Goal: Task Accomplishment & Management: Manage account settings

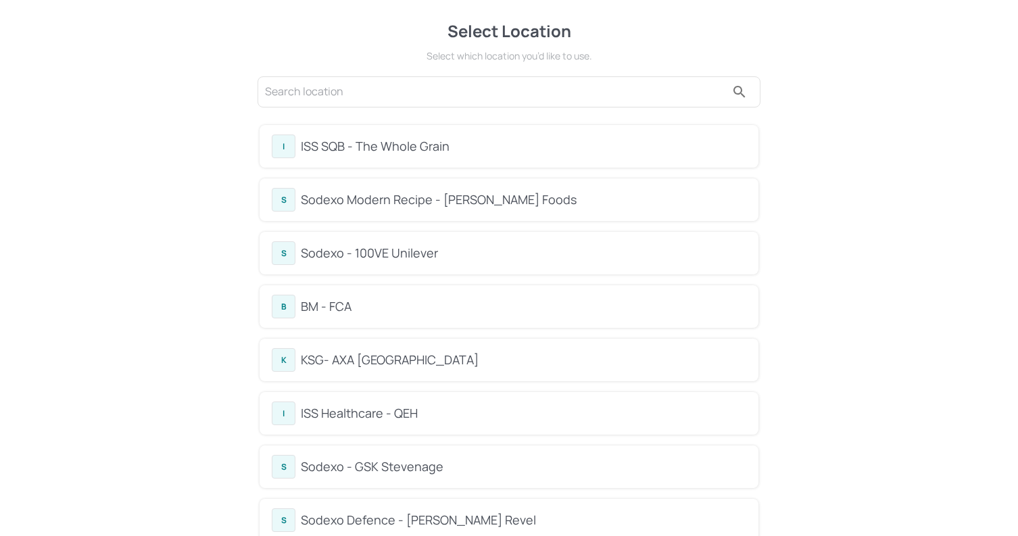
click at [418, 309] on div "BM - FCA" at bounding box center [523, 306] width 445 height 18
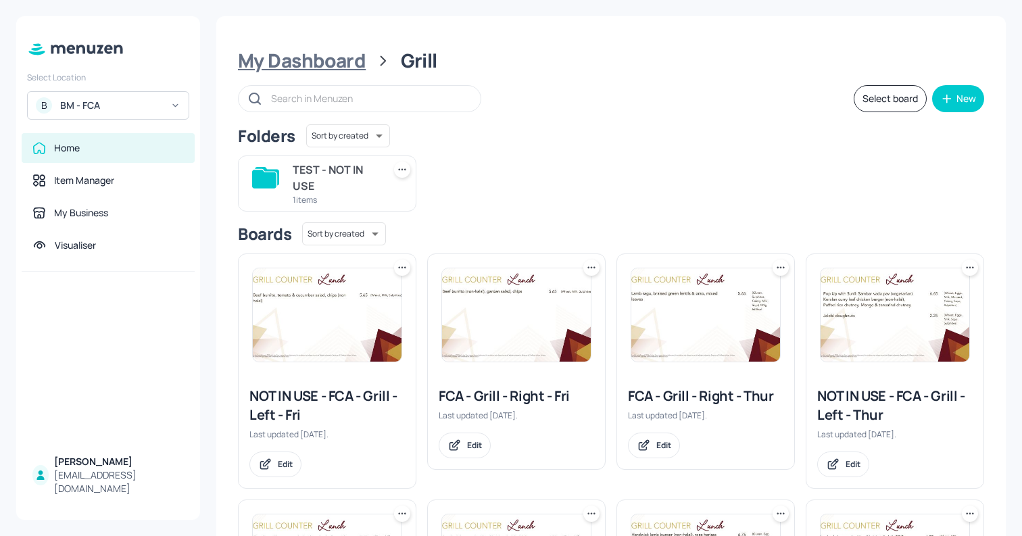
click at [351, 61] on div "My Dashboard" at bounding box center [302, 61] width 128 height 24
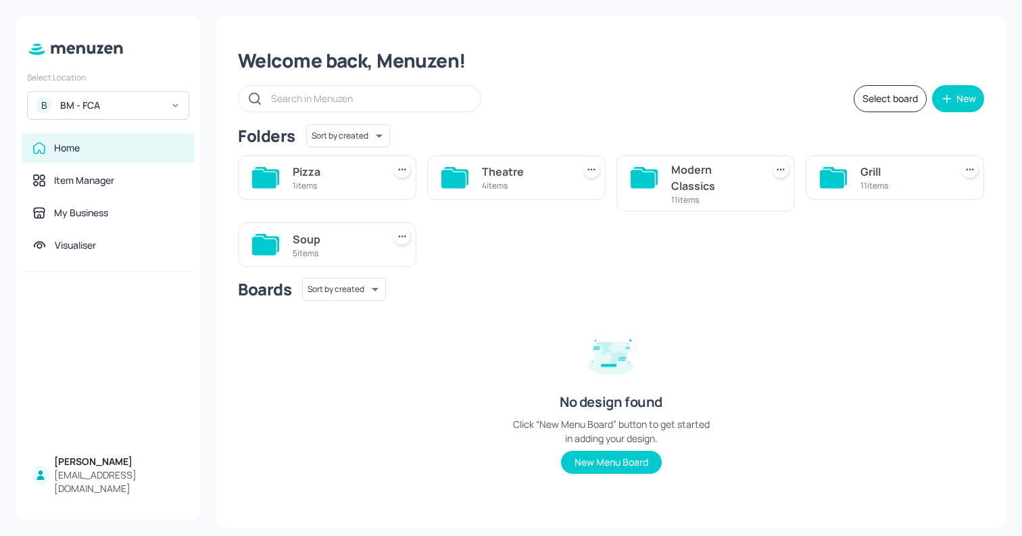
click at [332, 237] on div "Soup" at bounding box center [335, 239] width 85 height 16
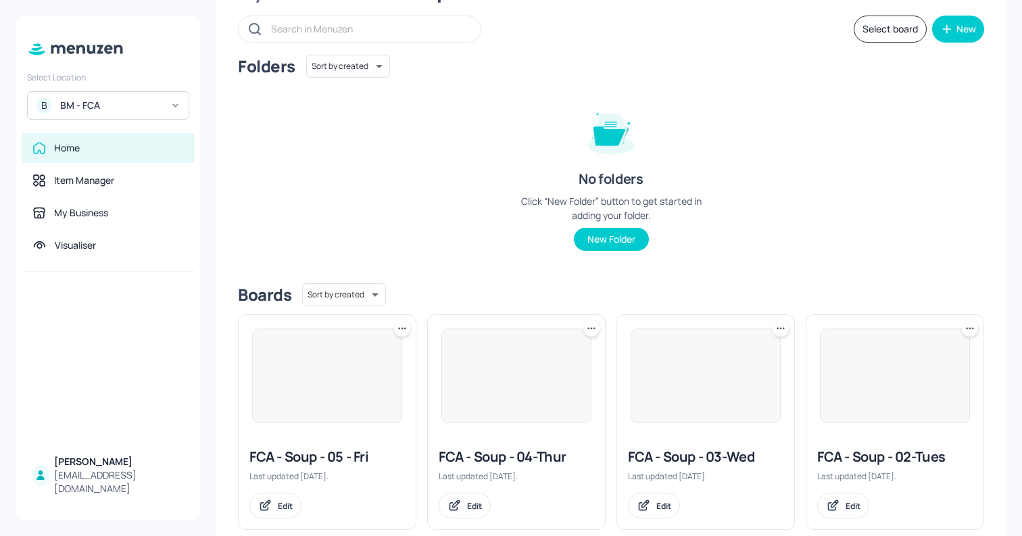
scroll to position [106, 0]
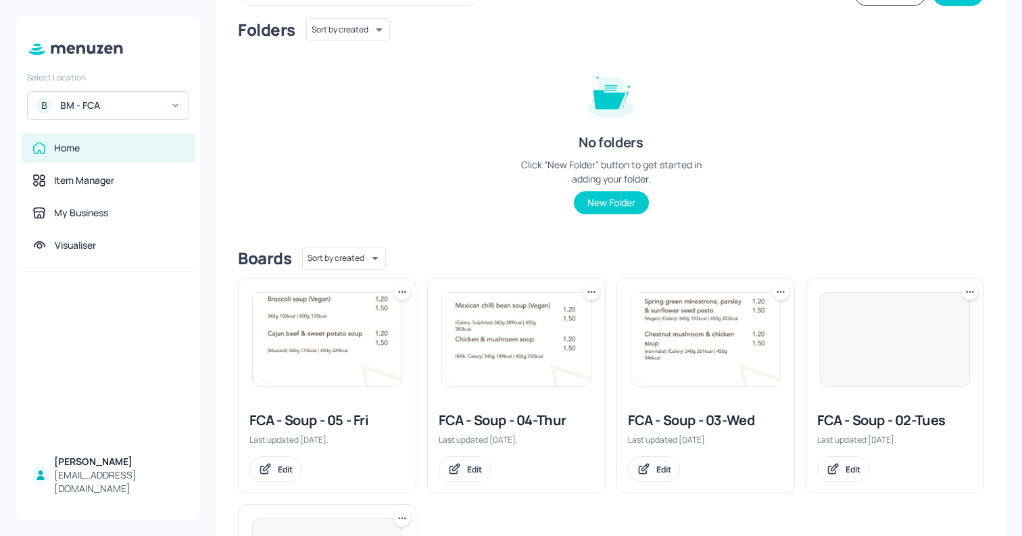
click at [673, 364] on img at bounding box center [705, 339] width 149 height 93
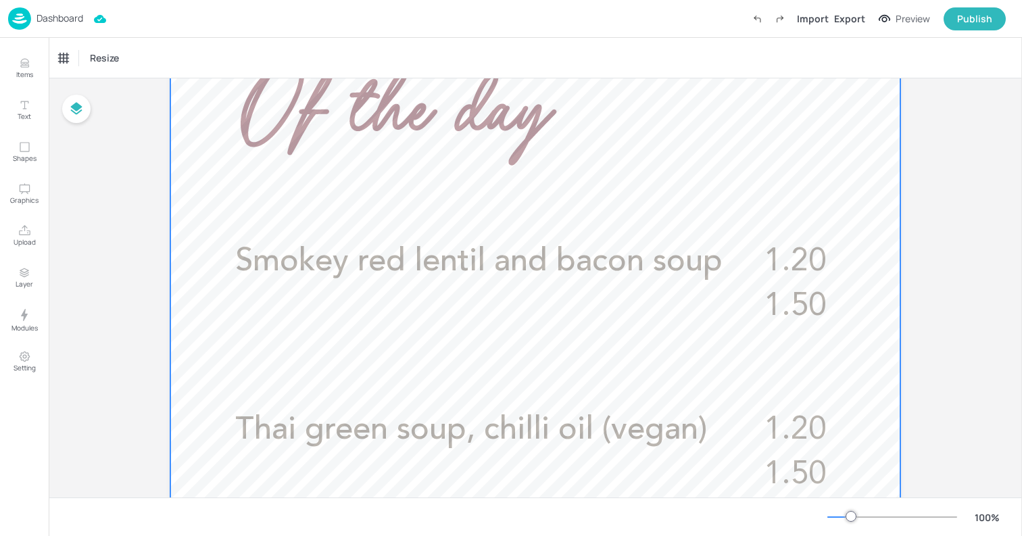
scroll to position [327, 0]
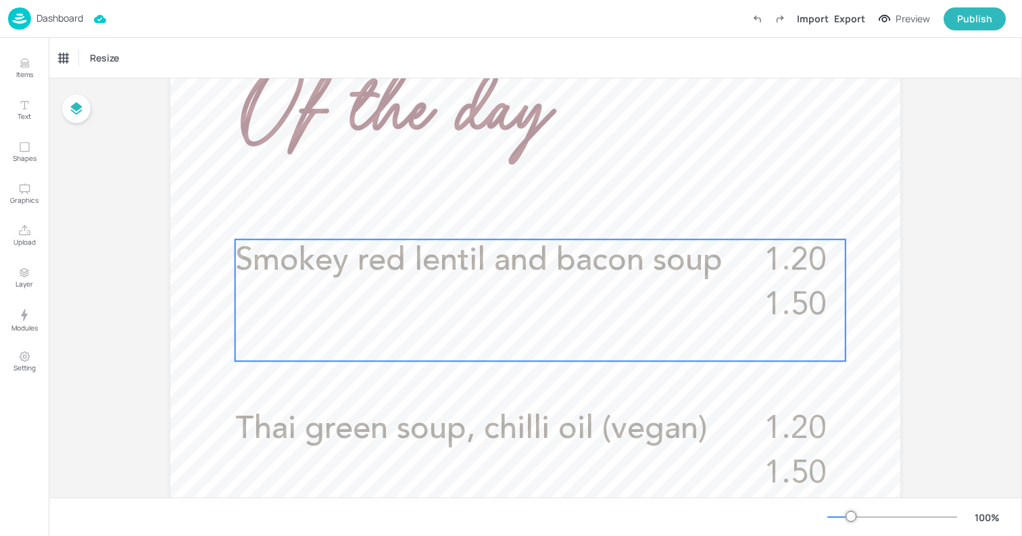
click at [566, 275] on span "Smokey red lentil and bacon soup" at bounding box center [478, 261] width 487 height 32
click at [531, 218] on icon "Edit Item" at bounding box center [530, 216] width 11 height 11
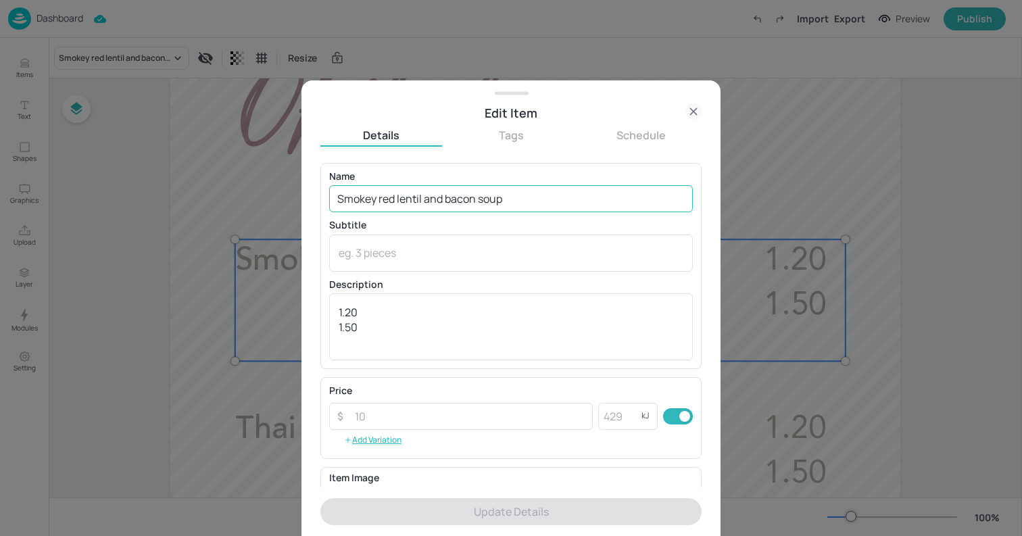
click at [453, 195] on input "Smokey red lentil and bacon soup" at bounding box center [511, 198] width 364 height 27
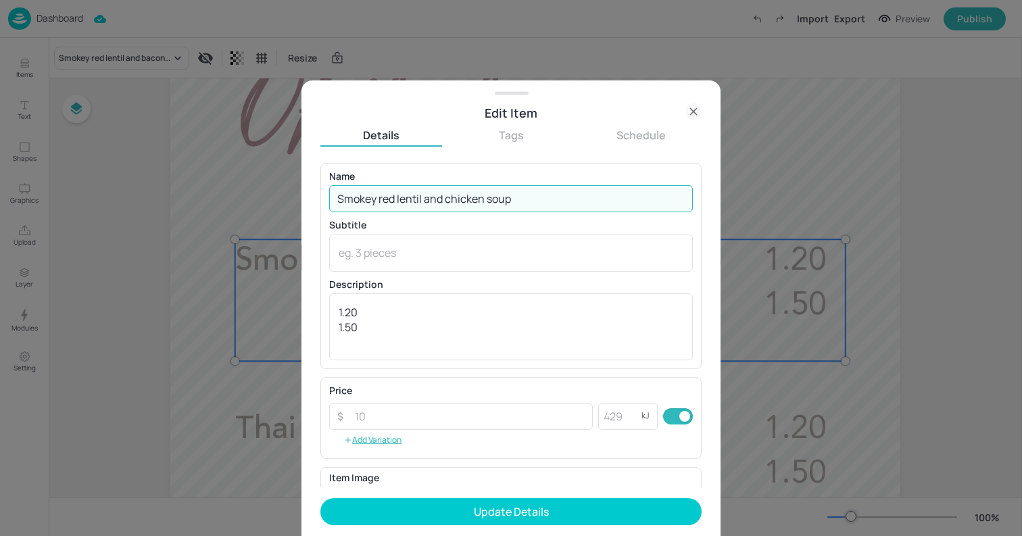
click at [540, 194] on input "Smokey red lentil and chicken soup" at bounding box center [511, 198] width 364 height 27
paste input "(Halal) (Celery, Sulphites)"
drag, startPoint x: 549, startPoint y: 199, endPoint x: 722, endPoint y: 203, distance: 173.0
click at [722, 203] on div "Edit Item Details Tags Schedule Name Smokey red lentil and chicken soup (Halal)…" at bounding box center [511, 268] width 1022 height 536
type input "Smokey red lentil and chicken soup"
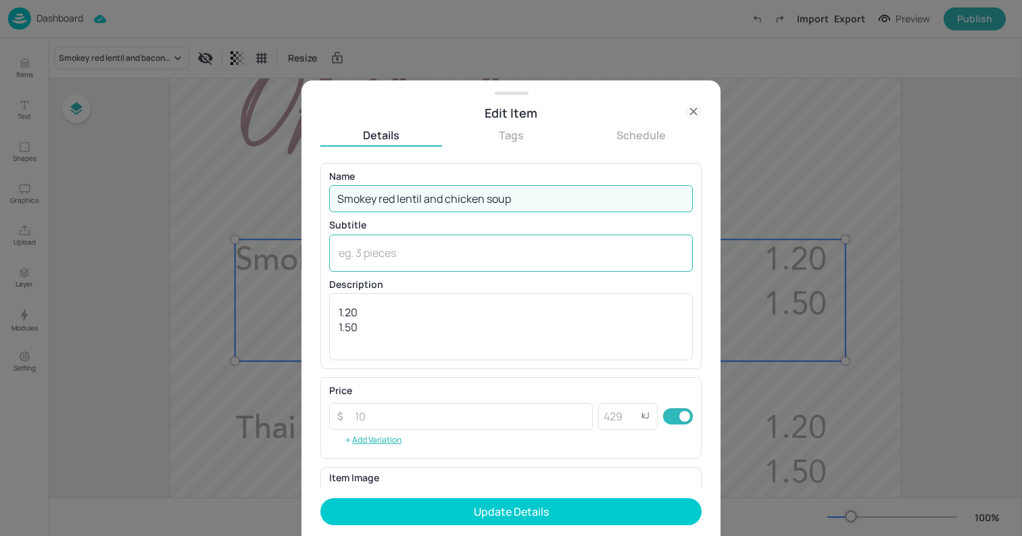
click at [599, 244] on div "x ​" at bounding box center [511, 252] width 364 height 37
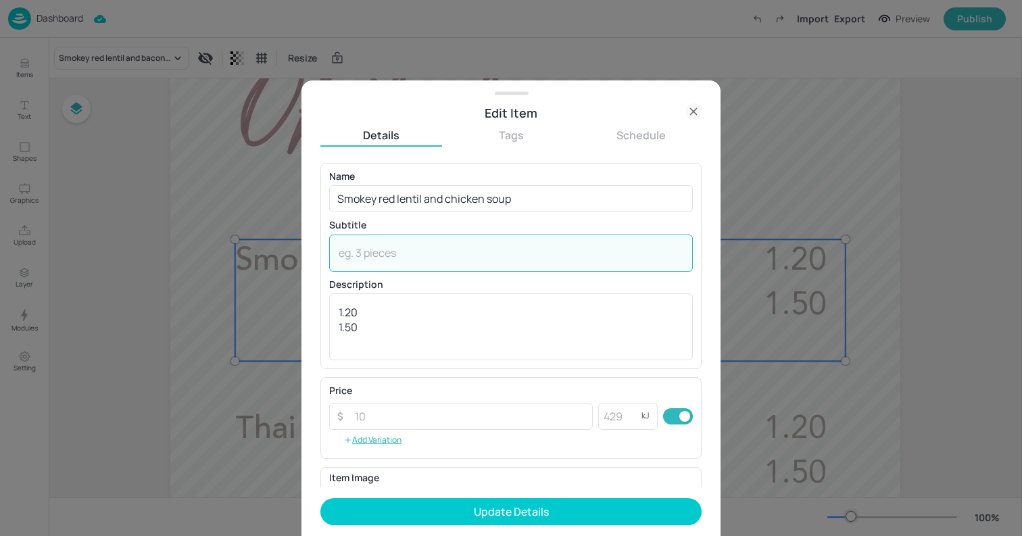
paste textarea "(Halal) (Celery, Sulphites)"
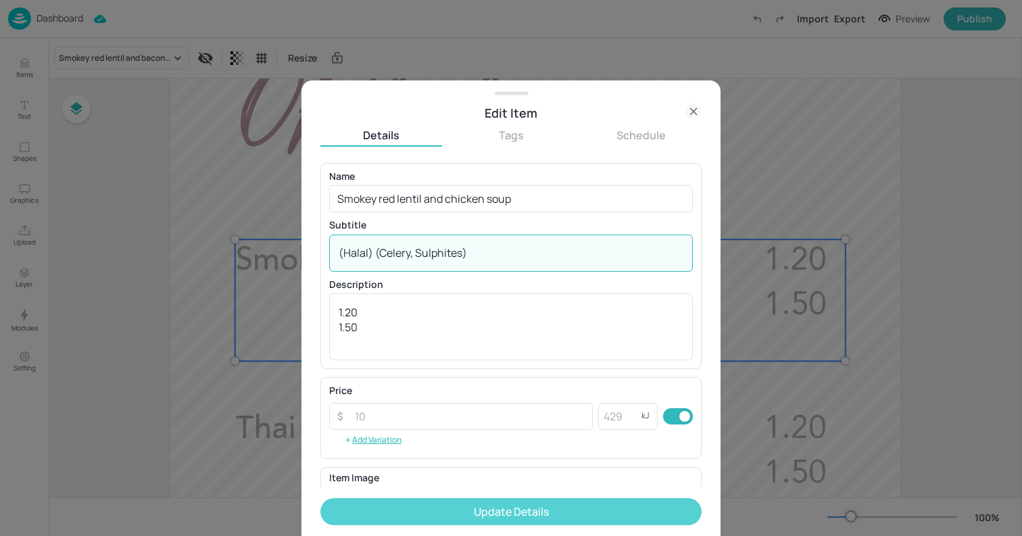
type textarea "(Halal) (Celery, Sulphites)"
click at [478, 509] on button "Update Details" at bounding box center [510, 511] width 381 height 27
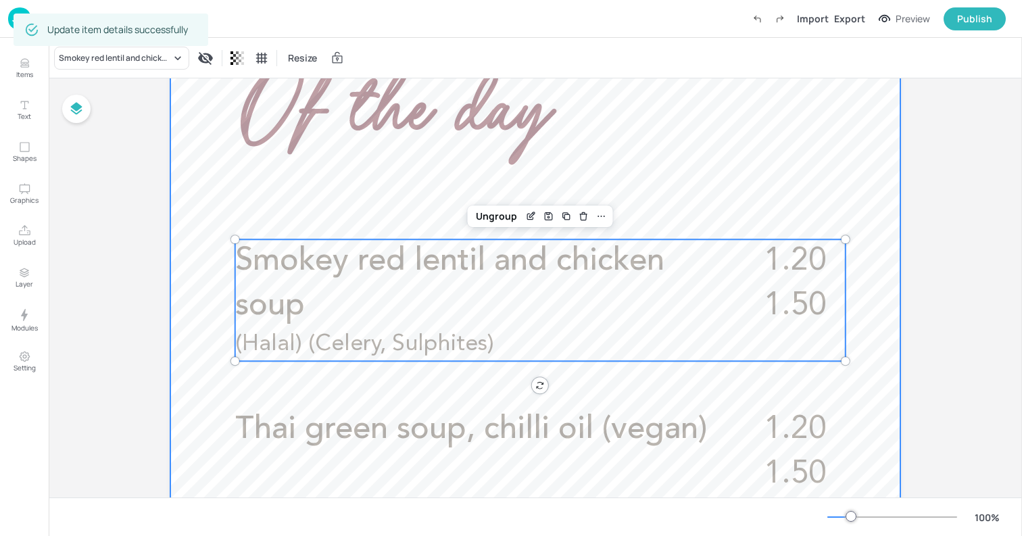
click at [203, 215] on div at bounding box center [535, 443] width 730 height 1297
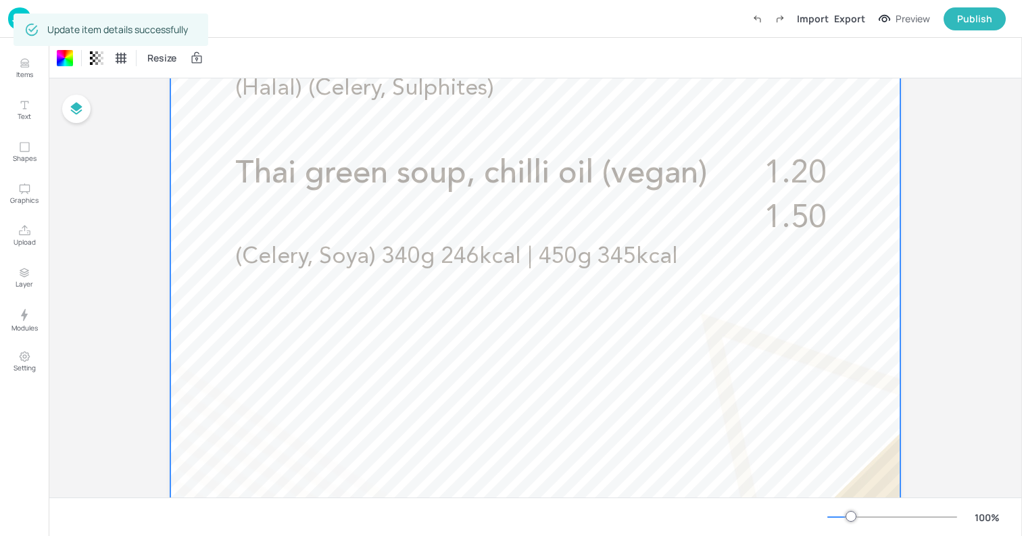
scroll to position [583, 0]
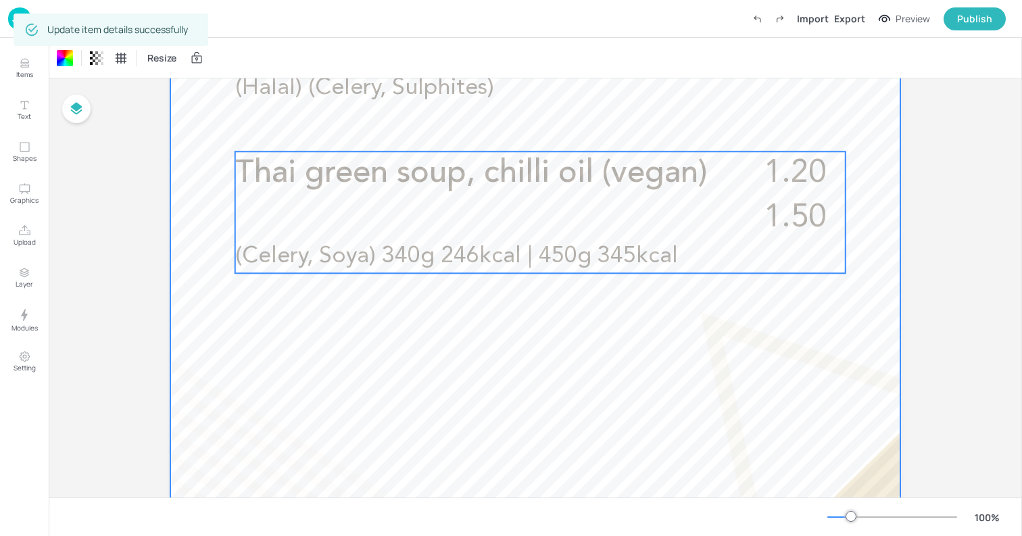
click at [647, 187] on span "Thai green soup, chilli oil (vegan)" at bounding box center [471, 173] width 472 height 32
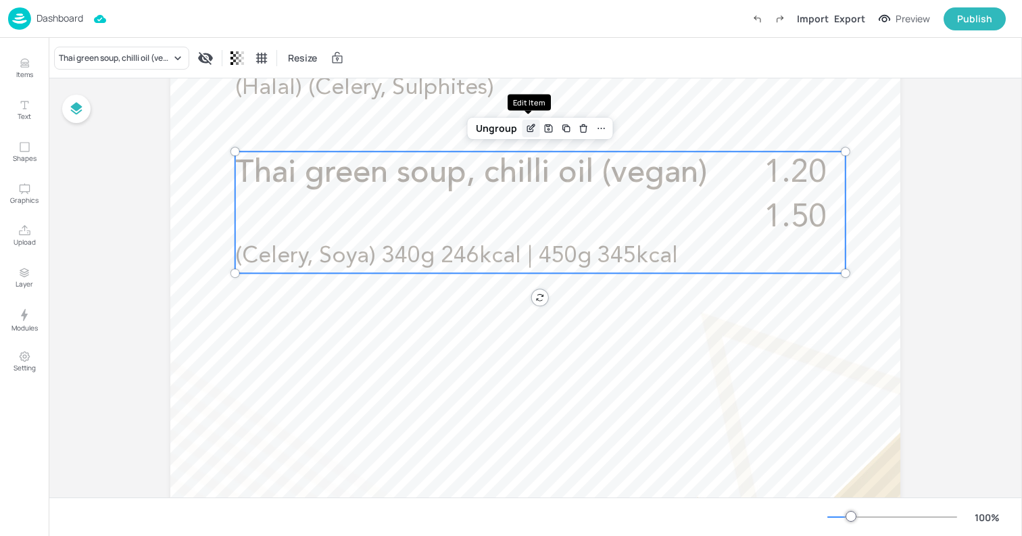
click at [529, 124] on icon "Edit Item" at bounding box center [530, 128] width 11 height 11
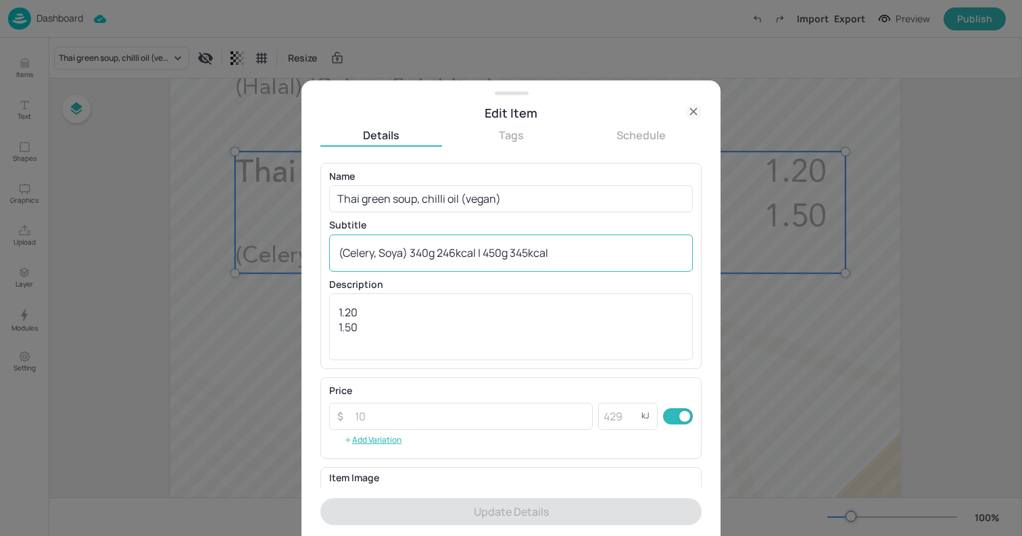
click at [387, 253] on textarea "(Celery, Soya) 340g 246kcal | 450g 345kcal" at bounding box center [511, 252] width 345 height 15
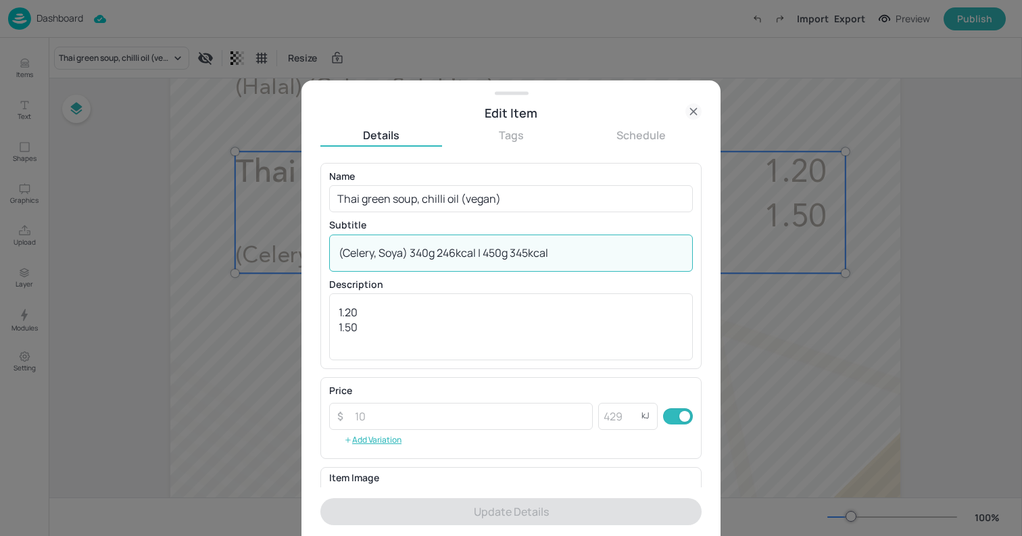
click at [387, 253] on textarea "(Celery, Soya) 340g 246kcal | 450g 345kcal" at bounding box center [511, 252] width 345 height 15
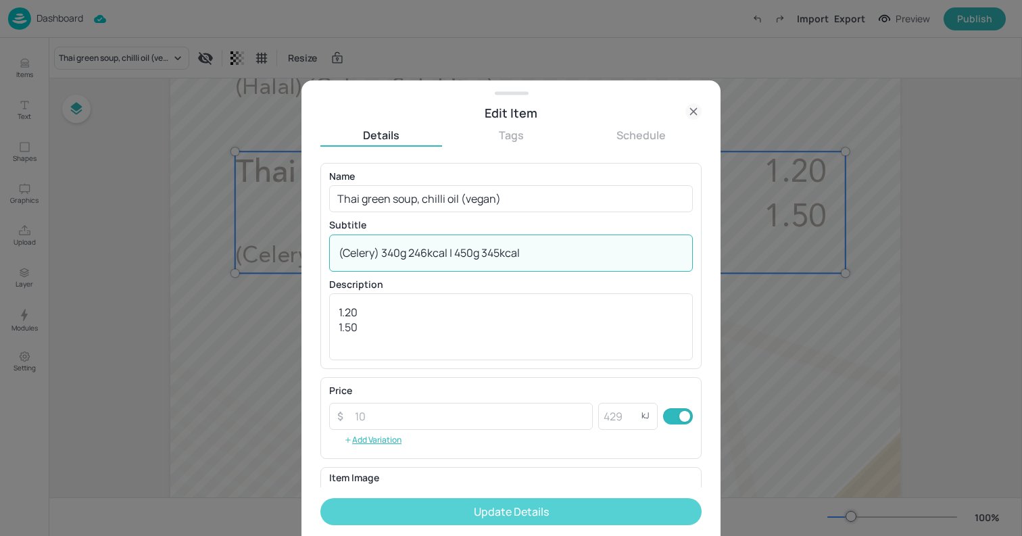
type textarea "(Celery) 340g 246kcal | 450g 345kcal"
click at [459, 502] on button "Update Details" at bounding box center [510, 511] width 381 height 27
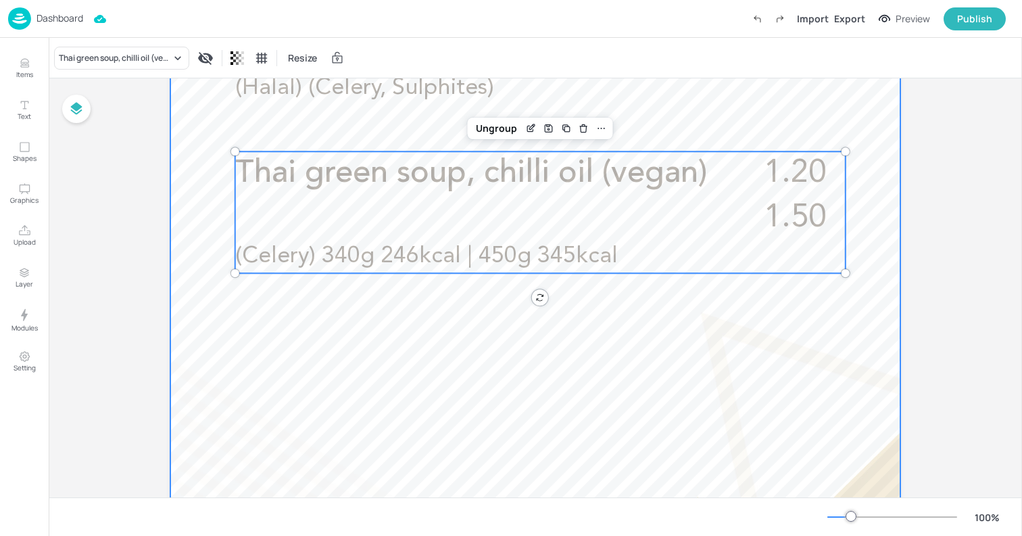
click at [203, 153] on div at bounding box center [535, 186] width 730 height 1297
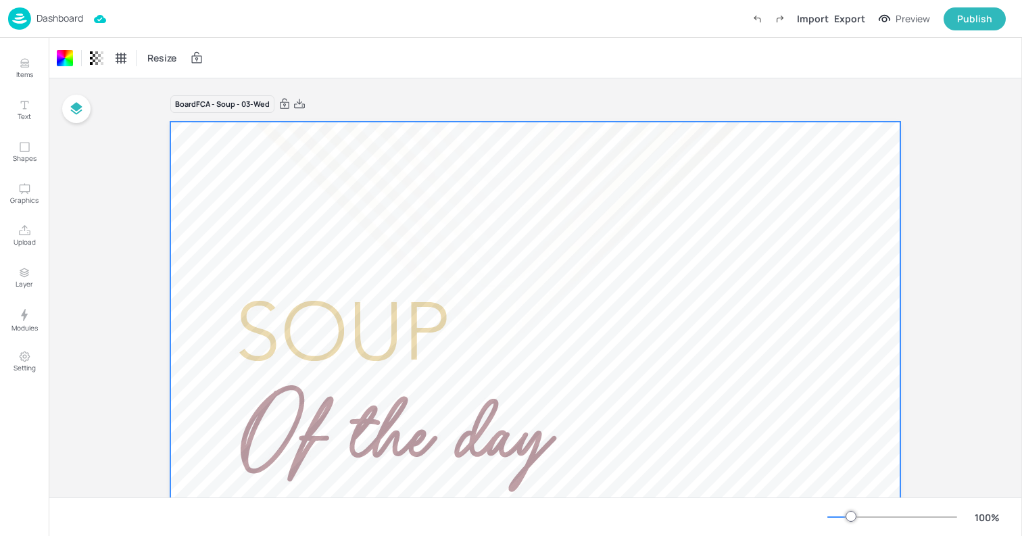
click at [45, 21] on p "Dashboard" at bounding box center [59, 18] width 47 height 9
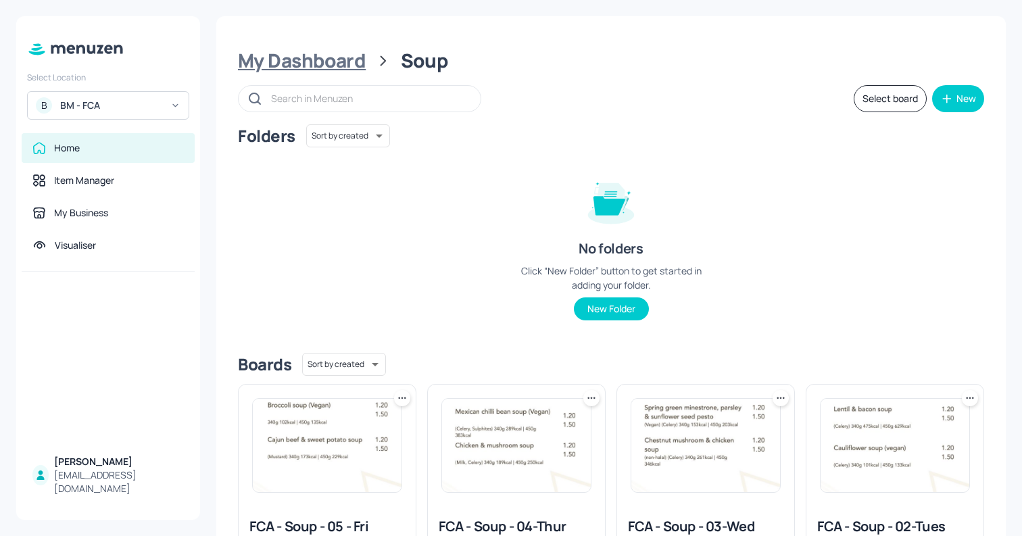
click at [341, 56] on div "My Dashboard" at bounding box center [302, 61] width 128 height 24
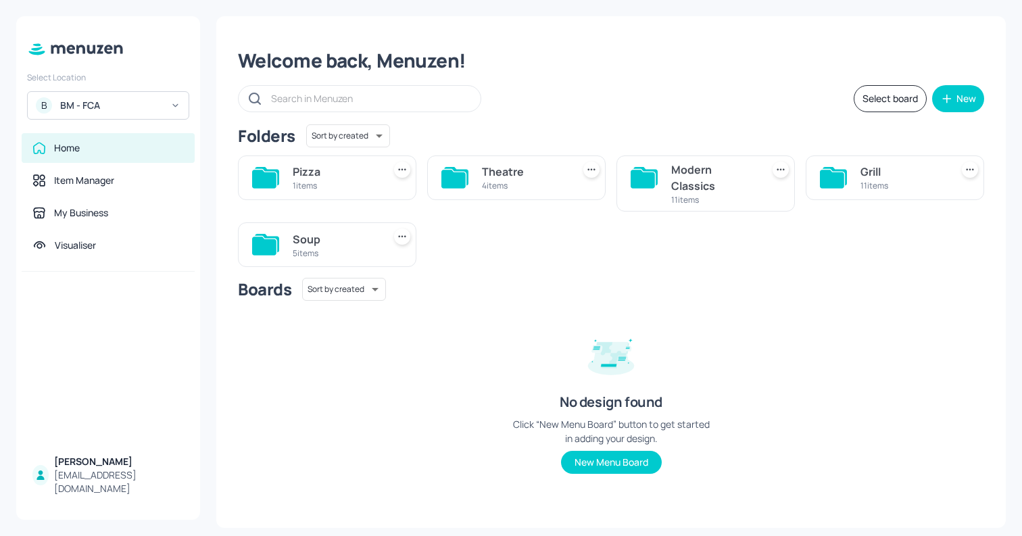
click at [707, 172] on div "Modern Classics" at bounding box center [713, 177] width 85 height 32
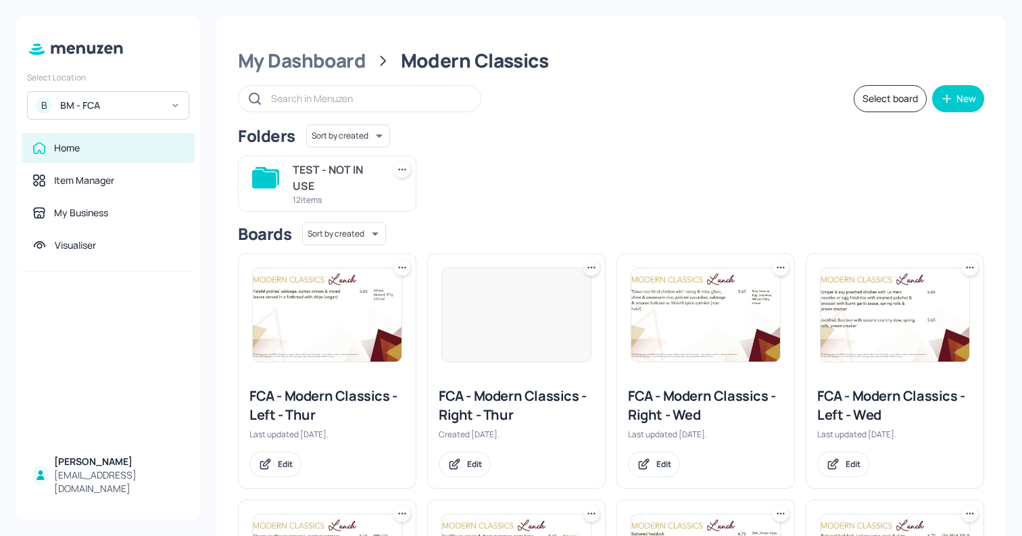
click at [735, 346] on img at bounding box center [705, 314] width 149 height 93
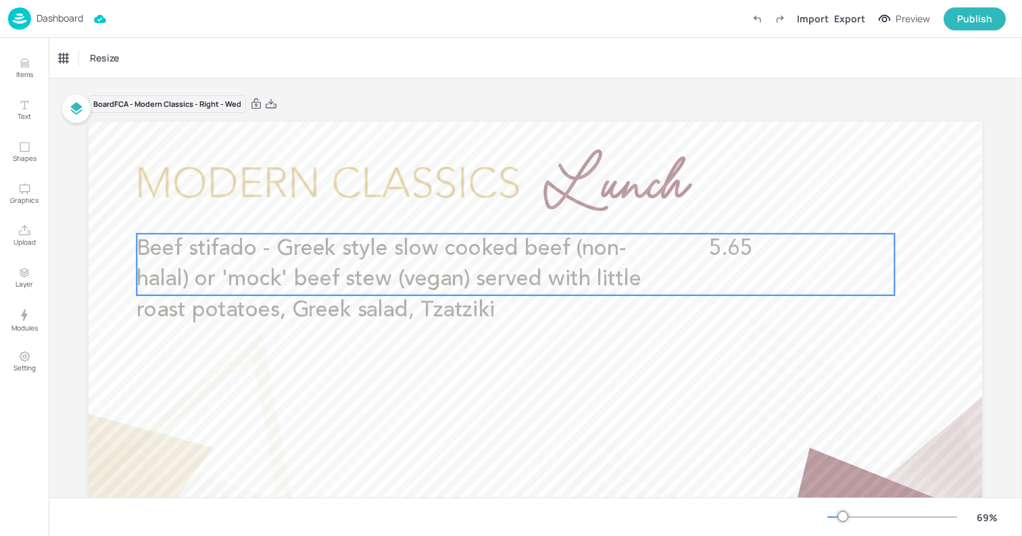
click at [536, 268] on span "Beef stifado - Greek style slow cooked beef (non-halal) or 'mock' beef stew (ve…" at bounding box center [388, 279] width 504 height 83
click at [507, 214] on icon "Edit Item" at bounding box center [506, 210] width 11 height 11
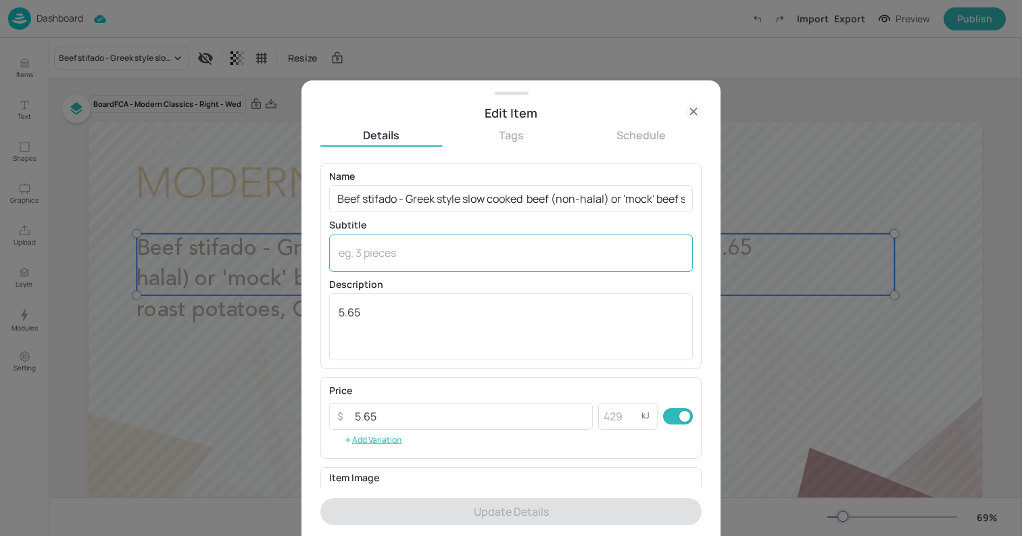
click at [499, 251] on textarea at bounding box center [511, 252] width 345 height 15
paste textarea "(Milk, Sulphites)"
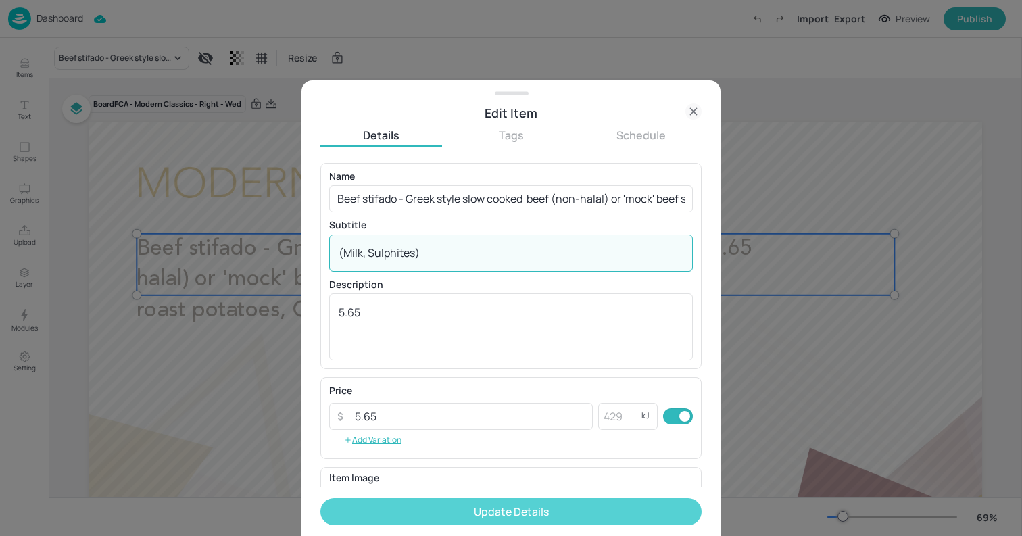
type textarea "(Milk, Sulphites)"
click at [563, 509] on button "Update Details" at bounding box center [510, 511] width 381 height 27
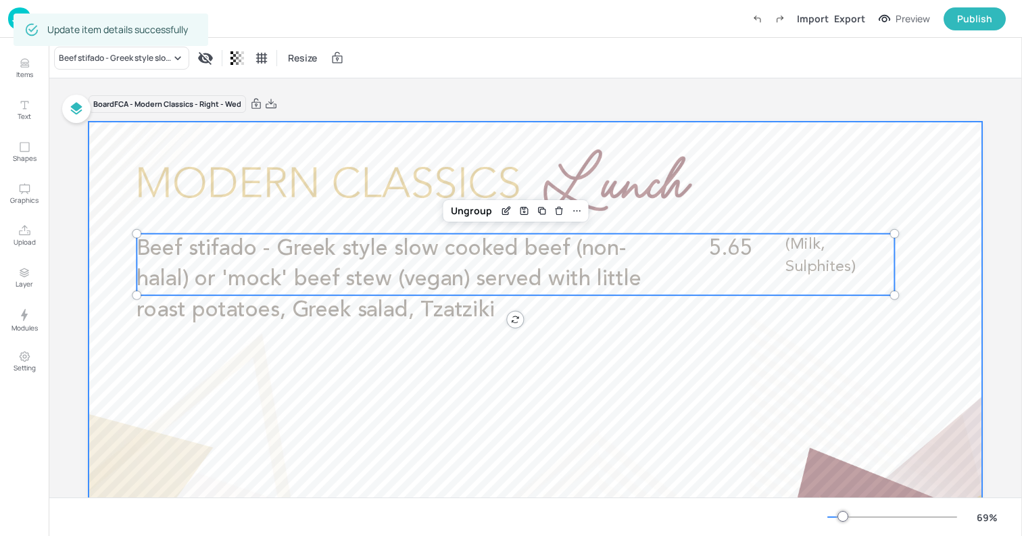
click at [120, 143] on div at bounding box center [535, 373] width 893 height 503
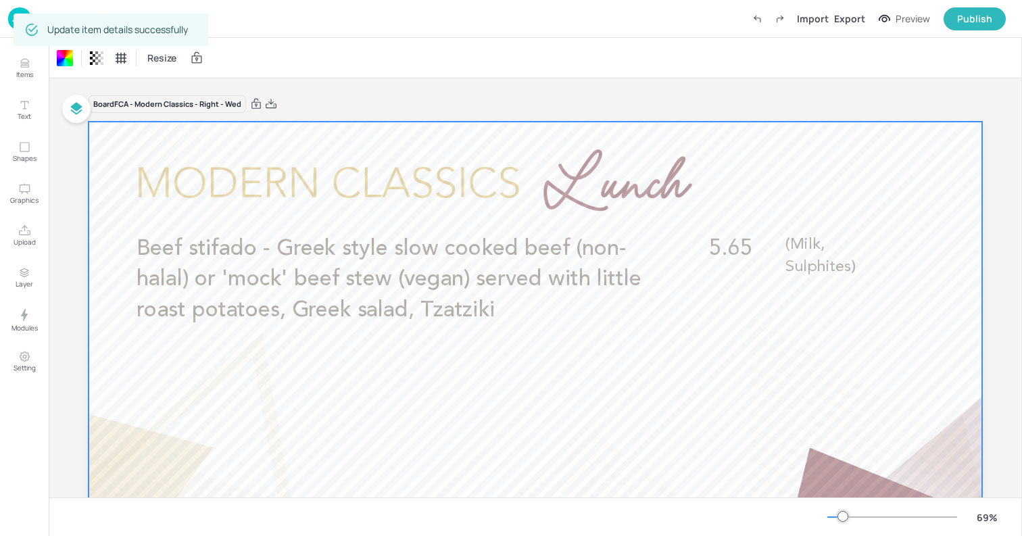
click at [11, 20] on img at bounding box center [19, 18] width 23 height 22
click at [11, 23] on img at bounding box center [19, 18] width 23 height 22
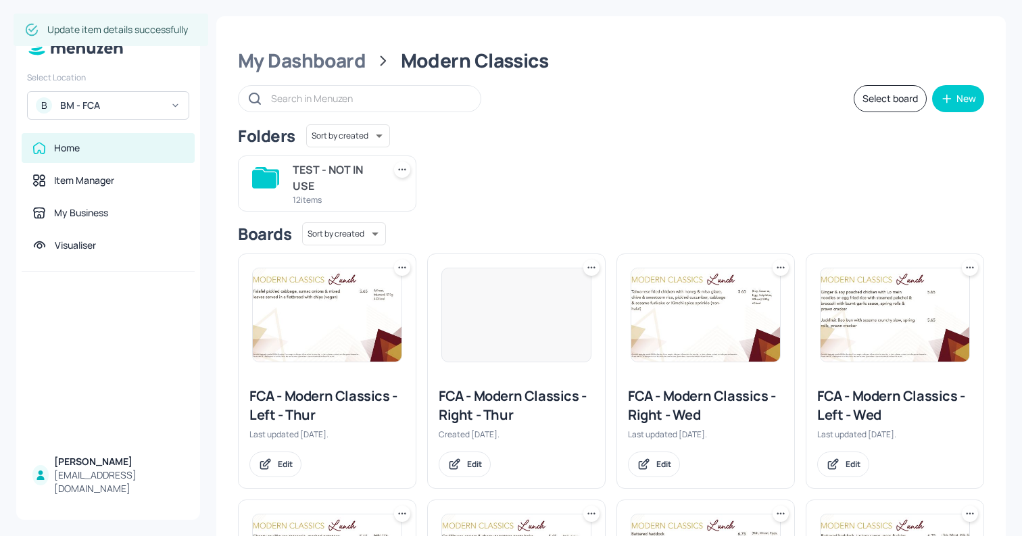
click at [842, 313] on img at bounding box center [894, 314] width 149 height 93
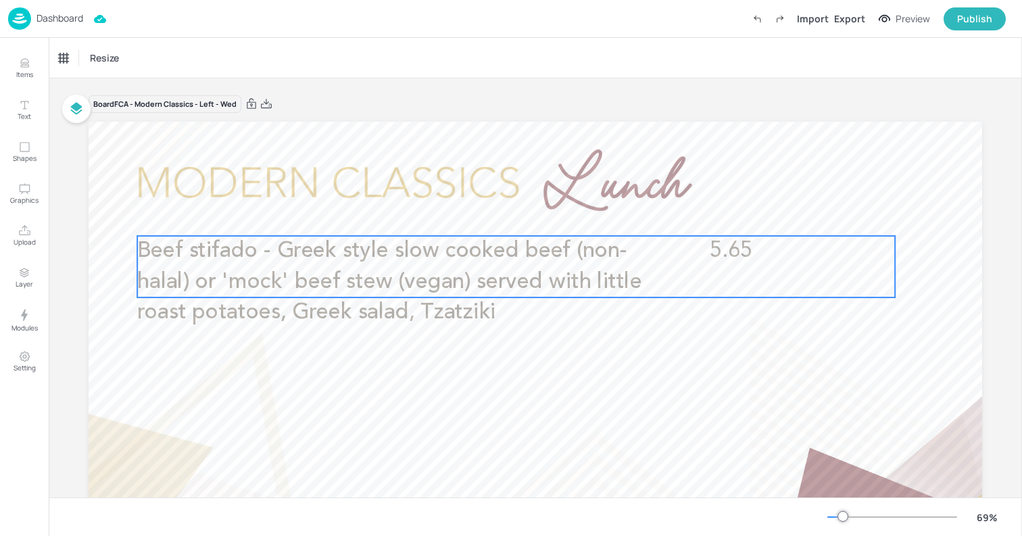
click at [626, 287] on span "Beef stifado - Greek style slow cooked beef (non-halal) or 'mock' beef stew (ve…" at bounding box center [389, 281] width 504 height 83
click at [506, 214] on icon "Edit Item" at bounding box center [506, 214] width 6 height 6
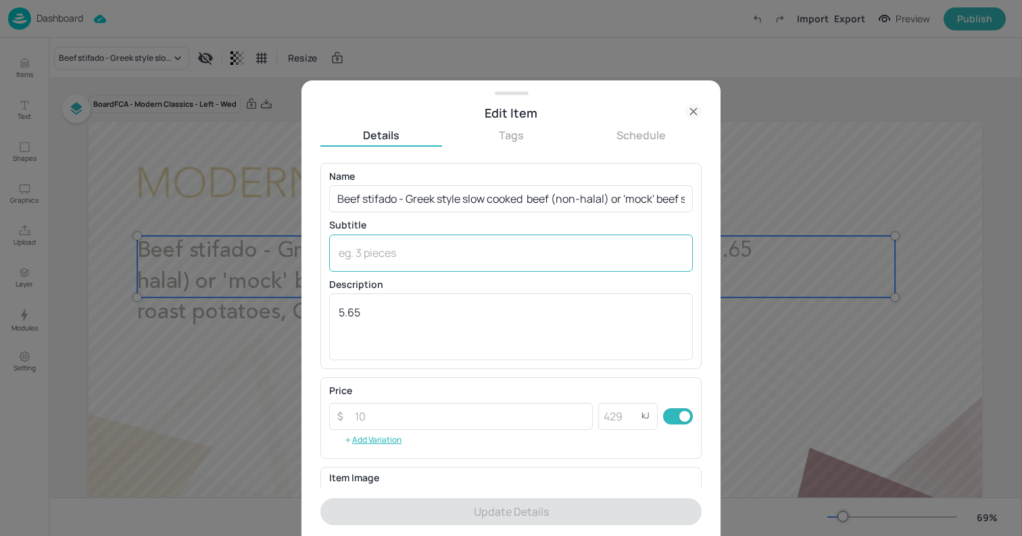
click at [532, 249] on textarea at bounding box center [511, 252] width 345 height 15
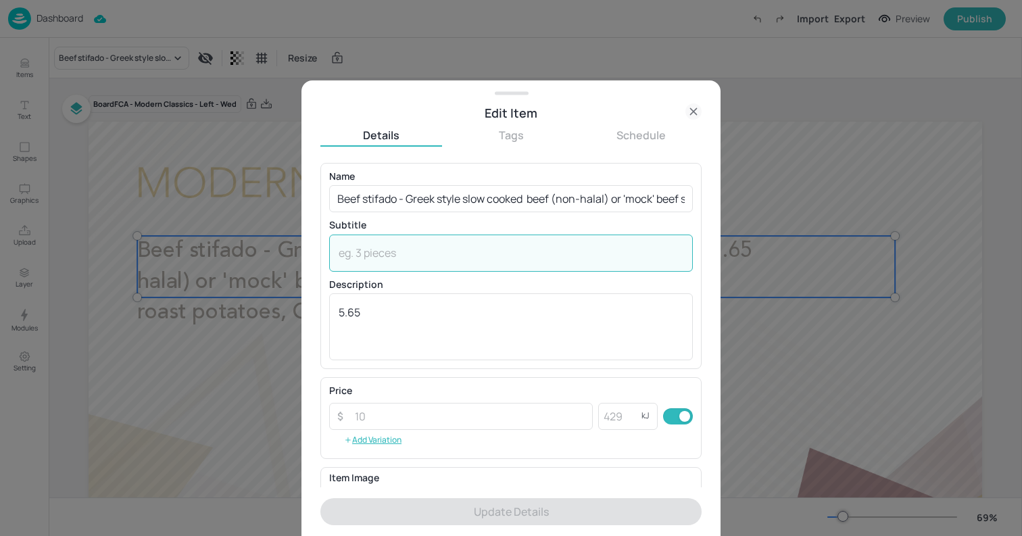
paste textarea "(Milk, Soya, Sulphites, Wheat)"
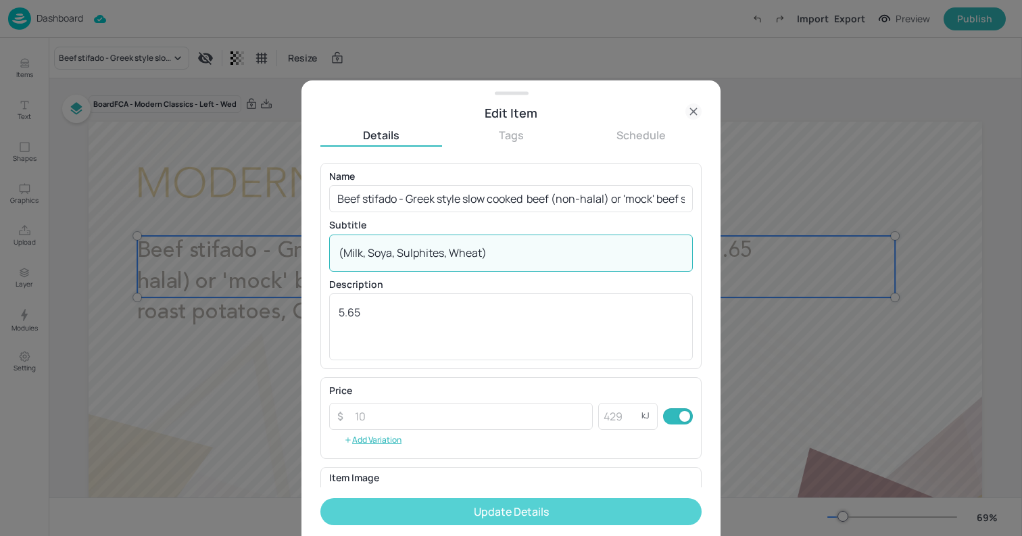
type textarea "(Milk, Soya, Sulphites, Wheat)"
click at [568, 509] on button "Update Details" at bounding box center [510, 511] width 381 height 27
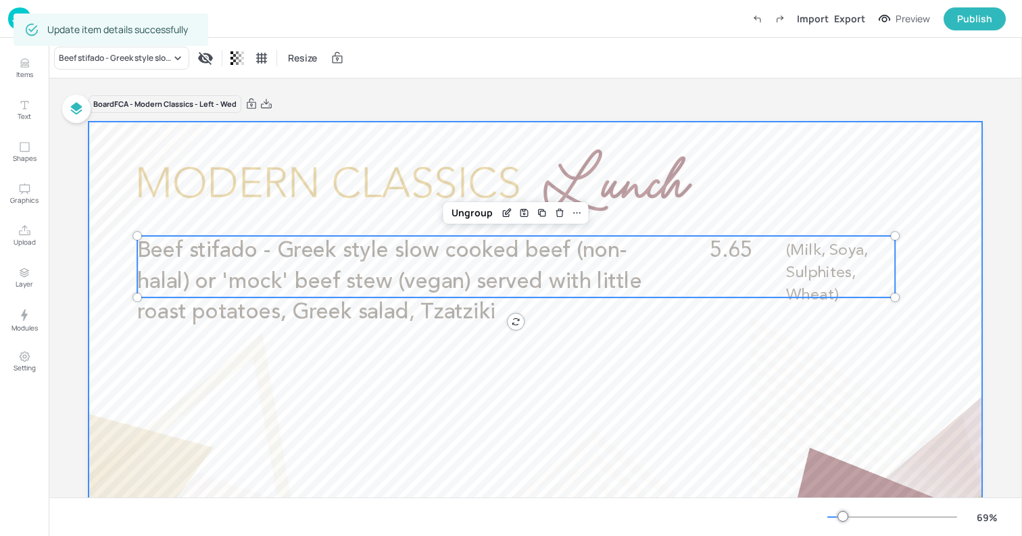
click at [95, 157] on div at bounding box center [535, 373] width 893 height 503
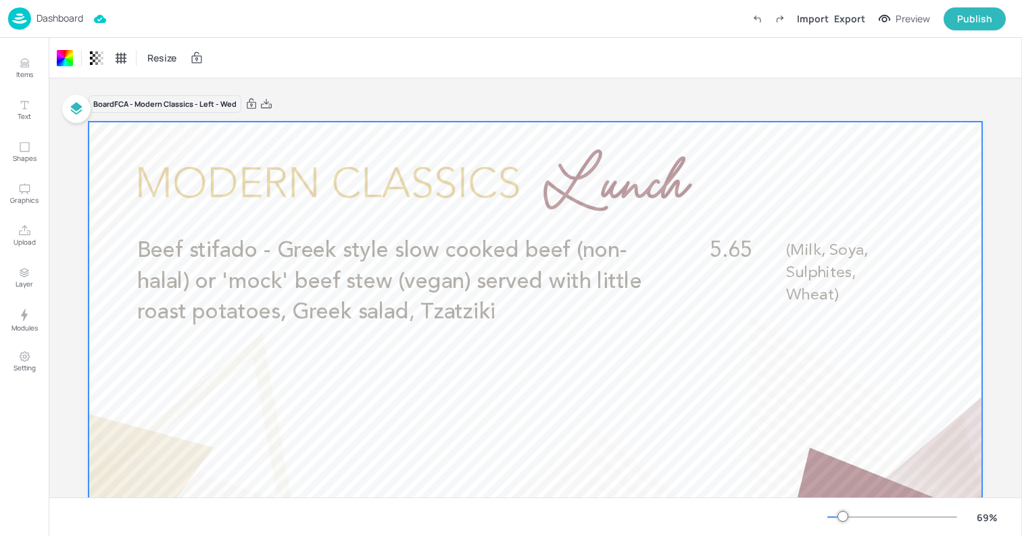
click at [11, 23] on img at bounding box center [19, 18] width 23 height 22
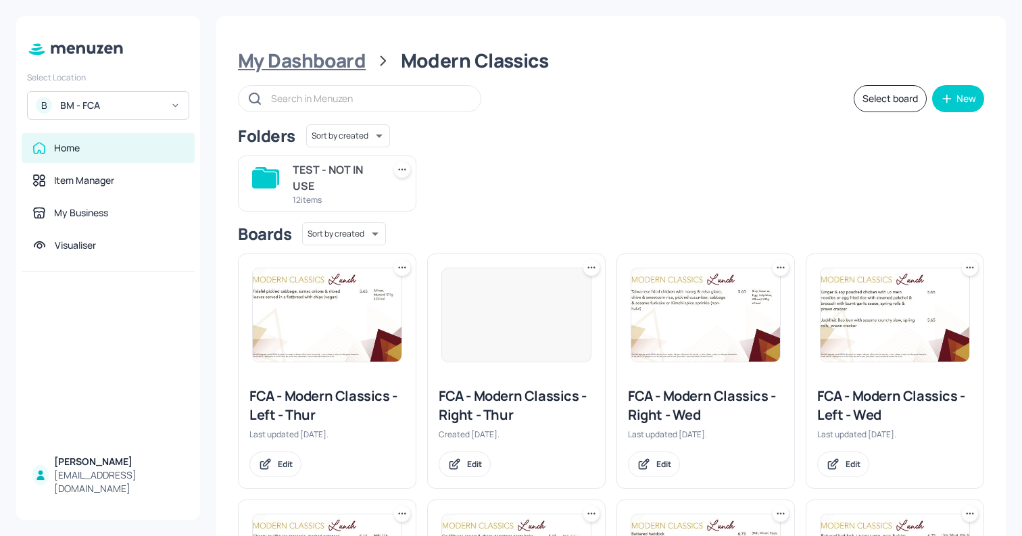
click at [352, 68] on div "My Dashboard" at bounding box center [302, 61] width 128 height 24
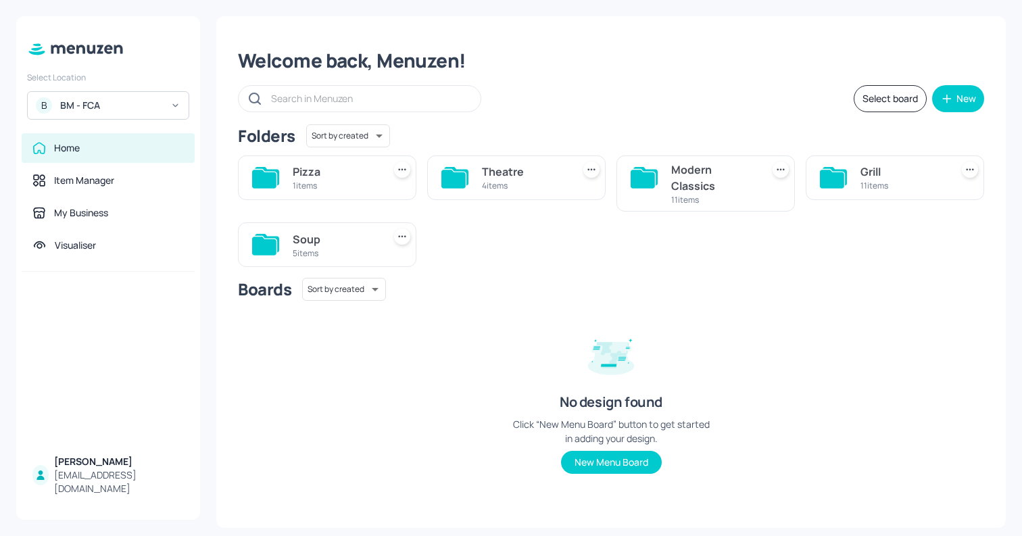
click at [907, 180] on div "11 items" at bounding box center [902, 185] width 85 height 11
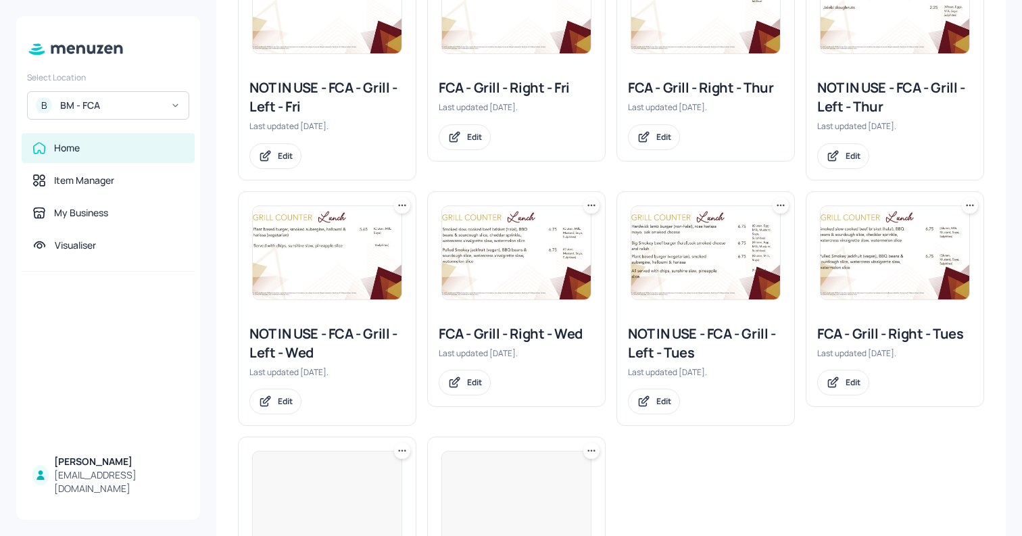
scroll to position [312, 0]
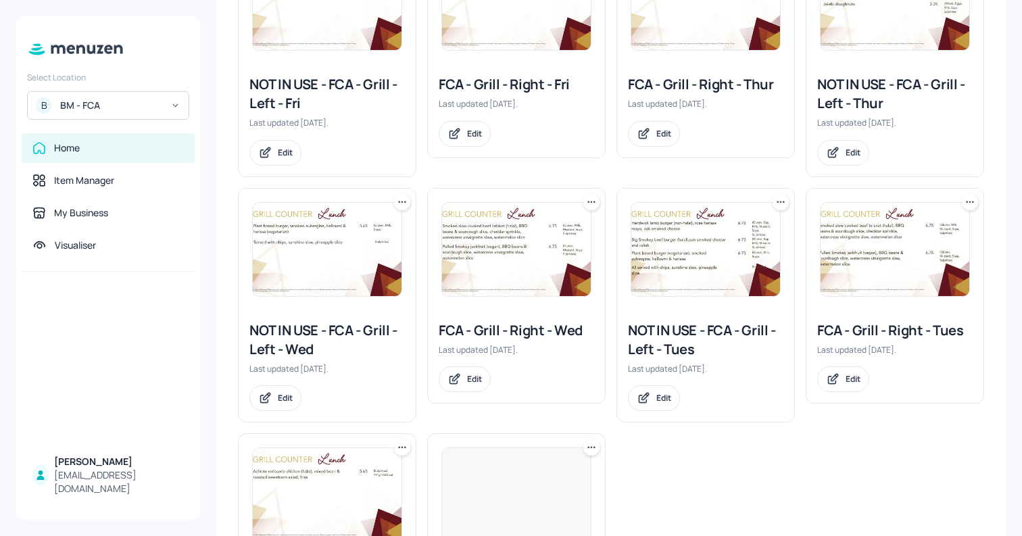
click at [507, 230] on img at bounding box center [516, 249] width 149 height 93
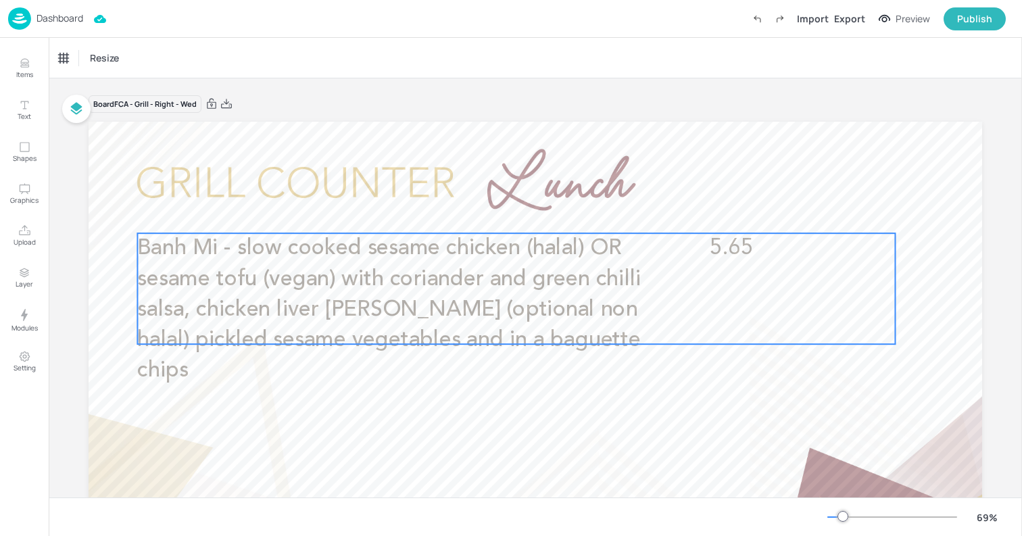
click at [543, 297] on p "Banh Mi - slow cooked sesame chicken (halal) OR sesame tofu (vegan) with corian…" at bounding box center [389, 309] width 505 height 153
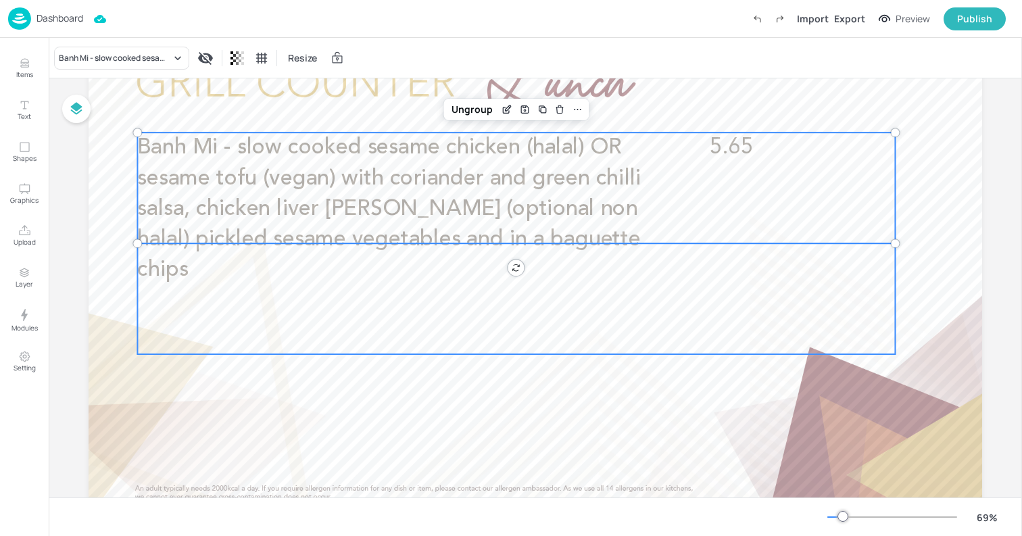
scroll to position [48, 0]
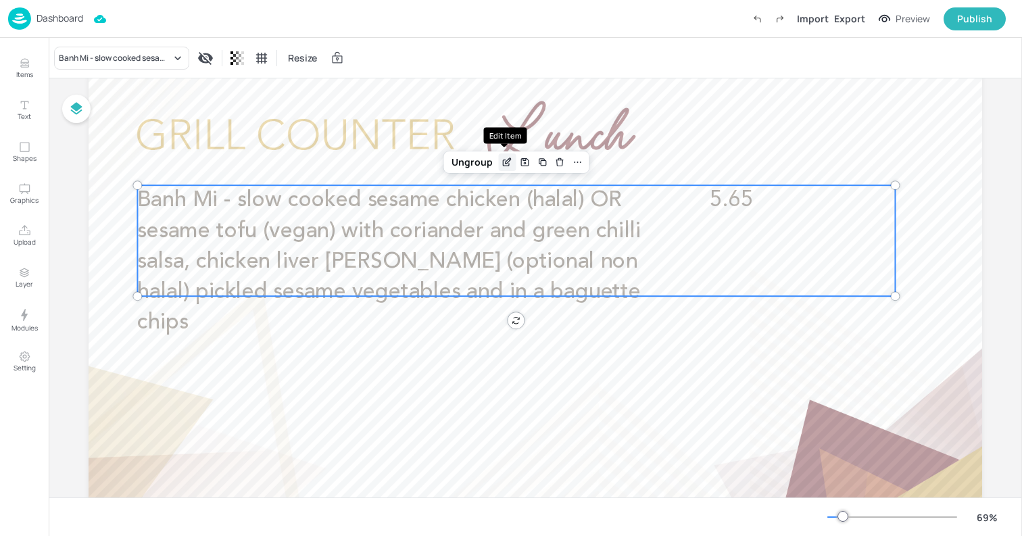
click at [503, 160] on icon "Edit Item" at bounding box center [506, 163] width 6 height 6
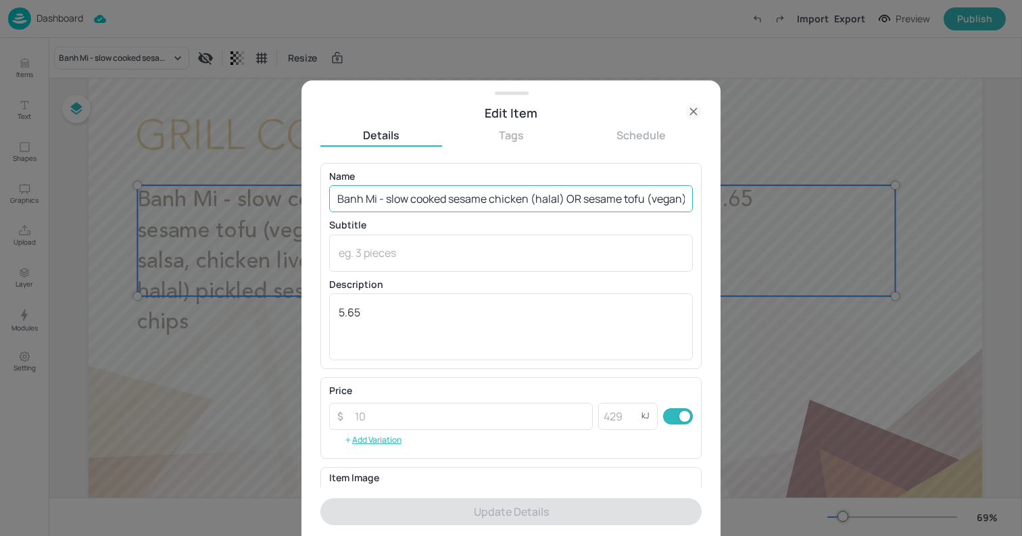
click at [514, 197] on input "Banh Mi - slow cooked sesame chicken (halal) OR sesame tofu (vegan) with corian…" at bounding box center [511, 198] width 364 height 27
click at [448, 201] on input "Banh Mi - slow cooked sesame chicken (halal) OR sesame tofu (vegan) with corian…" at bounding box center [511, 198] width 364 height 27
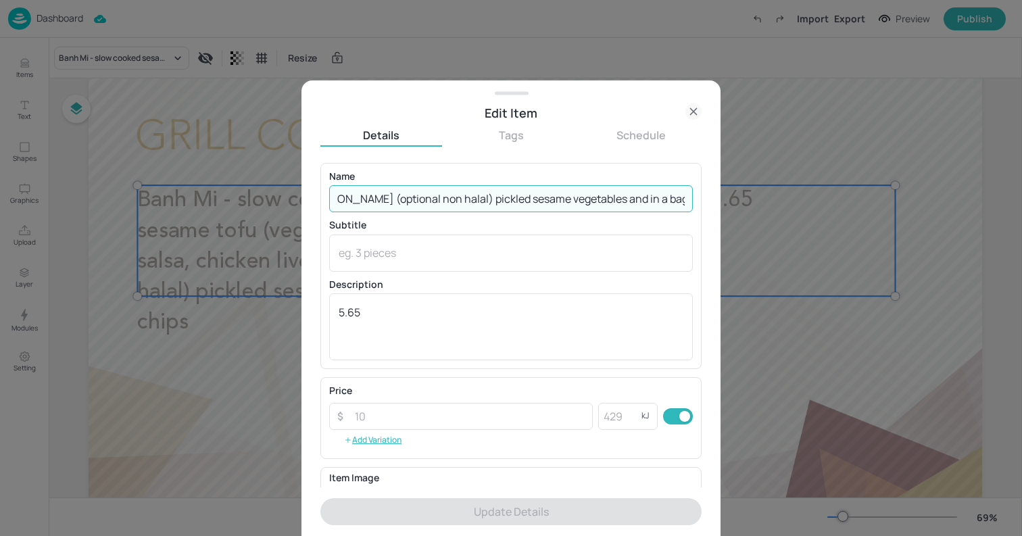
drag, startPoint x: 566, startPoint y: 197, endPoint x: 728, endPoint y: 214, distance: 163.7
click at [728, 214] on div "Edit Item Details Tags Schedule Name Banh Mi - slow cooked sesame chicken (hala…" at bounding box center [511, 268] width 1022 height 536
click at [397, 198] on input "Banh Mi - slow cooked sesame chicken (halal) OR sesame tofu (vegan) with corian…" at bounding box center [511, 198] width 364 height 27
click at [691, 112] on icon at bounding box center [693, 111] width 6 height 6
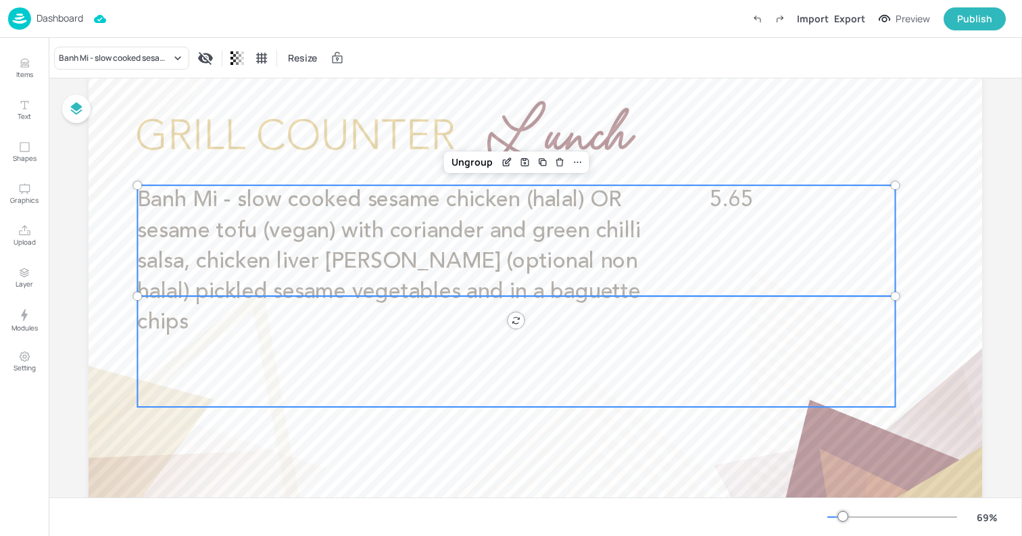
click at [468, 378] on div at bounding box center [515, 351] width 757 height 111
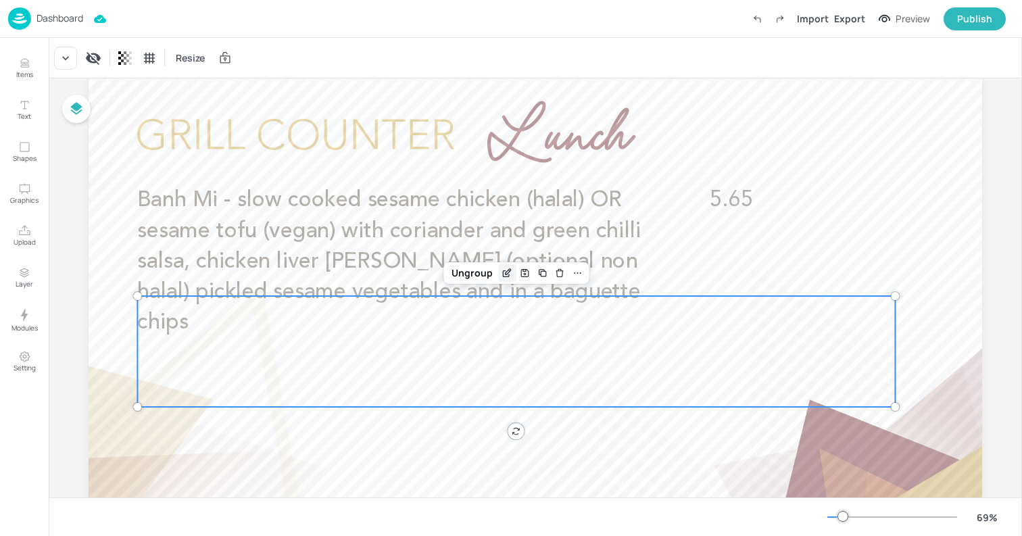
click at [505, 272] on icon "Edit Item" at bounding box center [507, 271] width 5 height 5
click at [503, 274] on icon "Edit Item" at bounding box center [506, 273] width 11 height 11
click at [504, 270] on icon "Edit Item" at bounding box center [506, 273] width 11 height 11
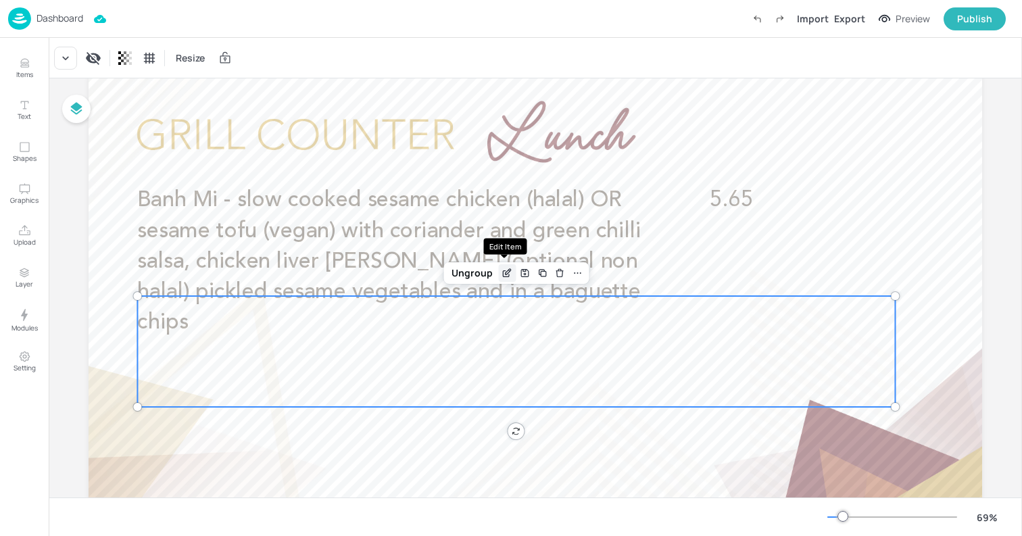
click at [504, 270] on icon "Edit Item" at bounding box center [506, 273] width 11 height 11
click at [509, 270] on icon "Edit Item" at bounding box center [509, 270] width 1 height 1
click at [559, 276] on icon "Delete" at bounding box center [560, 274] width 6 height 6
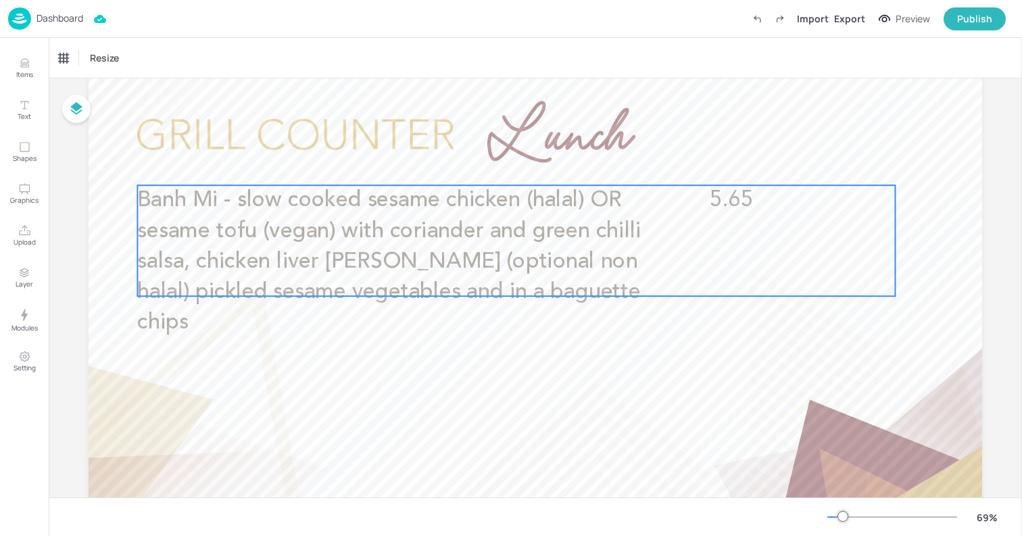
click at [227, 189] on span "Banh Mi - slow cooked sesame chicken (halal) OR sesame tofu (vegan) with corian…" at bounding box center [388, 261] width 503 height 145
click at [543, 161] on icon "Duplicate" at bounding box center [542, 162] width 11 height 11
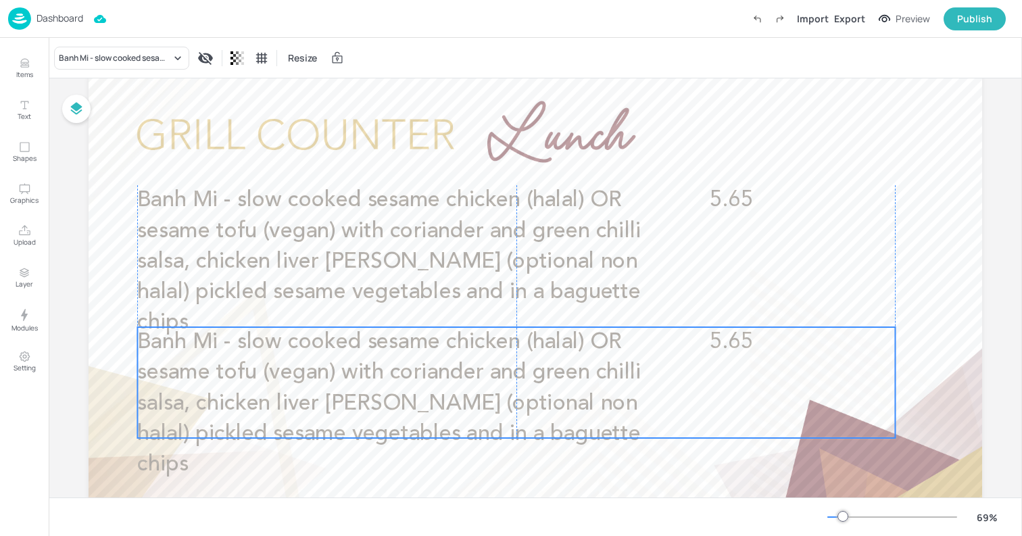
drag, startPoint x: 457, startPoint y: 240, endPoint x: 453, endPoint y: 377, distance: 137.2
click at [453, 377] on span "Banh Mi - slow cooked sesame chicken (halal) OR sesame tofu (vegan) with corian…" at bounding box center [388, 403] width 503 height 145
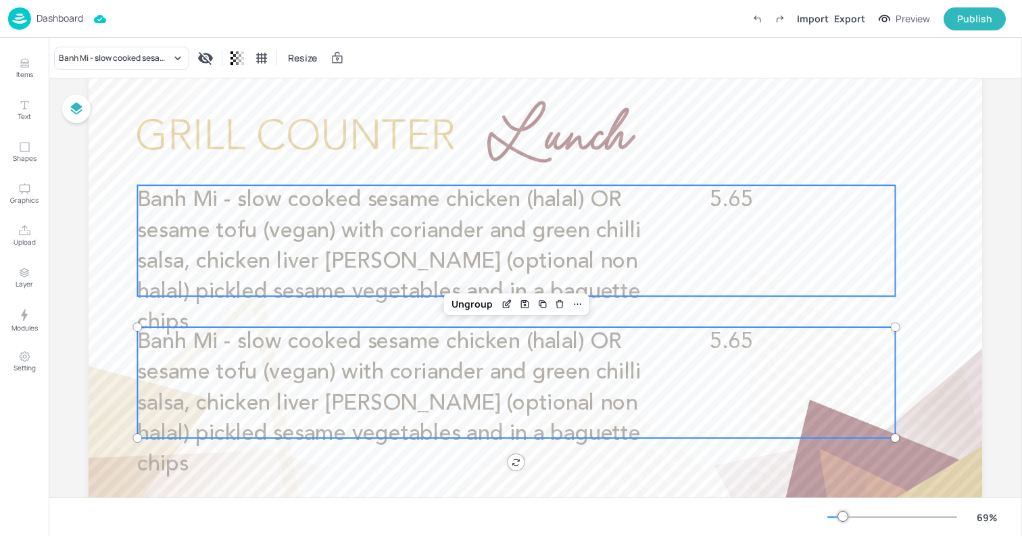
click at [444, 270] on span "Banh Mi - slow cooked sesame chicken (halal) OR sesame tofu (vegan) with corian…" at bounding box center [388, 261] width 503 height 145
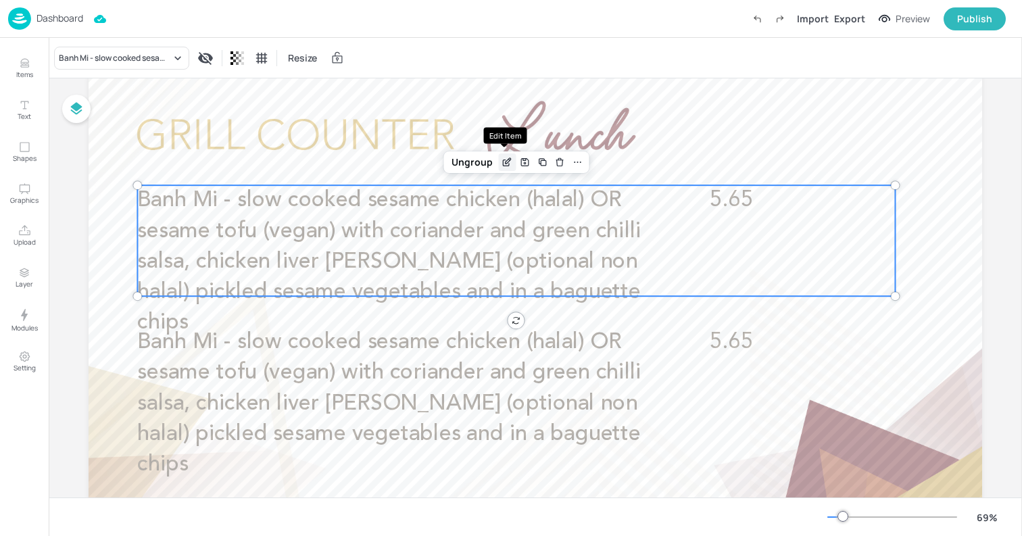
click at [505, 162] on icon "Edit Item" at bounding box center [507, 160] width 5 height 5
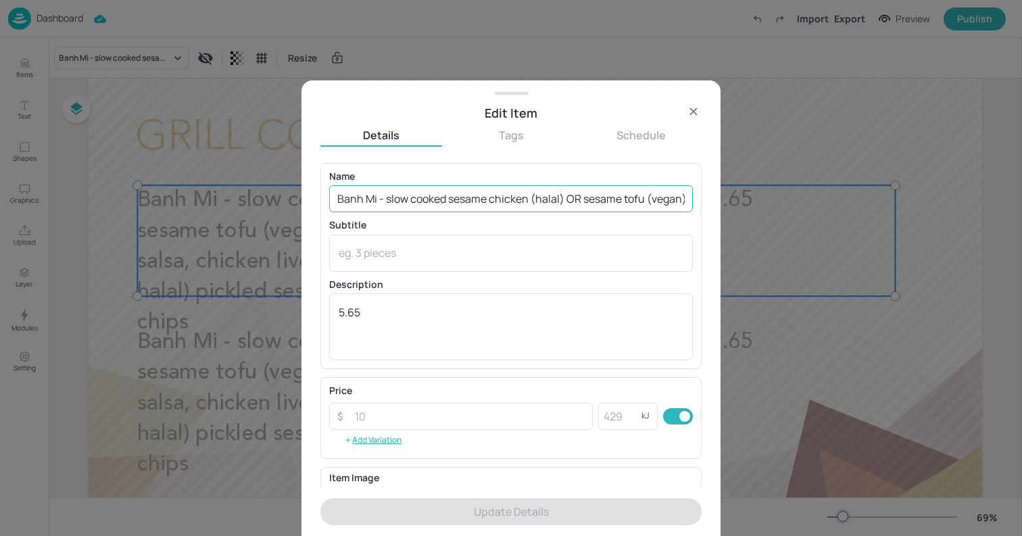
click at [468, 197] on input "Banh Mi - slow cooked sesame chicken (halal) OR sesame tofu (vegan) with corian…" at bounding box center [511, 198] width 364 height 27
click at [621, 198] on input "Banh Mi - slow cooked sesame chicken (halal) OR sesame tofu (vegan) with corian…" at bounding box center [511, 198] width 364 height 27
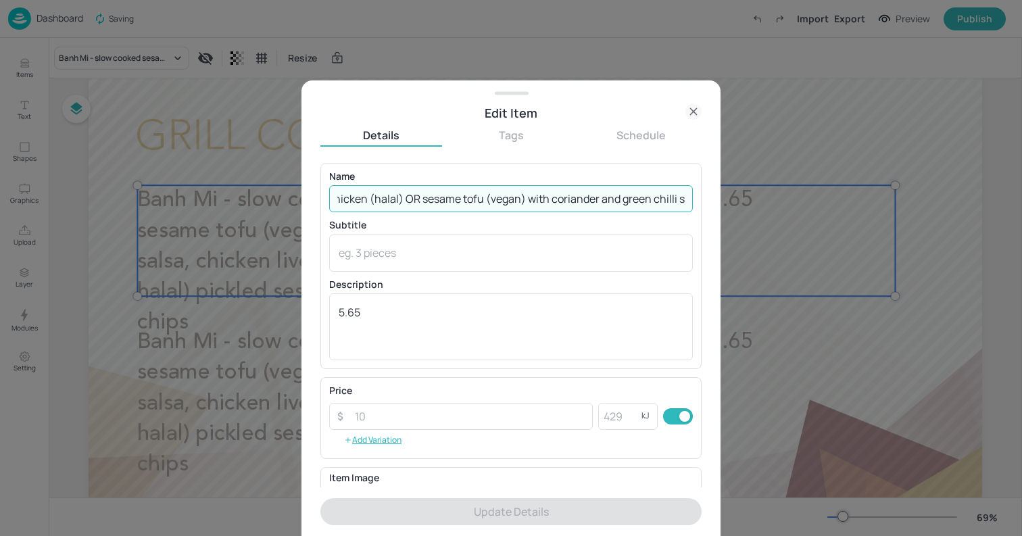
scroll to position [0, 172]
click at [519, 199] on input "Banh Mi - slow cooked sesame chicken (halal) OR sesame tofu (vegan) with corian…" at bounding box center [511, 198] width 364 height 27
drag, startPoint x: 412, startPoint y: 200, endPoint x: 724, endPoint y: 201, distance: 312.2
click at [724, 201] on div "Edit Item Details Tags Schedule Name Banh Mi - slow cooked sesame chicken (hala…" at bounding box center [511, 268] width 1022 height 536
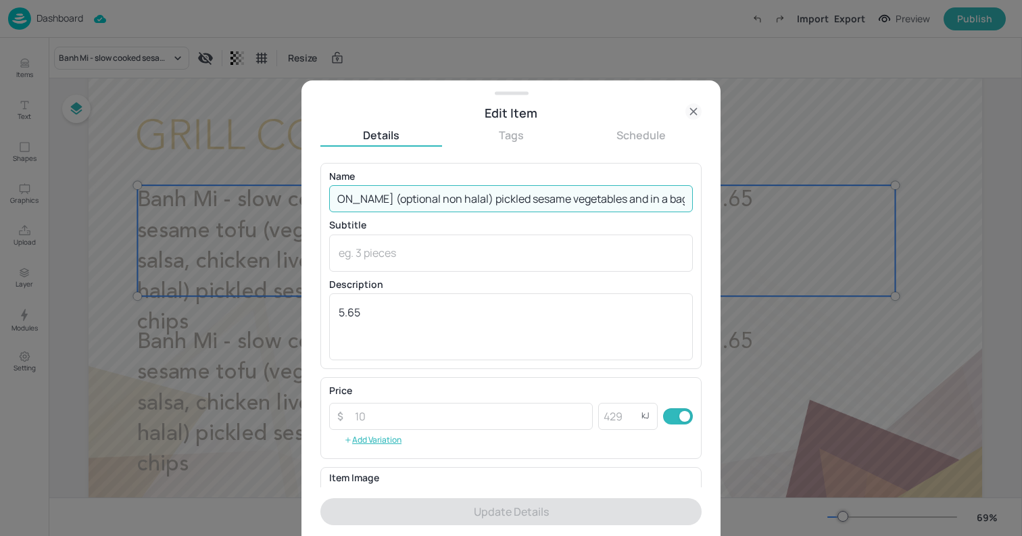
scroll to position [0, 74]
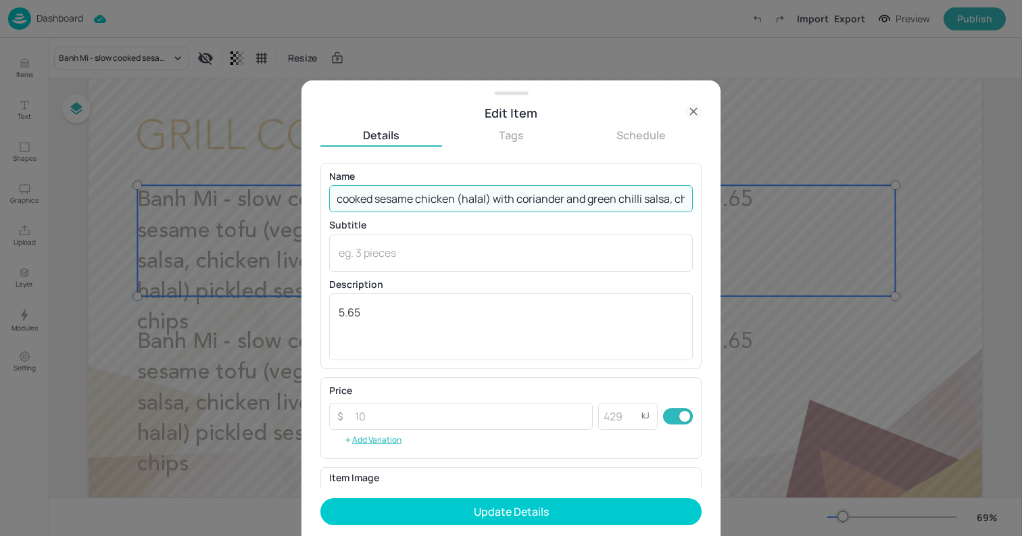
type input "Banh Mi - slow cooked sesame chicken (halal) with coriander and green chilli sa…"
click at [320, 498] on button "Update Details" at bounding box center [510, 511] width 381 height 27
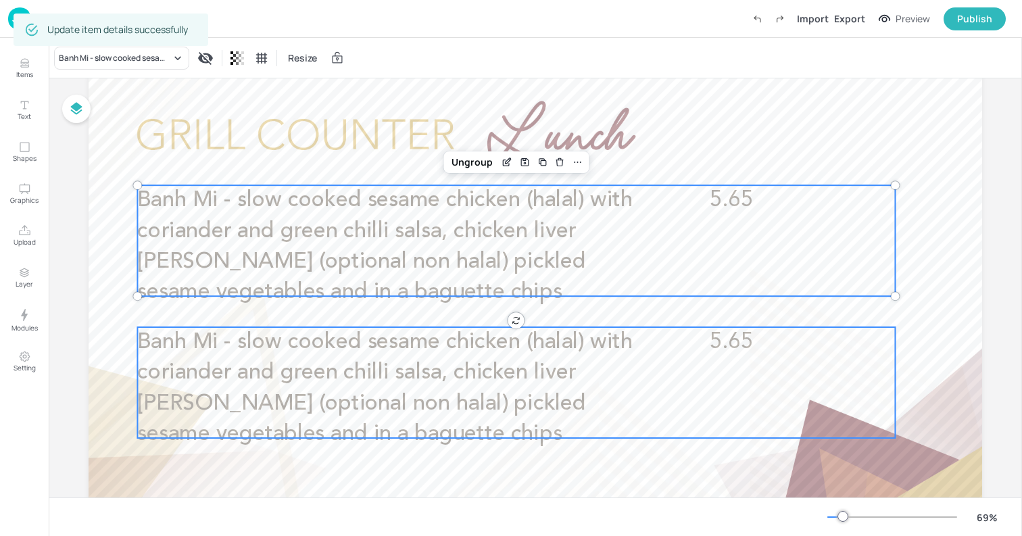
click at [289, 369] on span "Banh Mi - slow cooked sesame chicken (halal) with coriander and green chilli sa…" at bounding box center [384, 388] width 495 height 114
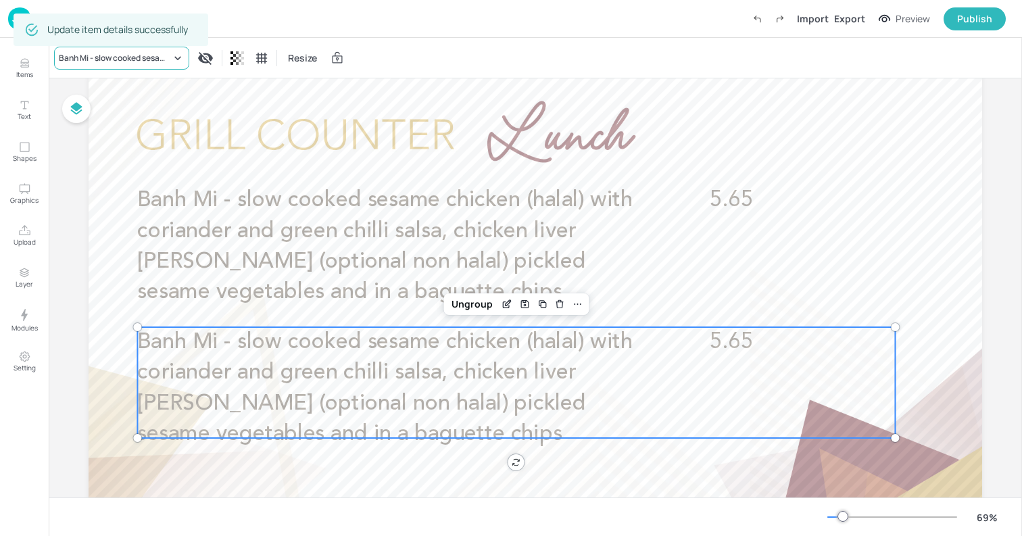
click at [161, 58] on div "Banh Mi - slow cooked sesame chicken (halal) with coriander and green chilli sa…" at bounding box center [115, 58] width 112 height 12
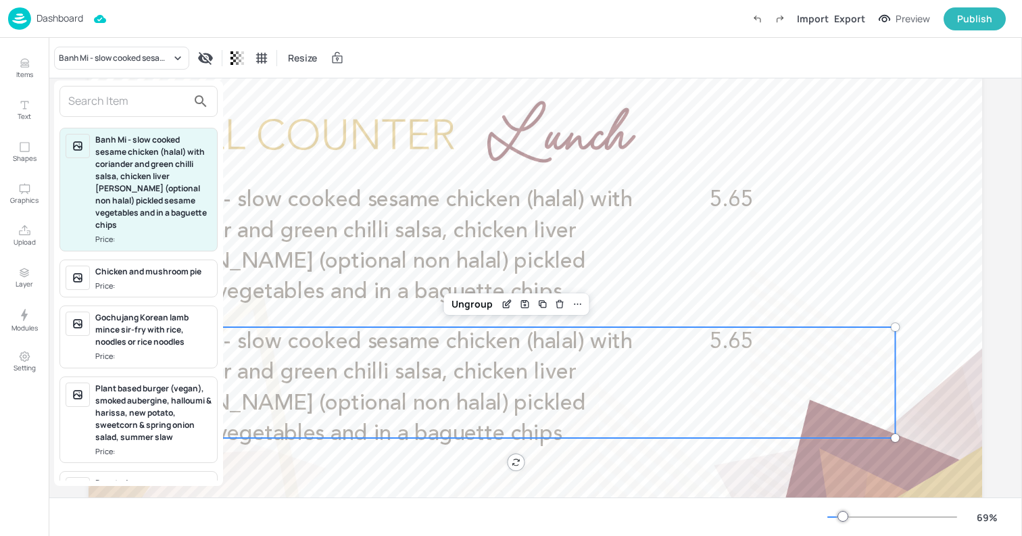
click at [20, 68] on div at bounding box center [511, 268] width 1022 height 536
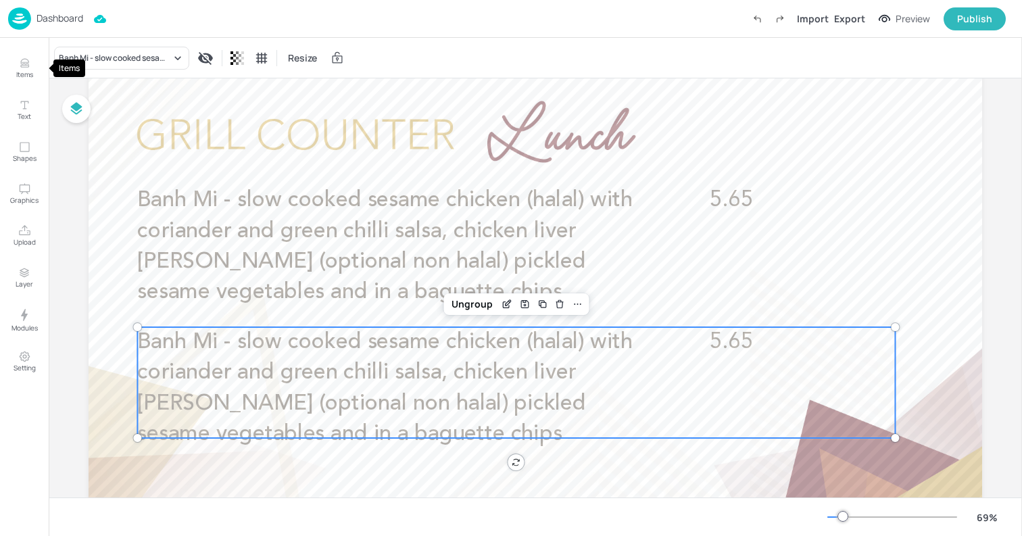
click at [25, 68] on icon "Items" at bounding box center [24, 63] width 13 height 13
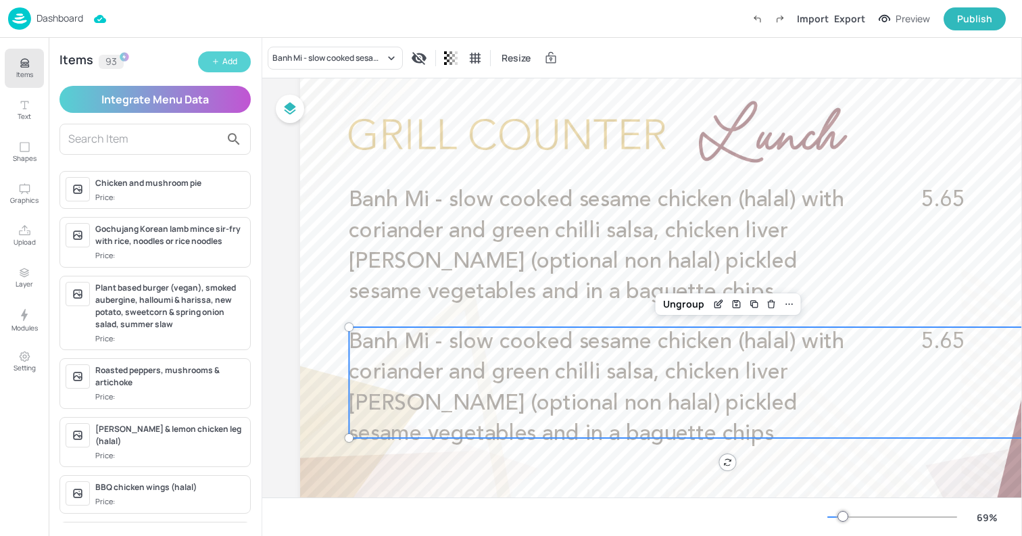
click at [216, 63] on icon "button" at bounding box center [215, 61] width 8 height 8
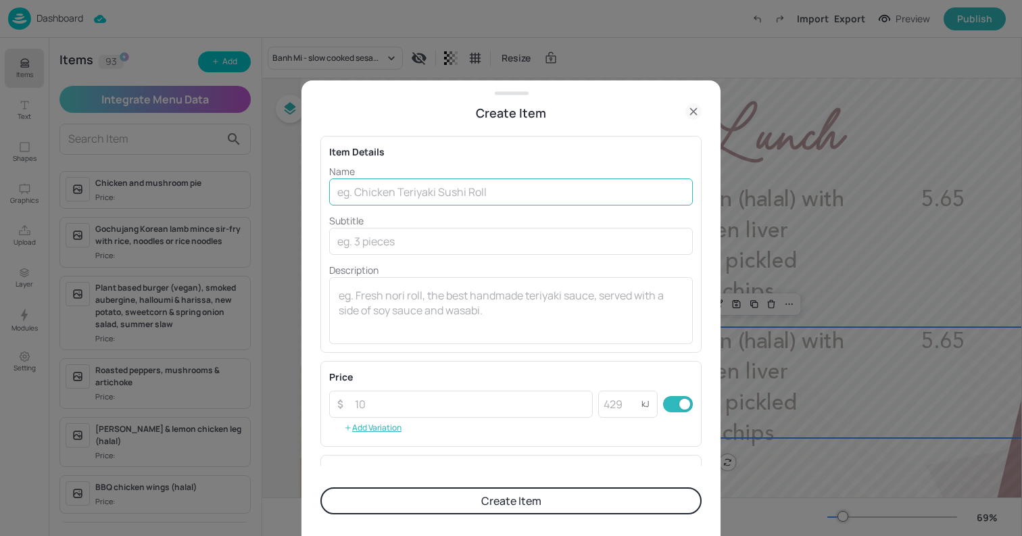
click at [417, 186] on input "text" at bounding box center [511, 191] width 364 height 27
paste input "sesame tofu (vegan) with coriander and green chilli salsa, chicken liver pate (…"
type input "sesame tofu (vegan) with coriander and green chilli salsa, chicken liver pate (…"
click at [470, 305] on textarea at bounding box center [511, 310] width 345 height 45
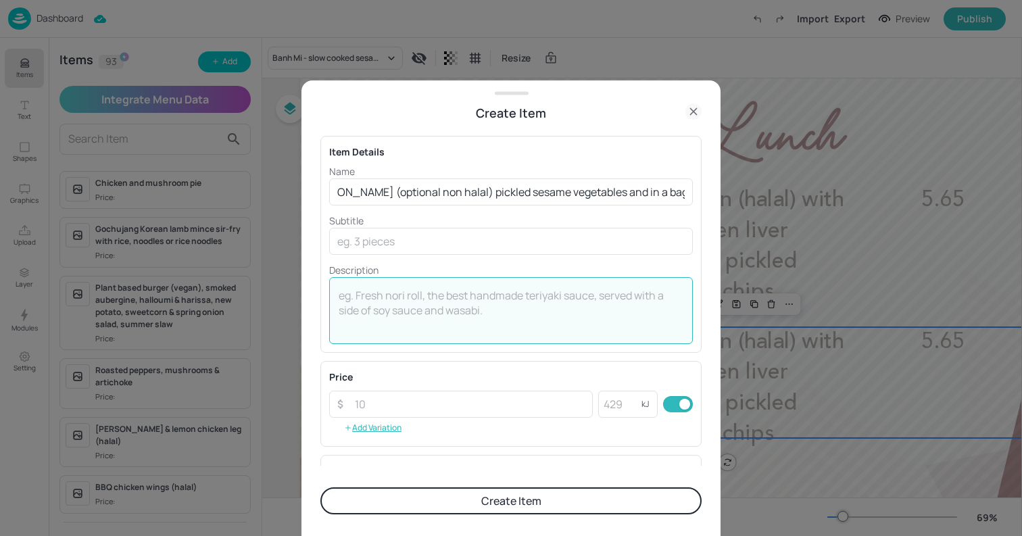
scroll to position [0, 0]
type textarea "5.65"
click at [596, 505] on button "Create Item" at bounding box center [510, 500] width 381 height 27
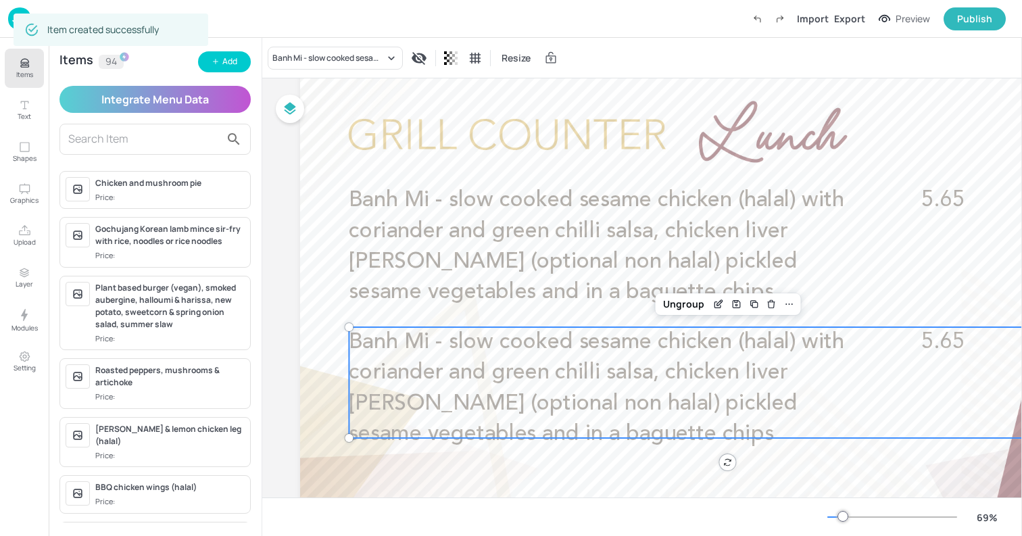
click at [297, 299] on div "Board FCA - Grill - Right - Wed Banh Mi - slow cooked sesame chicken (halal) wi…" at bounding box center [746, 320] width 969 height 580
click at [297, 282] on div "Board FCA - Grill - Right - Wed Banh Mi - slow cooked sesame chicken (halal) wi…" at bounding box center [746, 320] width 969 height 580
click at [326, 274] on div at bounding box center [746, 325] width 893 height 503
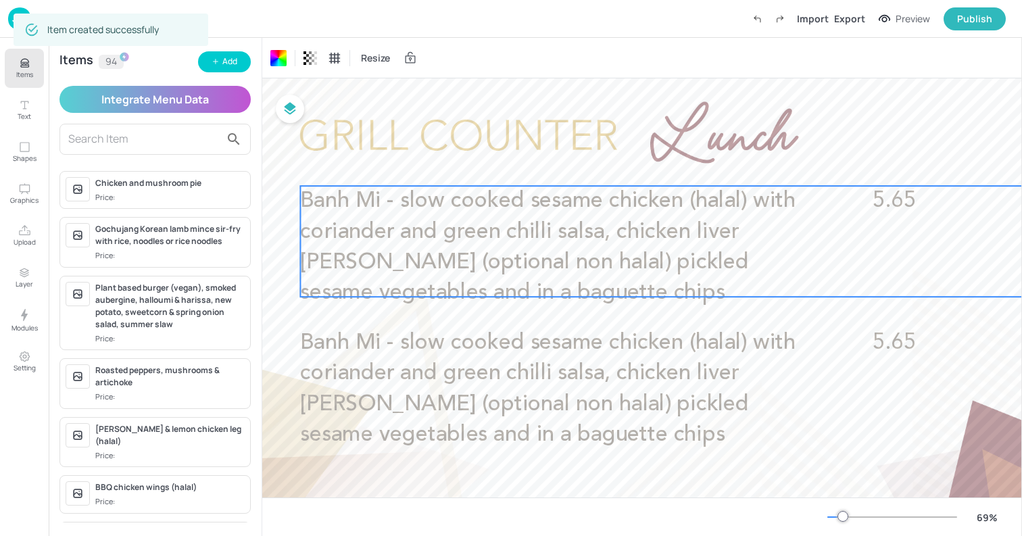
scroll to position [49, 49]
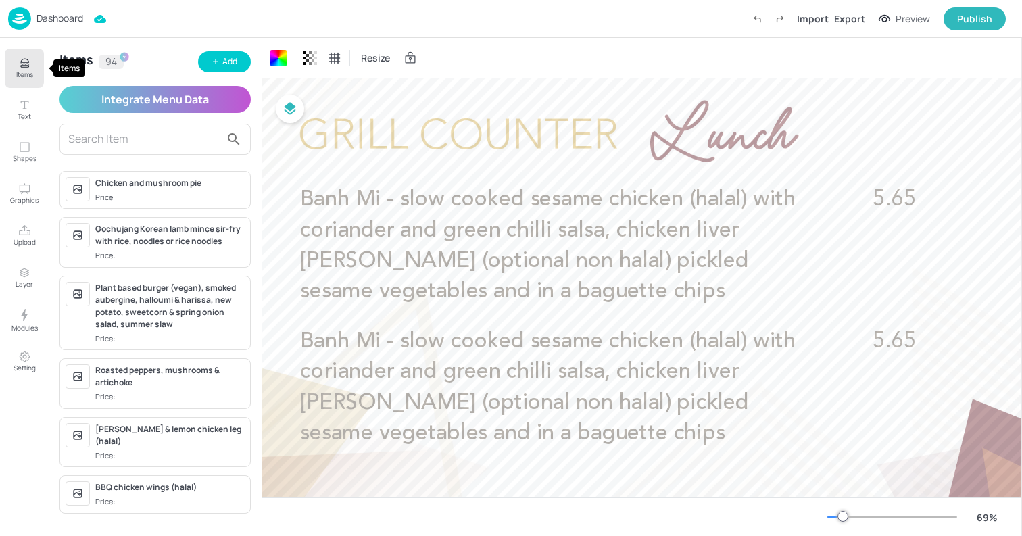
click at [29, 76] on p "Items" at bounding box center [24, 74] width 17 height 9
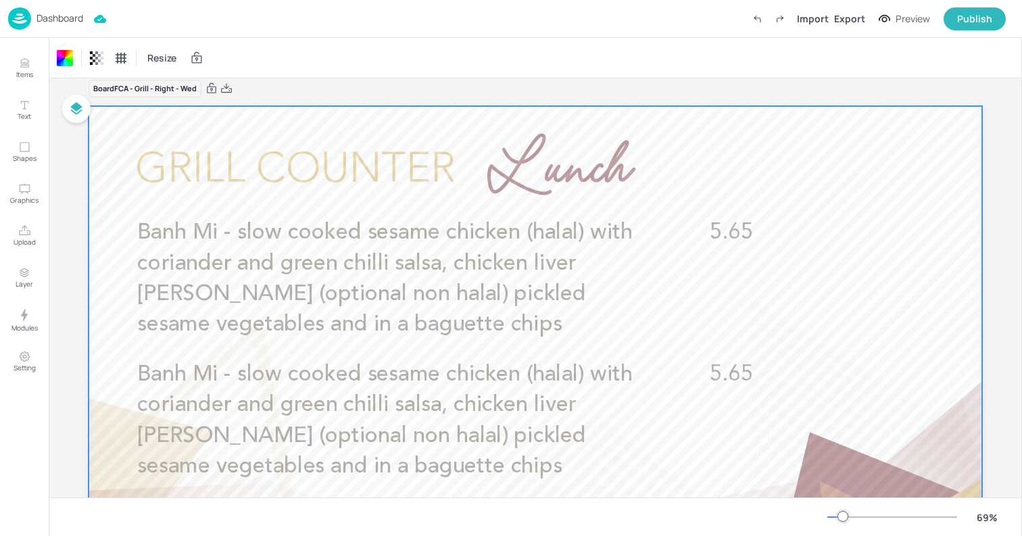
scroll to position [7, 0]
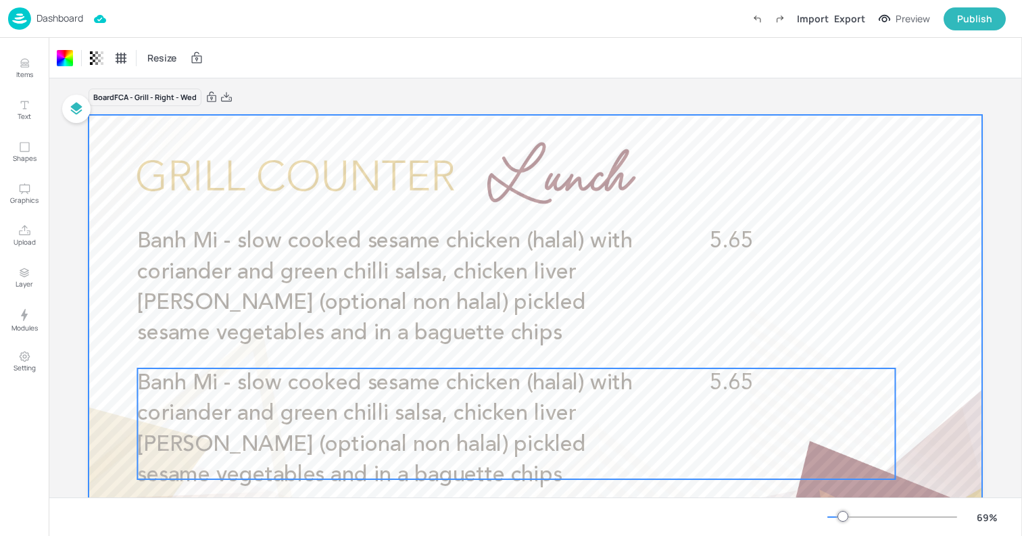
click at [415, 422] on span "Banh Mi - slow cooked sesame chicken (halal) with coriander and green chilli sa…" at bounding box center [384, 429] width 495 height 114
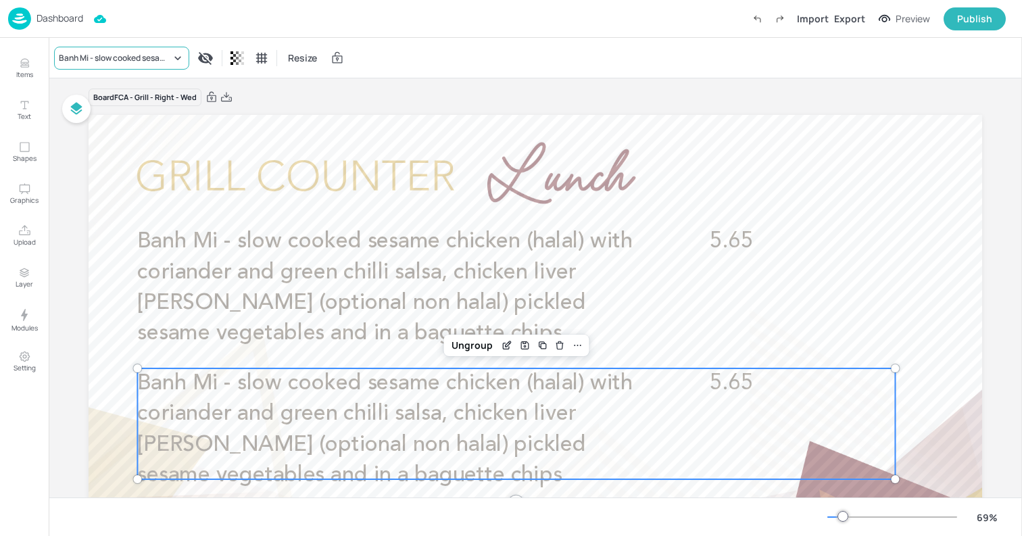
click at [148, 53] on div "Banh Mi - slow cooked sesame chicken (halal) with coriander and green chilli sa…" at bounding box center [115, 58] width 112 height 12
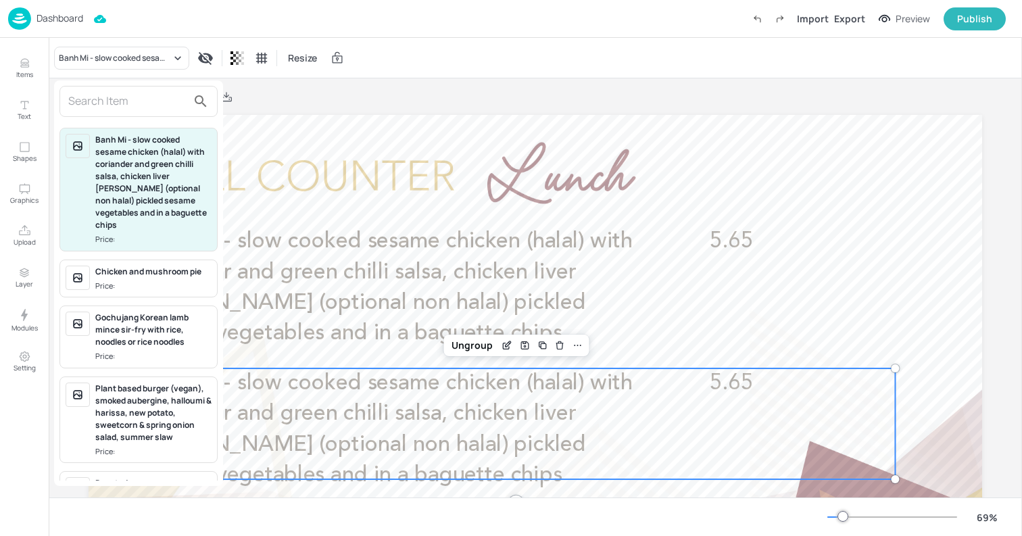
click at [152, 100] on input "text" at bounding box center [127, 102] width 119 height 22
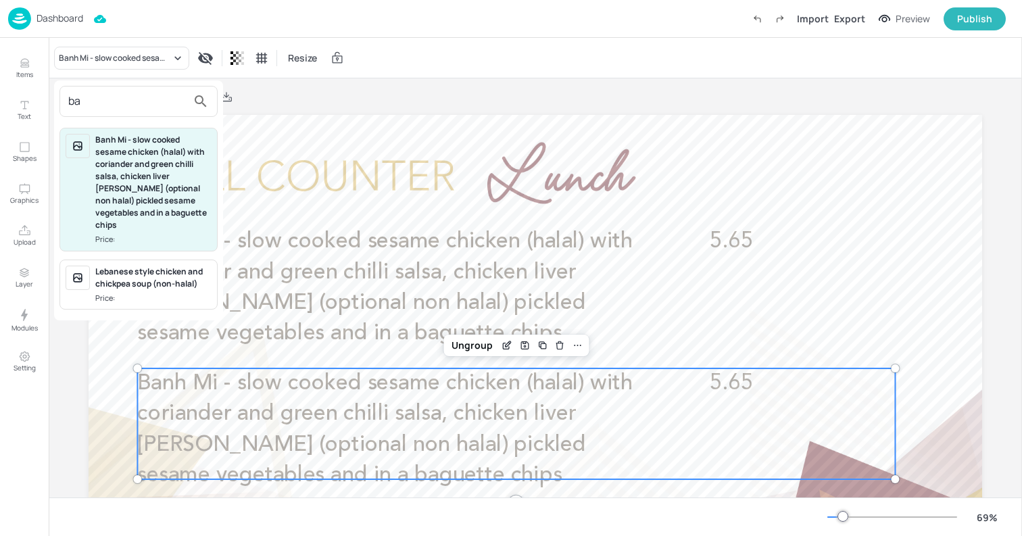
type input "b"
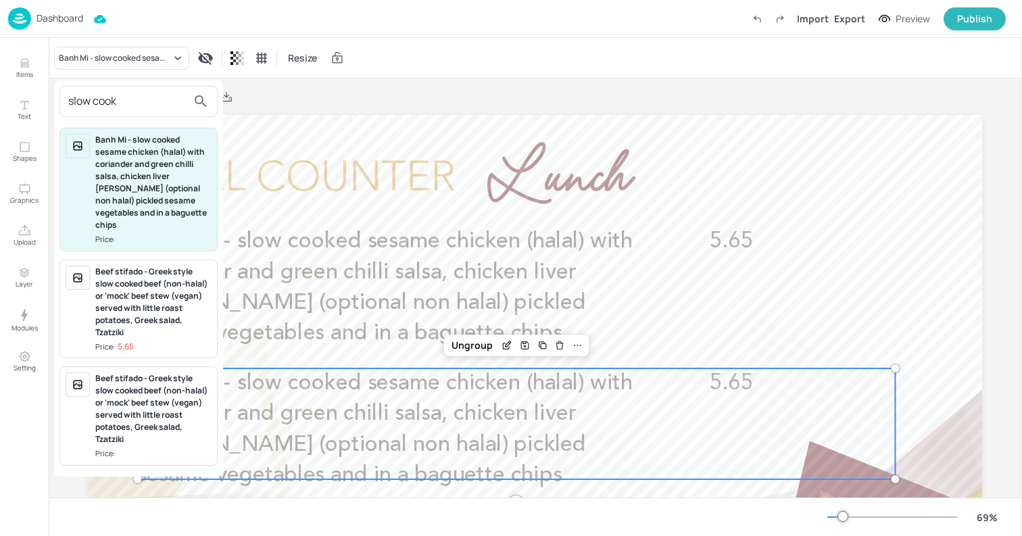
type input "slow cook"
click at [346, 107] on div at bounding box center [511, 268] width 1022 height 536
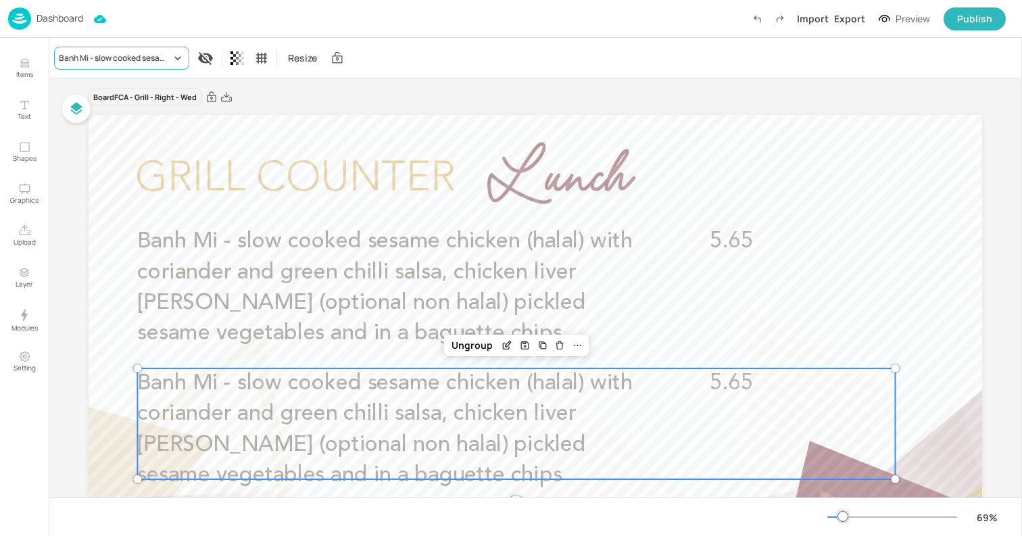
click at [124, 57] on div "Banh Mi - slow cooked sesame chicken (halal) with coriander and green chilli sa…" at bounding box center [115, 58] width 112 height 12
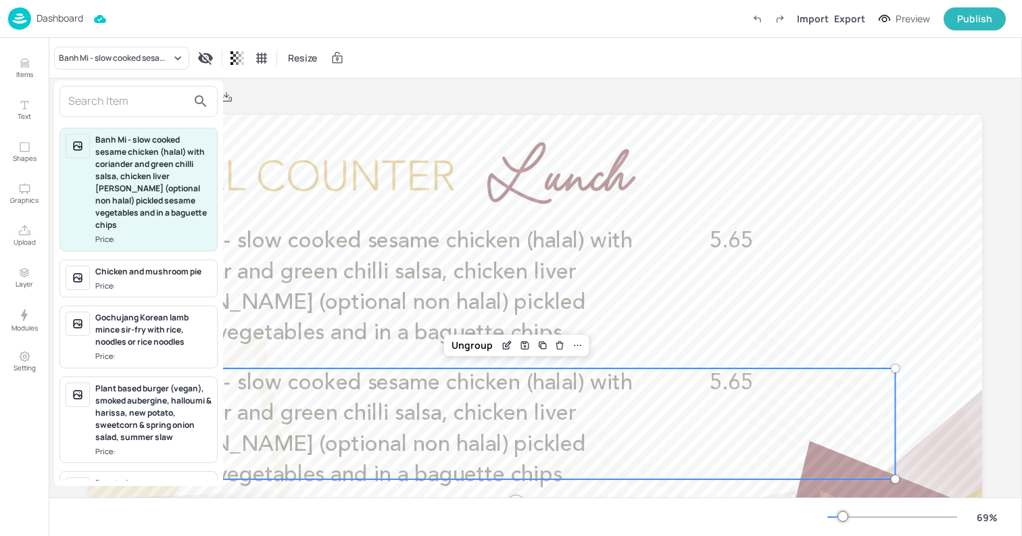
click at [133, 105] on input "text" at bounding box center [127, 102] width 119 height 22
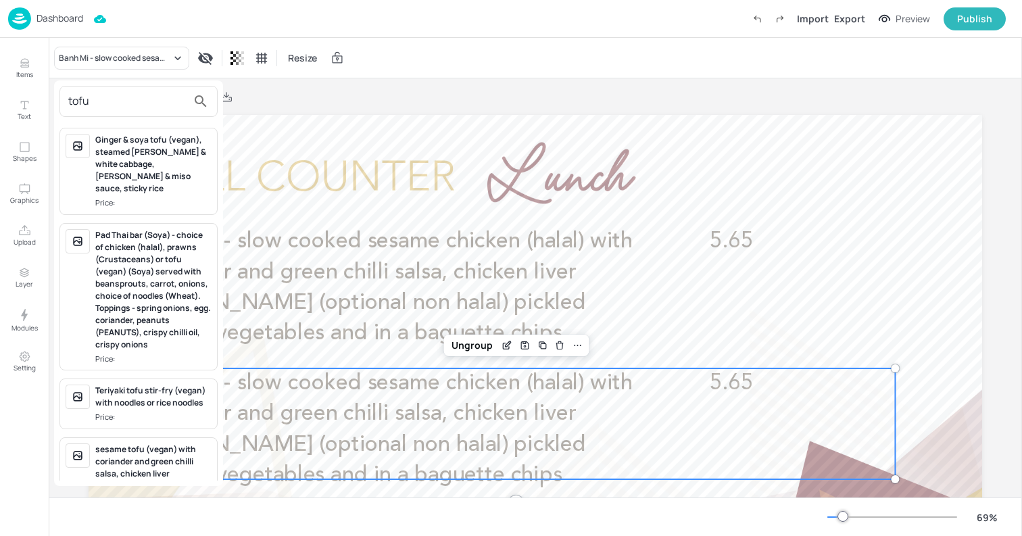
scroll to position [49, 0]
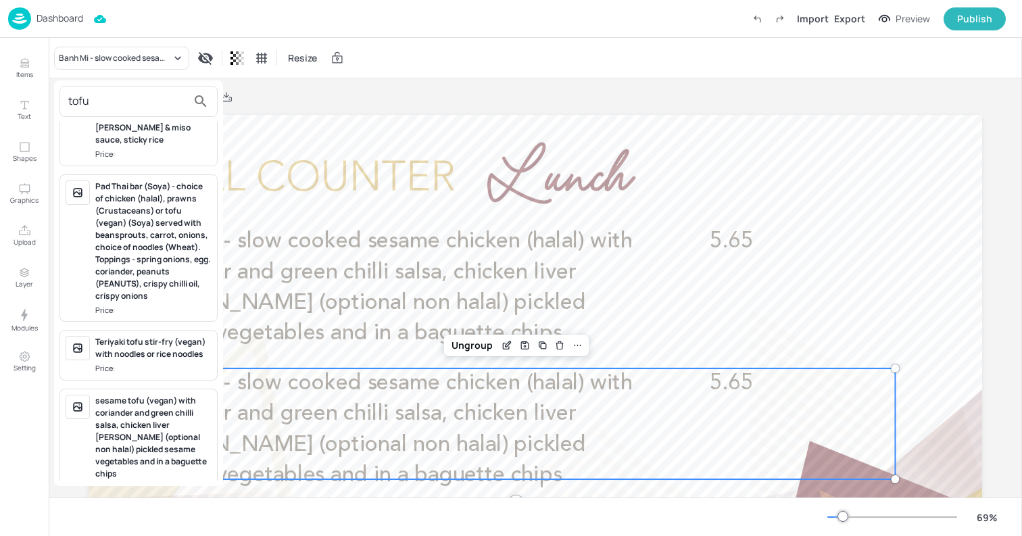
type input "tofu"
click at [162, 423] on div "sesame tofu (vegan) with coriander and green chilli salsa, chicken liver pate (…" at bounding box center [153, 437] width 116 height 85
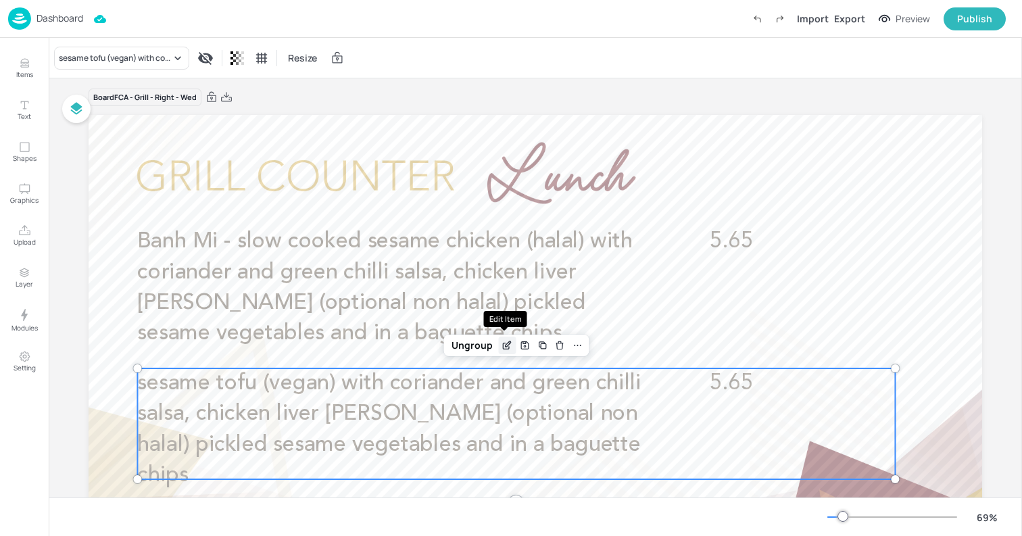
click at [503, 343] on icon "Edit Item" at bounding box center [506, 345] width 11 height 11
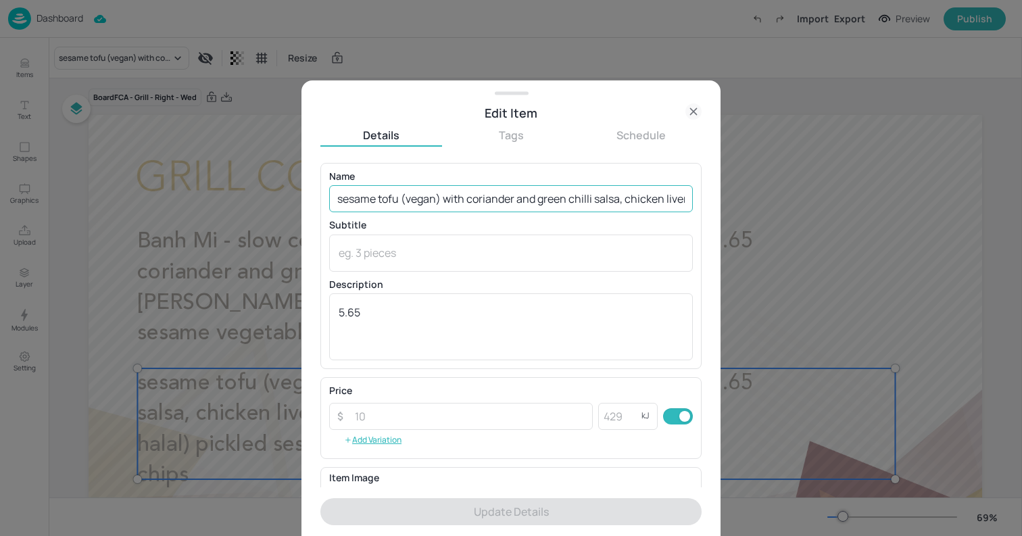
click at [335, 199] on input "sesame tofu (vegan) with coriander and green chilli salsa, chicken liver pate (…" at bounding box center [511, 198] width 364 height 27
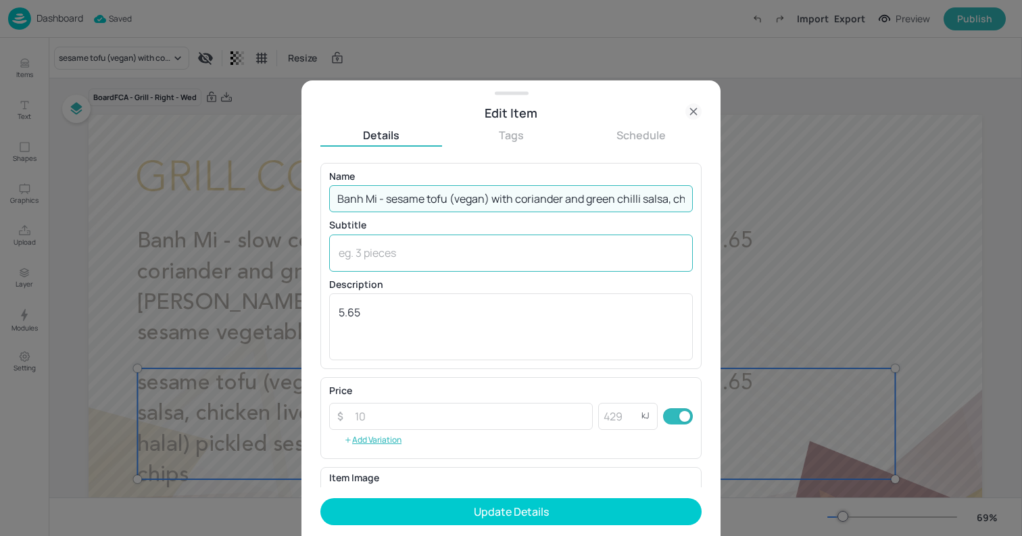
type input "Banh Mi - sesame tofu (vegan) with coriander and green chilli salsa, chicken li…"
click at [353, 260] on textarea at bounding box center [511, 252] width 345 height 15
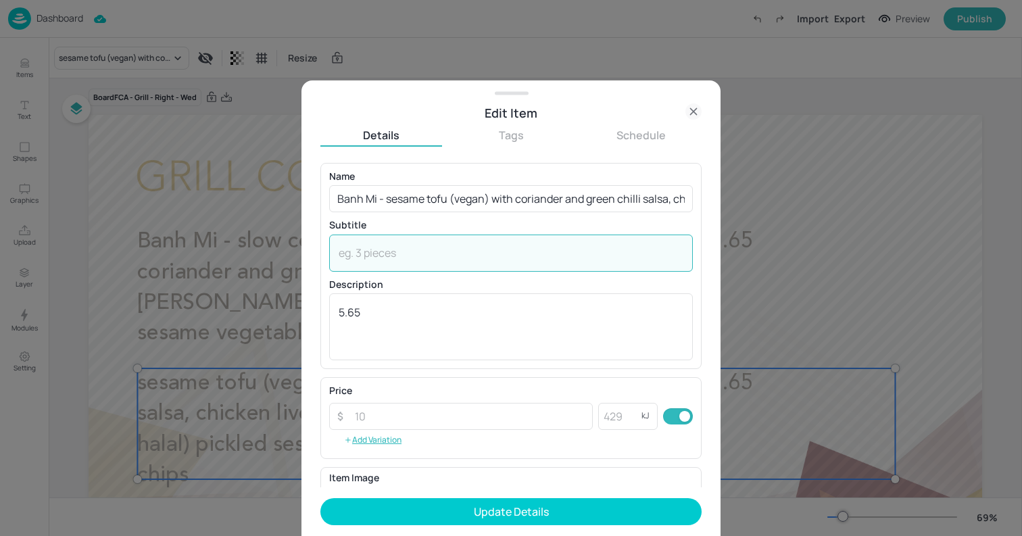
paste textarea "(Wheat, Soya, Sesame)"
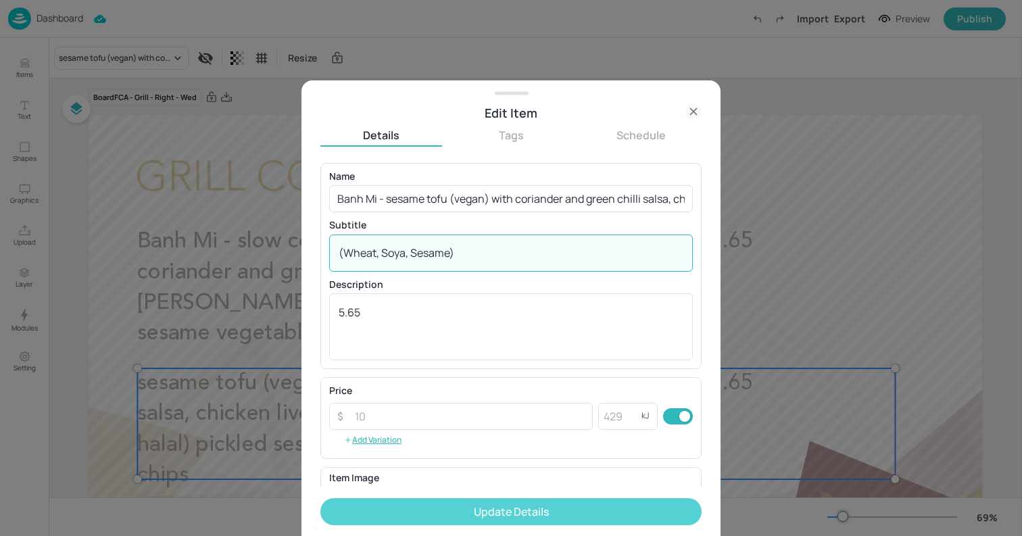
type textarea "(Wheat, Soya, Sesame)"
click at [588, 506] on button "Update Details" at bounding box center [510, 511] width 381 height 27
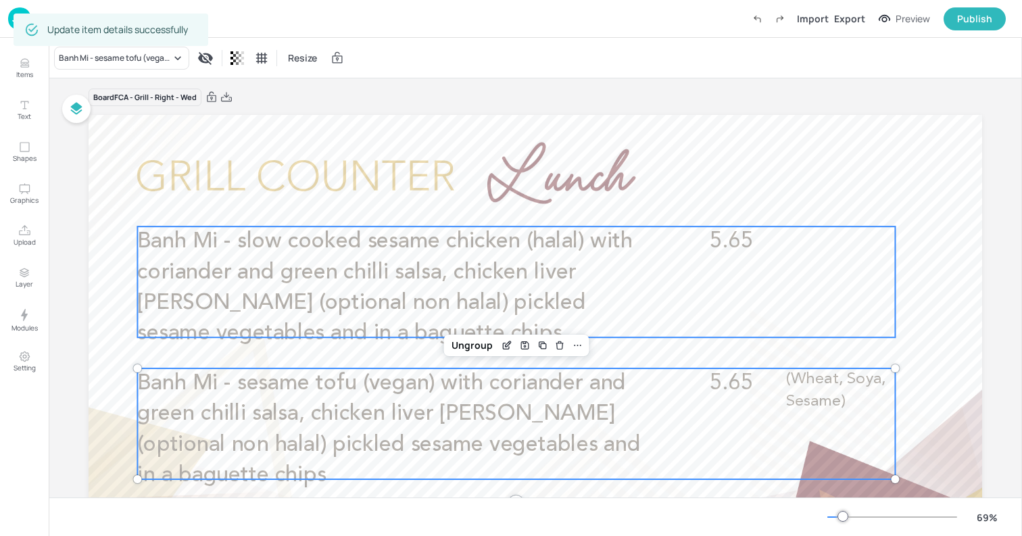
click at [583, 274] on span "Banh Mi - slow cooked sesame chicken (halal) with coriander and green chilli sa…" at bounding box center [384, 287] width 495 height 114
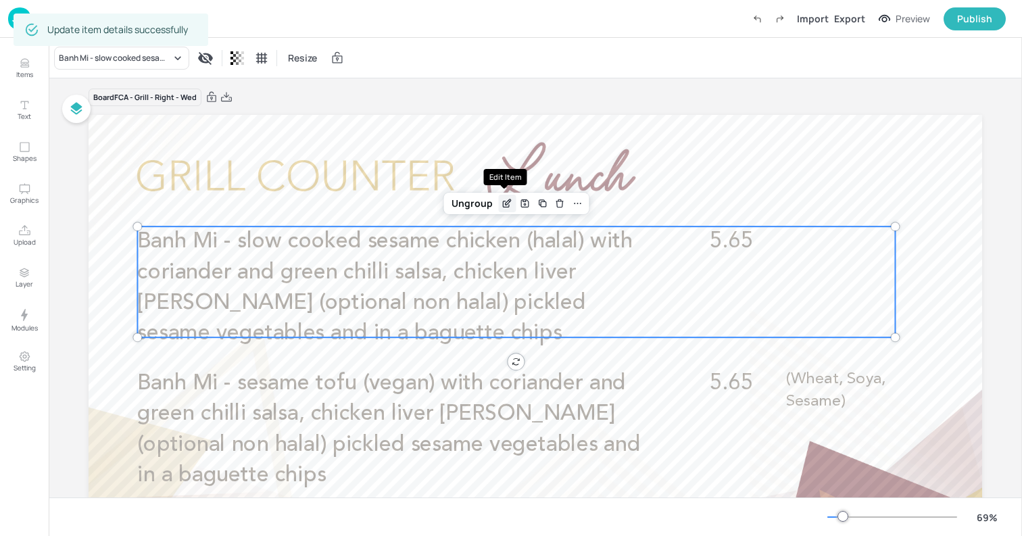
click at [503, 205] on icon "Edit Item" at bounding box center [506, 203] width 11 height 11
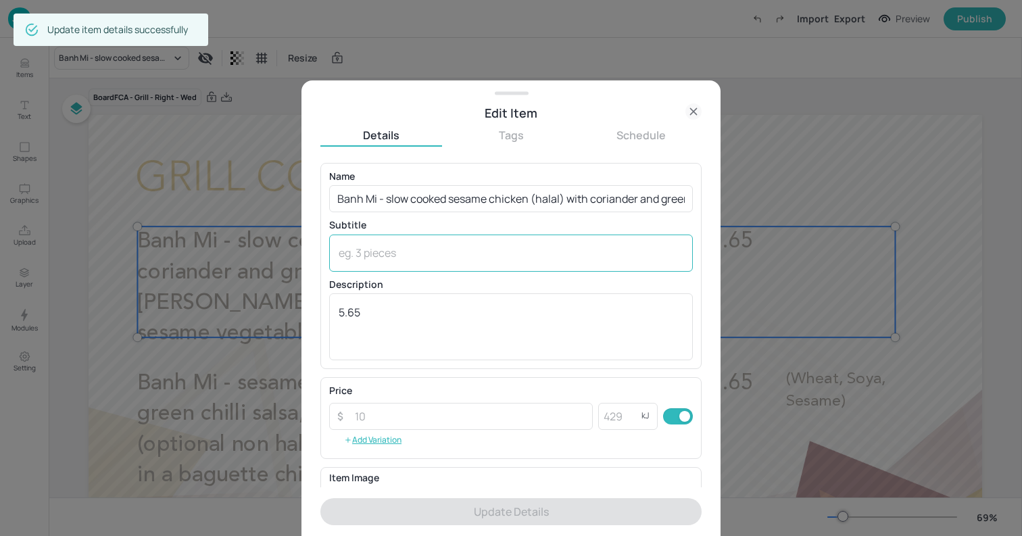
click at [605, 259] on textarea at bounding box center [511, 252] width 345 height 15
paste textarea "(Wheat, Milk, Sesame)"
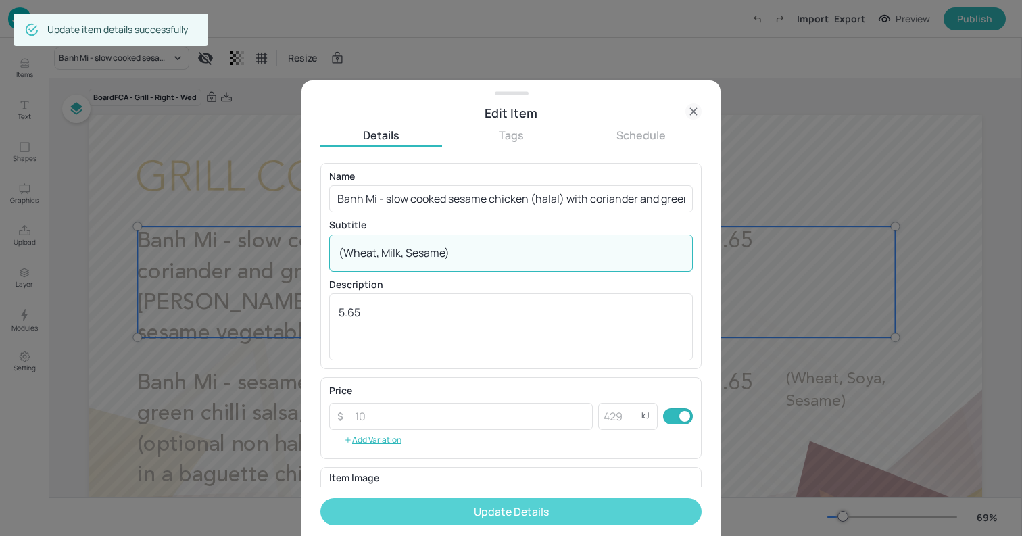
type textarea "(Wheat, Milk, Sesame)"
click at [594, 520] on button "Update Details" at bounding box center [510, 511] width 381 height 27
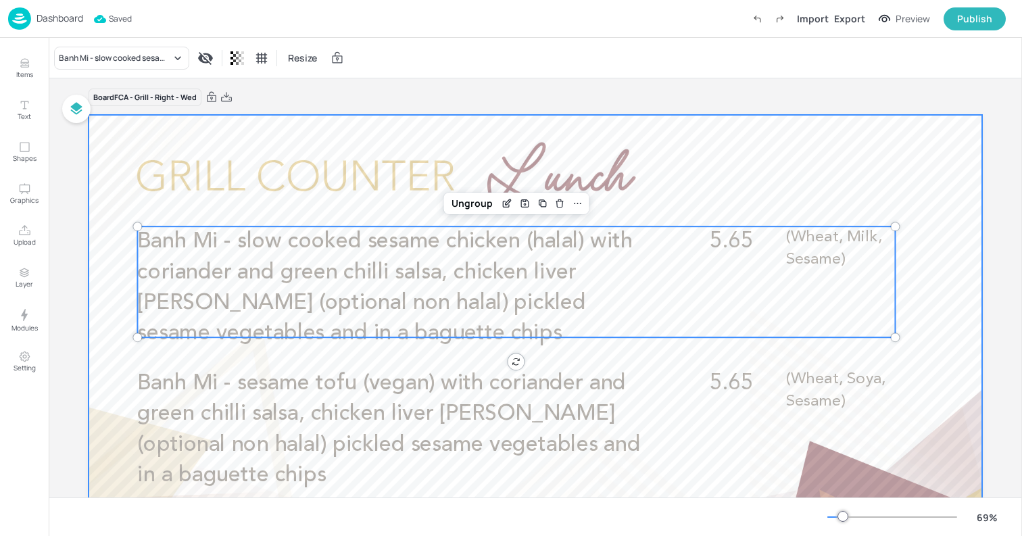
click at [682, 122] on div at bounding box center [535, 366] width 893 height 503
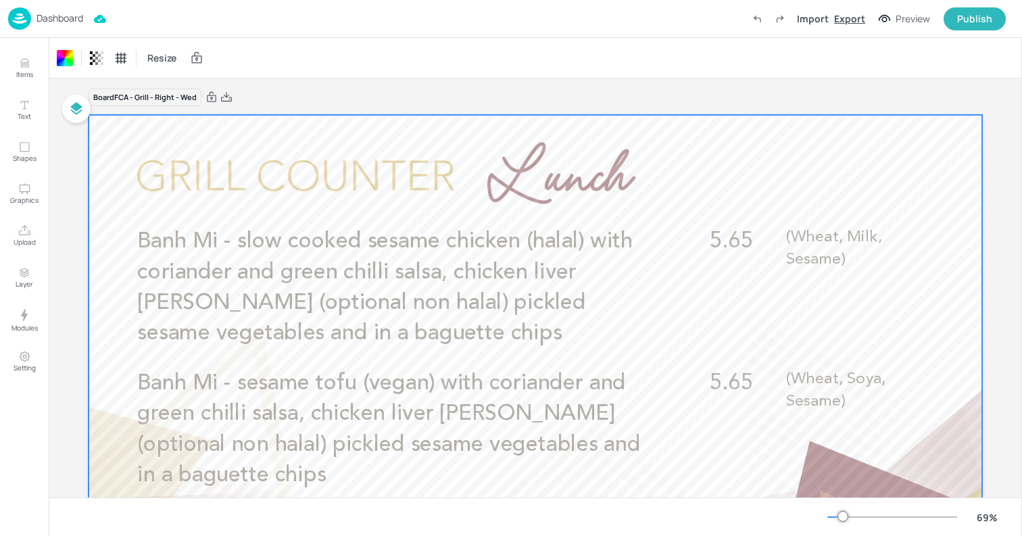
click at [851, 19] on div "Export" at bounding box center [849, 18] width 31 height 14
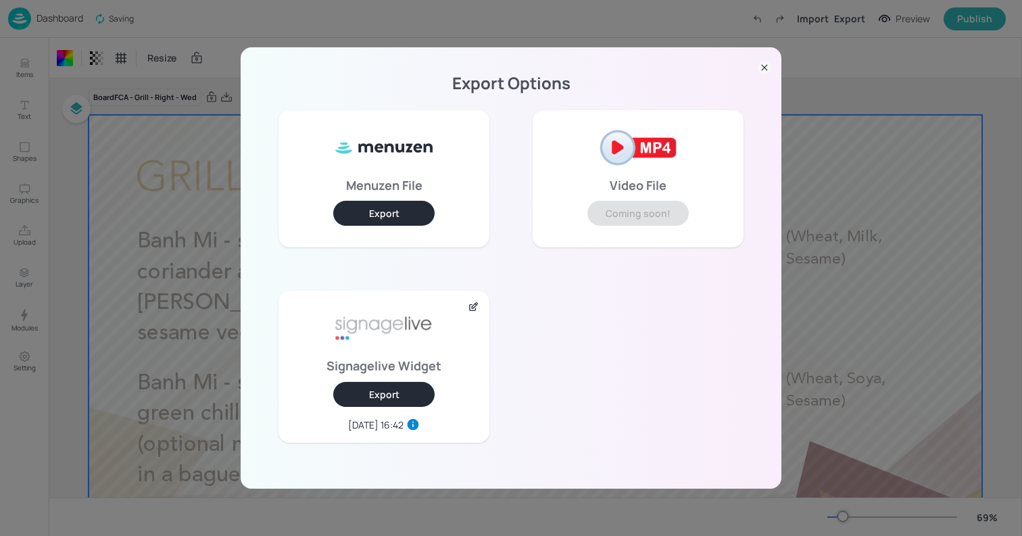
click at [390, 397] on button "Export" at bounding box center [383, 394] width 101 height 25
click at [764, 69] on icon at bounding box center [764, 68] width 14 height 14
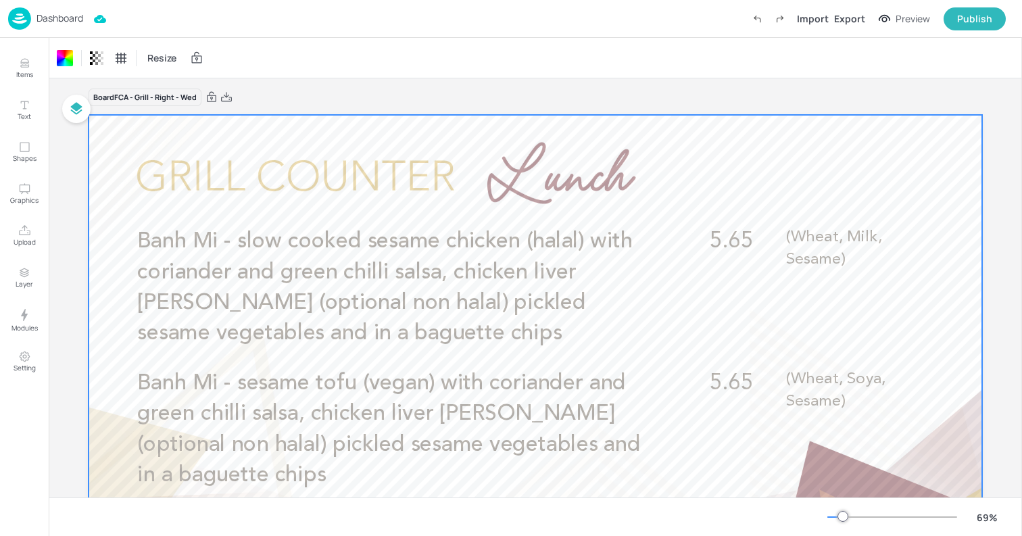
click at [61, 14] on p "Dashboard" at bounding box center [59, 18] width 47 height 9
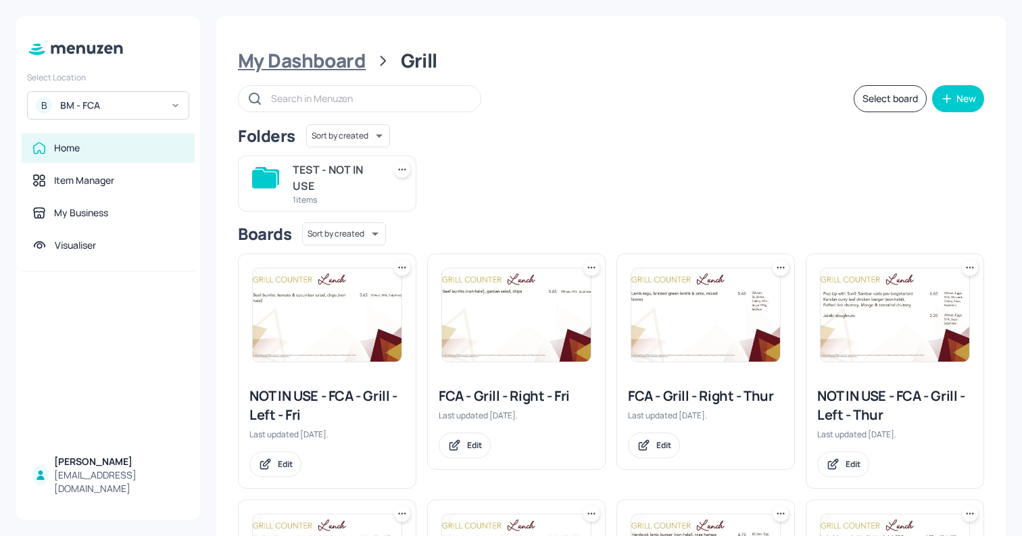
click at [309, 61] on div "My Dashboard" at bounding box center [302, 61] width 128 height 24
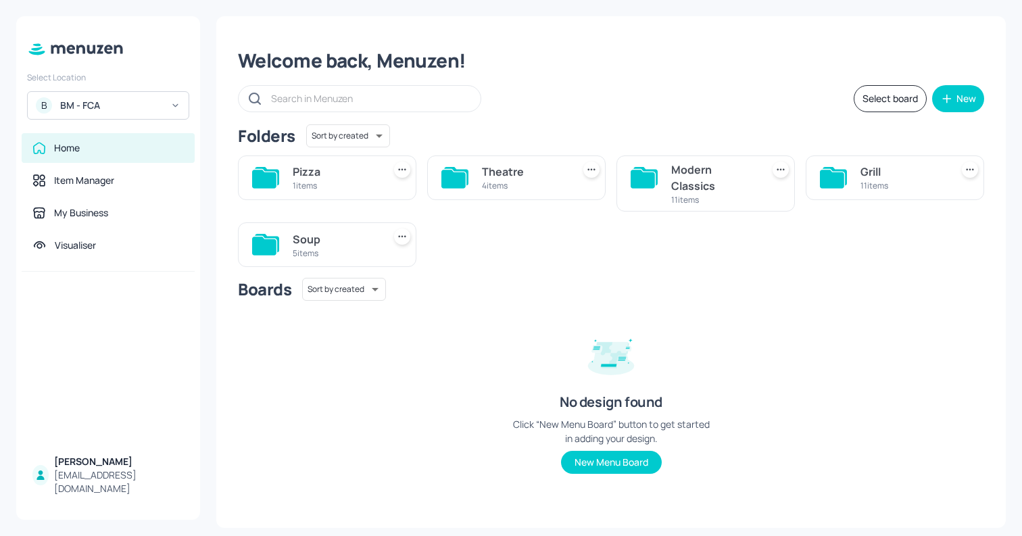
click at [528, 181] on div "4 items" at bounding box center [524, 185] width 85 height 11
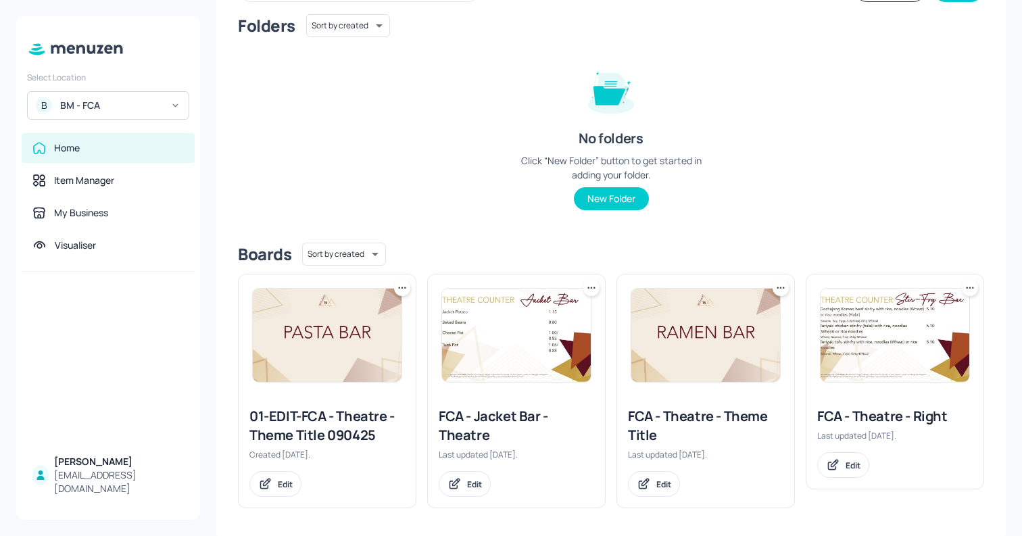
scroll to position [115, 0]
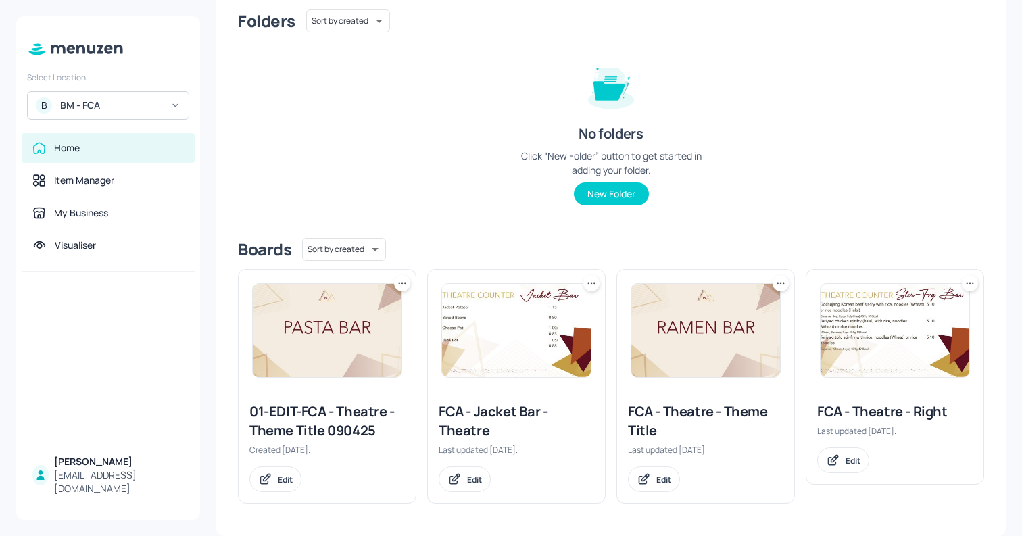
click at [528, 346] on img at bounding box center [516, 330] width 149 height 93
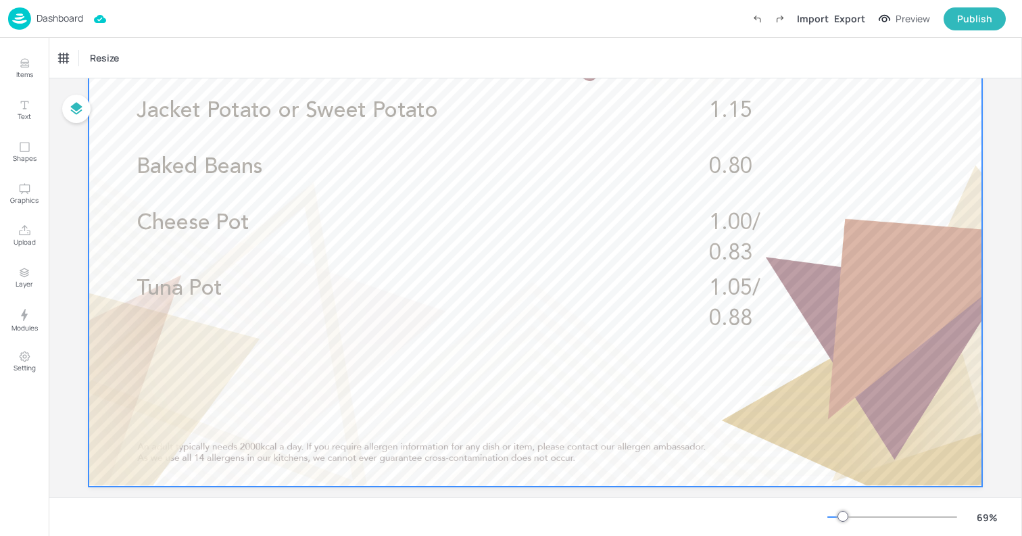
scroll to position [160, 0]
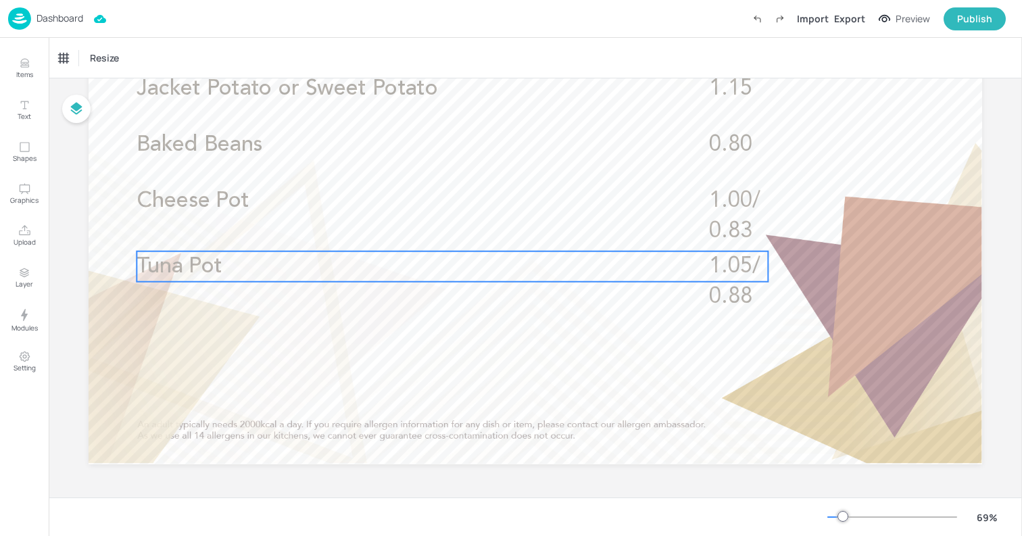
click at [397, 255] on p "Tuna Pot" at bounding box center [388, 266] width 505 height 30
click at [476, 228] on icon "Duplicate" at bounding box center [478, 228] width 11 height 11
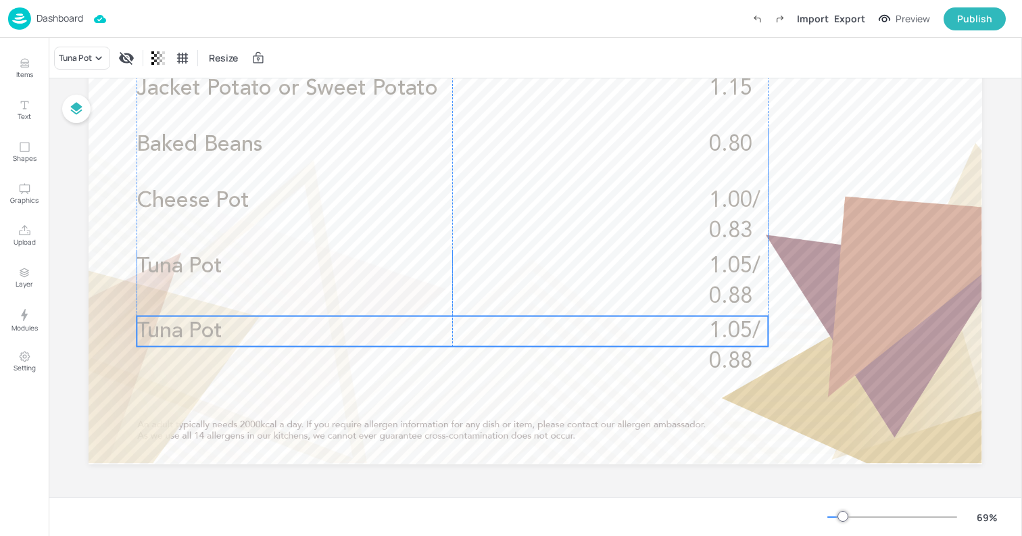
drag, startPoint x: 388, startPoint y: 270, endPoint x: 385, endPoint y: 330, distance: 60.2
click at [385, 330] on p "Tuna Pot" at bounding box center [388, 331] width 505 height 30
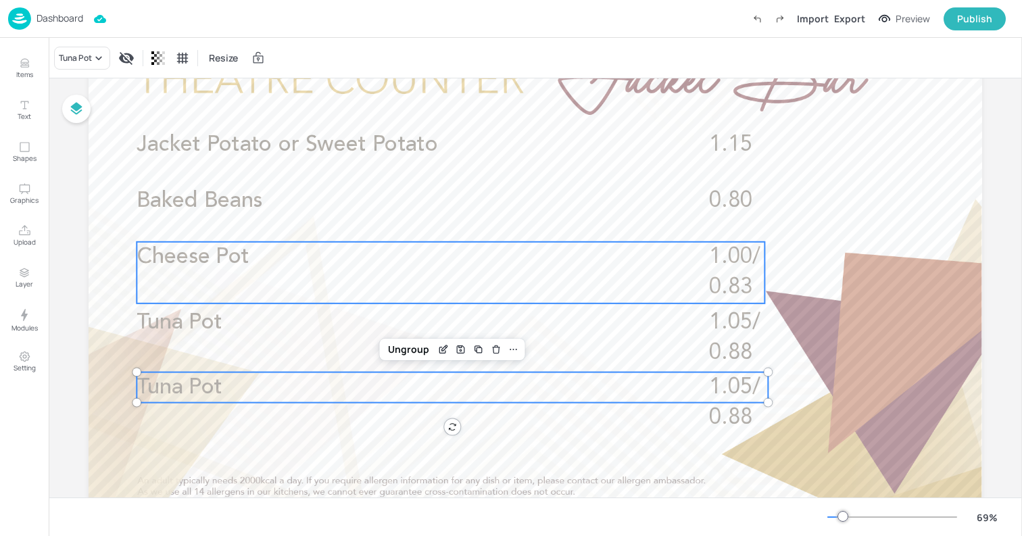
scroll to position [103, 0]
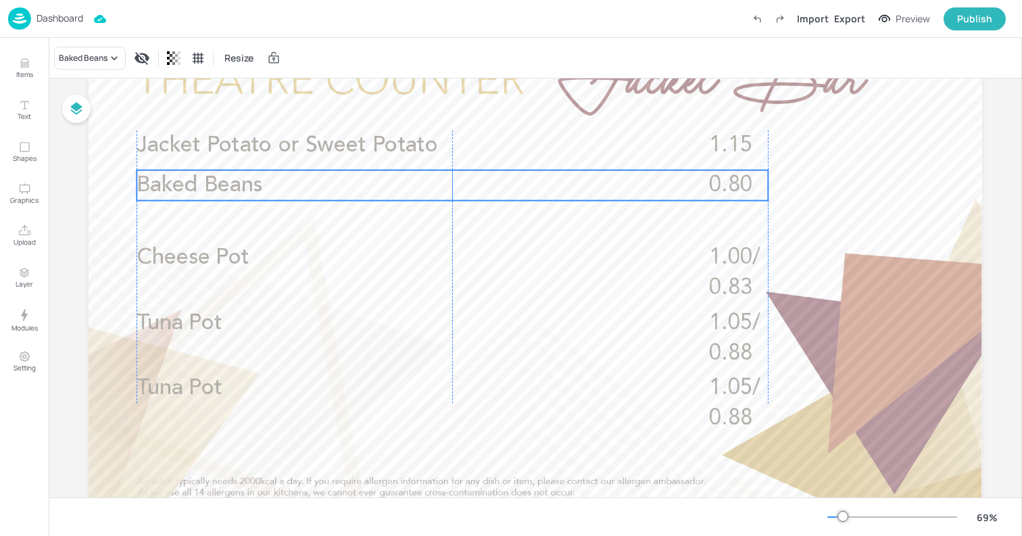
drag, startPoint x: 305, startPoint y: 191, endPoint x: 303, endPoint y: 175, distance: 16.3
click at [303, 175] on p "Baked Beans" at bounding box center [388, 185] width 505 height 30
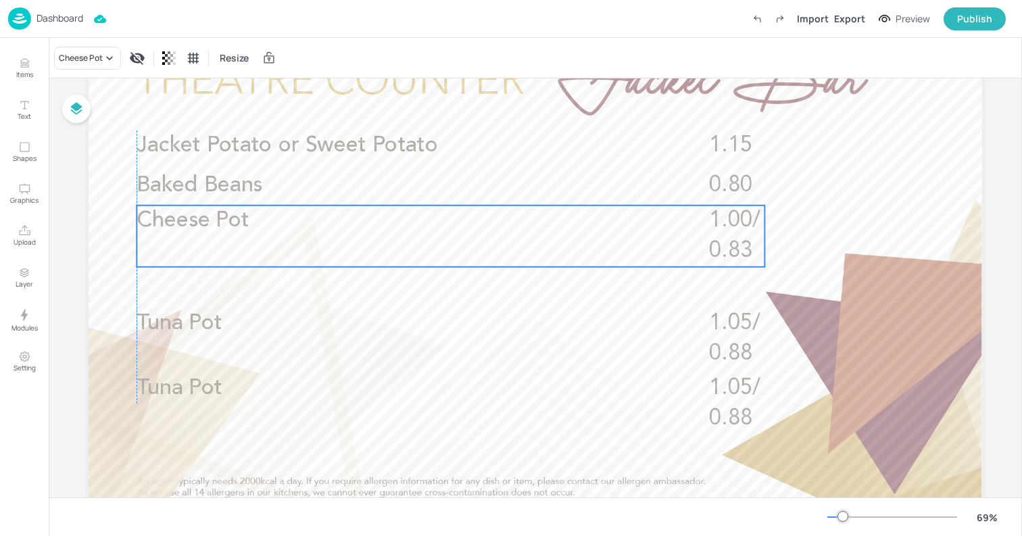
drag, startPoint x: 297, startPoint y: 253, endPoint x: 296, endPoint y: 216, distance: 37.2
click at [296, 216] on p "Cheese Pot" at bounding box center [388, 220] width 505 height 30
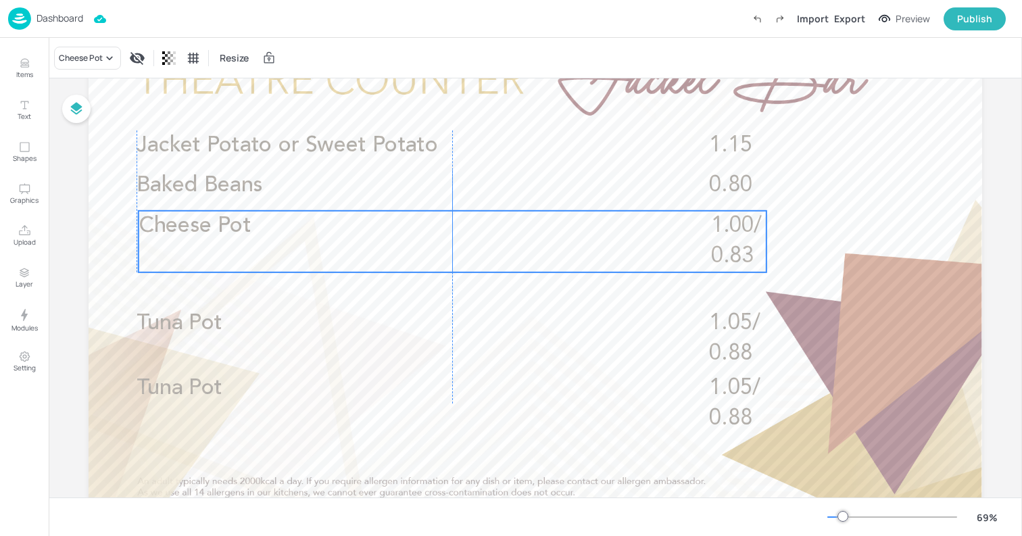
click at [295, 221] on p "Cheese Pot" at bounding box center [391, 226] width 505 height 30
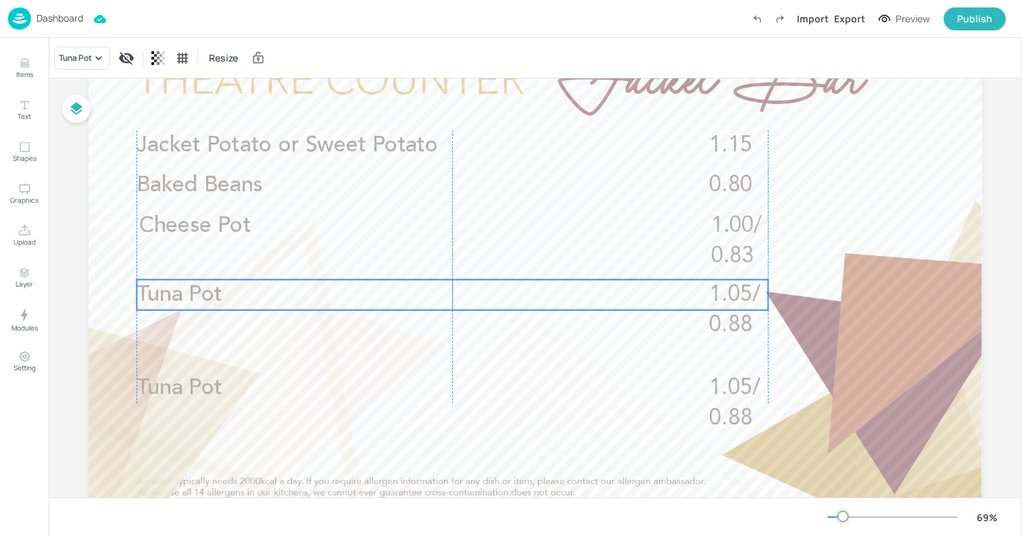
drag, startPoint x: 307, startPoint y: 316, endPoint x: 305, endPoint y: 287, distance: 28.5
click at [305, 287] on p "Tuna Pot" at bounding box center [388, 295] width 505 height 30
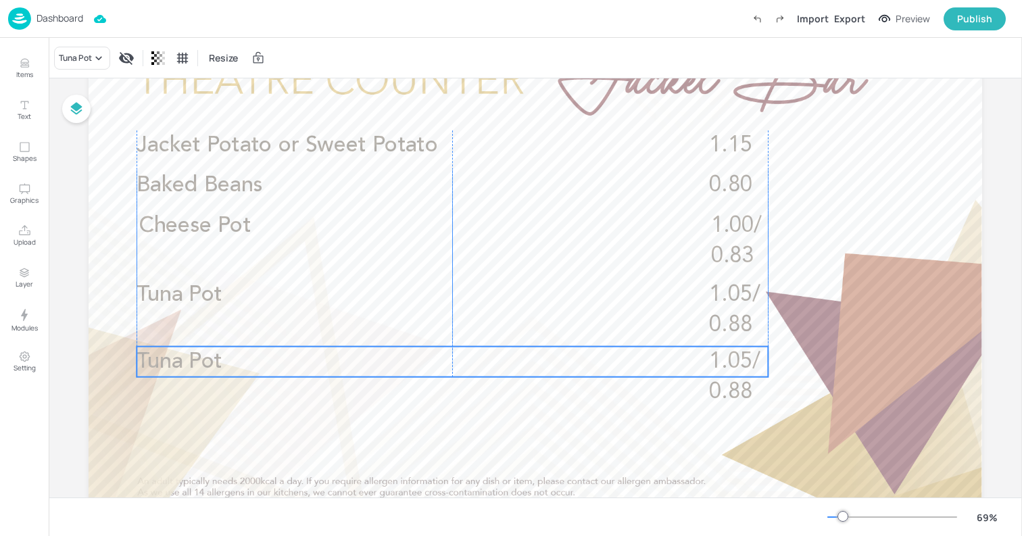
drag, startPoint x: 320, startPoint y: 387, endPoint x: 318, endPoint y: 361, distance: 26.4
click at [318, 361] on p "Tuna Pot" at bounding box center [388, 362] width 505 height 30
click at [444, 324] on icon "Edit Item" at bounding box center [442, 323] width 11 height 11
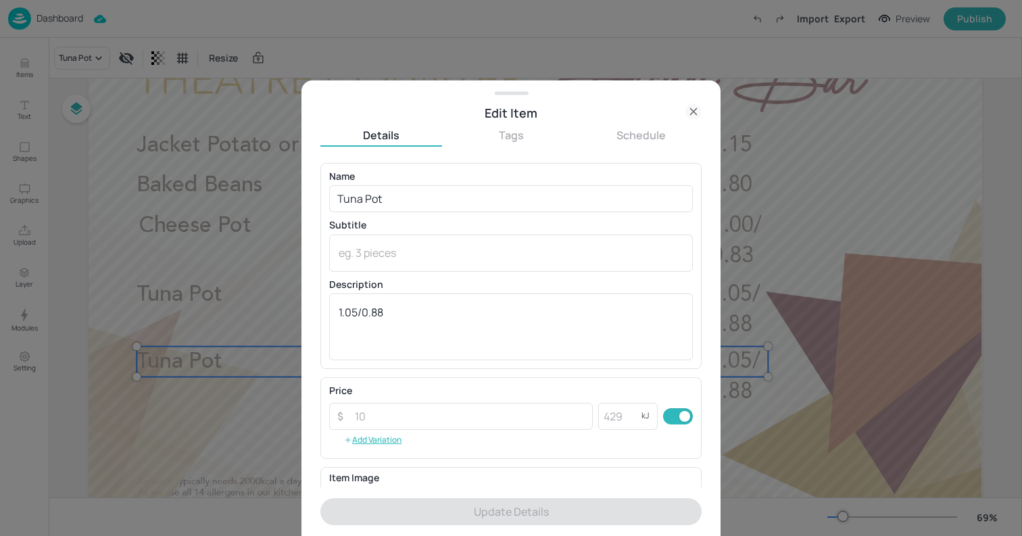
click at [687, 108] on icon at bounding box center [693, 111] width 16 height 16
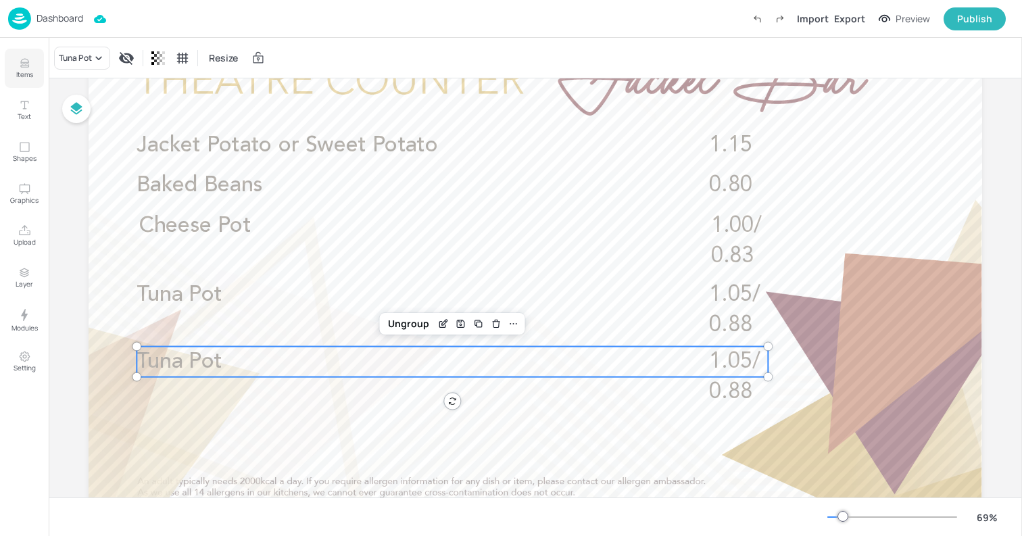
click at [38, 74] on button "Items" at bounding box center [24, 68] width 39 height 39
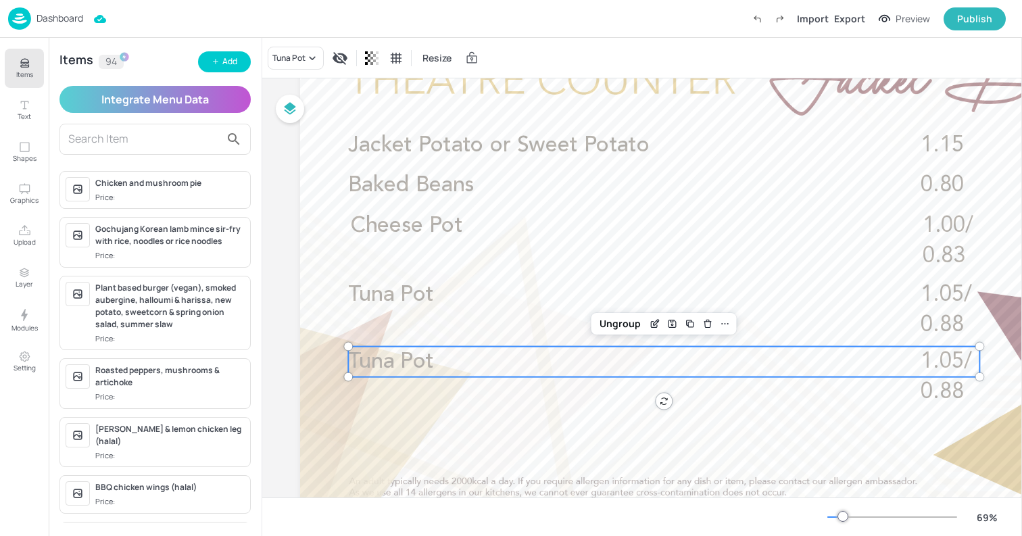
click at [130, 103] on button "Integrate Menu Data" at bounding box center [154, 99] width 191 height 27
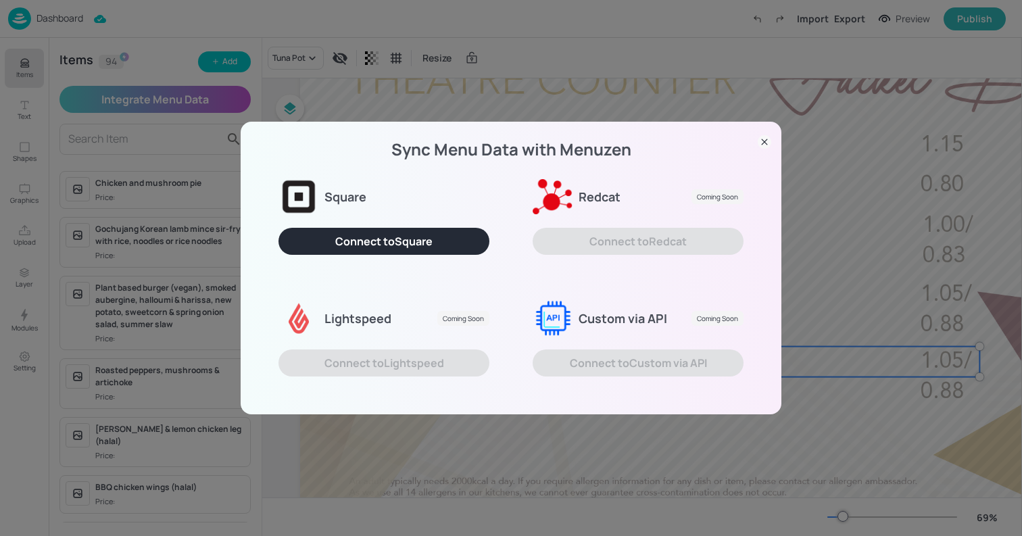
click at [761, 143] on icon at bounding box center [764, 142] width 14 height 14
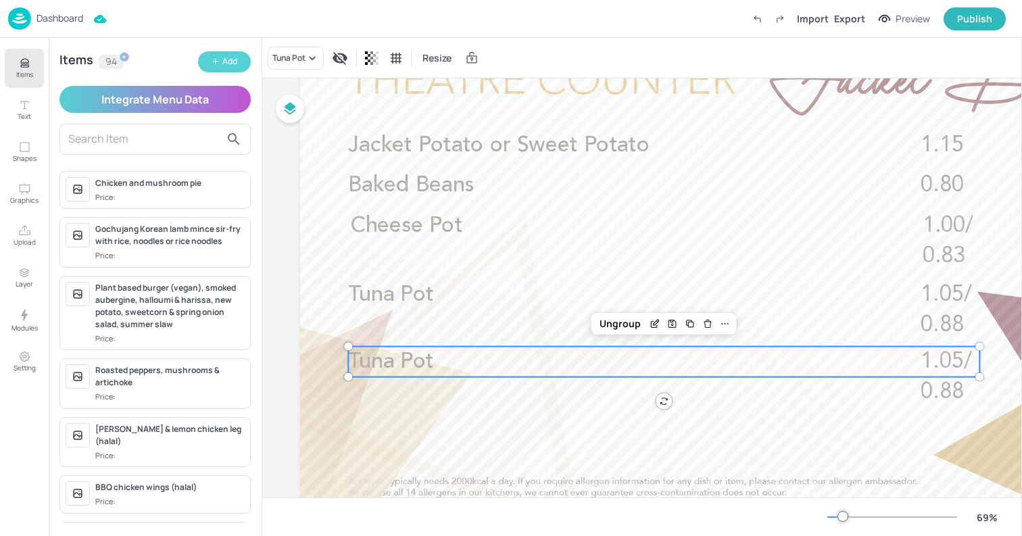
click at [238, 70] on button "Add" at bounding box center [224, 61] width 53 height 21
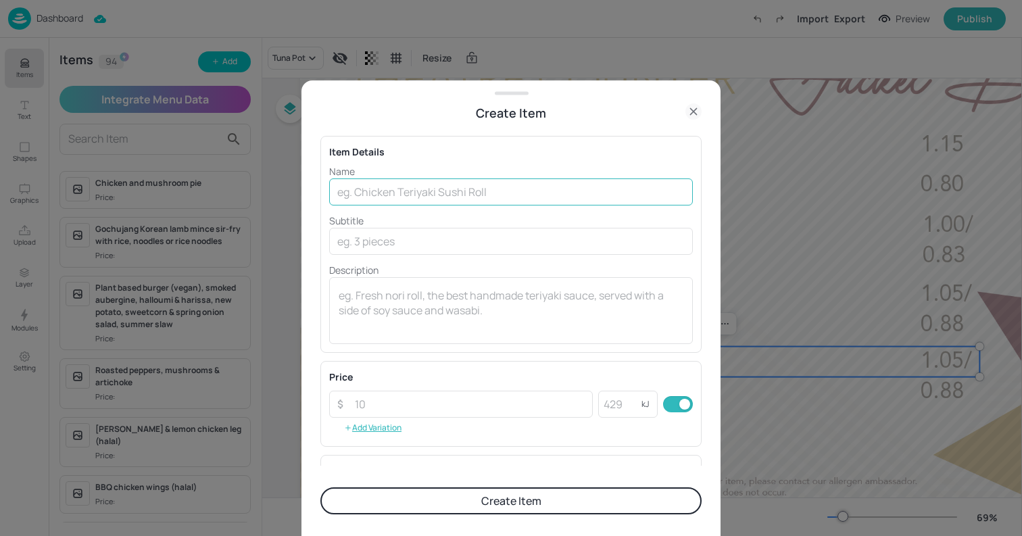
click at [400, 183] on input "text" at bounding box center [511, 191] width 364 height 27
paste input "White bean ratatouille (Vegan)"
type input "White bean ratatouille (Vegan)"
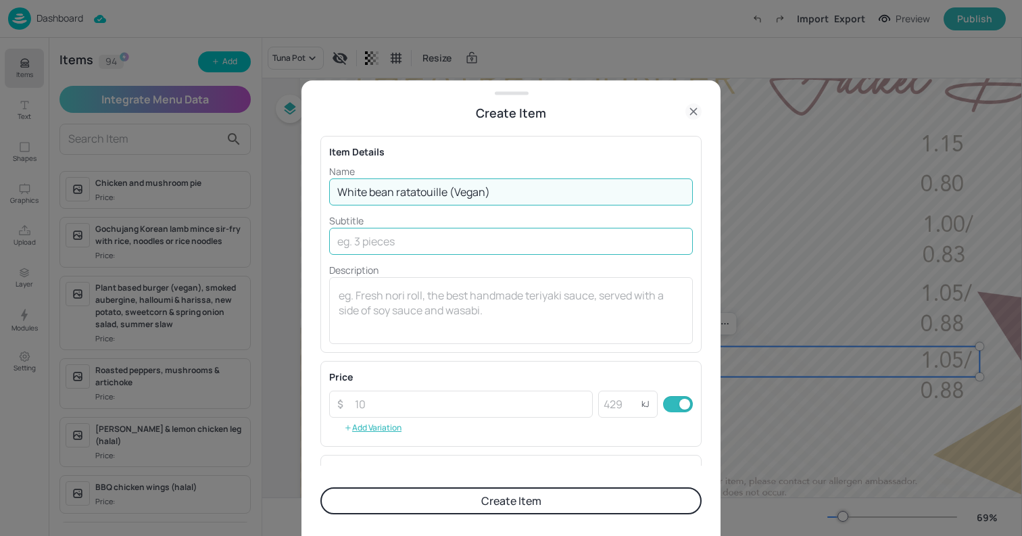
click at [562, 239] on input "text" at bounding box center [511, 241] width 364 height 27
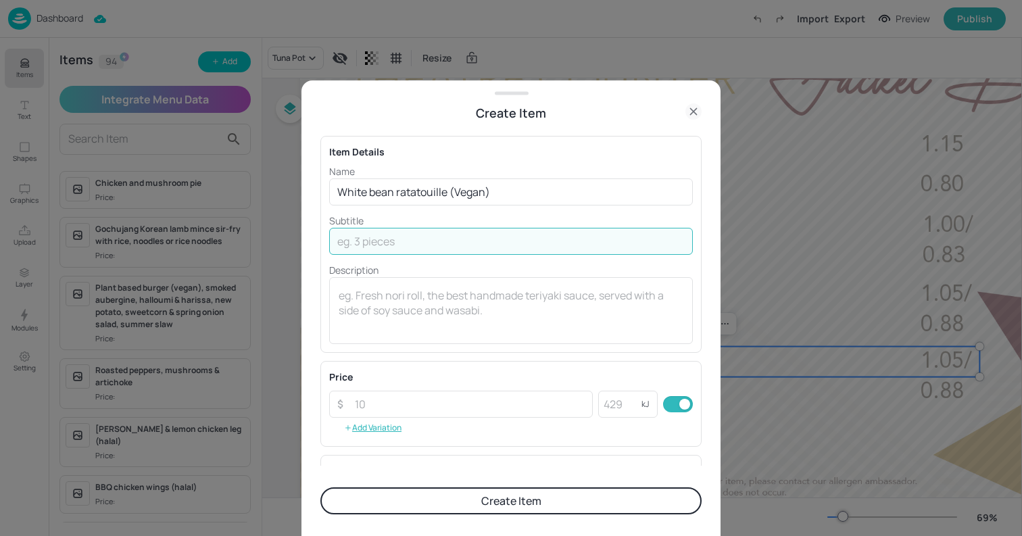
paste input "(Sulphites)"
type input "(Sulphites)"
click at [511, 314] on textarea at bounding box center [511, 310] width 345 height 45
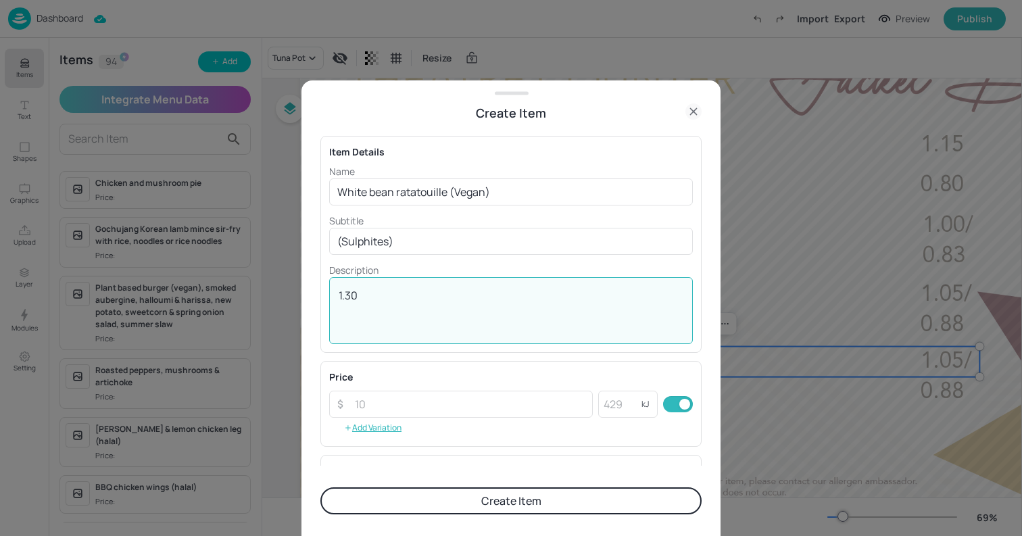
type textarea "1.30"
click at [557, 495] on button "Create Item" at bounding box center [510, 500] width 381 height 27
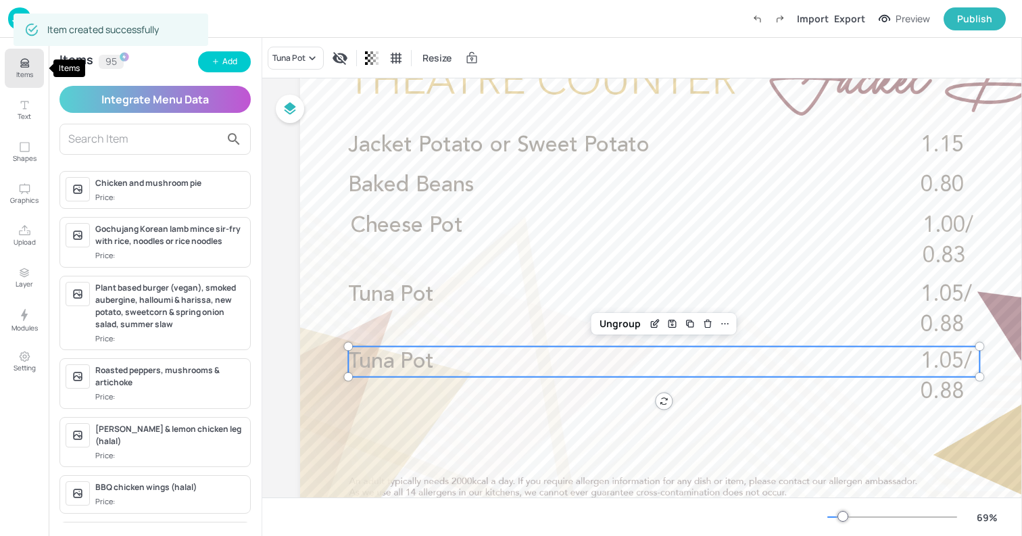
click at [25, 68] on icon "Items" at bounding box center [24, 63] width 13 height 13
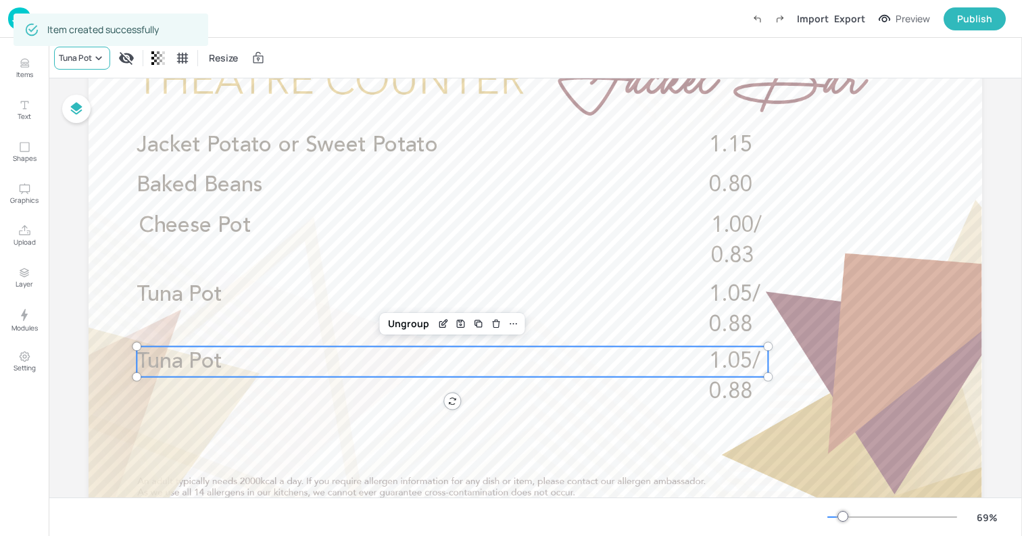
click at [96, 61] on icon at bounding box center [99, 58] width 14 height 14
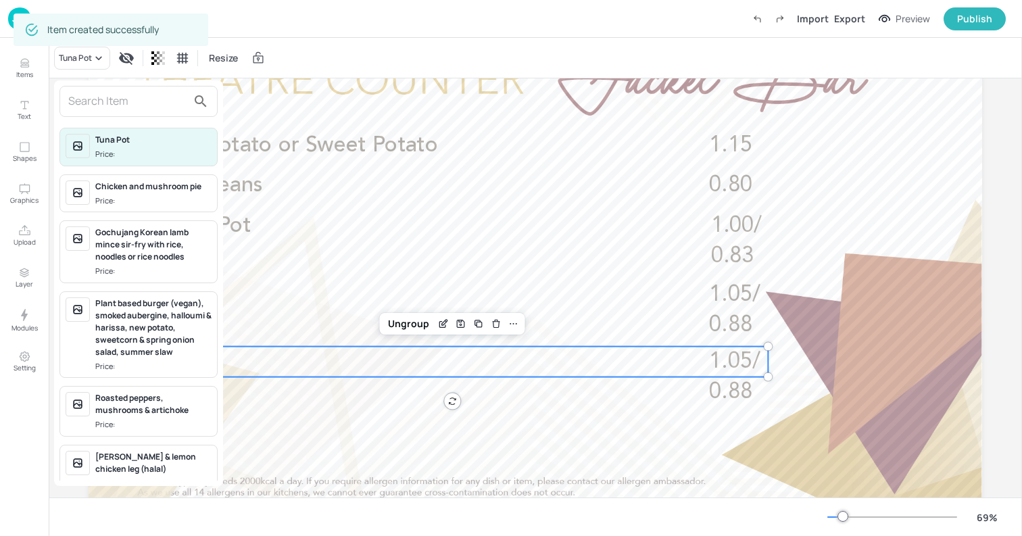
click at [121, 104] on input "text" at bounding box center [127, 102] width 119 height 22
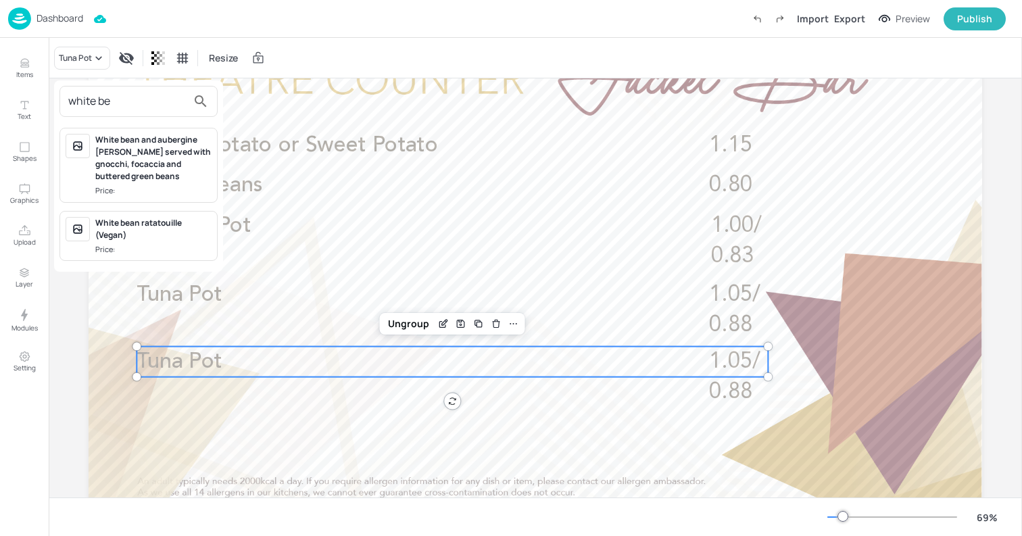
type input "white be"
click at [150, 223] on div "White bean ratatouille (Vegan)" at bounding box center [153, 229] width 116 height 24
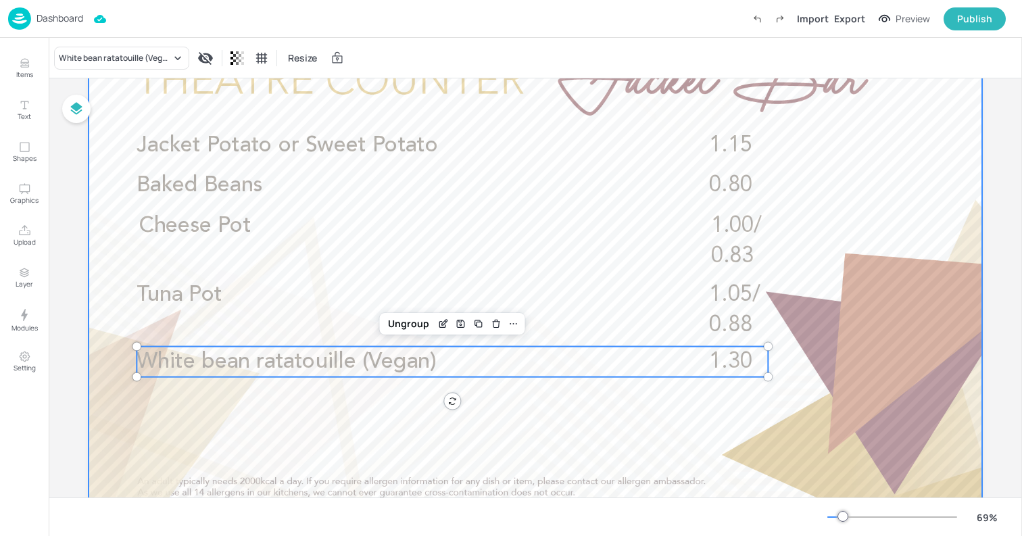
click at [557, 444] on div at bounding box center [535, 269] width 893 height 503
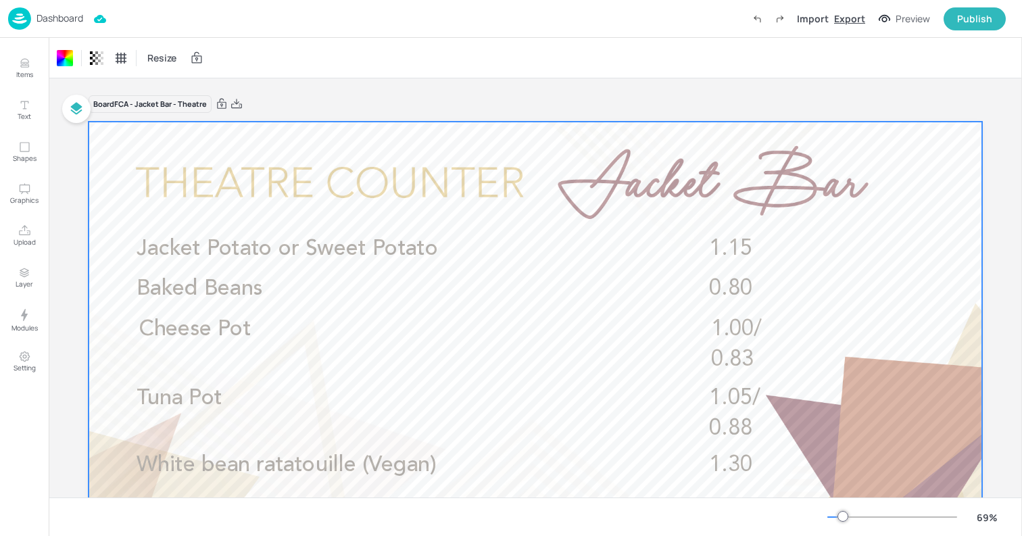
click at [845, 18] on div "Export" at bounding box center [849, 18] width 31 height 14
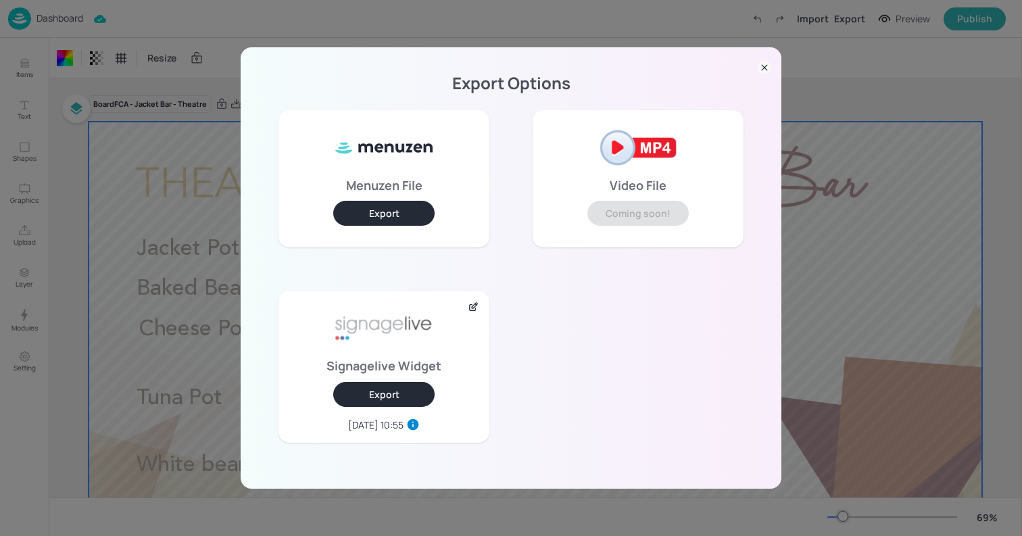
click at [370, 401] on button "Export" at bounding box center [383, 394] width 101 height 25
click at [760, 71] on icon at bounding box center [764, 68] width 14 height 14
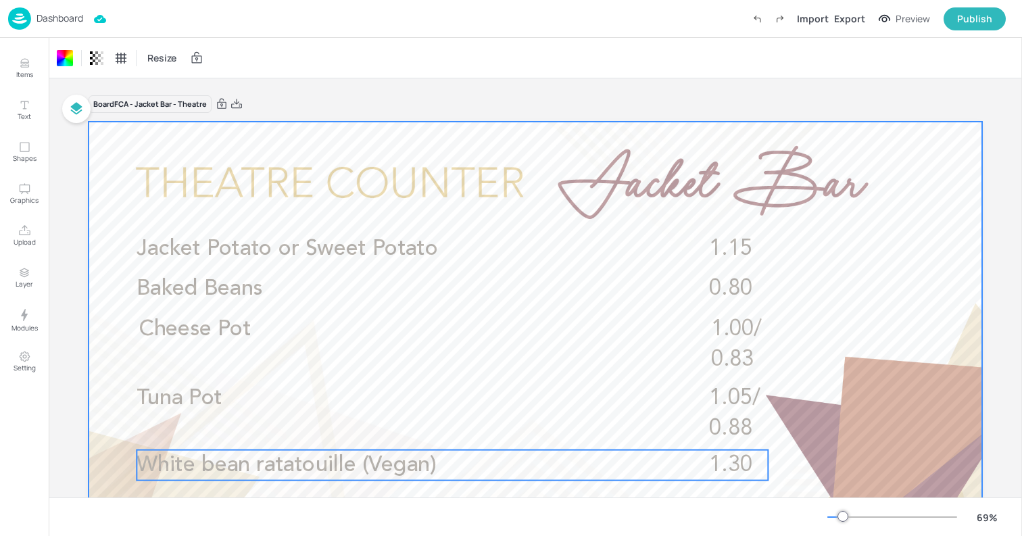
click at [547, 465] on p "White bean ratatouille (Vegan)" at bounding box center [388, 465] width 505 height 30
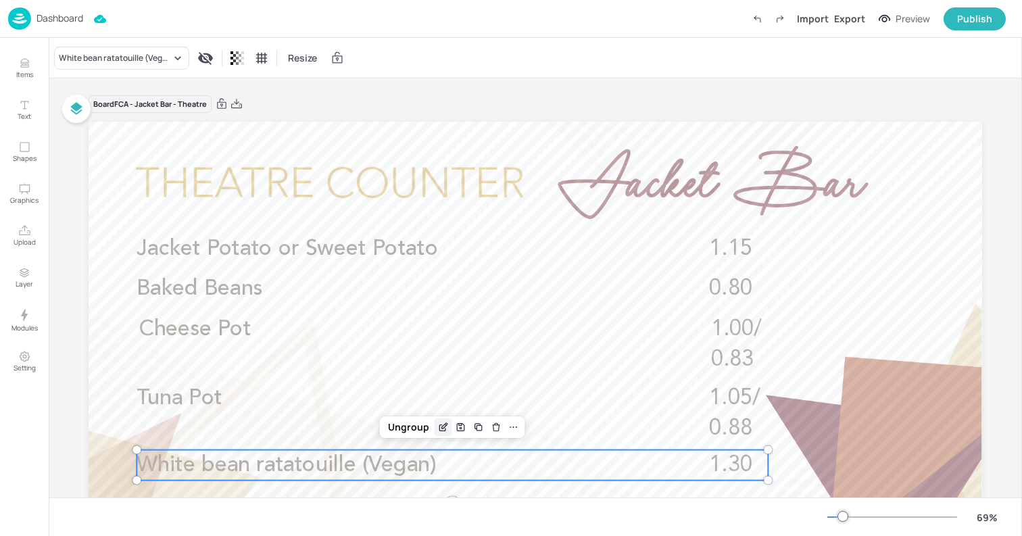
click at [440, 424] on icon "Edit Item" at bounding box center [442, 427] width 11 height 11
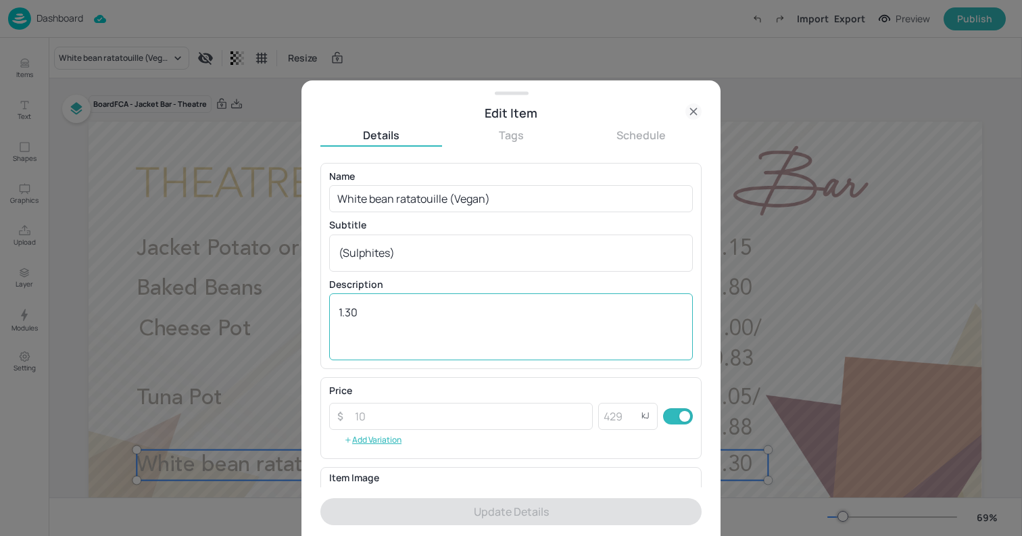
click at [389, 334] on textarea "1.30" at bounding box center [511, 327] width 345 height 45
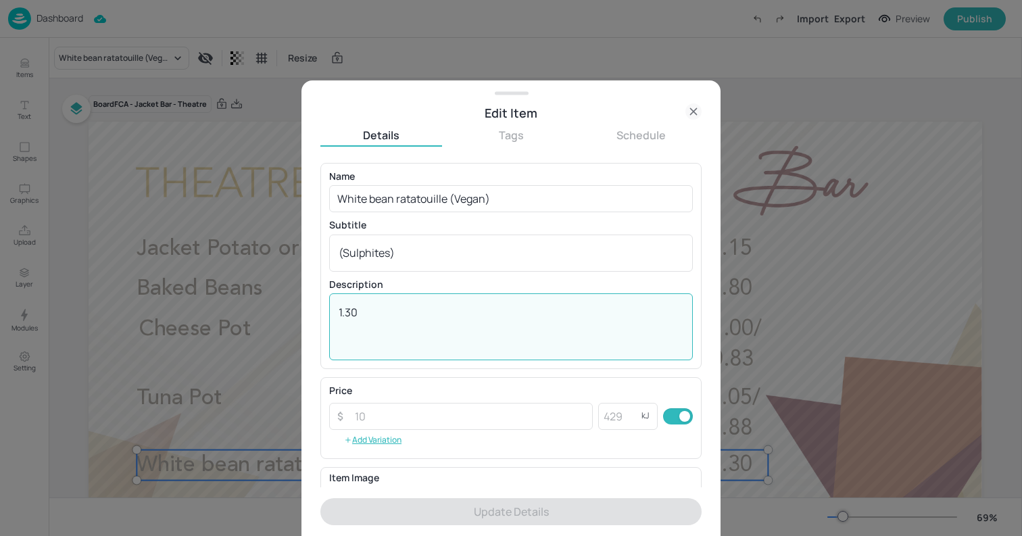
click at [389, 334] on textarea "1.30" at bounding box center [511, 327] width 345 height 45
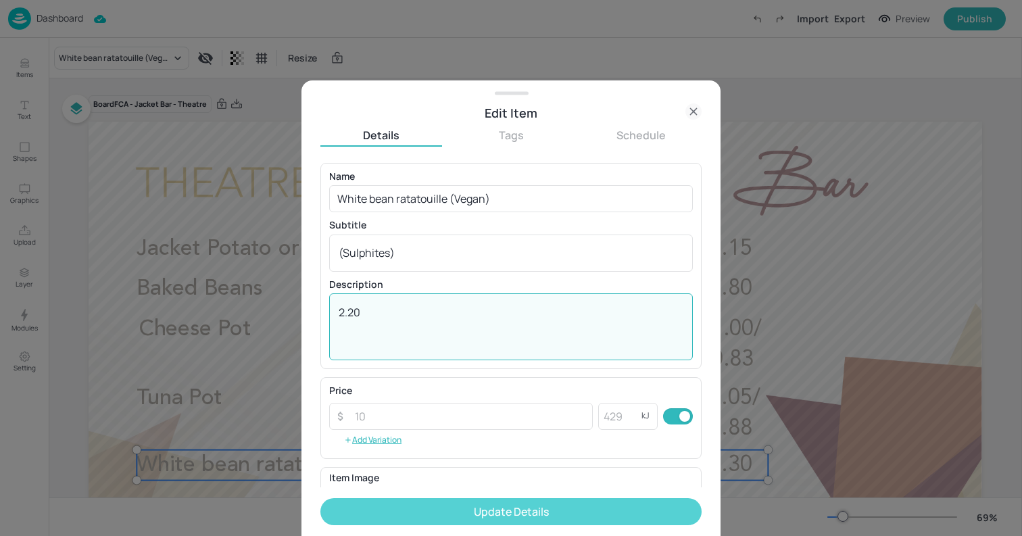
type textarea "2.20"
click at [474, 503] on button "Update Details" at bounding box center [510, 511] width 381 height 27
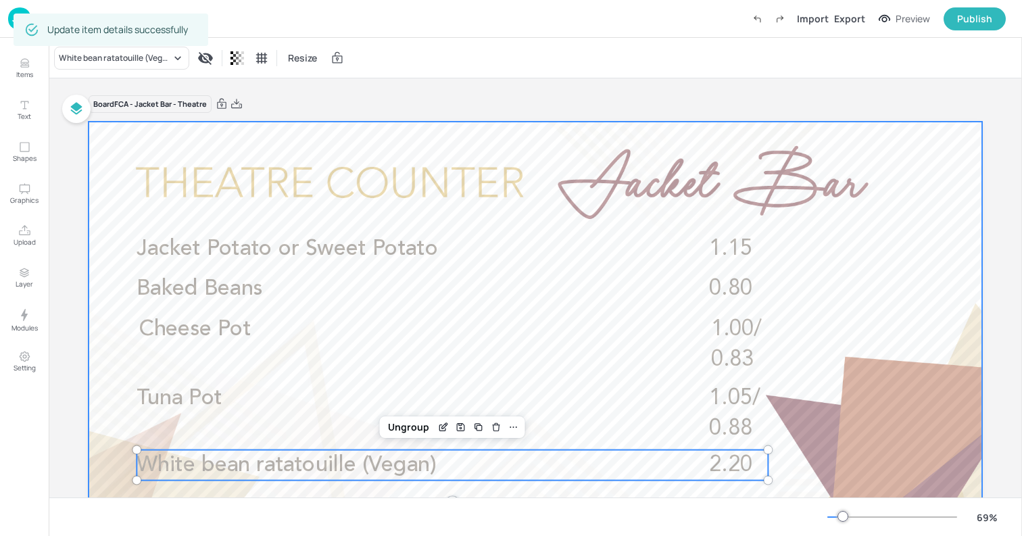
click at [94, 137] on div at bounding box center [535, 373] width 893 height 503
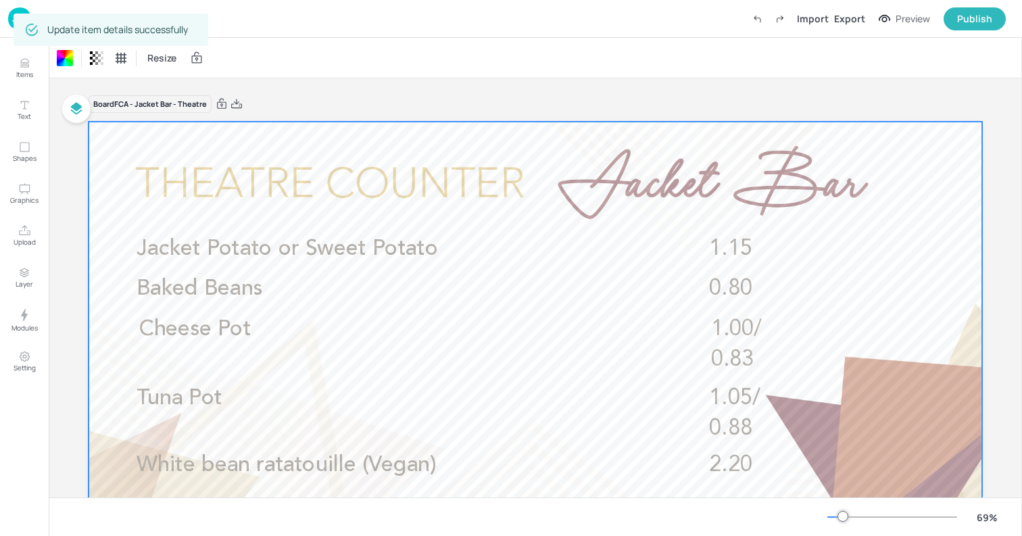
click at [6, 24] on div "Dashboard Import Export Preview Publish" at bounding box center [511, 19] width 1022 height 38
click at [10, 17] on img at bounding box center [19, 18] width 23 height 22
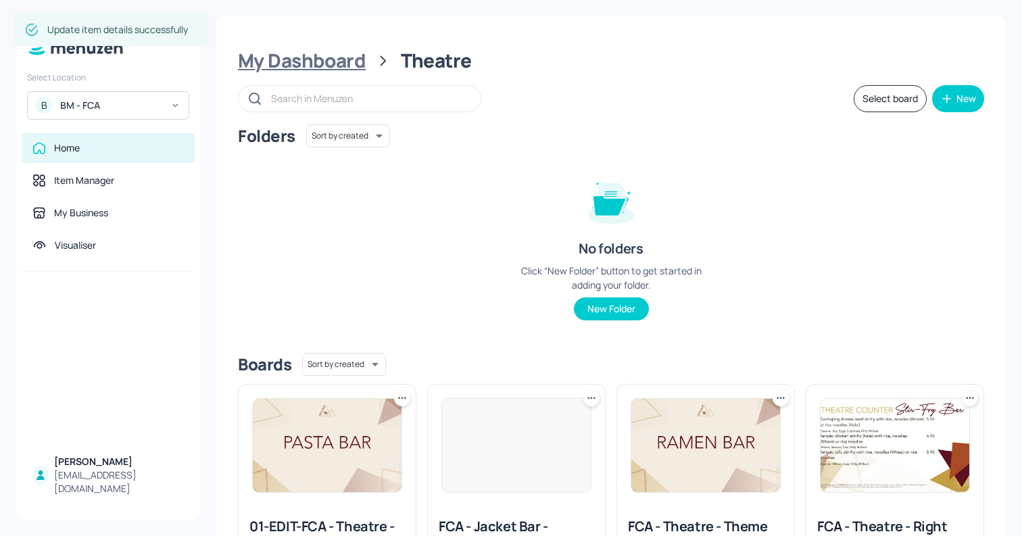
click at [334, 50] on div "My Dashboard" at bounding box center [302, 61] width 128 height 24
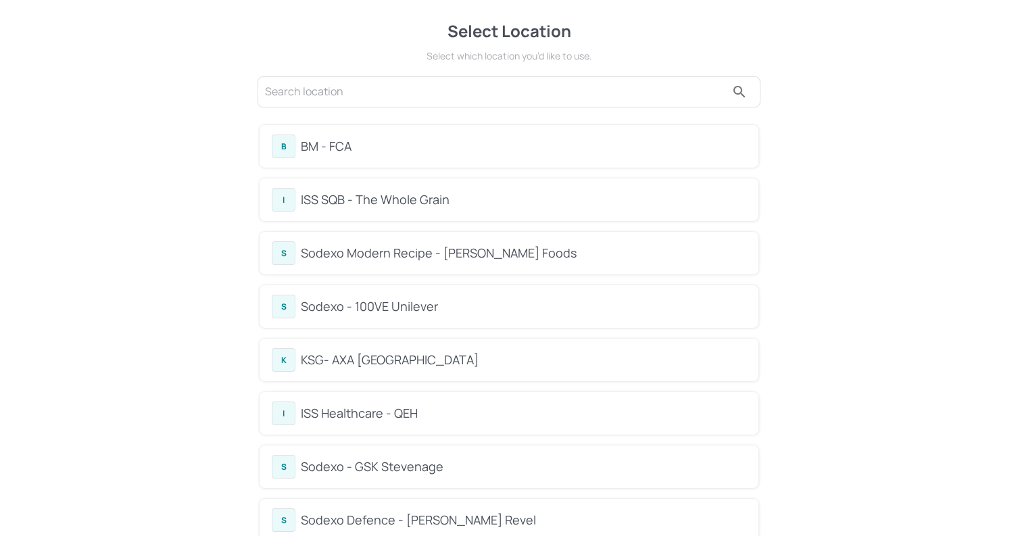
click at [408, 144] on div "BM - FCA" at bounding box center [523, 146] width 445 height 18
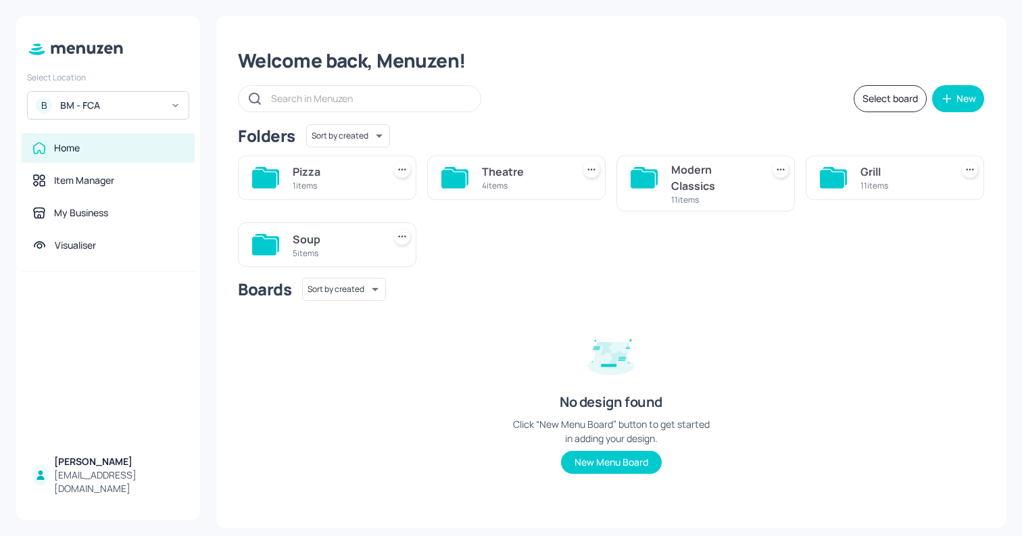
click at [699, 173] on div "Modern Classics" at bounding box center [713, 177] width 85 height 32
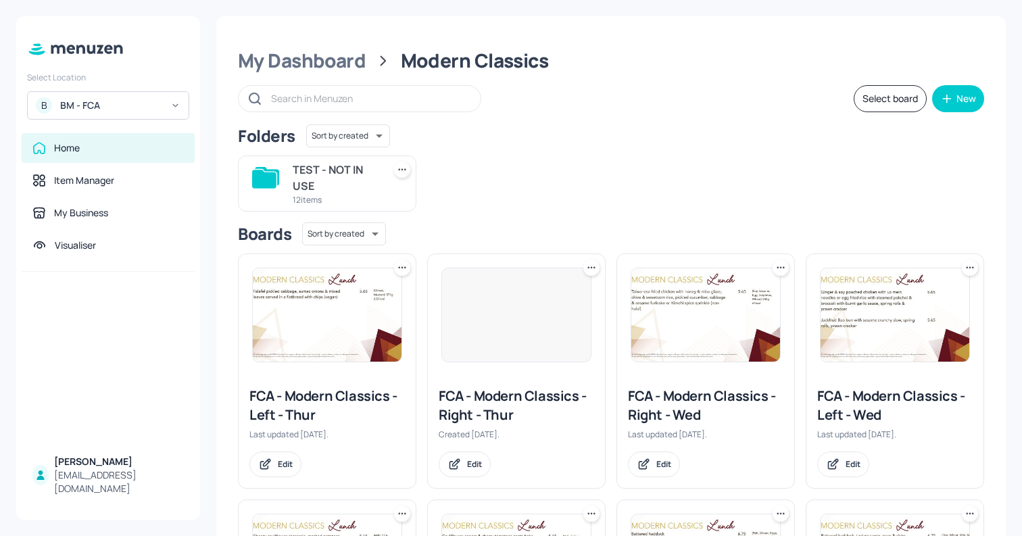
click at [709, 319] on img at bounding box center [705, 314] width 149 height 93
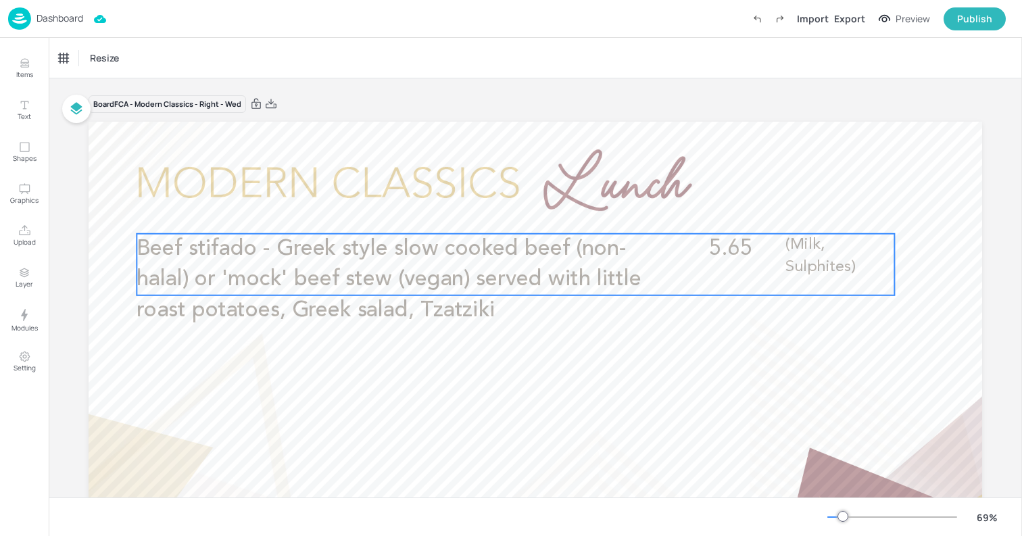
click at [532, 274] on span "Beef stifado - Greek style slow cooked beef (non-halal) or 'mock' beef stew (ve…" at bounding box center [388, 279] width 504 height 83
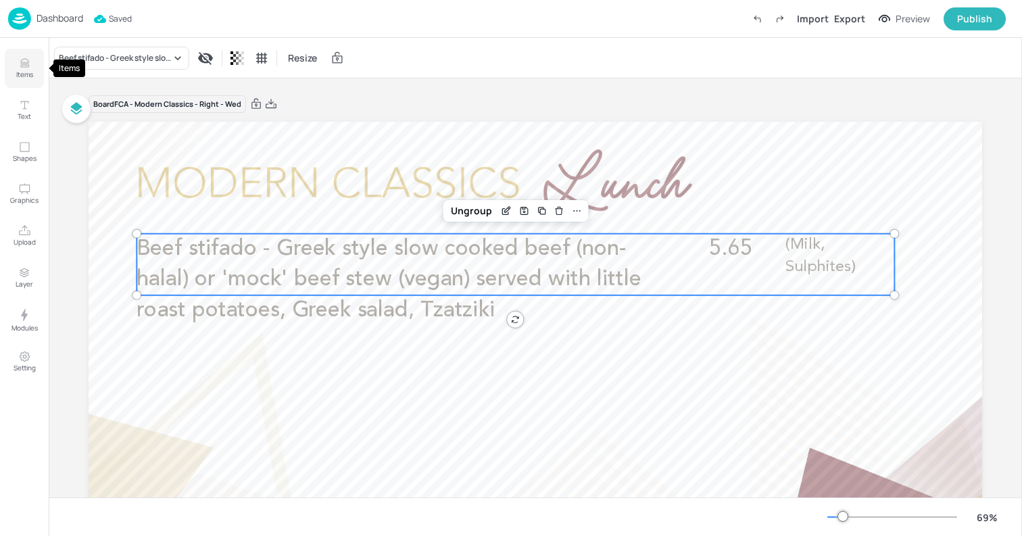
click at [26, 61] on icon "Items" at bounding box center [24, 63] width 13 height 13
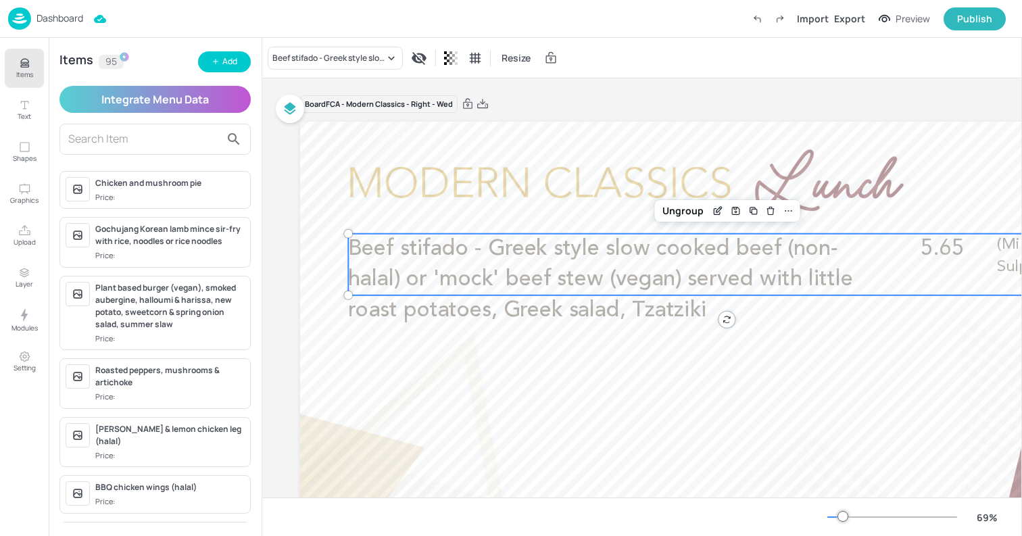
click at [540, 250] on span "Beef stifado - Greek style slow cooked beef (non-halal) or 'mock' beef stew (ve…" at bounding box center [600, 279] width 504 height 83
click at [722, 214] on icon "Edit Item" at bounding box center [717, 210] width 11 height 11
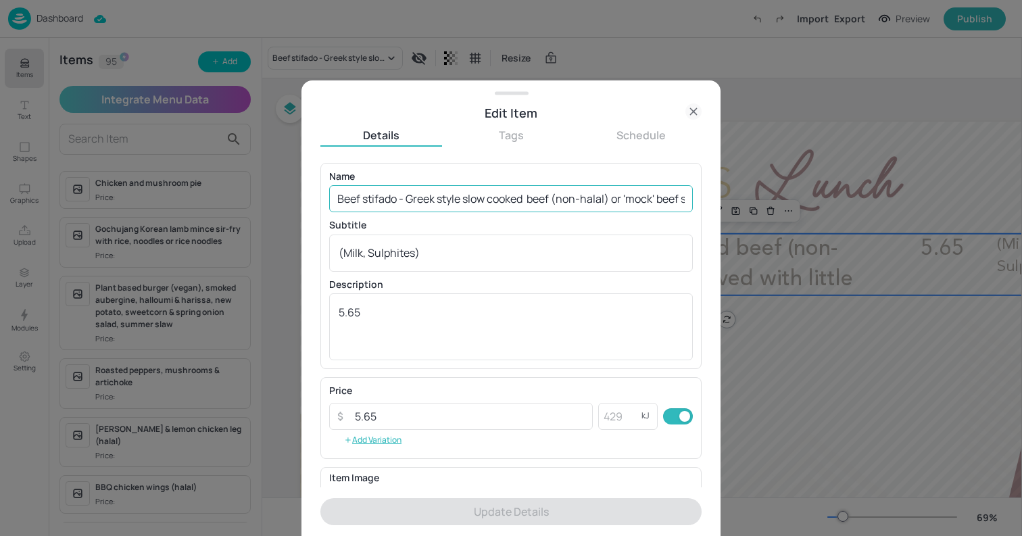
click at [557, 192] on input "Beef stifado - Greek style slow cooked beef (non-halal) or 'mock' beef stew (ve…" at bounding box center [511, 198] width 364 height 27
paste input "(Sulphites)"
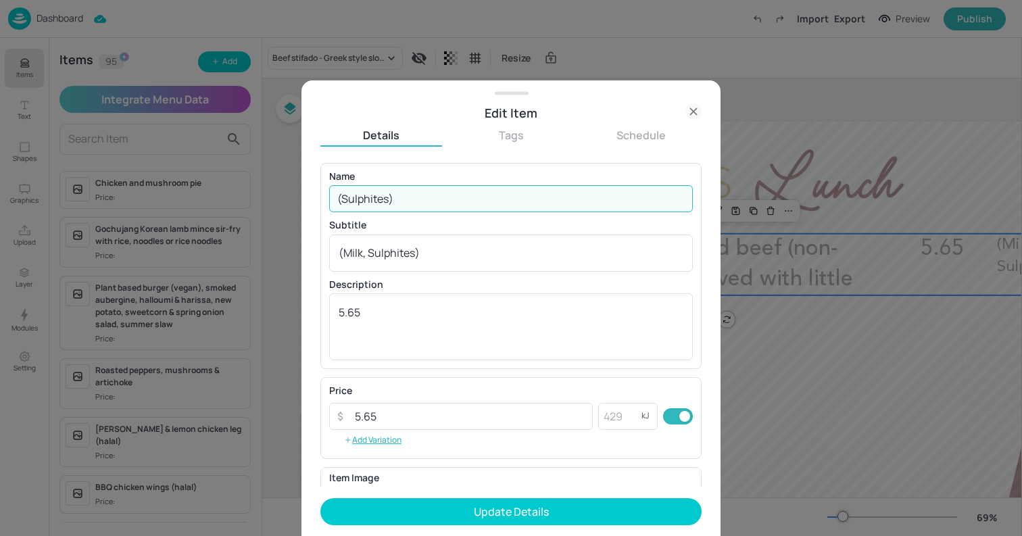
type input "Beef stifado - Greek style slow cooked beef (non-halal) or 'mock' beef stew (ve…"
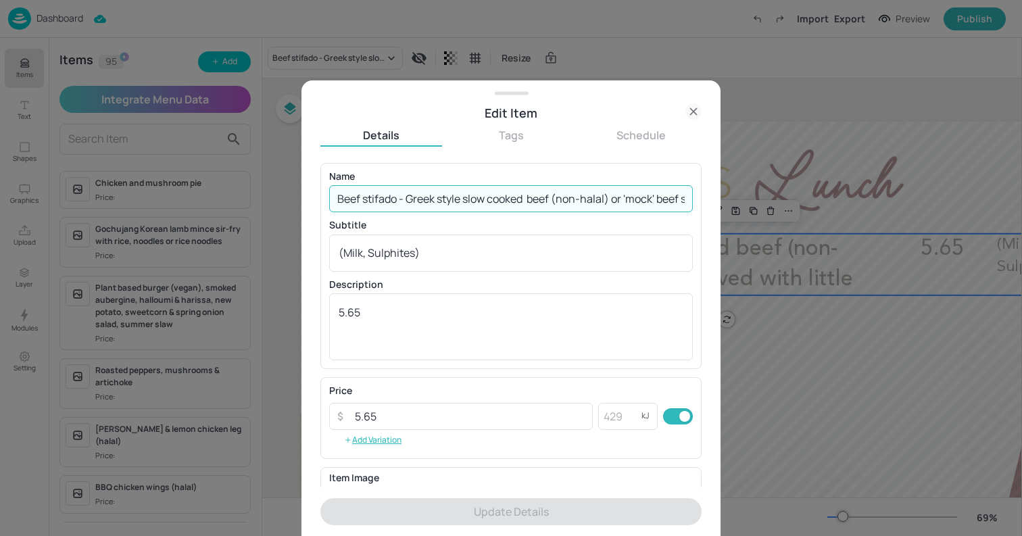
click at [694, 109] on icon at bounding box center [693, 111] width 16 height 16
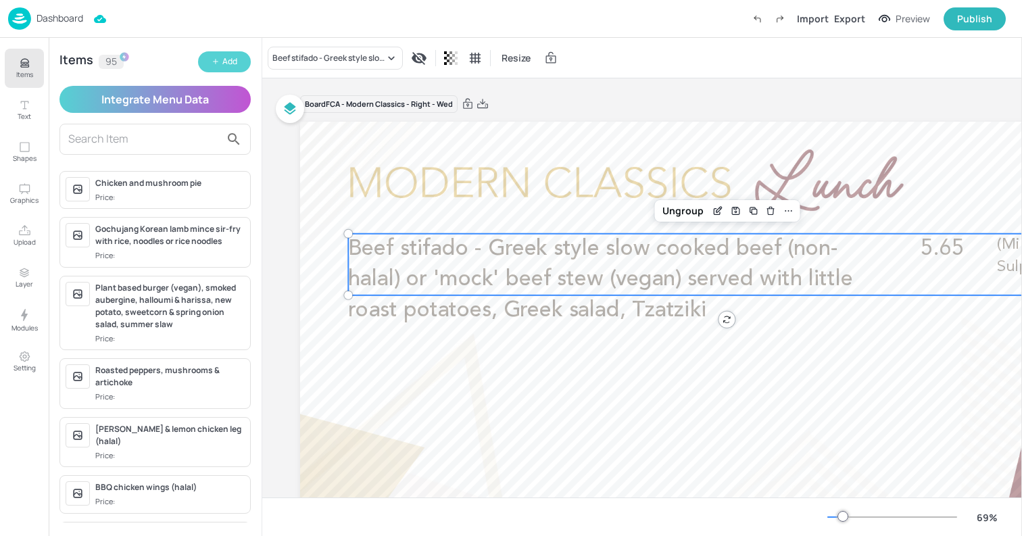
click at [233, 68] on div "Add" at bounding box center [229, 61] width 15 height 13
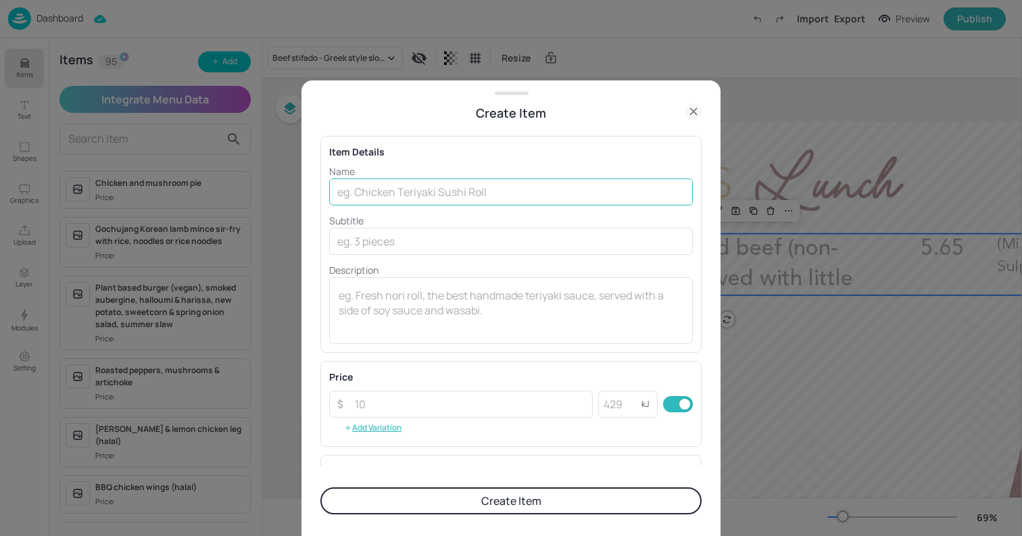
click at [426, 196] on input "text" at bounding box center [511, 191] width 364 height 27
paste input "Beef stifado - Greek style slow cooked beef (non-halal) or 'mock' beef stew (ve…"
drag, startPoint x: 622, startPoint y: 189, endPoint x: 465, endPoint y: 189, distance: 157.4
click at [465, 189] on input "Beef stifado - Greek style slow cooked beef (non-halal) or 'mock' beef stew (ve…" at bounding box center [511, 191] width 364 height 27
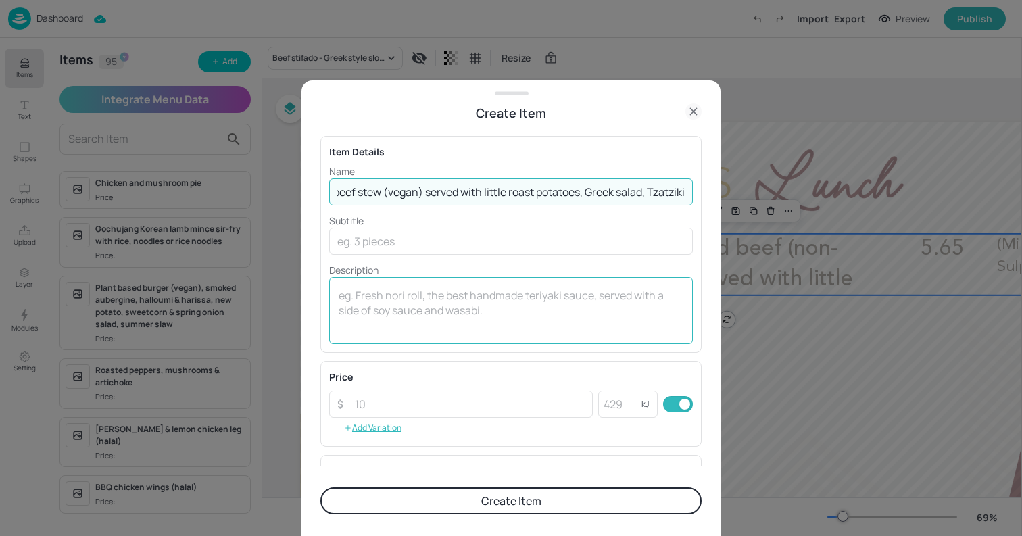
type input "Beef stifado - Greek style 'mock' beef stew (vegan) served with little roast po…"
click at [567, 297] on textarea at bounding box center [511, 310] width 345 height 45
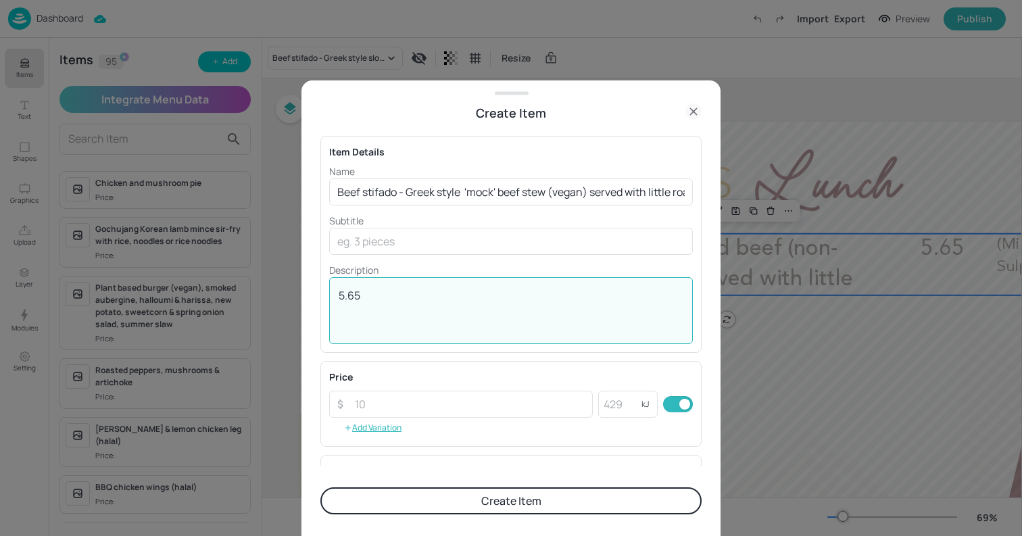
type textarea "5.65"
click at [526, 240] on input "text" at bounding box center [511, 241] width 364 height 27
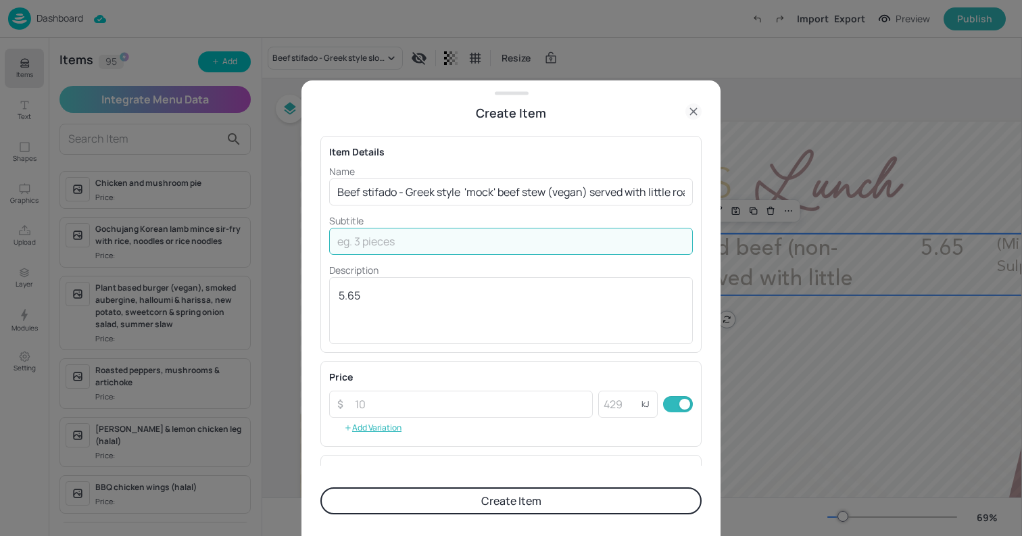
paste input "(Milk, Soya, Sulphites, Wheat)"
type input "(Milk, Soya, Sulphites, Wheat)"
click at [619, 503] on button "Create Item" at bounding box center [510, 500] width 381 height 27
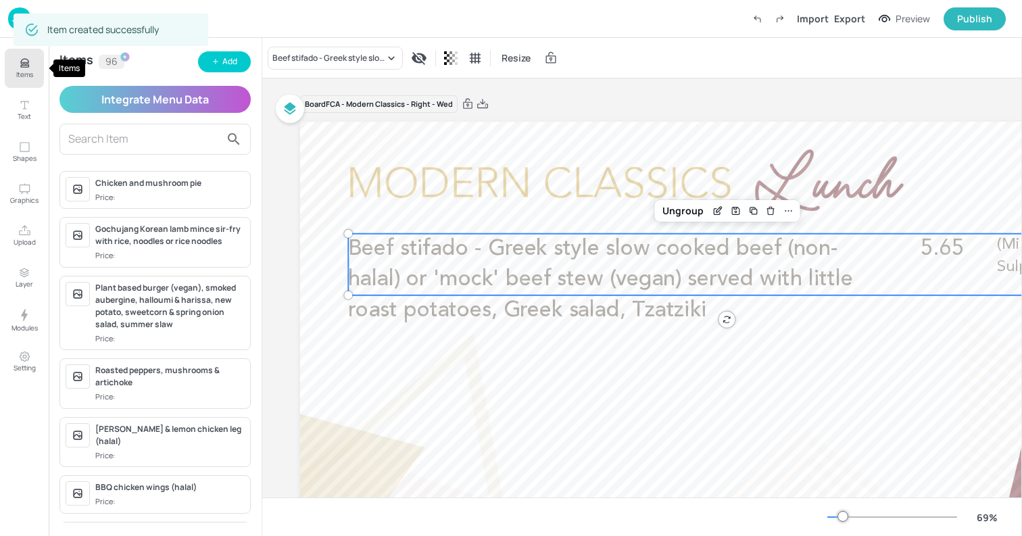
click at [28, 68] on icon "Items" at bounding box center [24, 63] width 13 height 13
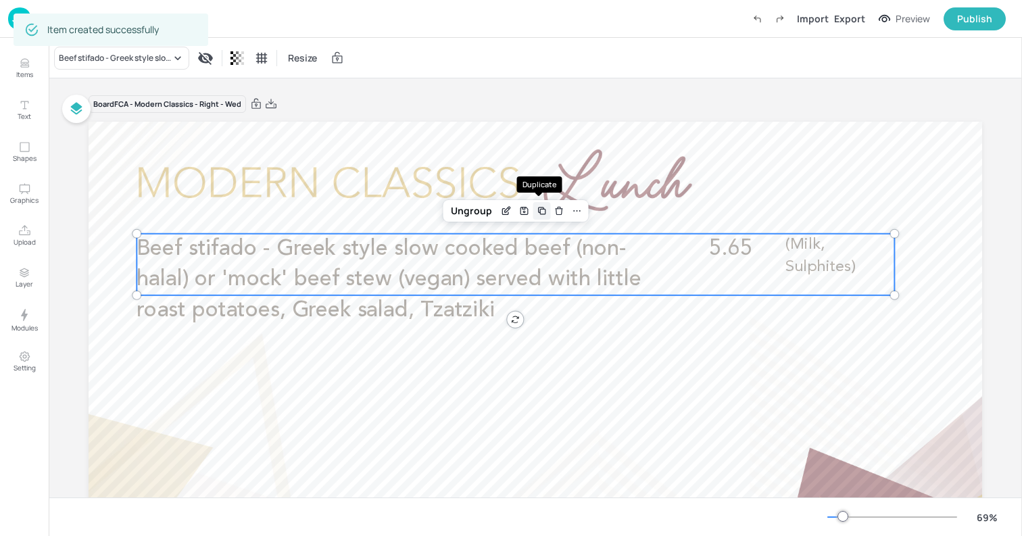
click at [542, 210] on icon "Duplicate" at bounding box center [542, 211] width 5 height 5
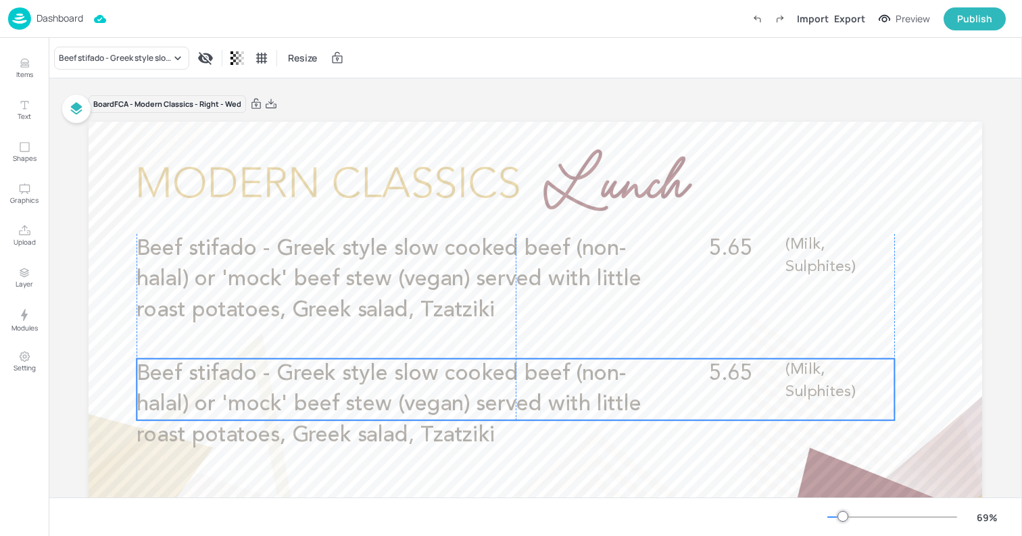
drag, startPoint x: 517, startPoint y: 274, endPoint x: 514, endPoint y: 395, distance: 120.3
click at [514, 395] on span "Beef stifado - Greek style slow cooked beef (non-halal) or 'mock' beef stew (ve…" at bounding box center [388, 404] width 504 height 83
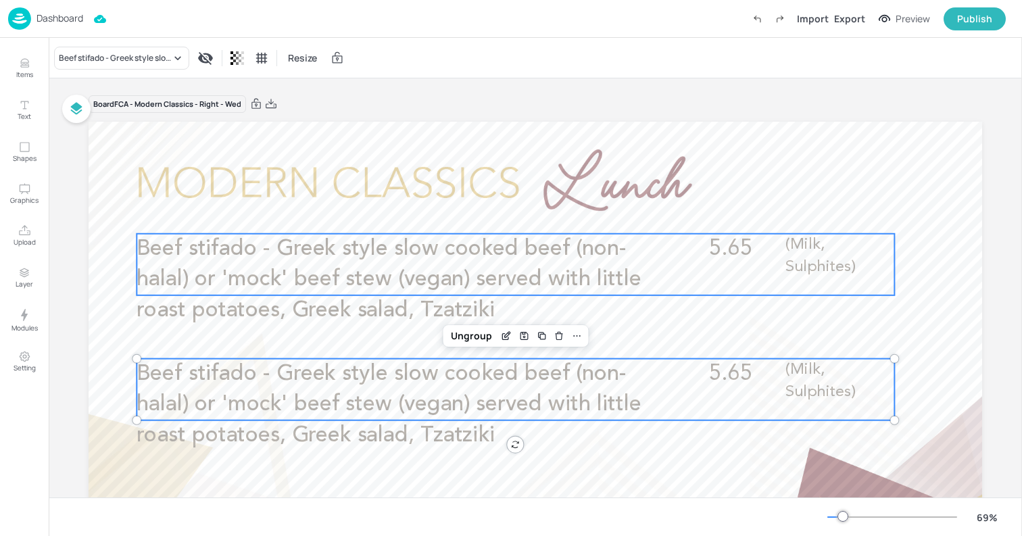
click at [419, 282] on span "Beef stifado - Greek style slow cooked beef (non-halal) or 'mock' beef stew (ve…" at bounding box center [388, 279] width 504 height 83
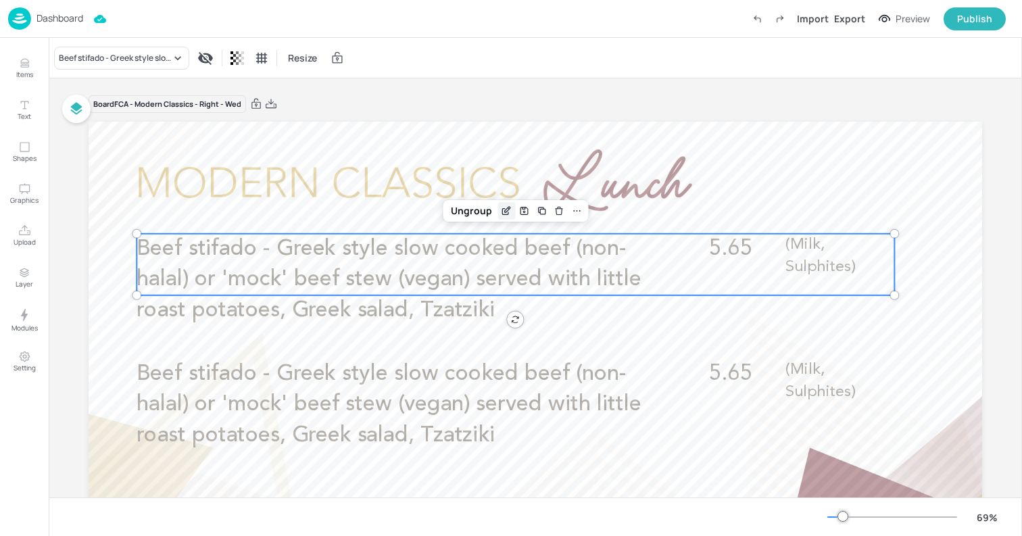
click at [505, 207] on icon "Edit Item" at bounding box center [507, 209] width 5 height 5
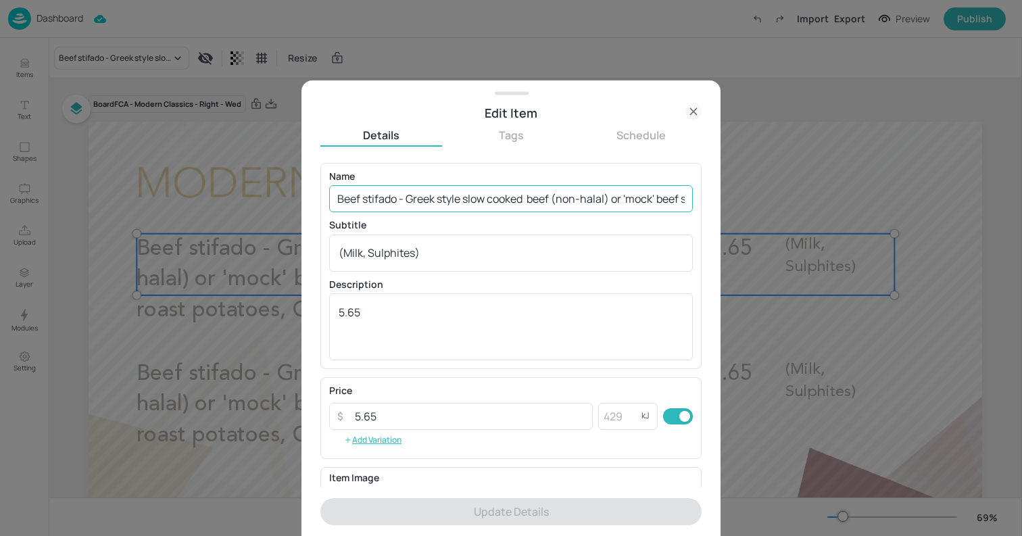
click at [651, 199] on input "Beef stifado - Greek style slow cooked beef (non-halal) or 'mock' beef stew (ve…" at bounding box center [511, 198] width 364 height 27
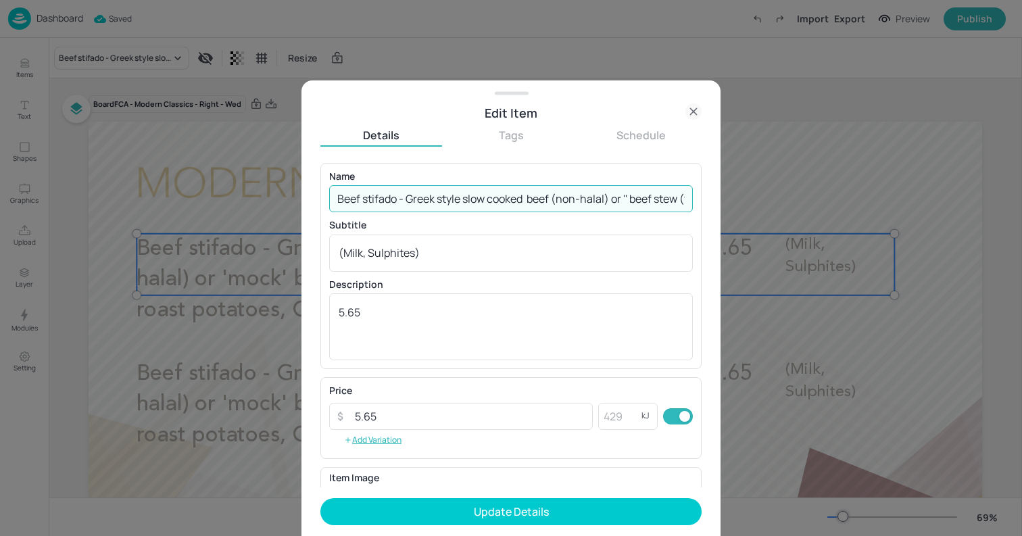
scroll to position [0, 174]
drag, startPoint x: 555, startPoint y: 199, endPoint x: 441, endPoint y: 205, distance: 113.7
click at [441, 205] on input "Beef stifado - Greek style slow cooked beef (non-halal) or '' beef stew (vegan)…" at bounding box center [511, 198] width 364 height 27
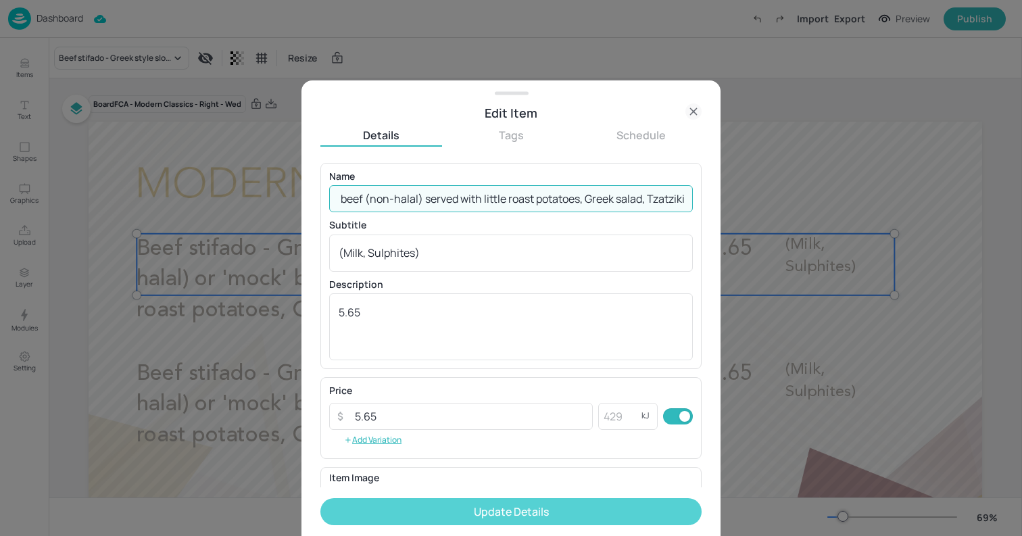
type input "Beef stifado - Greek style slow cooked beef (non-halal) served with little roas…"
click at [543, 512] on button "Update Details" at bounding box center [510, 511] width 381 height 27
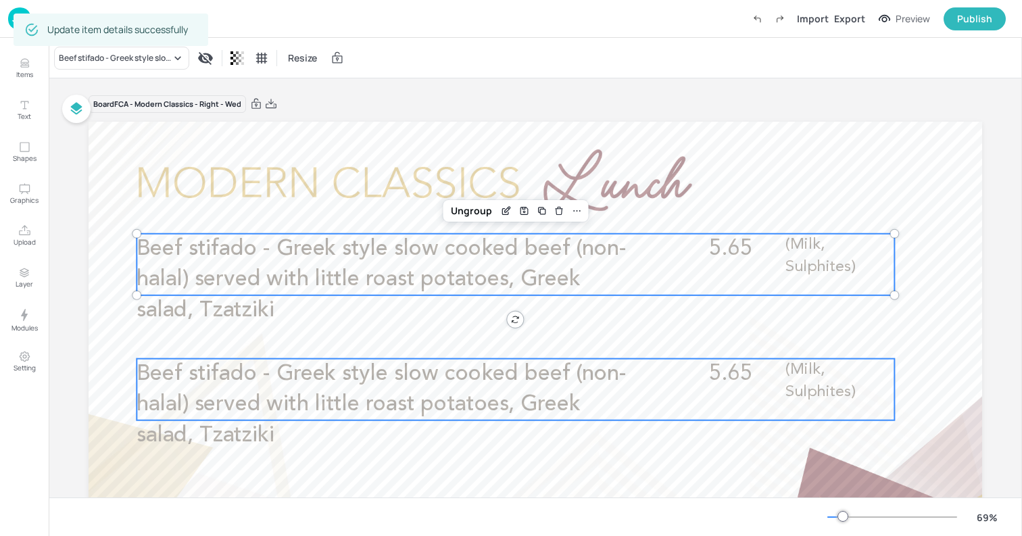
click at [287, 399] on span "Beef stifado - Greek style slow cooked beef (non-halal) served with little roas…" at bounding box center [381, 404] width 490 height 83
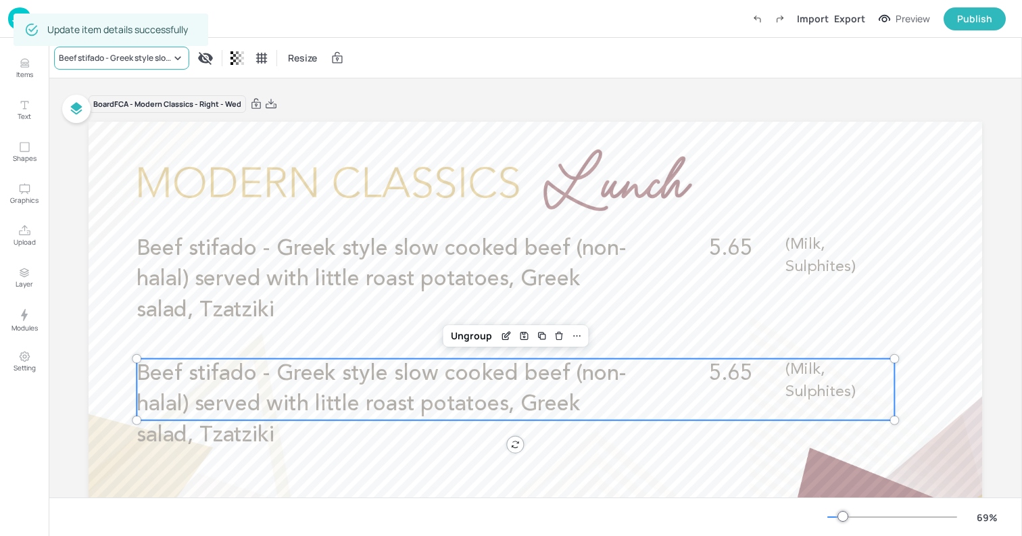
click at [143, 62] on div "Beef stifado - Greek style slow cooked beef (non-halal) served with little roas…" at bounding box center [115, 58] width 112 height 12
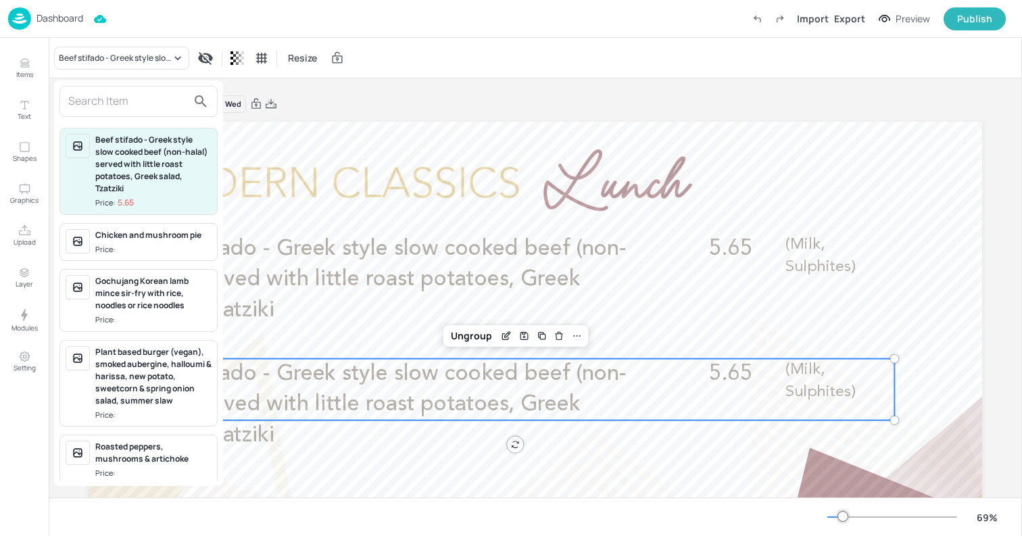
click at [162, 107] on input "text" at bounding box center [127, 102] width 119 height 22
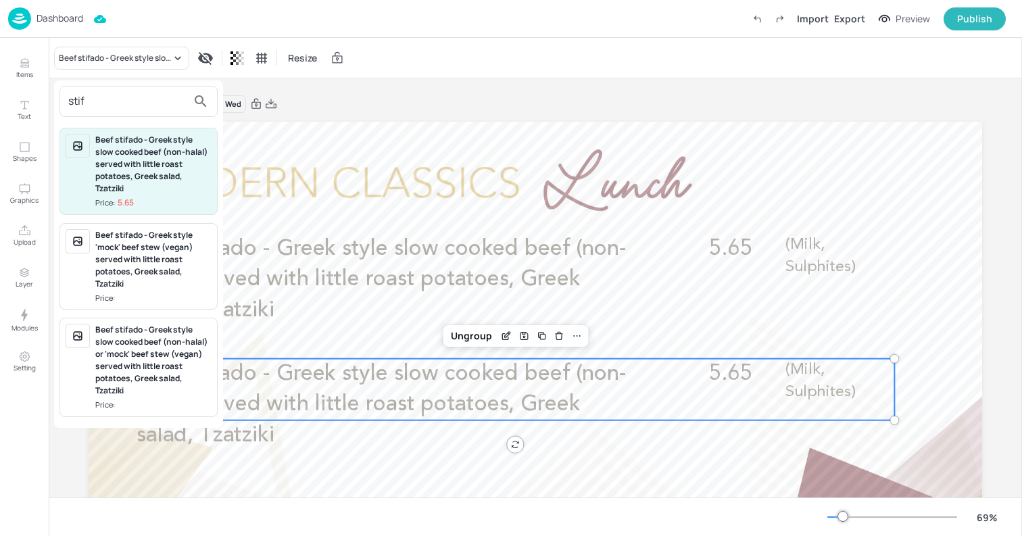
type input "stif"
click at [123, 262] on div "Beef stifado - Greek style 'mock' beef stew (vegan) served with little roast po…" at bounding box center [153, 259] width 116 height 61
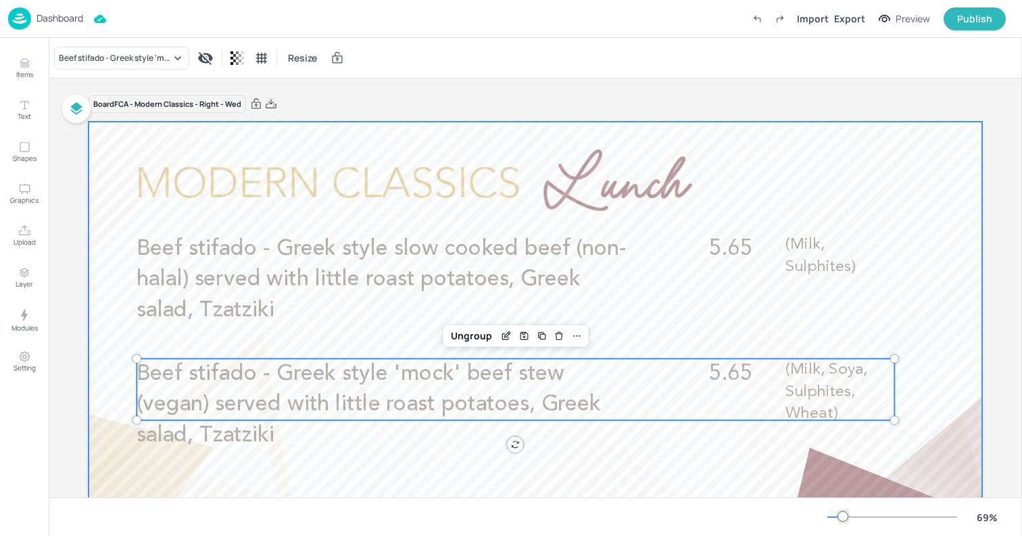
click at [118, 355] on div at bounding box center [535, 373] width 893 height 503
click at [366, 396] on span "Beef stifado - Greek style 'mock' beef stew (vegan) served with little roast po…" at bounding box center [368, 404] width 464 height 83
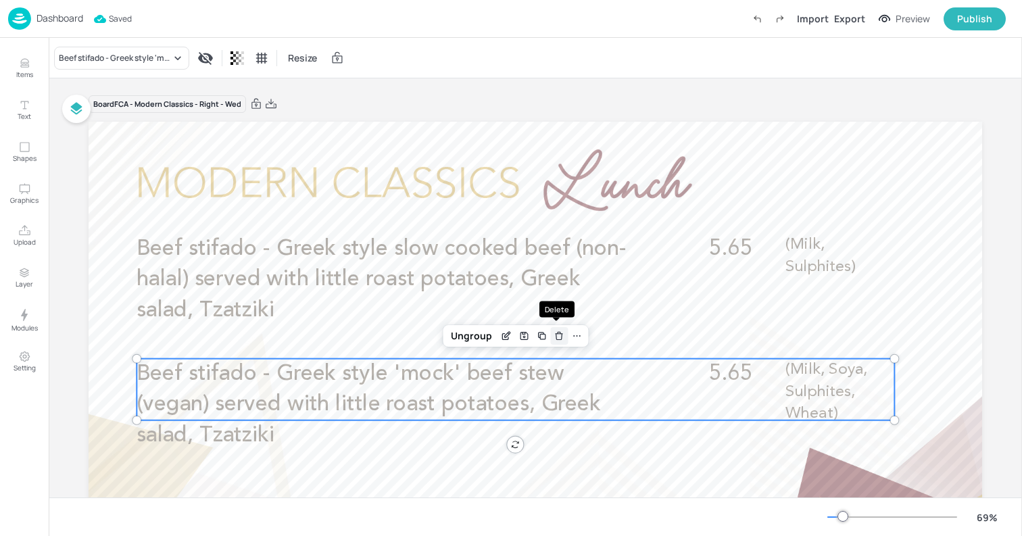
click at [564, 336] on div "Delete" at bounding box center [559, 336] width 18 height 18
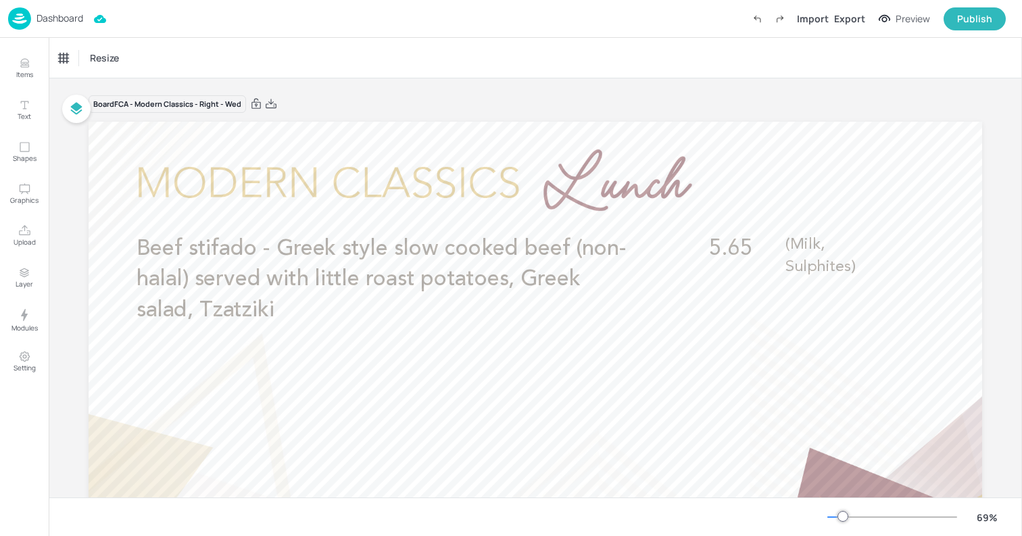
click at [48, 14] on p "Dashboard" at bounding box center [59, 18] width 47 height 9
click at [67, 18] on p "Dashboard" at bounding box center [59, 18] width 47 height 9
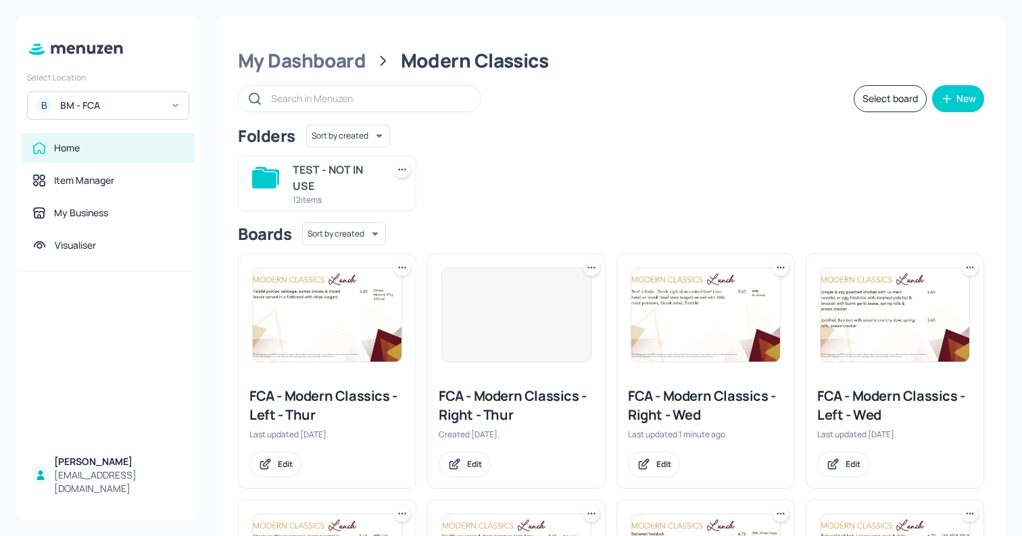
click at [141, 109] on div "BM - FCA" at bounding box center [111, 106] width 102 height 14
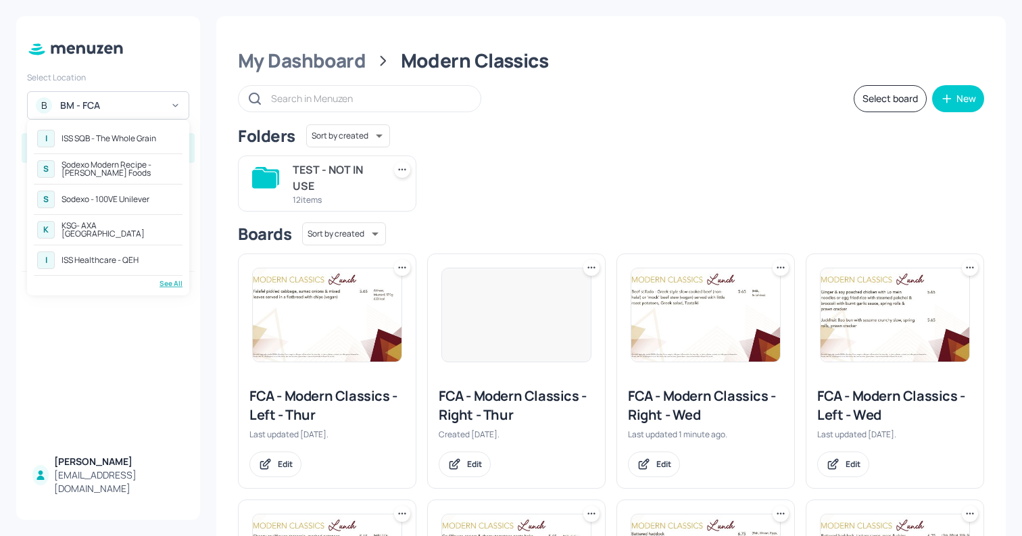
click at [165, 283] on div "See All" at bounding box center [108, 283] width 149 height 10
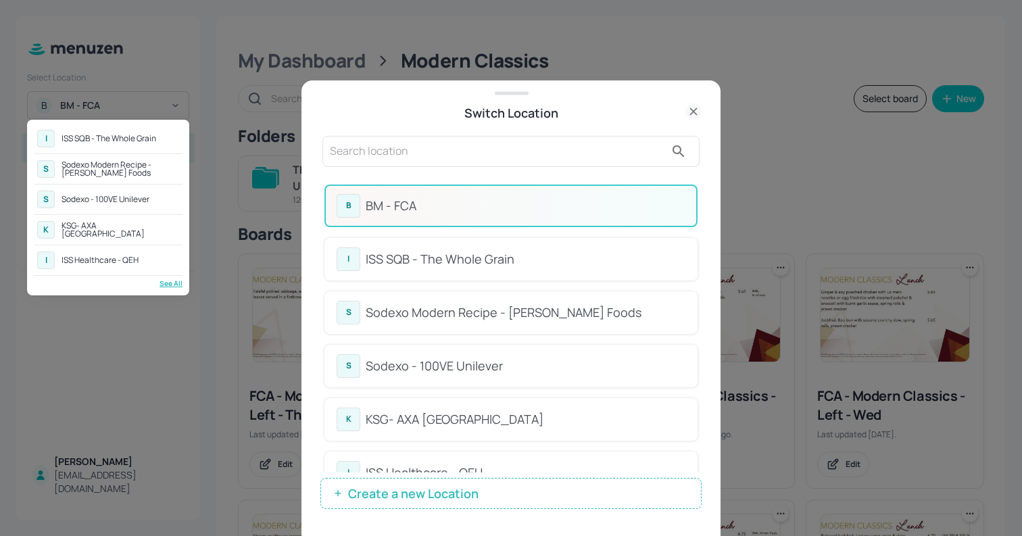
click at [595, 291] on div at bounding box center [511, 268] width 1022 height 536
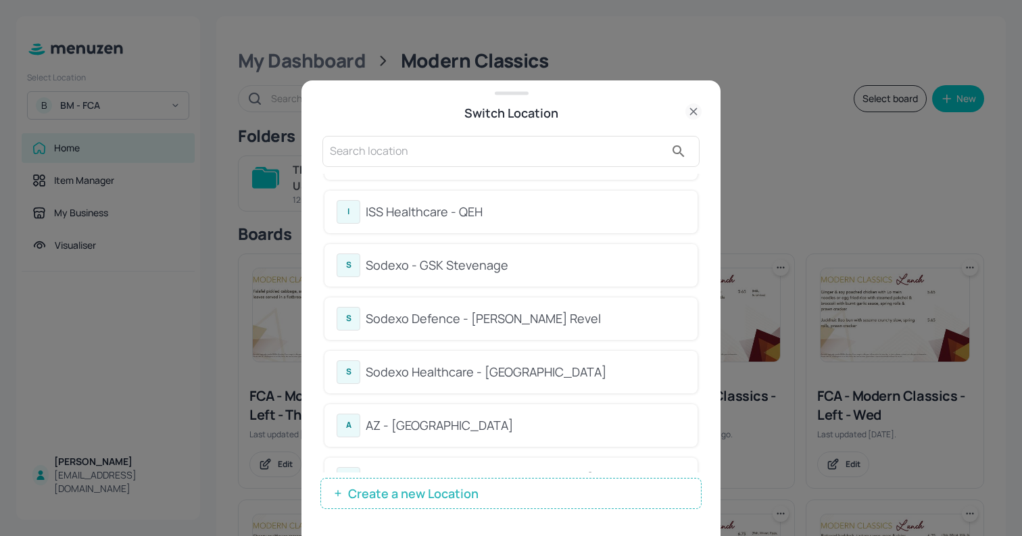
scroll to position [288, 0]
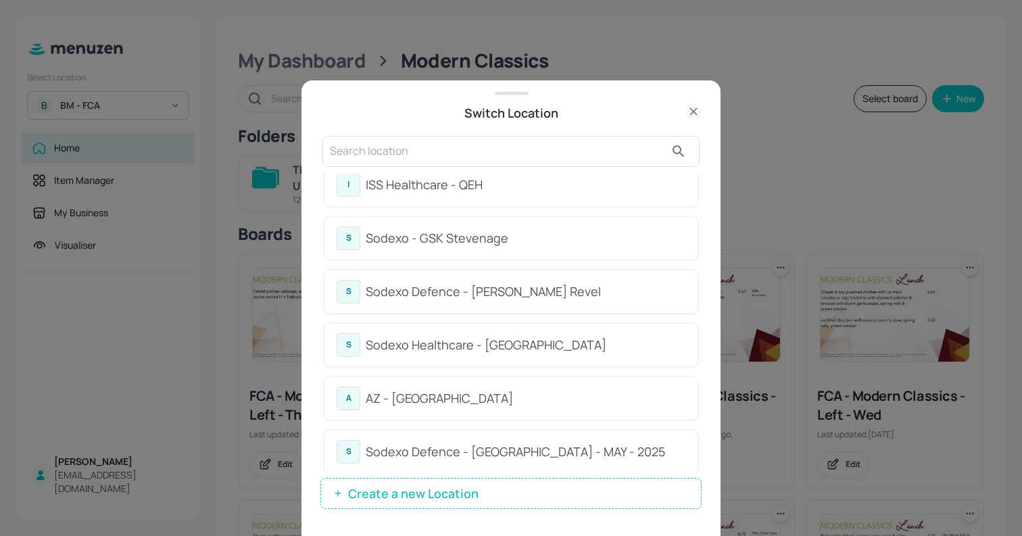
click at [606, 300] on div "Sodexo Defence - Newbold Revel" at bounding box center [526, 291] width 320 height 18
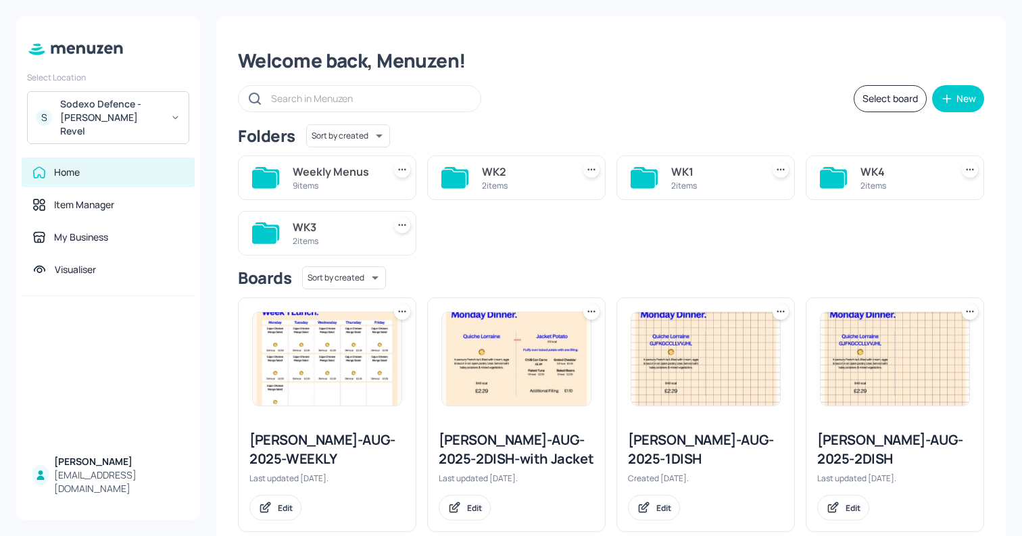
click at [159, 116] on div "Sodexo Defence - [PERSON_NAME] Revel" at bounding box center [111, 117] width 102 height 41
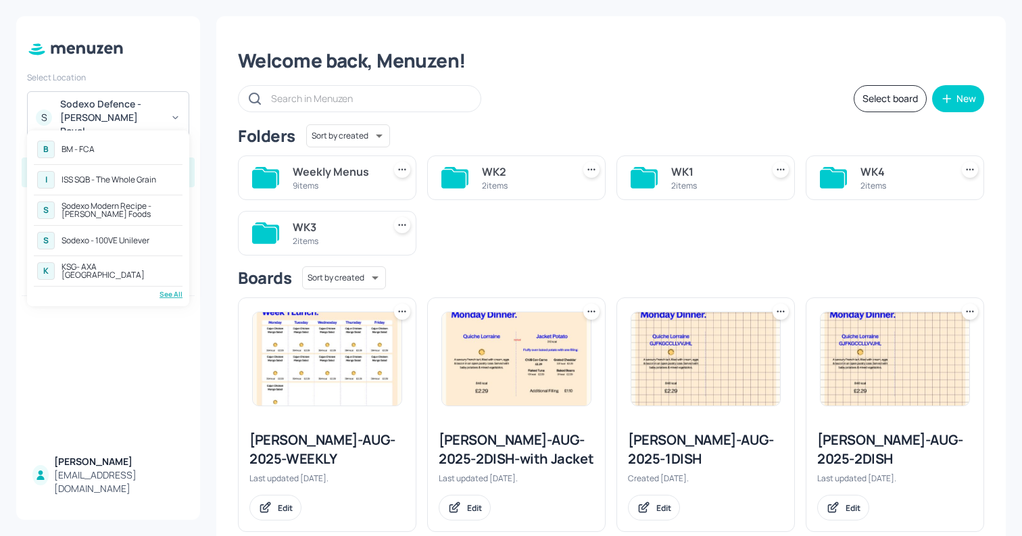
click at [122, 145] on div "B BM - FCA" at bounding box center [108, 149] width 149 height 24
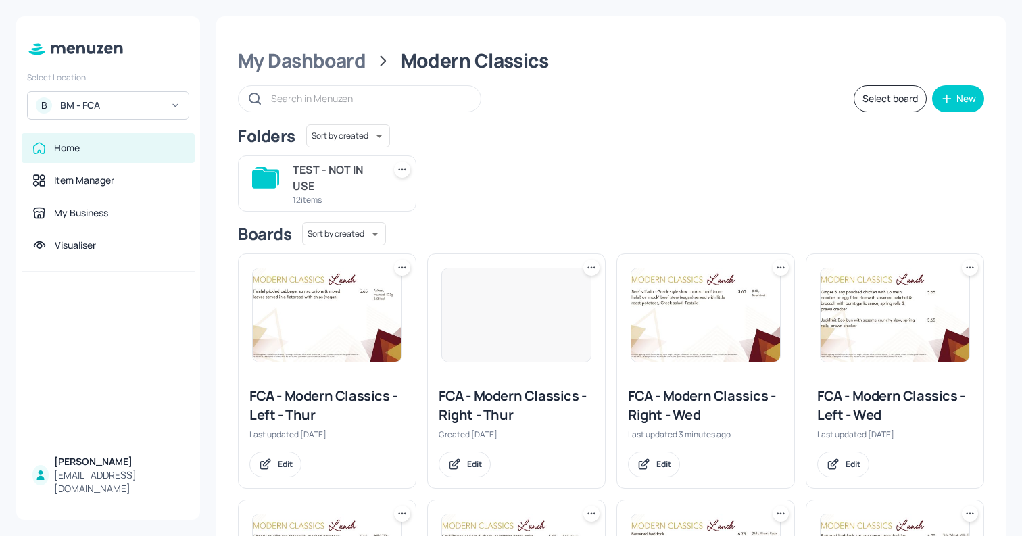
click at [723, 322] on img at bounding box center [705, 314] width 149 height 93
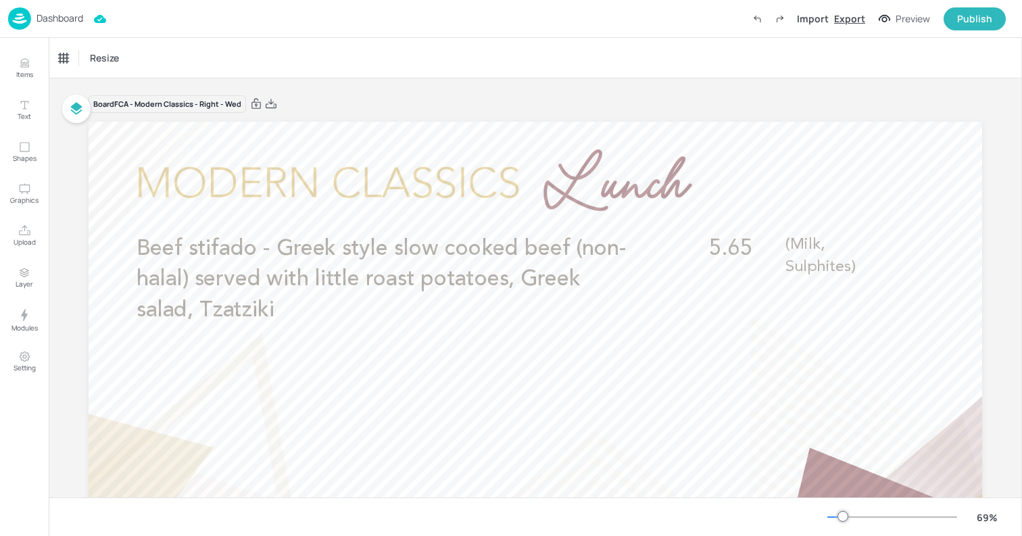
click at [851, 25] on div "Export" at bounding box center [849, 18] width 31 height 14
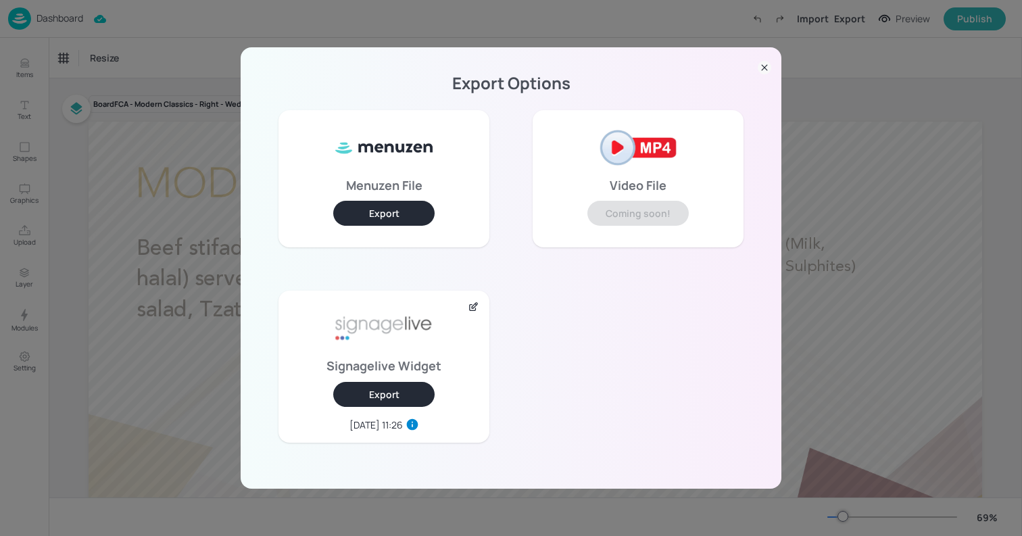
click at [412, 389] on button "Export" at bounding box center [383, 394] width 101 height 25
click at [761, 71] on icon at bounding box center [764, 68] width 14 height 14
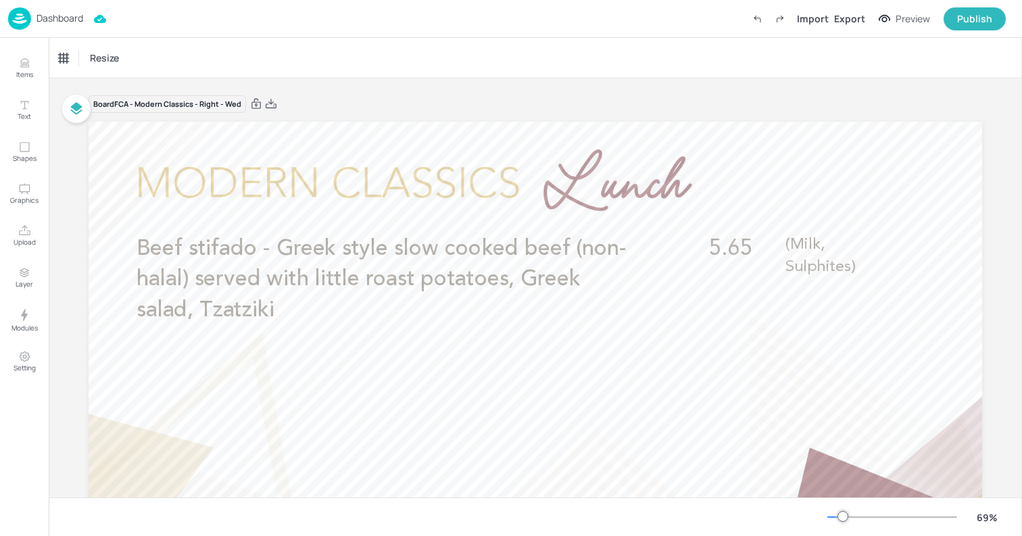
click at [59, 28] on div "Dashboard" at bounding box center [45, 18] width 75 height 22
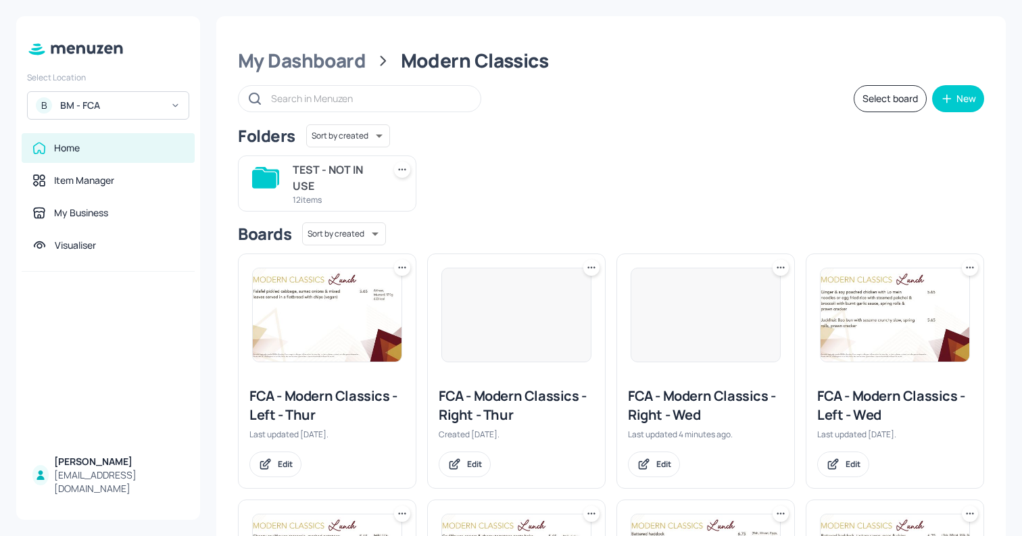
click at [849, 332] on img at bounding box center [894, 314] width 149 height 93
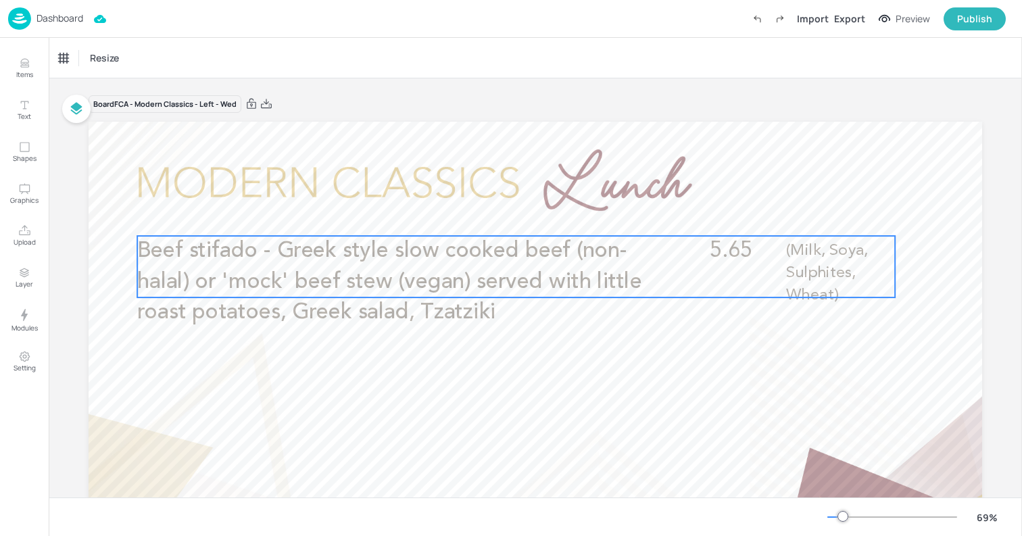
click at [453, 257] on span "Beef stifado - Greek style slow cooked beef (non-halal) or 'mock' beef stew (ve…" at bounding box center [389, 281] width 504 height 83
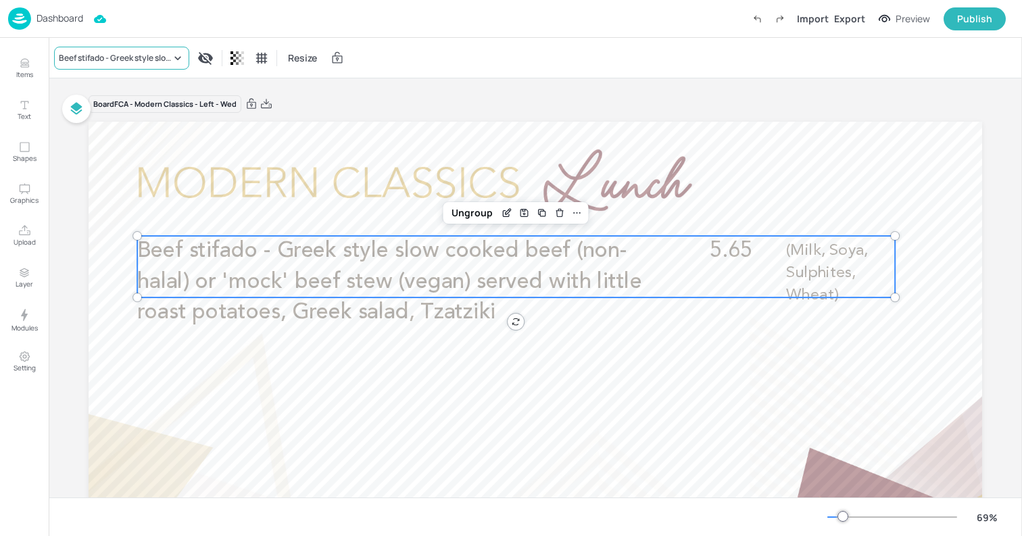
click at [157, 62] on div "Beef stifado - Greek style slow cooked beef (non-halal) or 'mock' beef stew (ve…" at bounding box center [115, 58] width 112 height 12
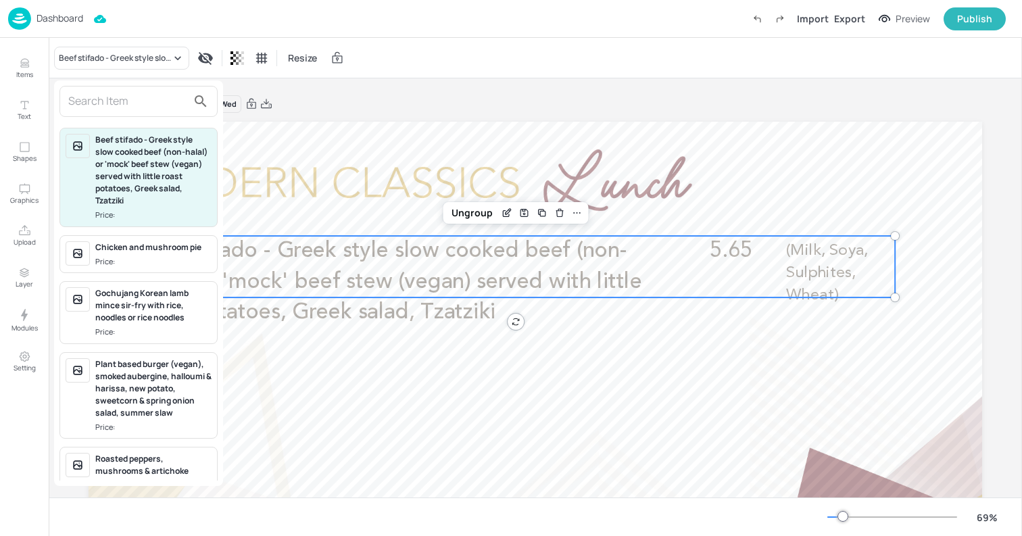
click at [156, 96] on input "text" at bounding box center [127, 102] width 119 height 22
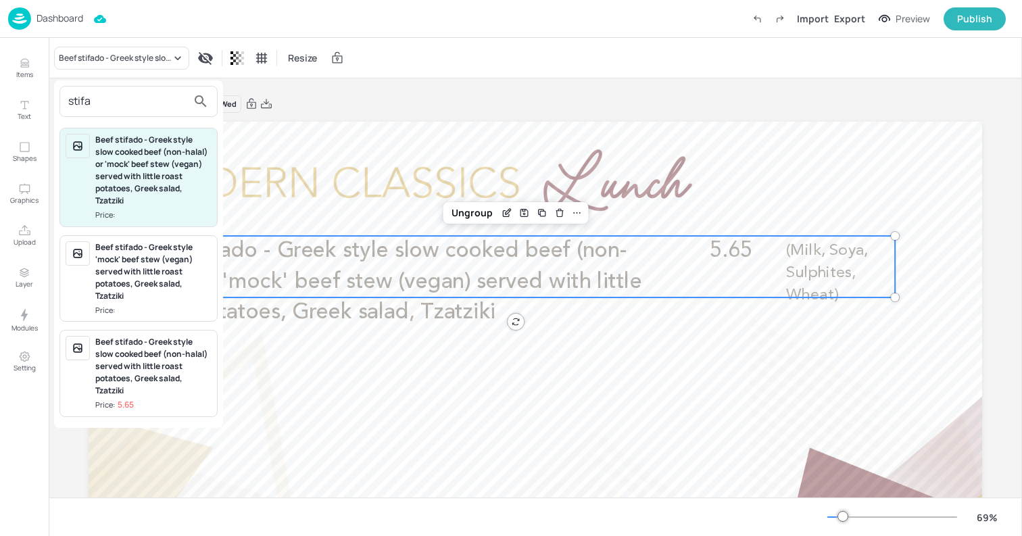
type input "stifa"
click at [145, 257] on div "Beef stifado - Greek style 'mock' beef stew (vegan) served with little roast po…" at bounding box center [153, 271] width 116 height 61
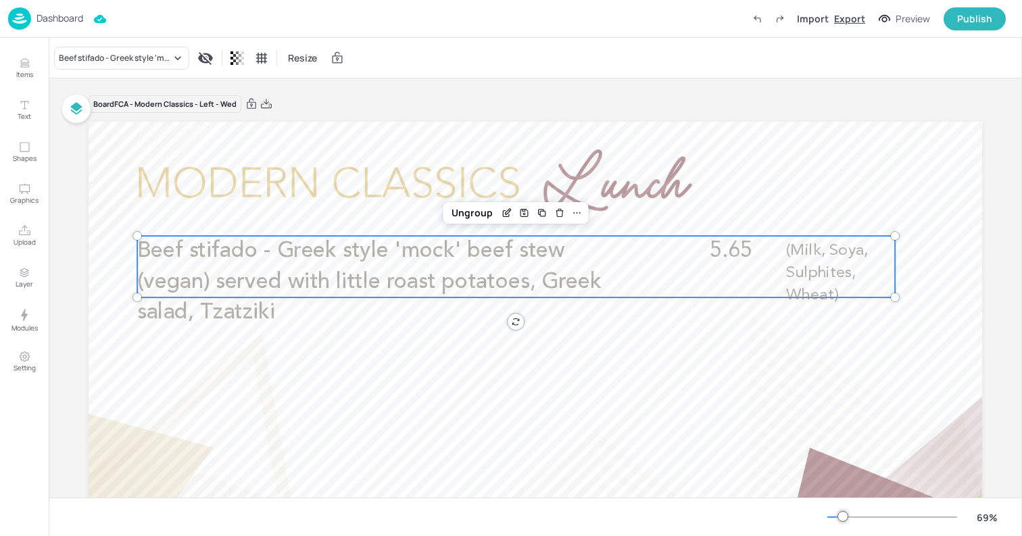
click at [853, 15] on div "Export" at bounding box center [849, 18] width 31 height 14
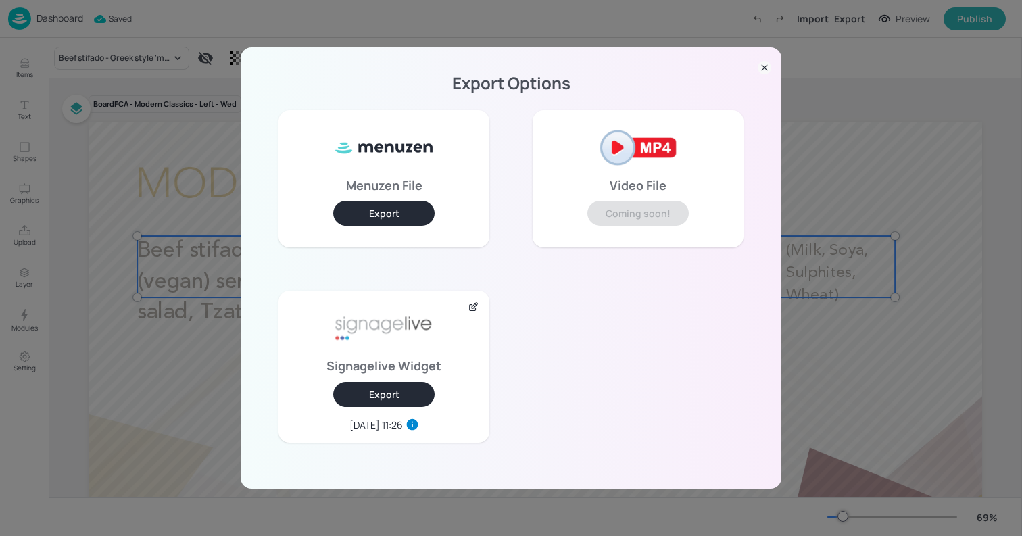
click at [402, 386] on button "Export" at bounding box center [383, 394] width 101 height 25
click at [769, 68] on icon at bounding box center [764, 68] width 14 height 14
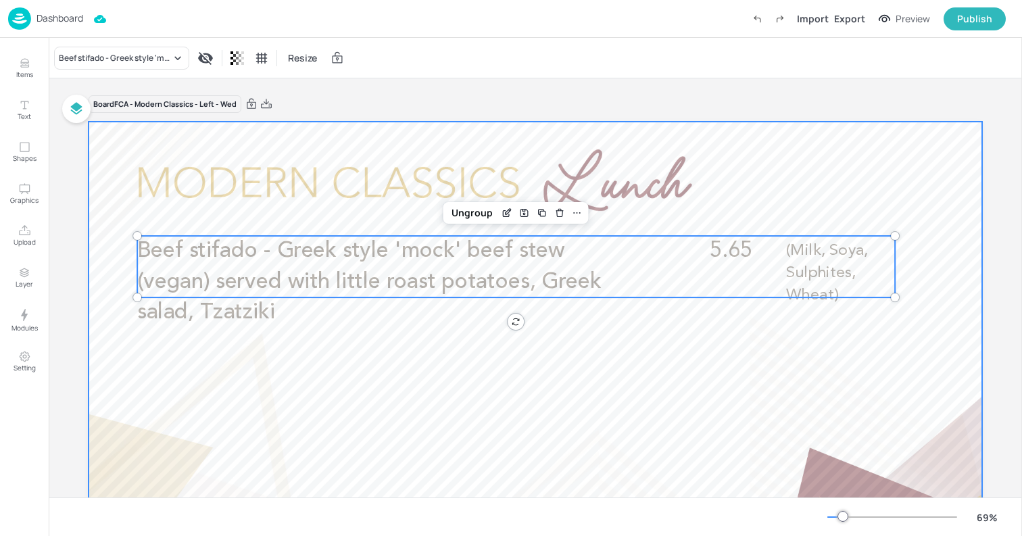
click at [361, 130] on div at bounding box center [535, 373] width 893 height 503
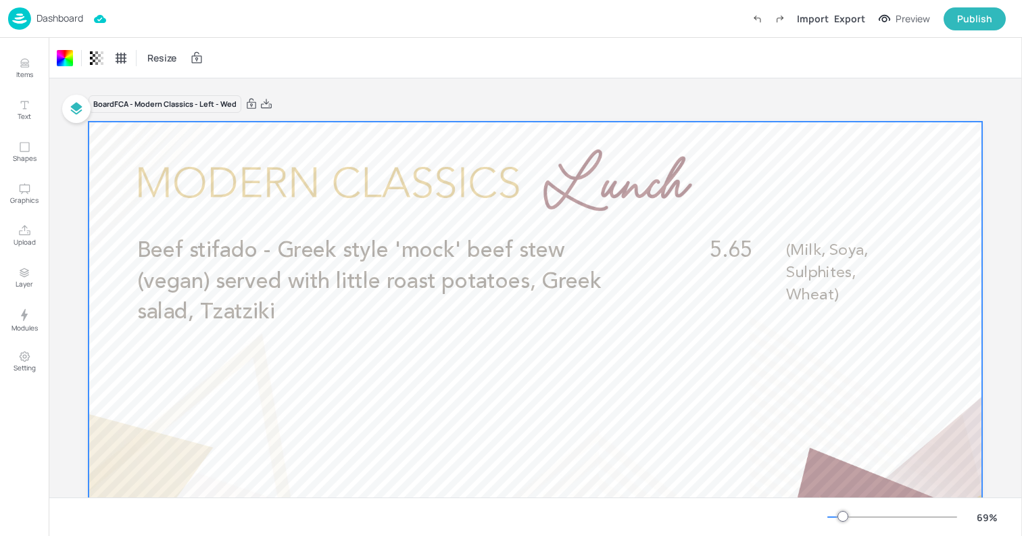
click at [414, 84] on div "Board FCA - Modern Classics - Left - Wed 5.65 Beef stifado - Greek style 'mock'…" at bounding box center [535, 368] width 893 height 580
click at [78, 17] on p "Dashboard" at bounding box center [59, 18] width 47 height 9
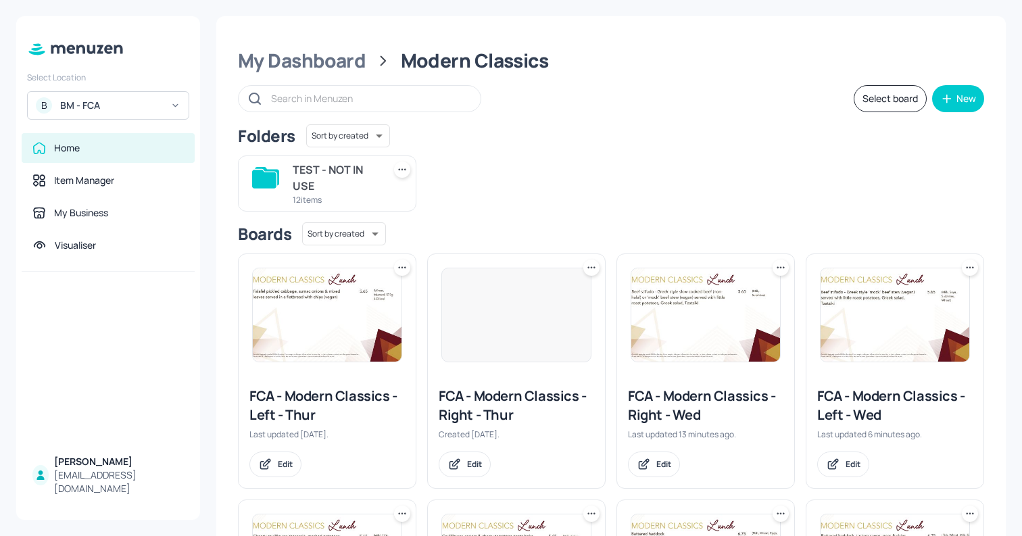
click at [115, 108] on div "BM - FCA" at bounding box center [111, 106] width 102 height 14
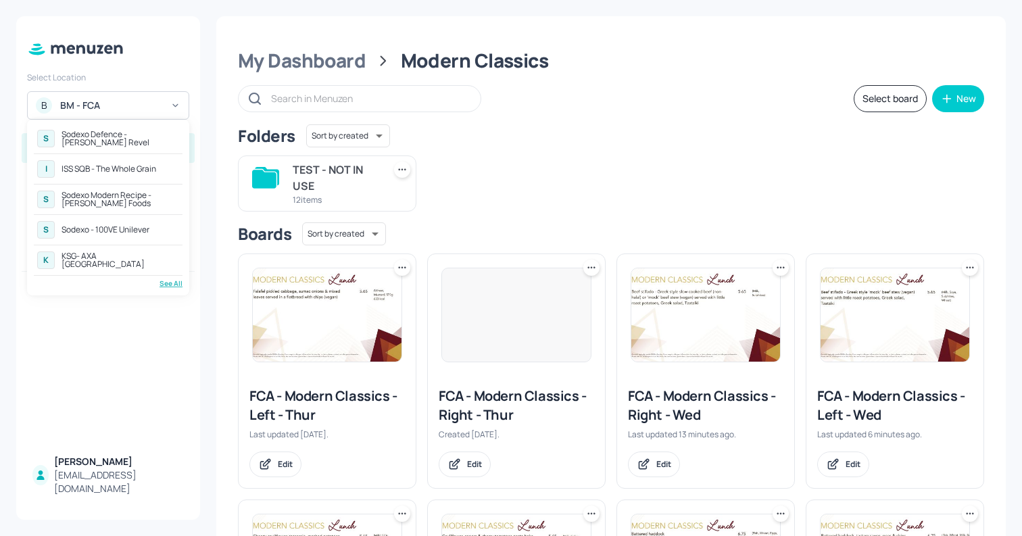
click at [136, 137] on div "Sodexo Defence - [PERSON_NAME] Revel" at bounding box center [120, 138] width 118 height 16
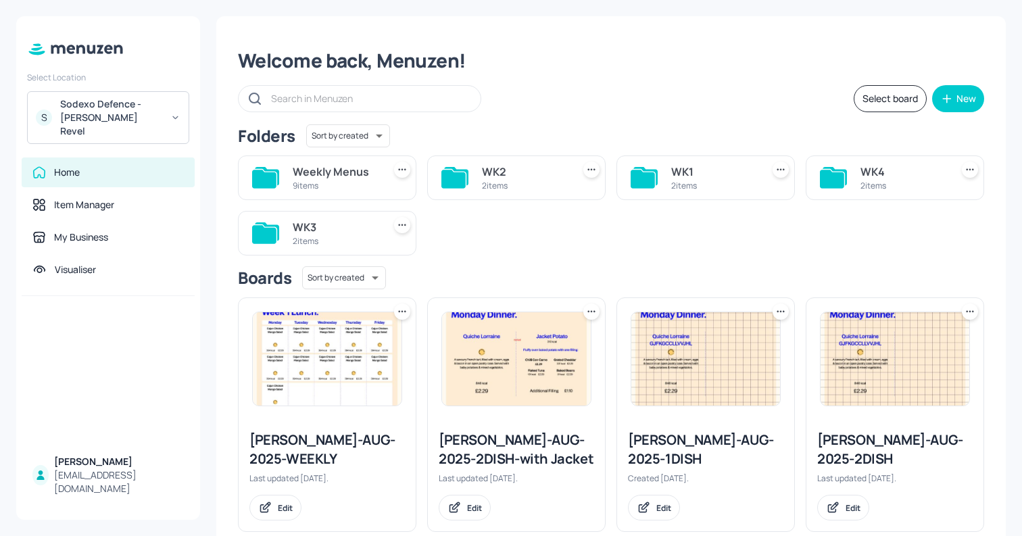
scroll to position [28, 0]
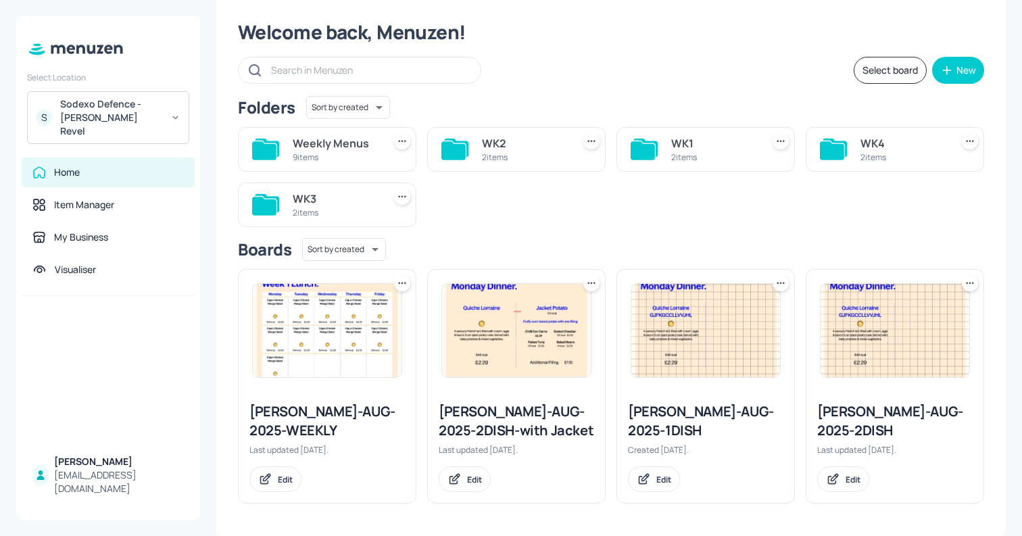
click at [698, 136] on div "WK1" at bounding box center [713, 143] width 85 height 16
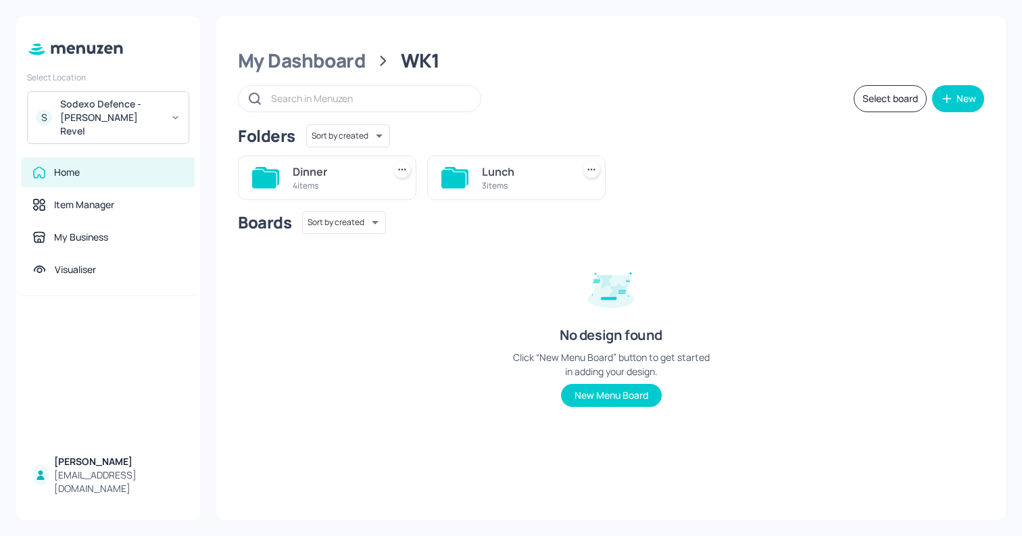
click at [509, 175] on div "Lunch" at bounding box center [524, 172] width 85 height 16
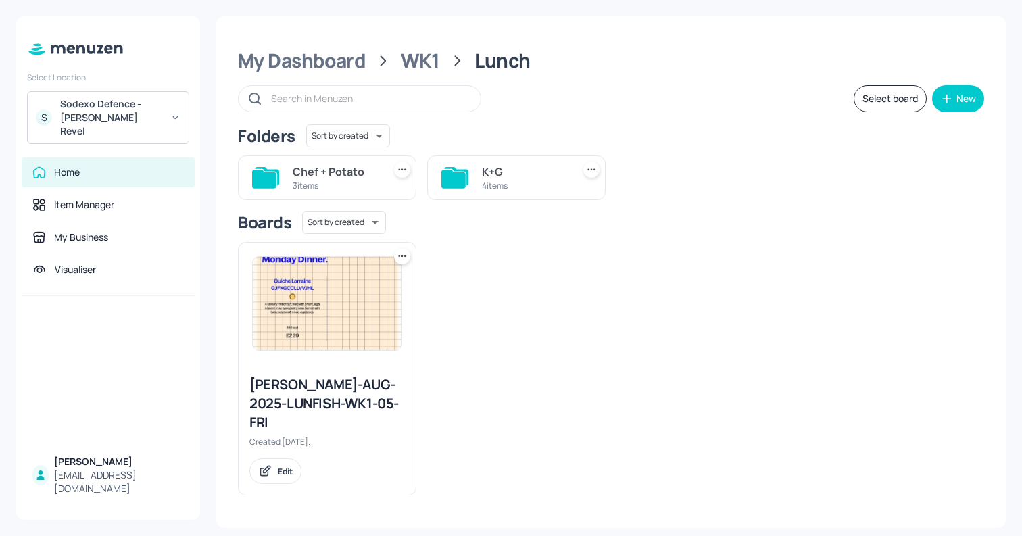
click at [342, 168] on div "Chef + Potato" at bounding box center [335, 172] width 85 height 16
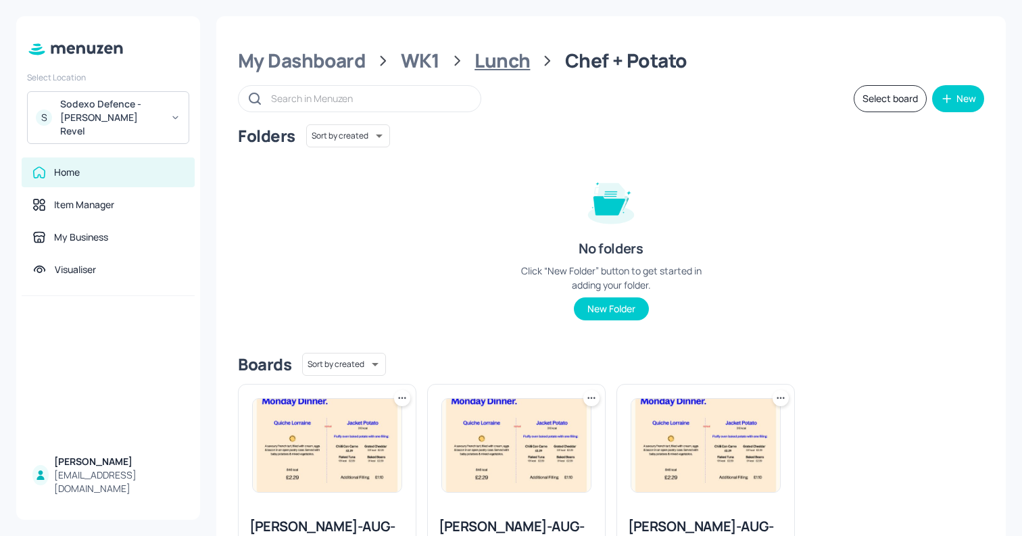
click at [499, 55] on div "Lunch" at bounding box center [501, 61] width 55 height 24
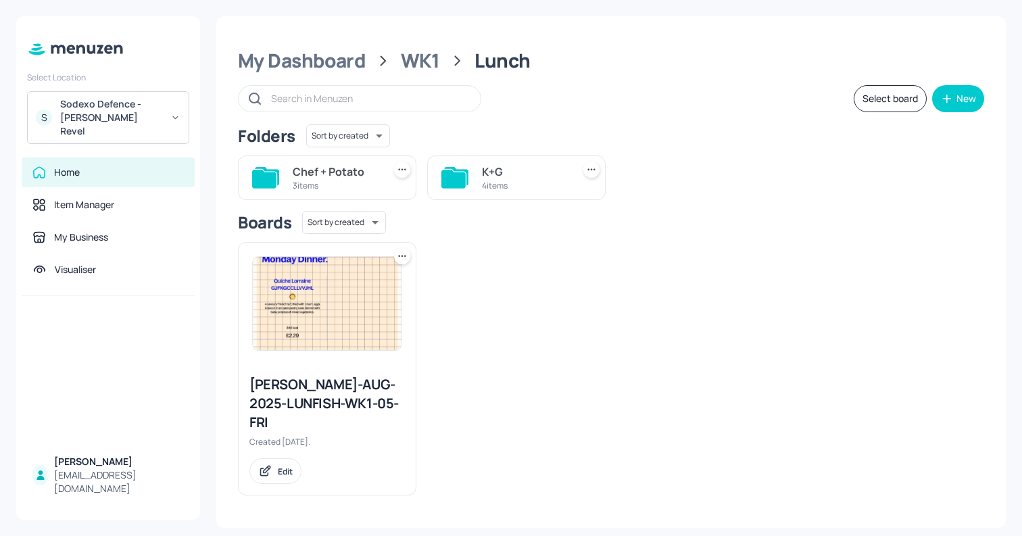
click at [483, 181] on div "4 items" at bounding box center [524, 185] width 85 height 11
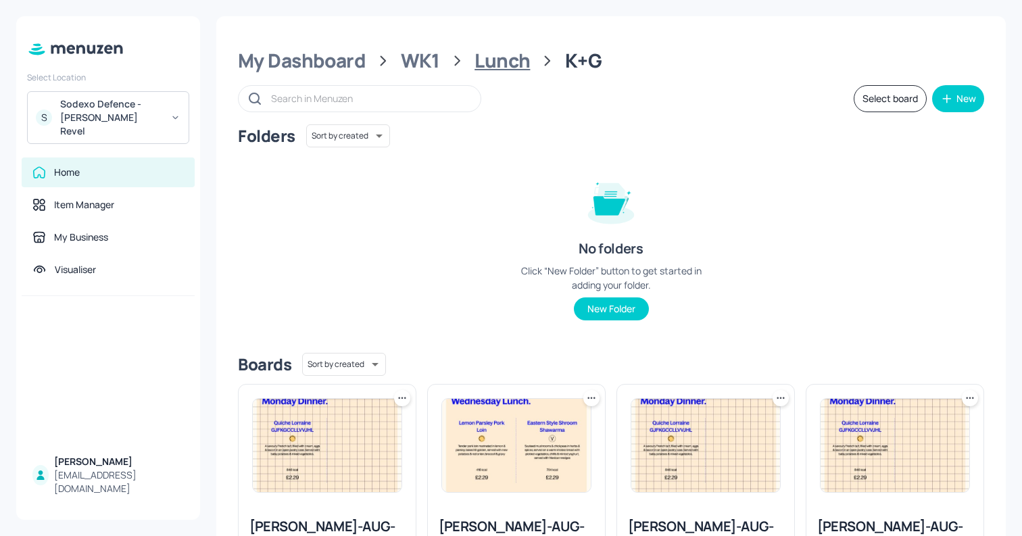
click at [475, 59] on div "Lunch" at bounding box center [501, 61] width 55 height 24
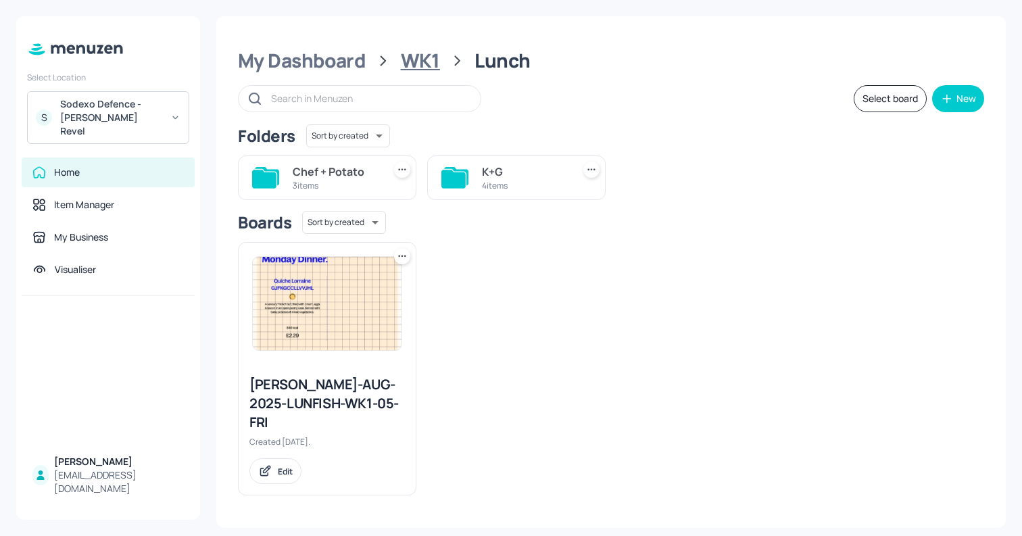
click at [417, 69] on div "WK1" at bounding box center [420, 61] width 39 height 24
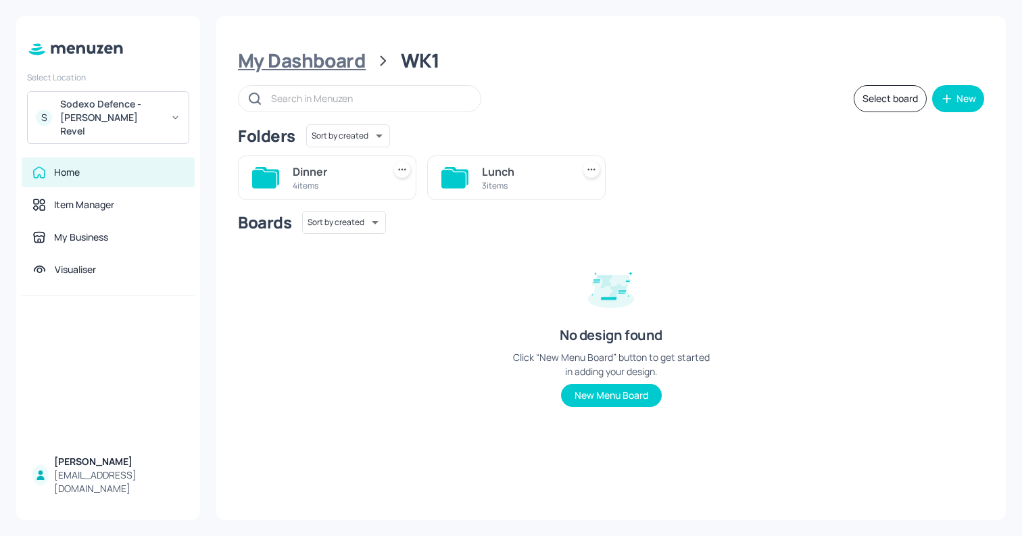
click at [360, 60] on div "My Dashboard" at bounding box center [302, 61] width 128 height 24
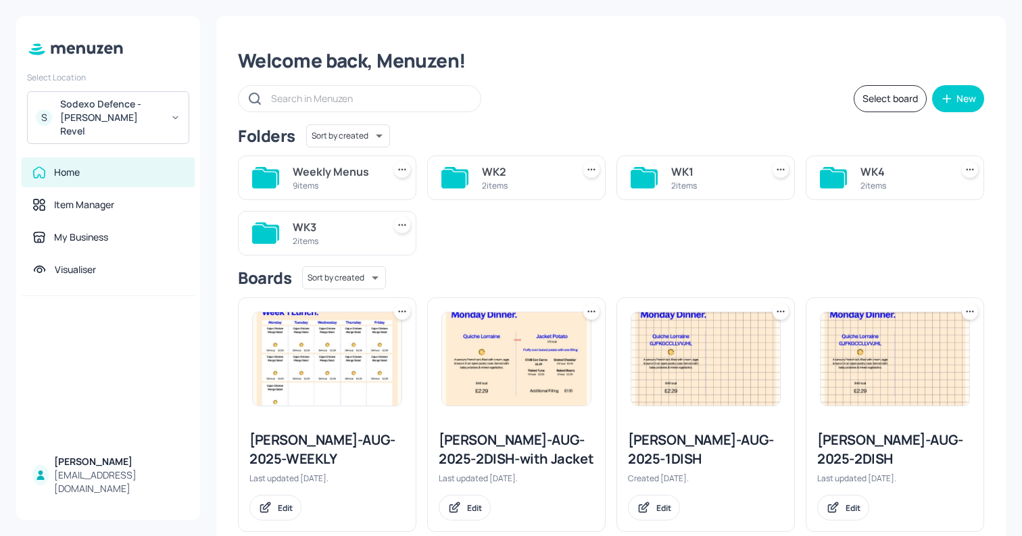
click at [362, 182] on div "9 items" at bounding box center [335, 185] width 85 height 11
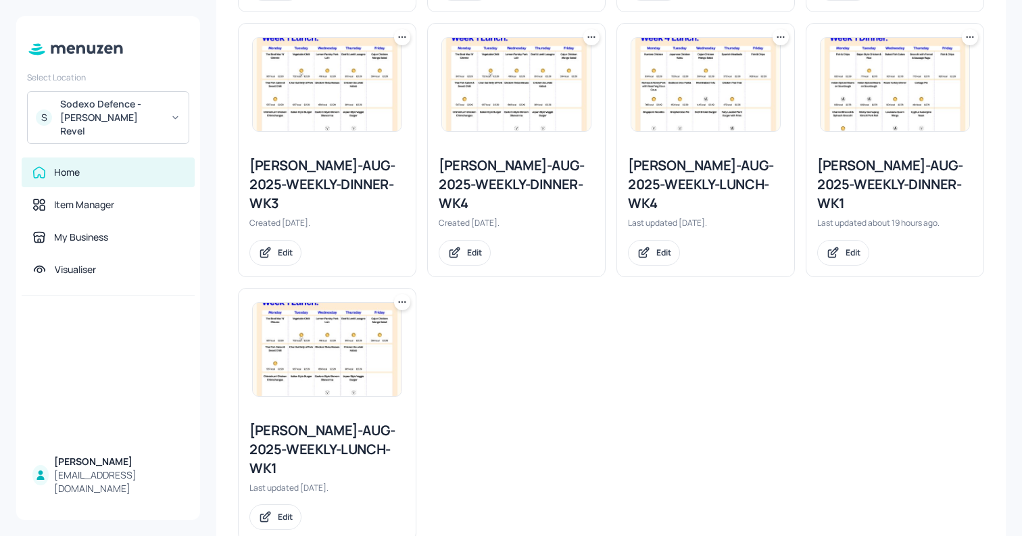
scroll to position [604, 0]
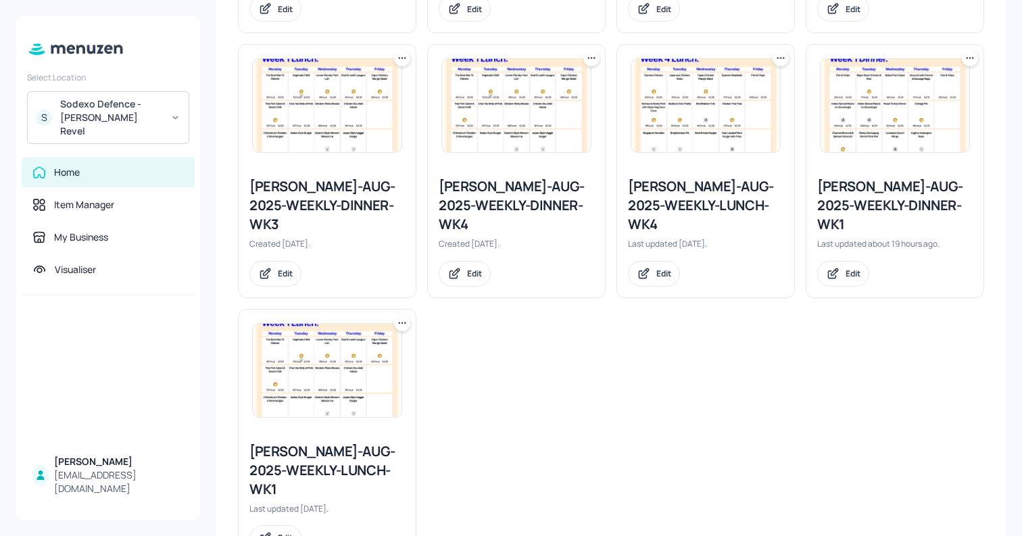
click at [323, 388] on img at bounding box center [327, 370] width 149 height 93
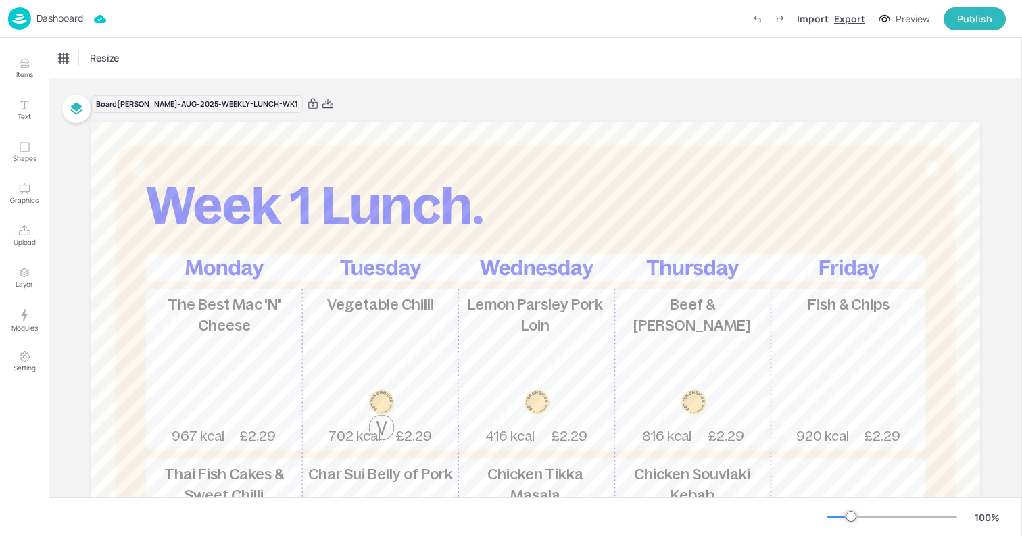
click at [854, 20] on div "Export" at bounding box center [849, 18] width 31 height 14
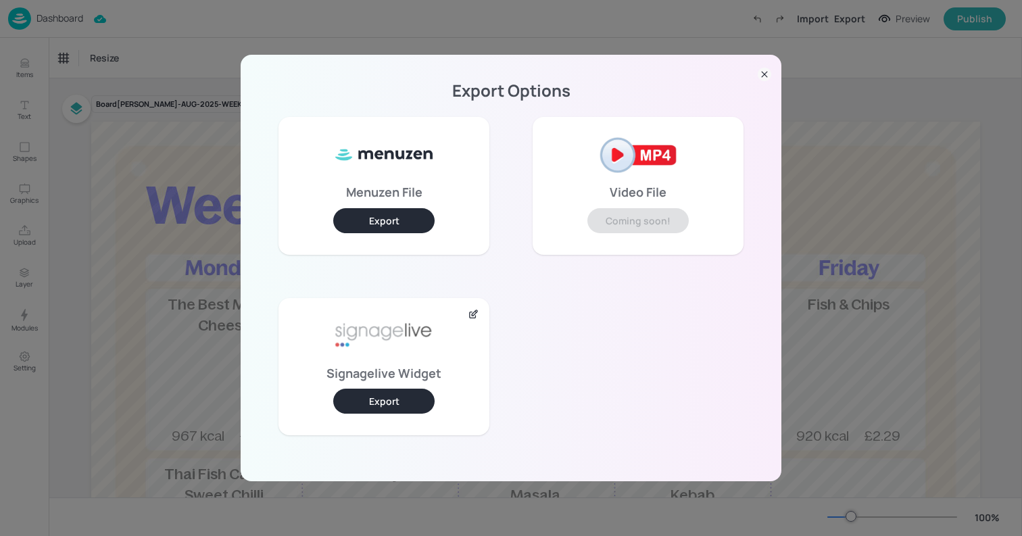
click at [411, 395] on button "Export" at bounding box center [383, 401] width 101 height 25
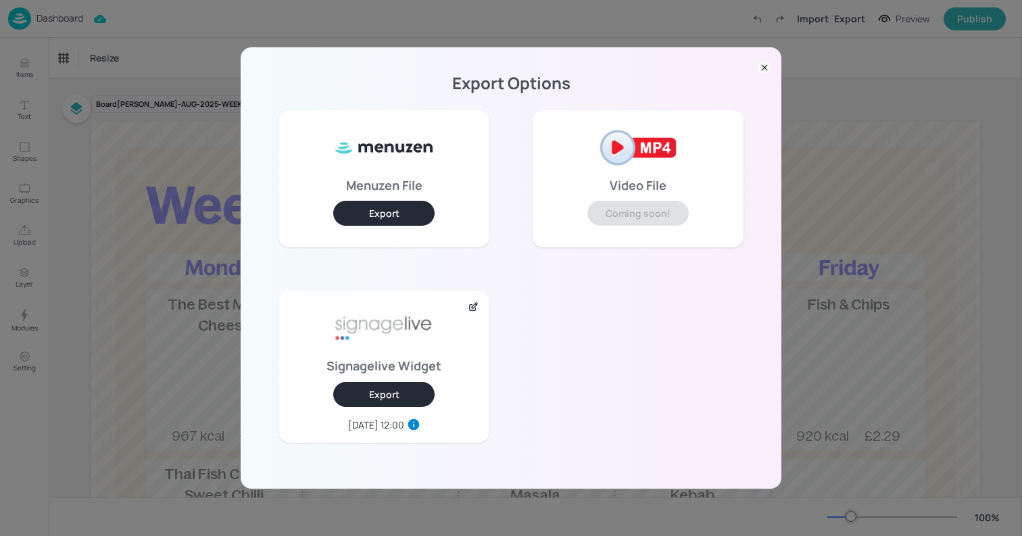
click at [766, 69] on icon at bounding box center [764, 67] width 5 height 5
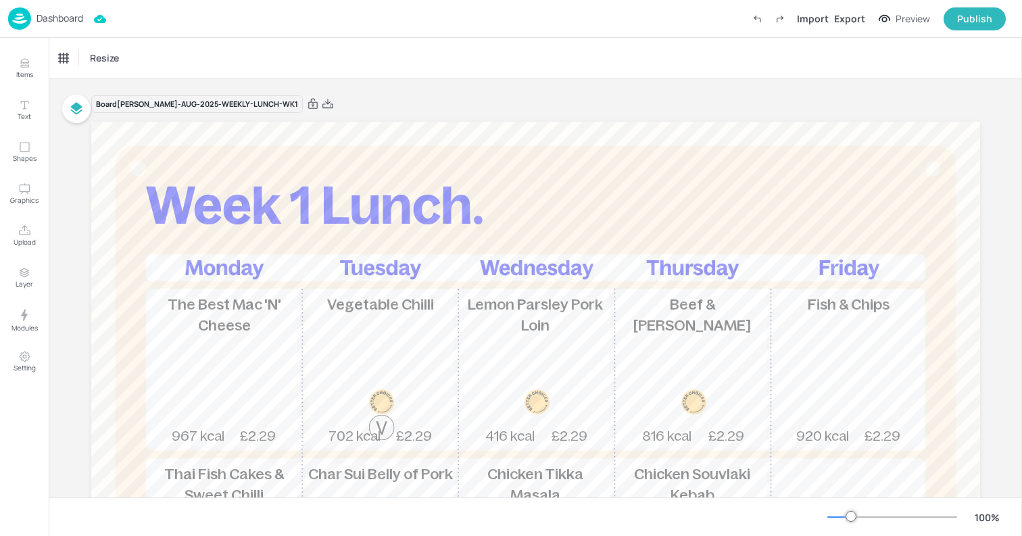
click at [38, 14] on p "Dashboard" at bounding box center [59, 18] width 47 height 9
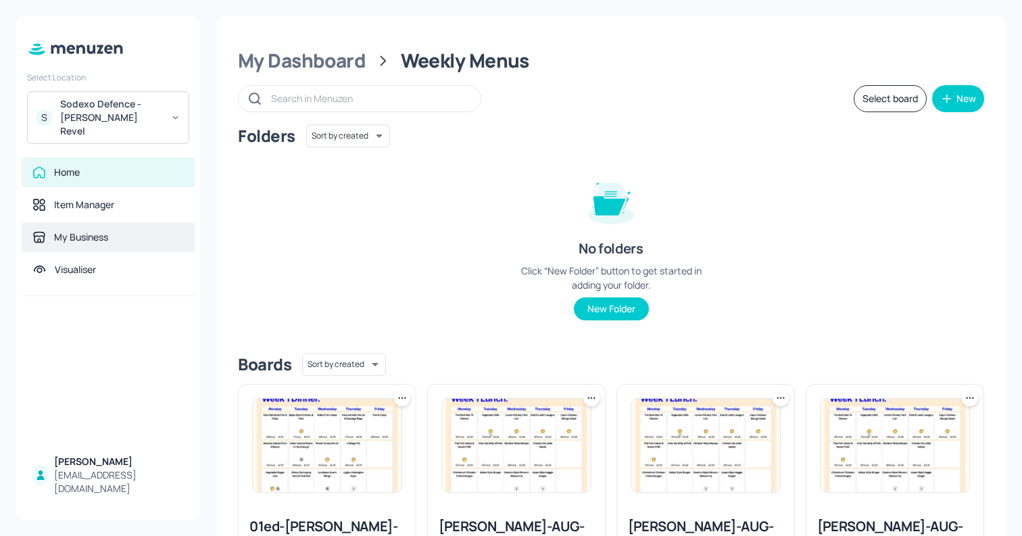
click at [91, 230] on div "My Business" at bounding box center [81, 237] width 54 height 14
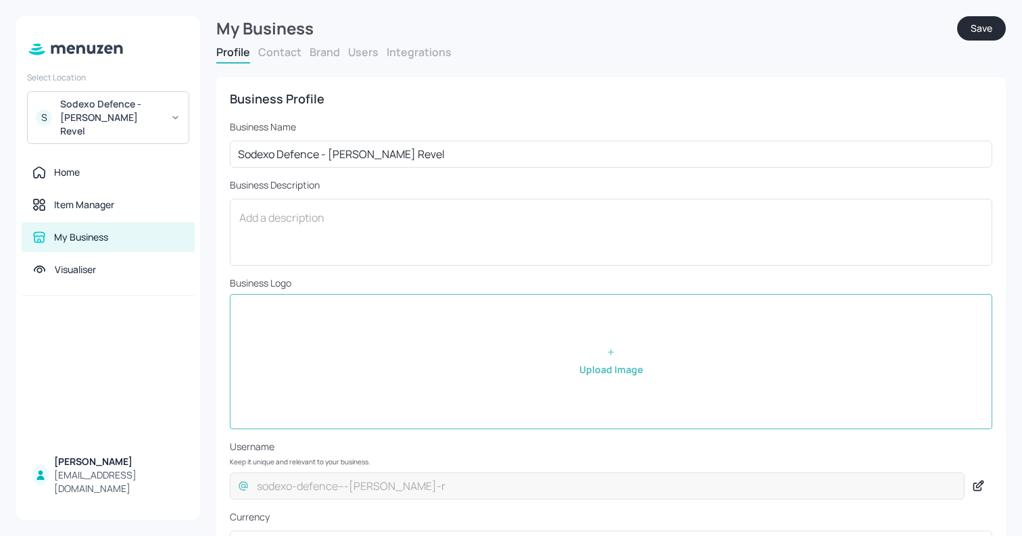
click at [364, 53] on button "Users" at bounding box center [363, 52] width 30 height 15
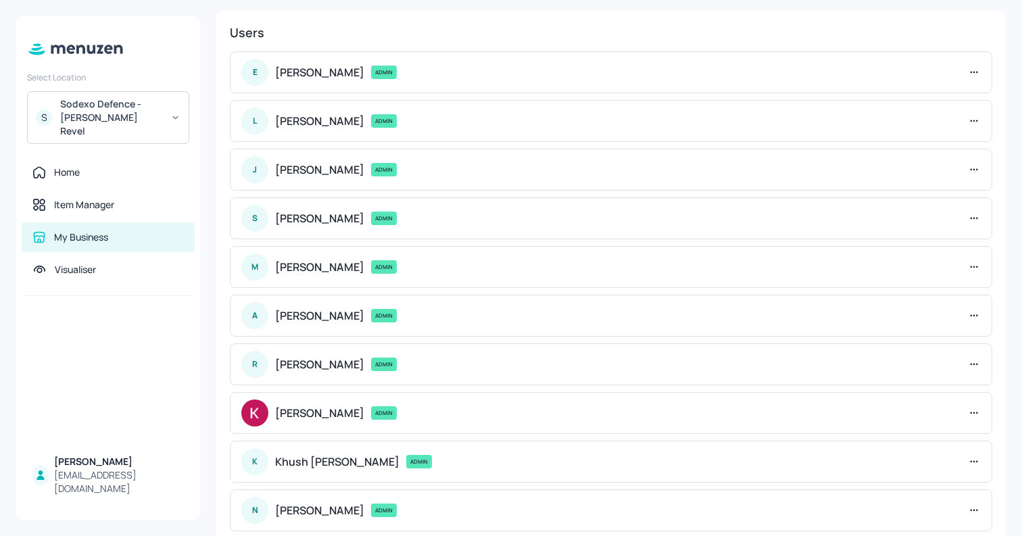
scroll to position [195, 0]
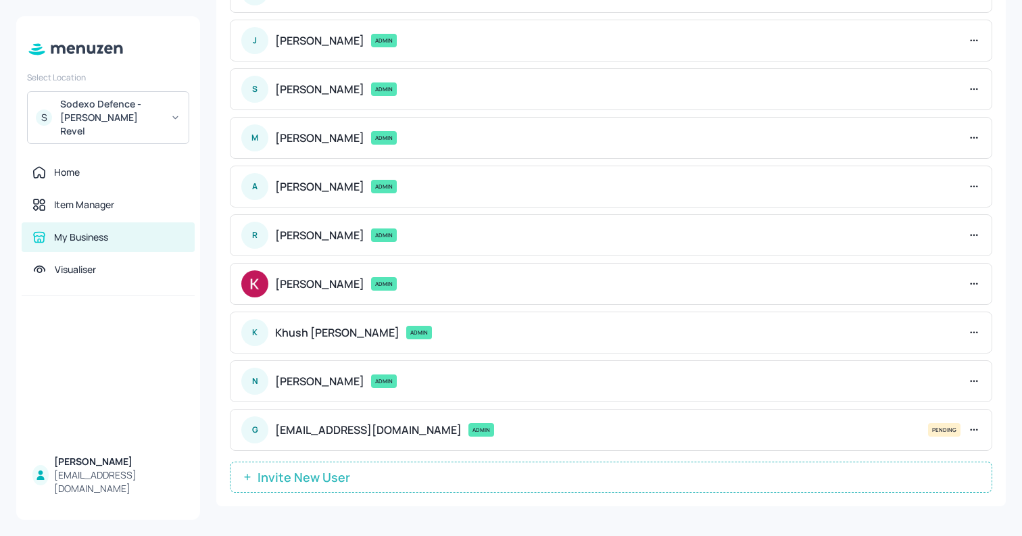
click at [968, 424] on icon at bounding box center [974, 430] width 14 height 14
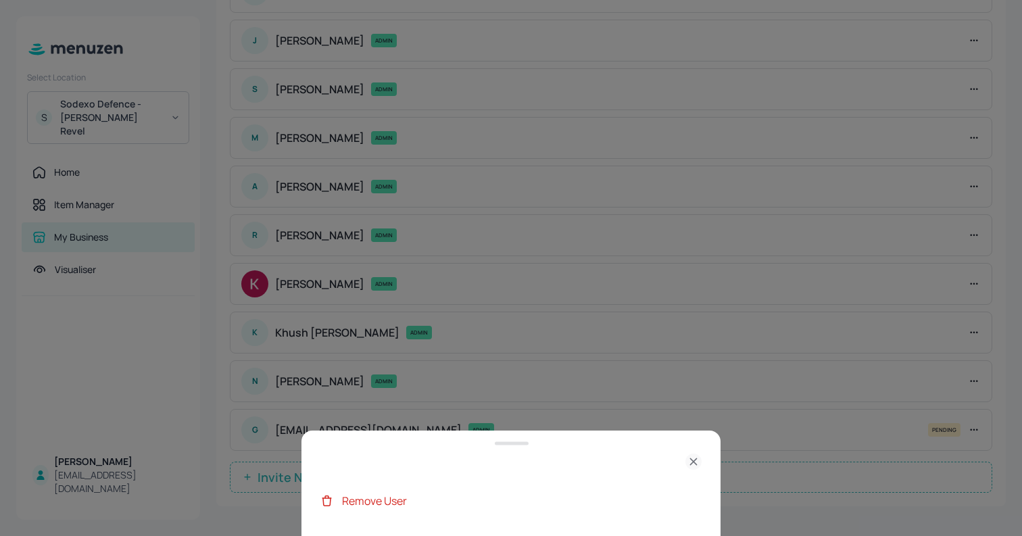
click at [546, 493] on div "Remove User" at bounding box center [521, 501] width 359 height 16
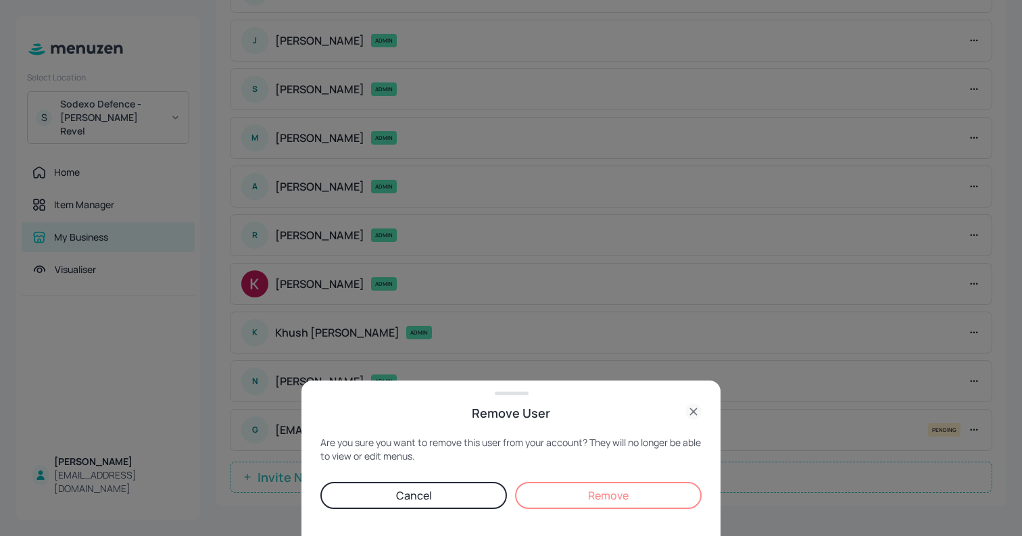
click at [597, 493] on button "Remove" at bounding box center [608, 495] width 186 height 27
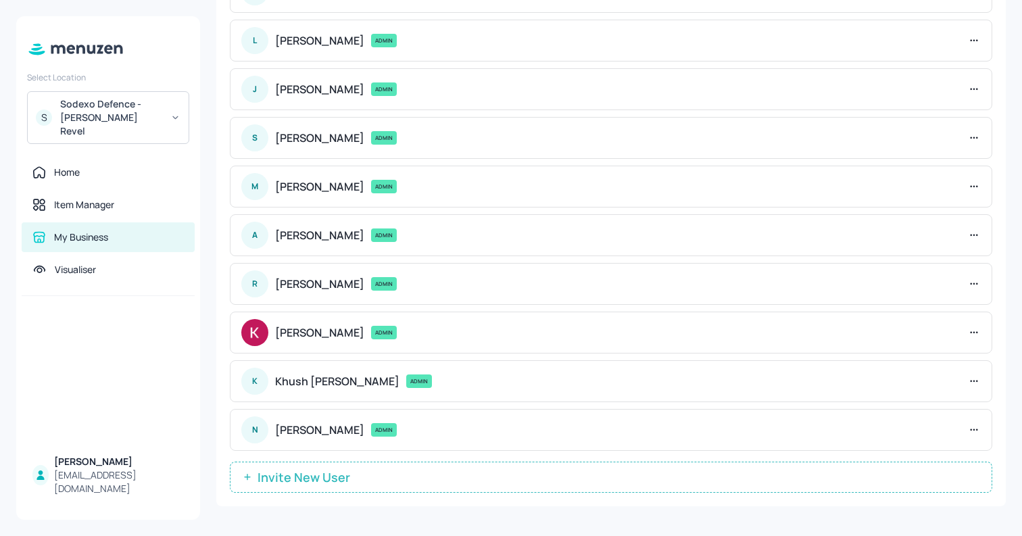
click at [351, 471] on span "Invite New User" at bounding box center [304, 477] width 106 height 14
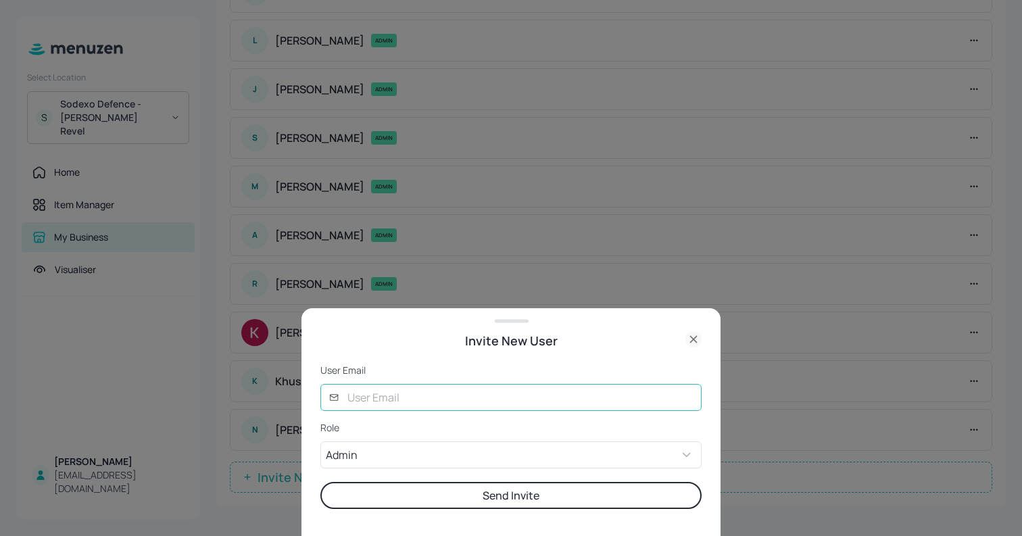
click at [495, 396] on input "text" at bounding box center [520, 397] width 362 height 27
type input "glory@digital-messaging.com"
click at [581, 495] on button "Send Invite" at bounding box center [510, 495] width 381 height 27
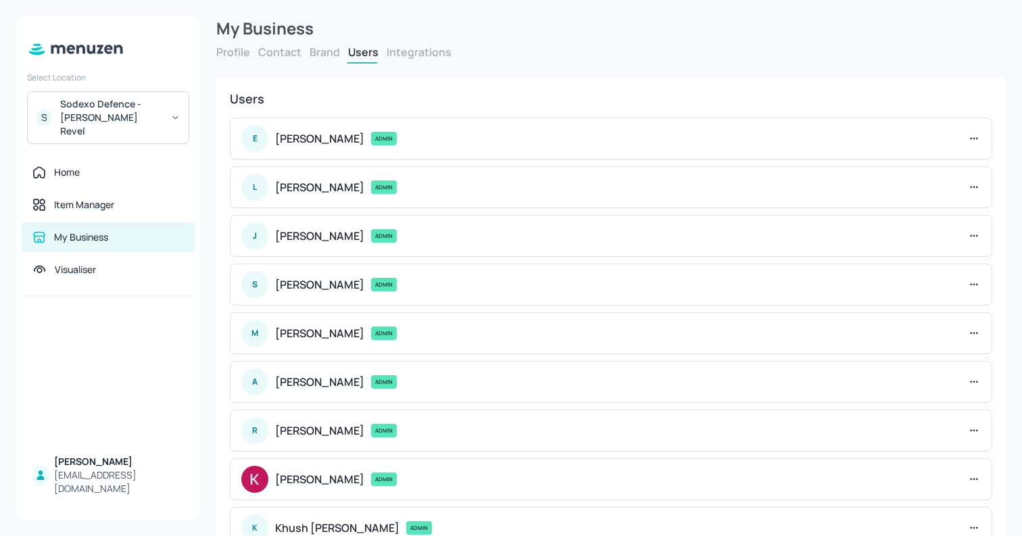
click at [111, 50] on icon at bounding box center [75, 49] width 98 height 15
click at [73, 45] on icon at bounding box center [75, 49] width 98 height 15
click at [91, 166] on div "Home" at bounding box center [107, 173] width 151 height 14
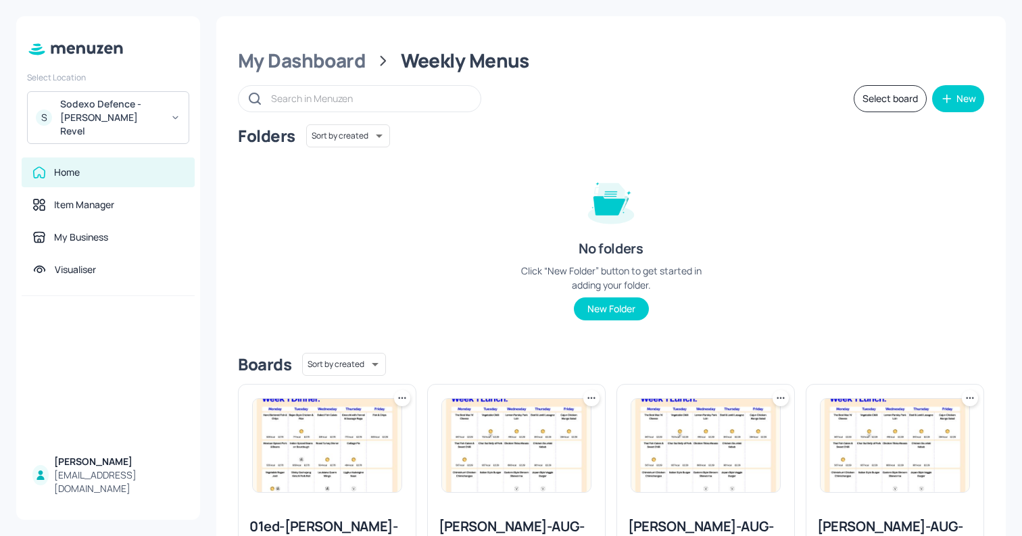
click at [134, 107] on div "Sodexo Defence - Newbold Revel" at bounding box center [111, 117] width 102 height 41
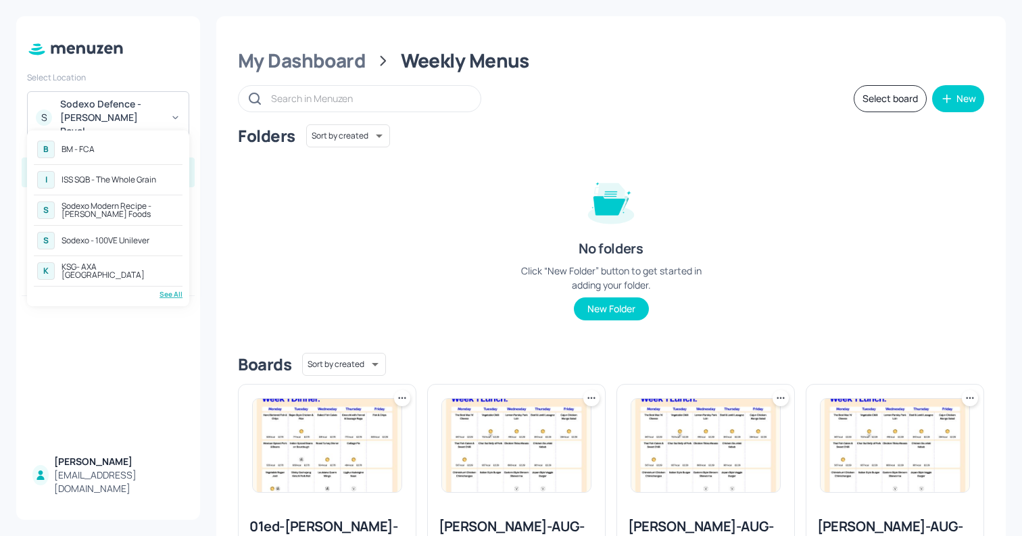
click at [163, 294] on div "See All" at bounding box center [108, 294] width 149 height 10
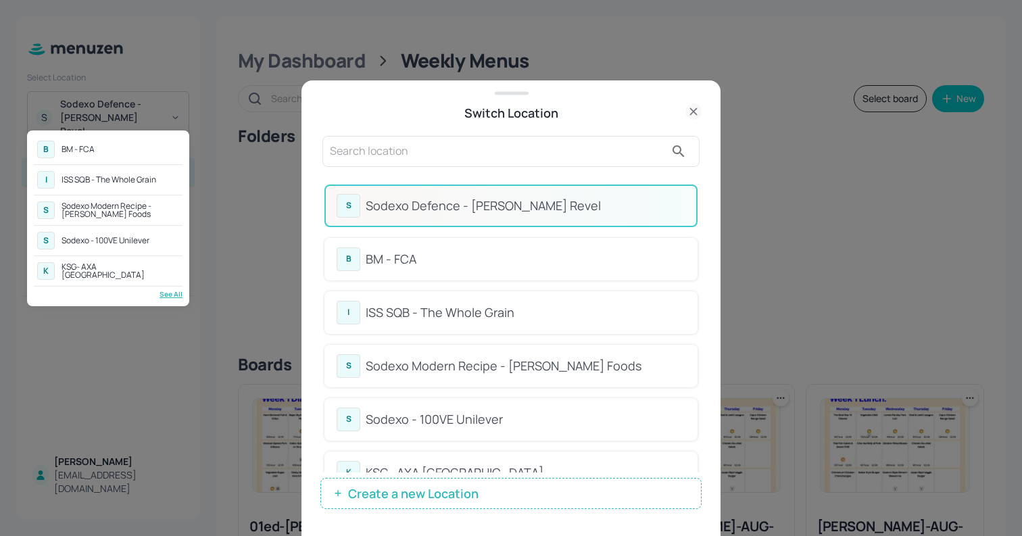
click at [531, 143] on div at bounding box center [511, 268] width 1022 height 536
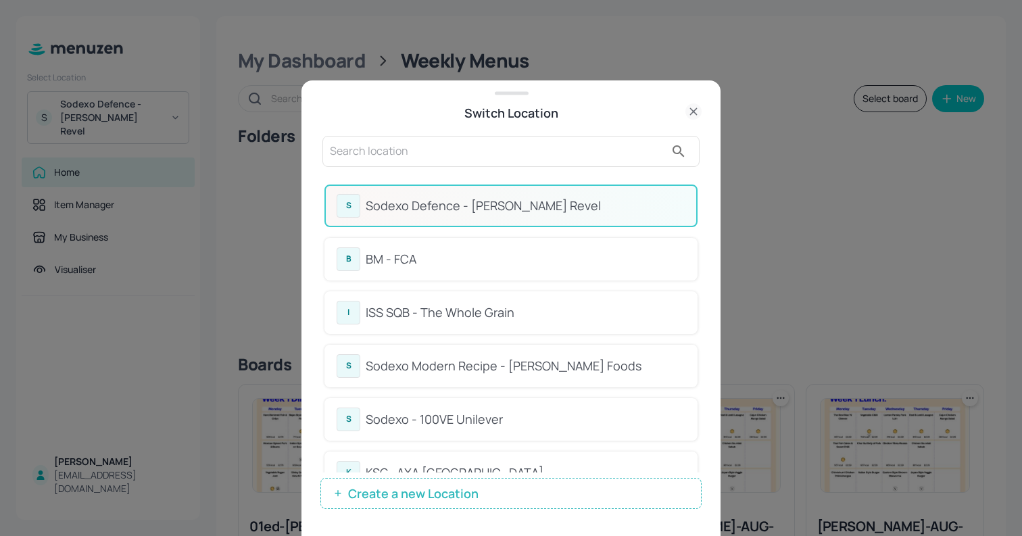
click at [491, 150] on input "text" at bounding box center [497, 152] width 335 height 22
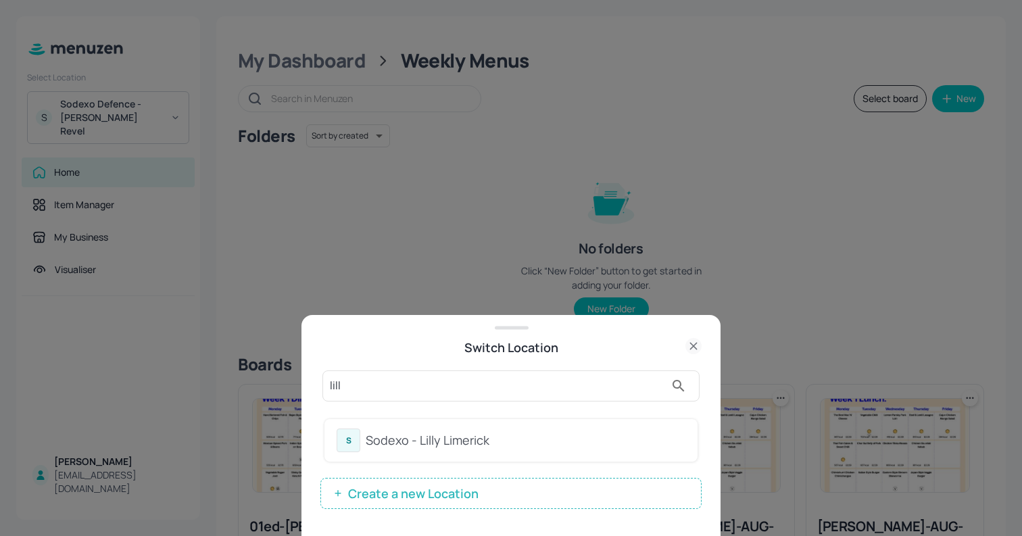
type input "lill"
click at [505, 445] on div "Sodexo - Lilly Limerick" at bounding box center [526, 440] width 320 height 18
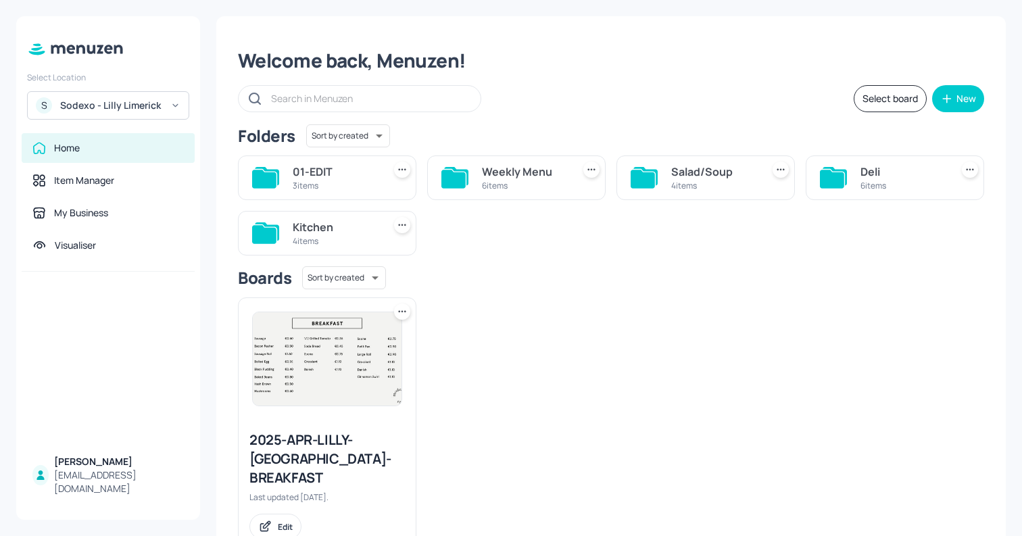
click at [518, 173] on div "Weekly Menu" at bounding box center [524, 172] width 85 height 16
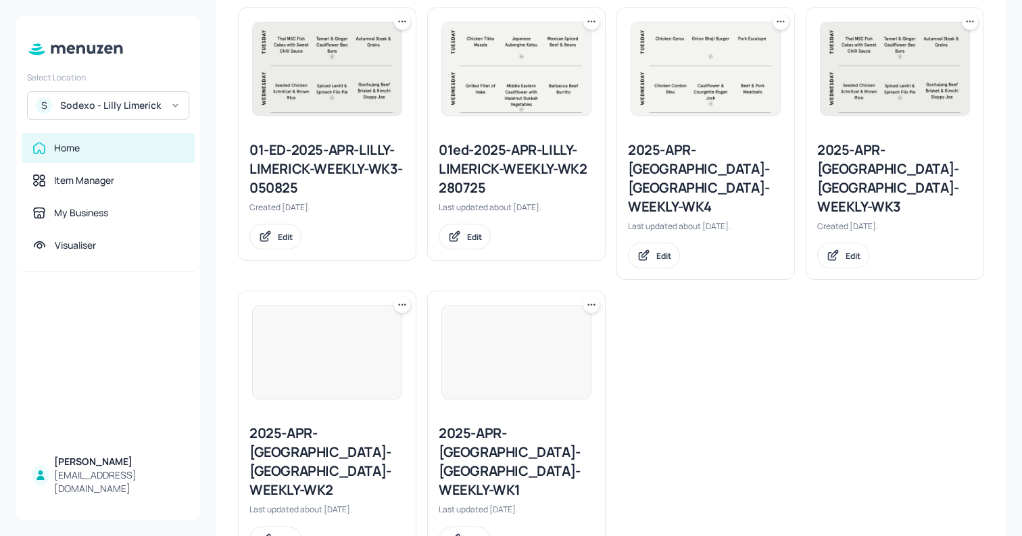
scroll to position [379, 0]
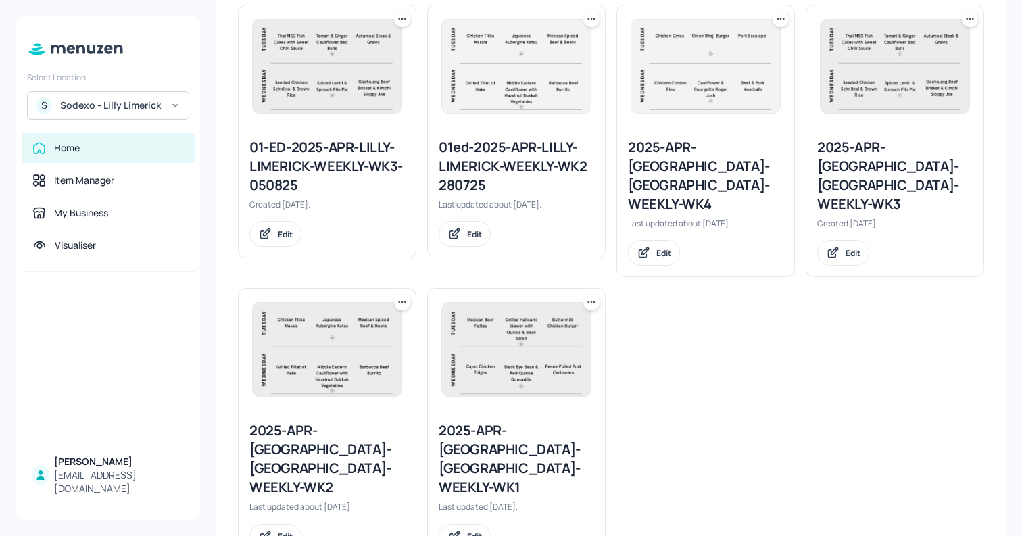
click at [676, 278] on div "01-ED-2025-APR-LILLY-LIMERICK-WEEKLY-WK3-050825 Created 22 days ago. Edit 01ed-…" at bounding box center [605, 277] width 757 height 567
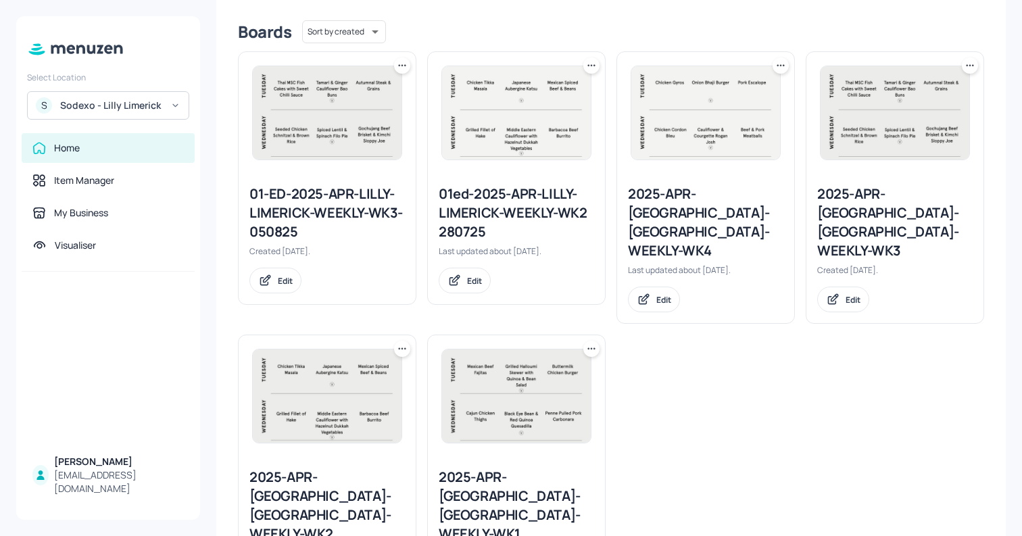
scroll to position [291, 0]
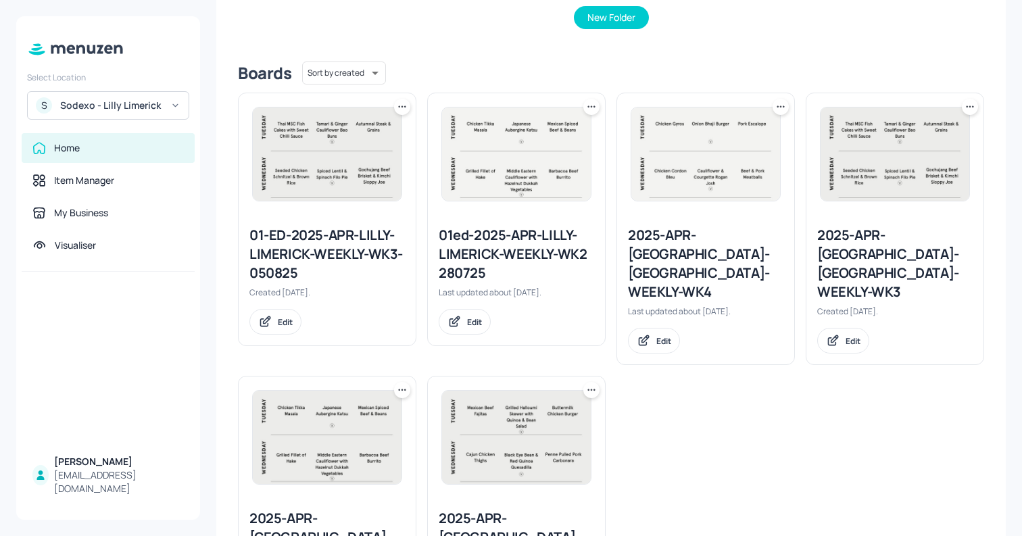
click at [364, 401] on img at bounding box center [327, 437] width 149 height 93
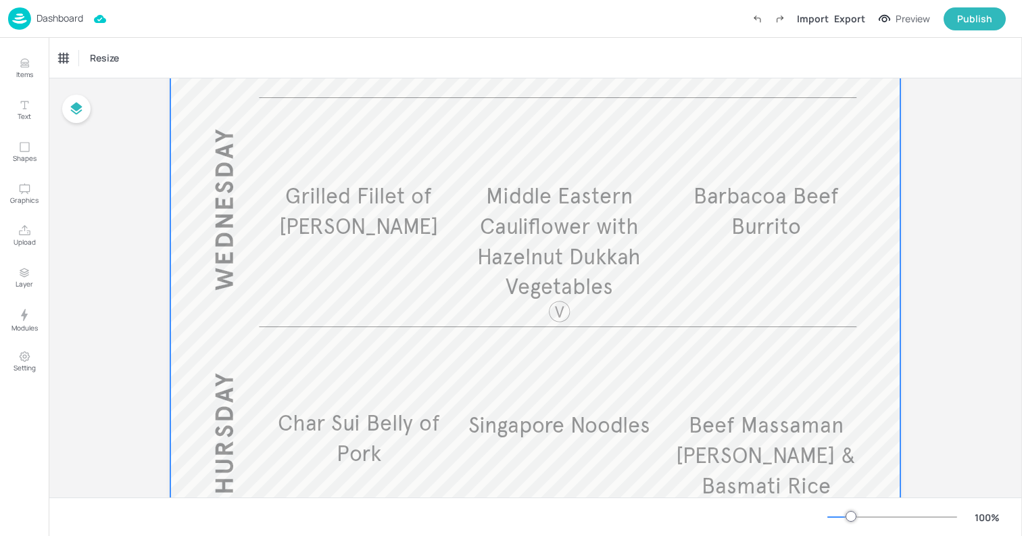
scroll to position [667, 0]
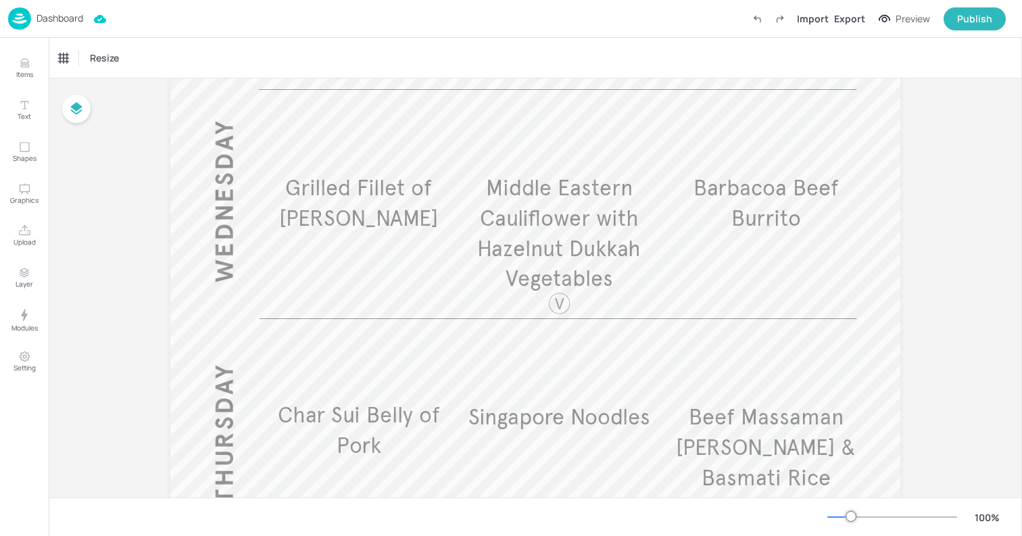
click at [67, 23] on p "Dashboard" at bounding box center [59, 18] width 47 height 9
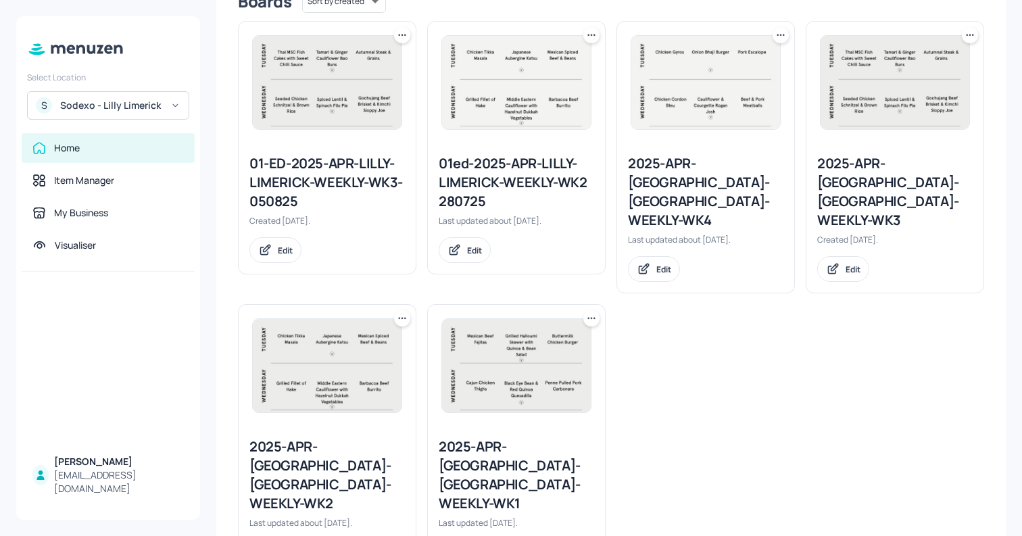
scroll to position [373, 0]
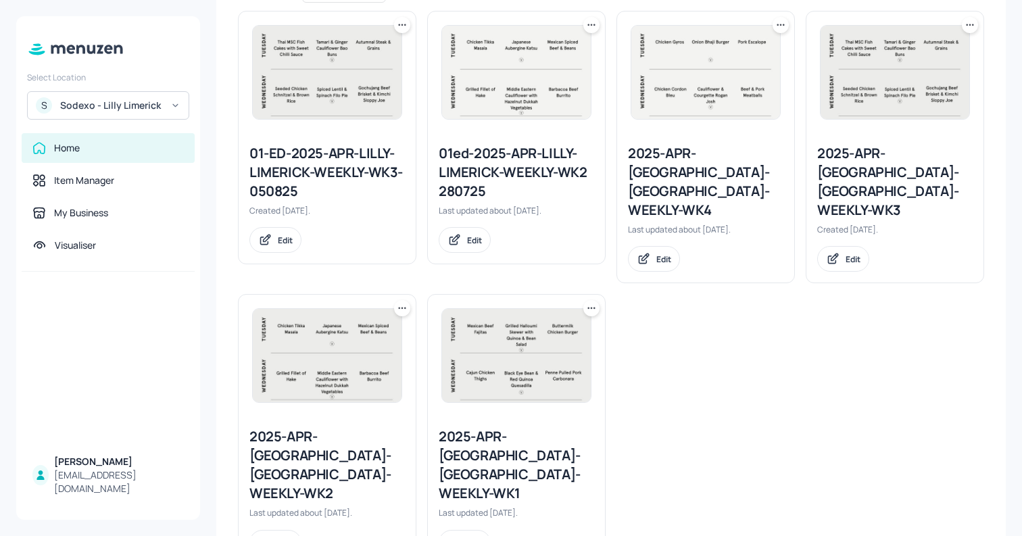
click at [402, 301] on icon at bounding box center [402, 308] width 14 height 14
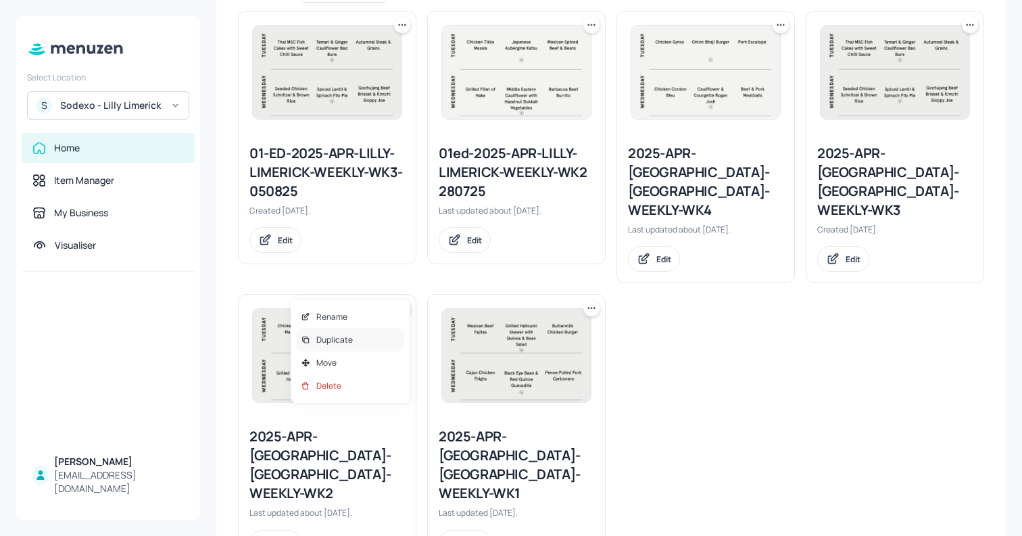
click at [390, 343] on div "Duplicate" at bounding box center [350, 339] width 108 height 23
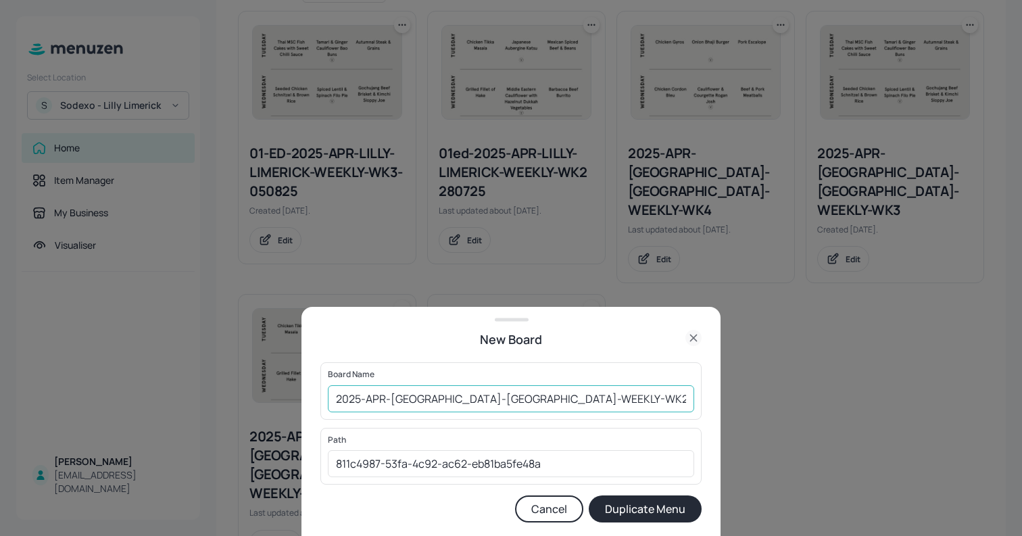
click at [556, 401] on input "2025-APR-LILLY-LIMERICK-WEEKLY-WK2 Copy" at bounding box center [511, 398] width 366 height 27
type input "01-EDIT-2025-APR-LILLY-LIMERICK-WEEKLY-WK2 270825"
click at [680, 511] on button "Duplicate Menu" at bounding box center [645, 508] width 113 height 27
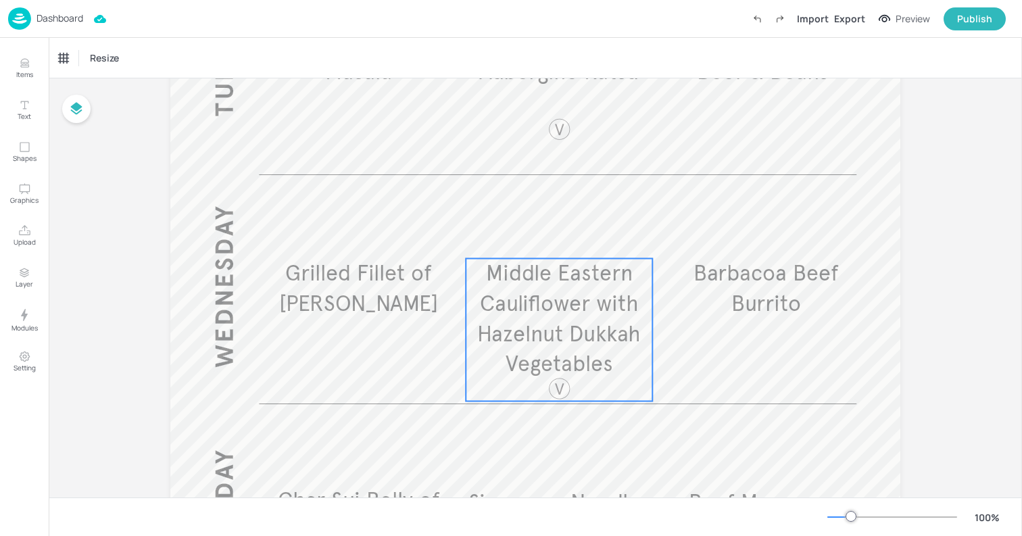
scroll to position [583, 0]
click at [582, 307] on span "Middle Eastern Cauliflower with Hazelnut Dukkah Vegetables" at bounding box center [559, 317] width 164 height 118
click at [549, 232] on icon "Edit Item" at bounding box center [551, 232] width 5 height 5
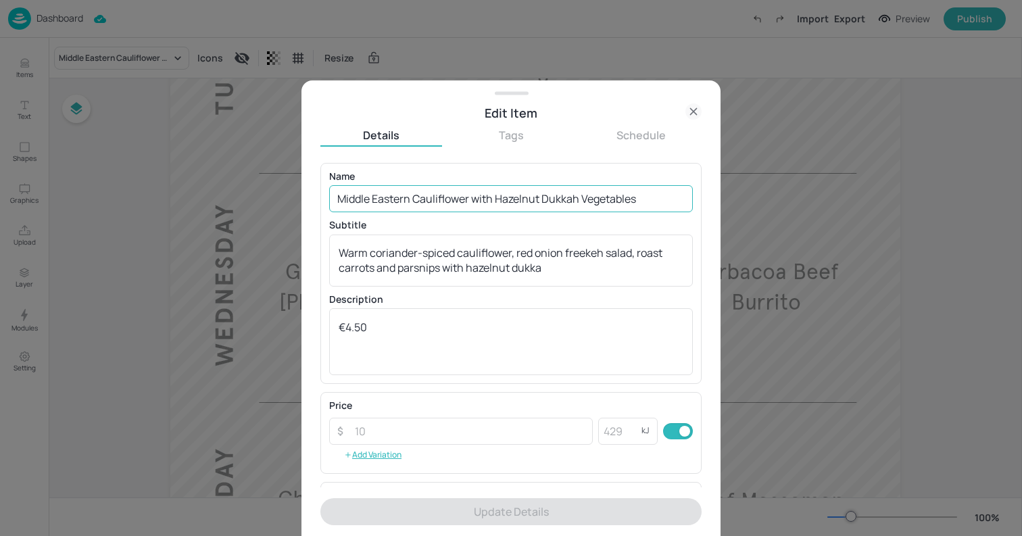
click at [528, 210] on input "Middle Eastern Cauliflower with Hazelnut Dukkah Vegetables" at bounding box center [511, 198] width 364 height 27
paste input "[US_STATE] Fried Tofu with Cajun Beans & Rainbow Slaw"
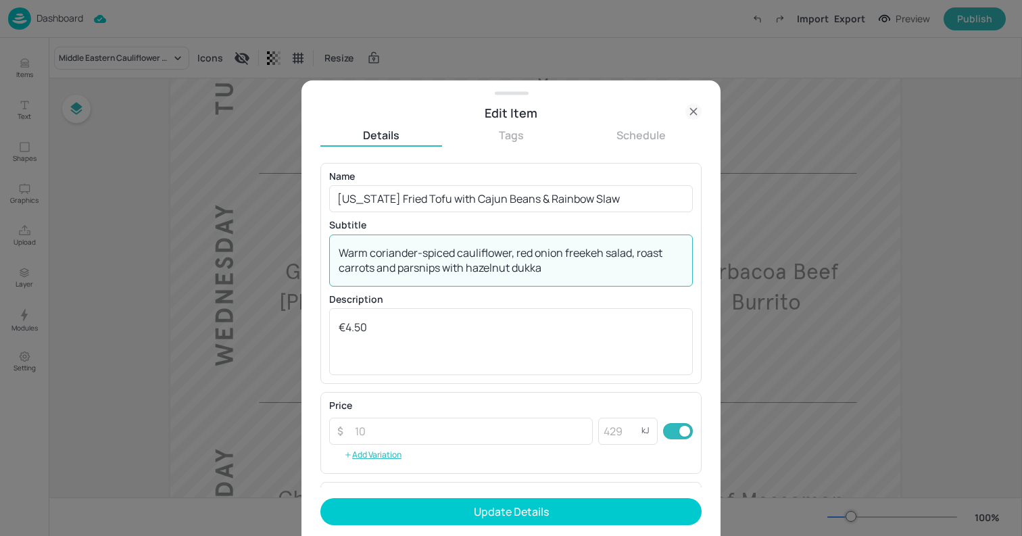
drag, startPoint x: 560, startPoint y: 271, endPoint x: 337, endPoint y: 246, distance: 225.1
click at [337, 246] on div "Warm coriander-spiced cauliflower, red onion freekeh salad, roast carrots and p…" at bounding box center [511, 260] width 364 height 52
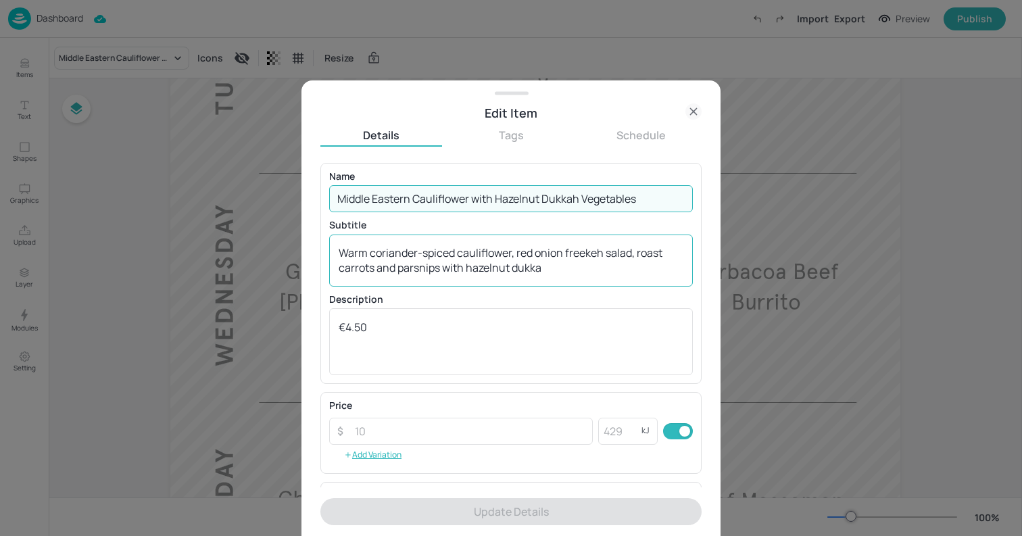
paste input "[US_STATE] Fried Tofu with Cajun Beans & Rainbow Slaw"
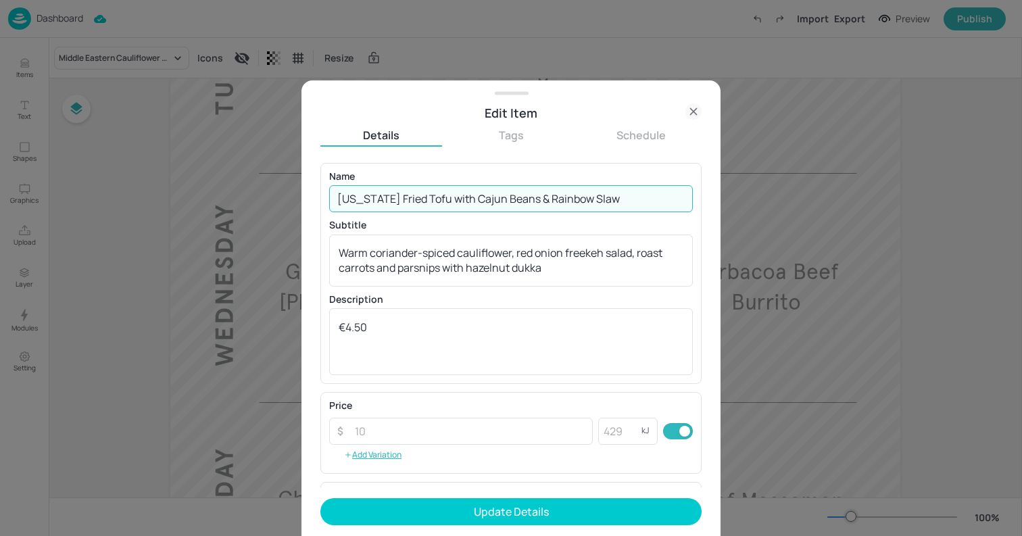
type input "Middle Eastern Cauliflower with Hazelnut Dukkah Vegetables"
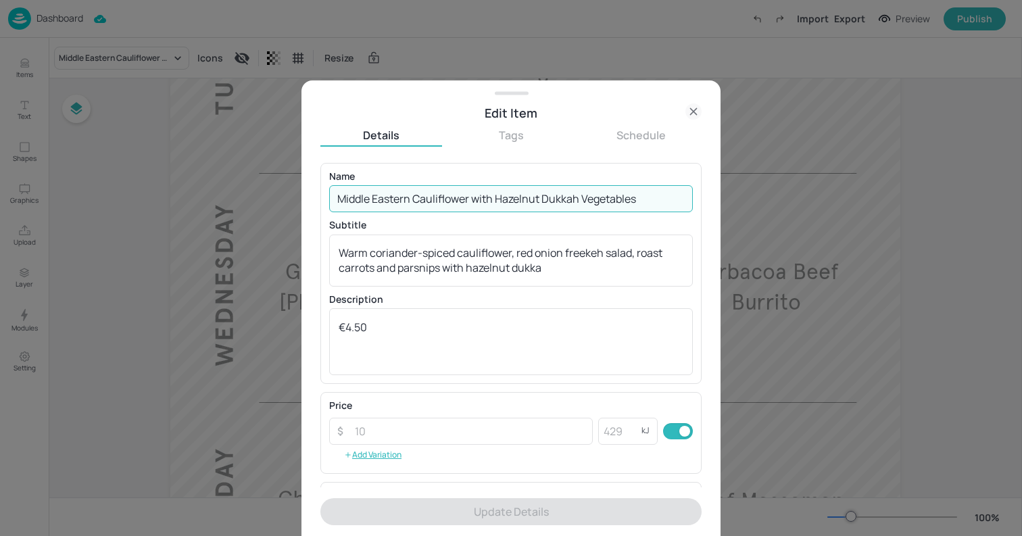
click at [693, 109] on icon at bounding box center [693, 111] width 16 height 16
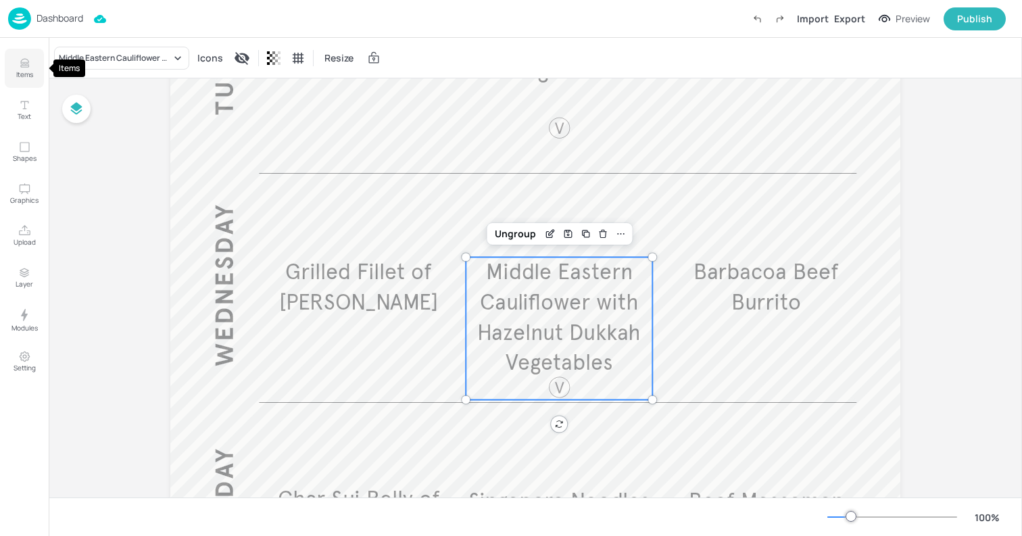
click at [32, 59] on button "Items" at bounding box center [24, 68] width 39 height 39
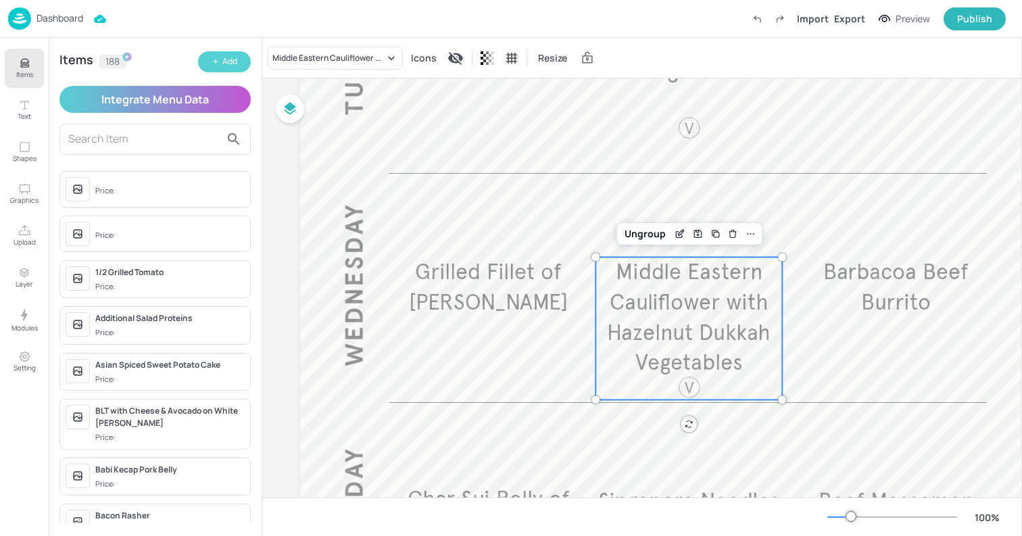
click at [214, 59] on icon "button" at bounding box center [215, 61] width 8 height 8
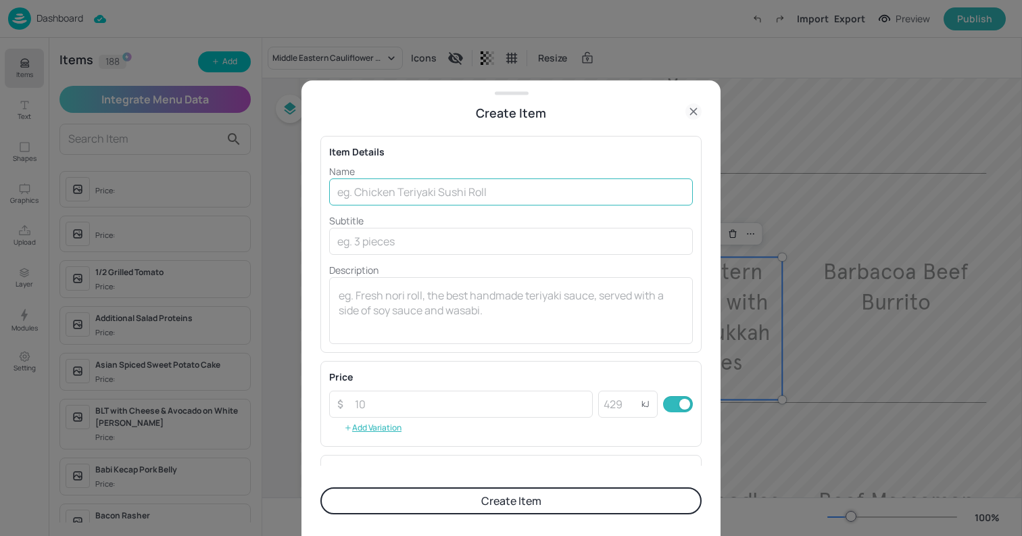
click at [470, 192] on input "text" at bounding box center [511, 191] width 364 height 27
paste input "[US_STATE] Fried Tofu with Cajun Beans & Rainbow Slaw"
type input "[US_STATE] Fried Tofu with Cajun Beans & Rainbow Slaw"
click at [577, 495] on button "Create Item" at bounding box center [510, 500] width 381 height 27
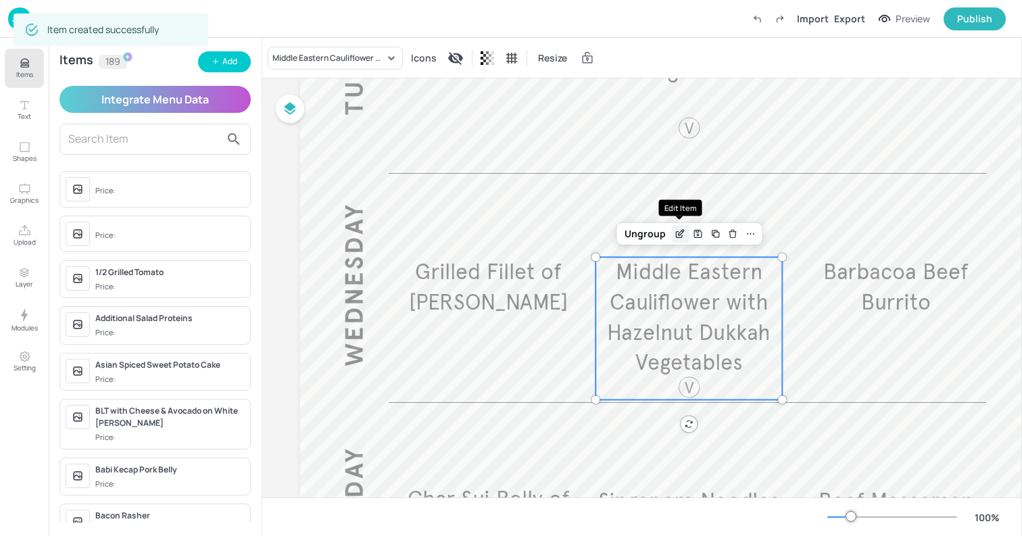
click at [683, 235] on icon "Edit Item" at bounding box center [679, 233] width 11 height 11
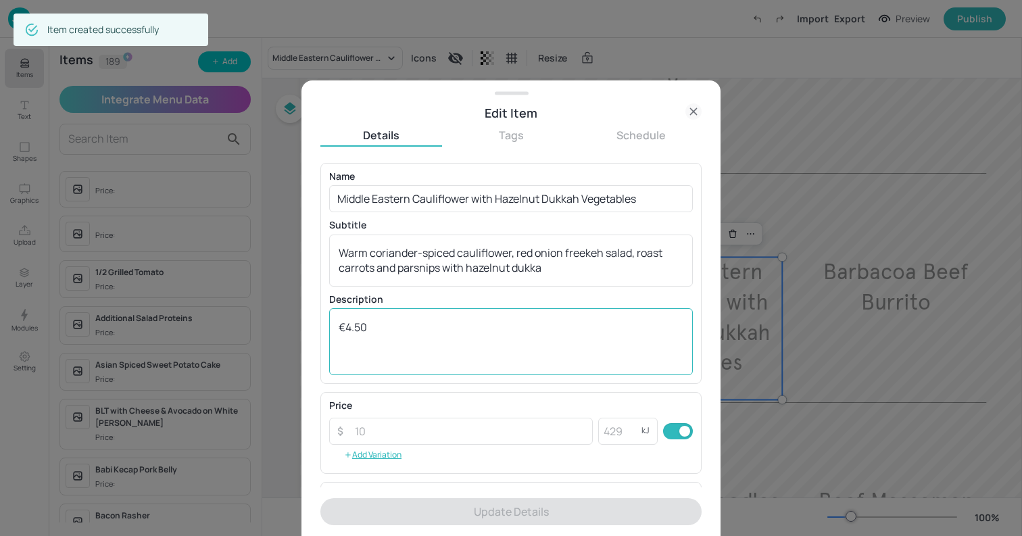
click at [432, 323] on textarea "€4.50" at bounding box center [511, 342] width 345 height 45
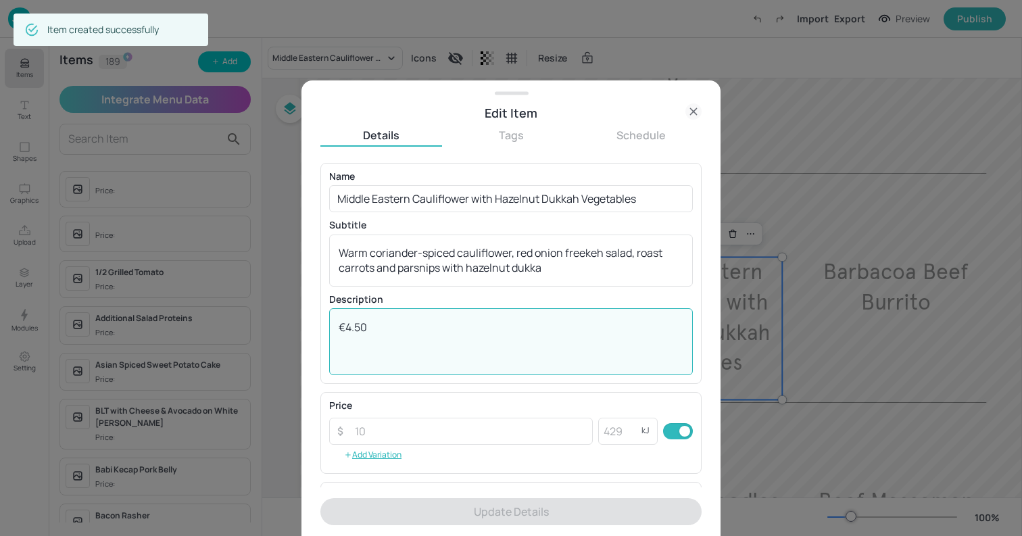
click at [432, 323] on textarea "€4.50" at bounding box center [511, 342] width 345 height 45
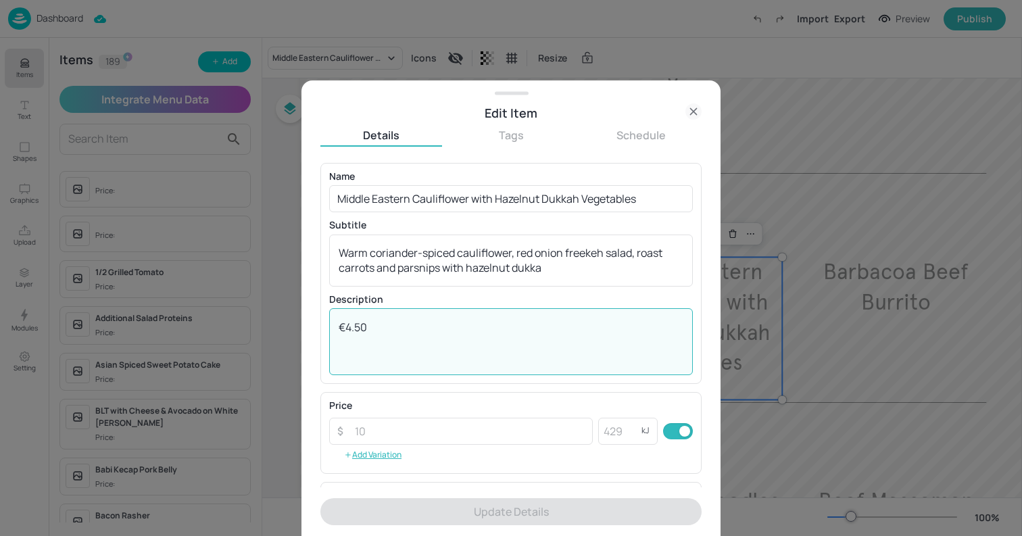
click at [698, 118] on icon at bounding box center [693, 111] width 16 height 16
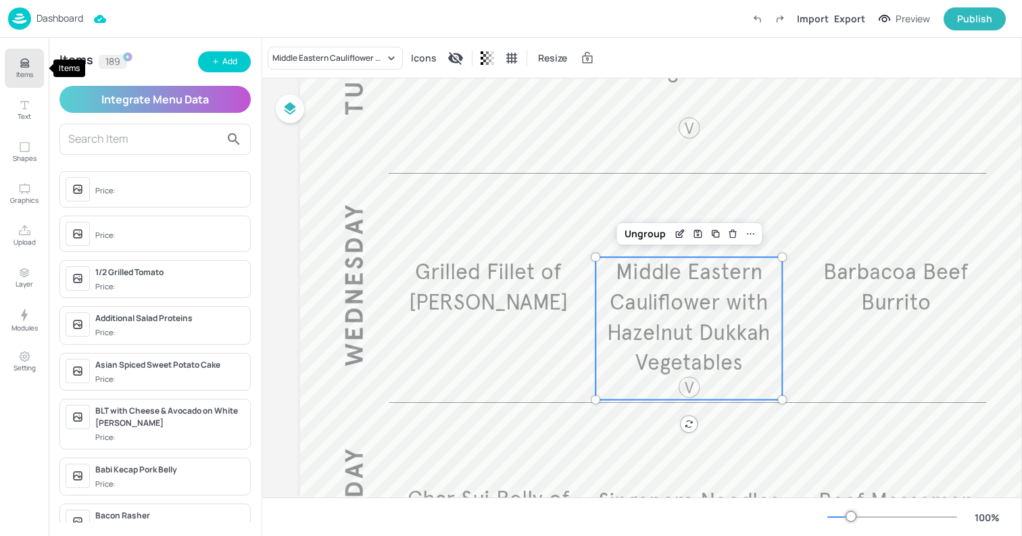
click at [34, 65] on button "Items" at bounding box center [24, 68] width 39 height 39
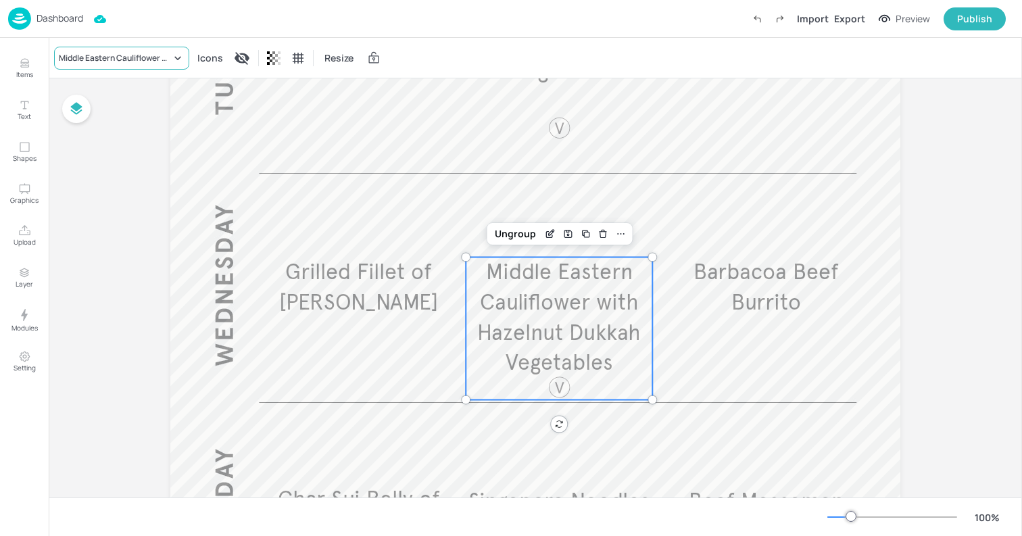
click at [151, 60] on div "Middle Eastern Cauliflower with Hazelnut Dukkah Vegetables" at bounding box center [115, 58] width 112 height 12
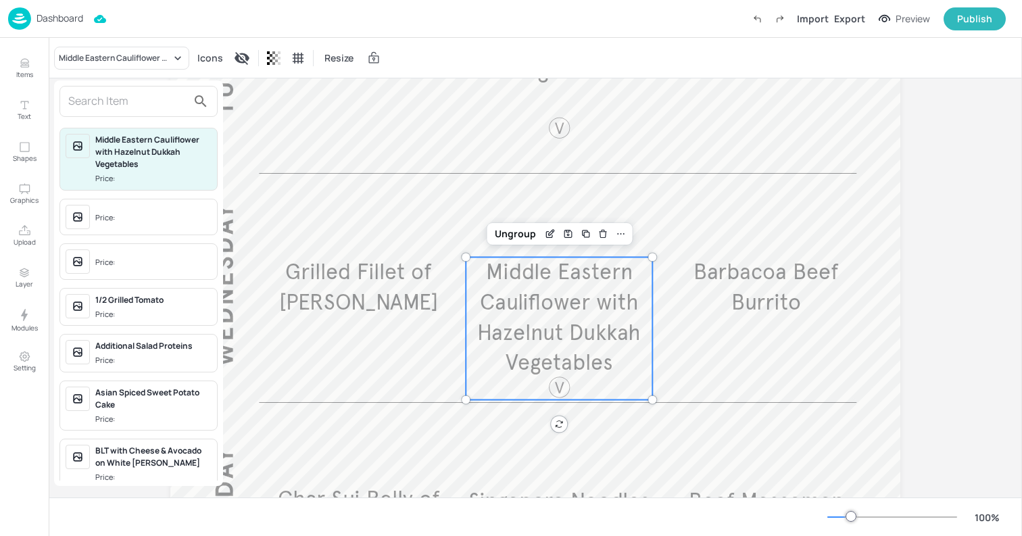
click at [158, 102] on input "text" at bounding box center [127, 102] width 119 height 22
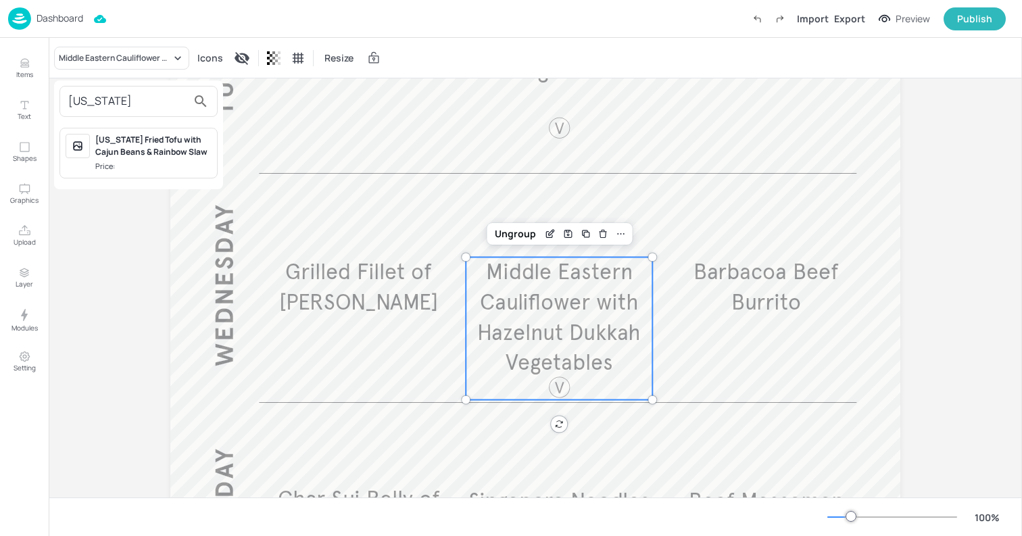
type input "[US_STATE]"
click at [213, 156] on div "[US_STATE] Fried Tofu with Cajun Beans & Rainbow Slaw Price:" at bounding box center [138, 153] width 158 height 51
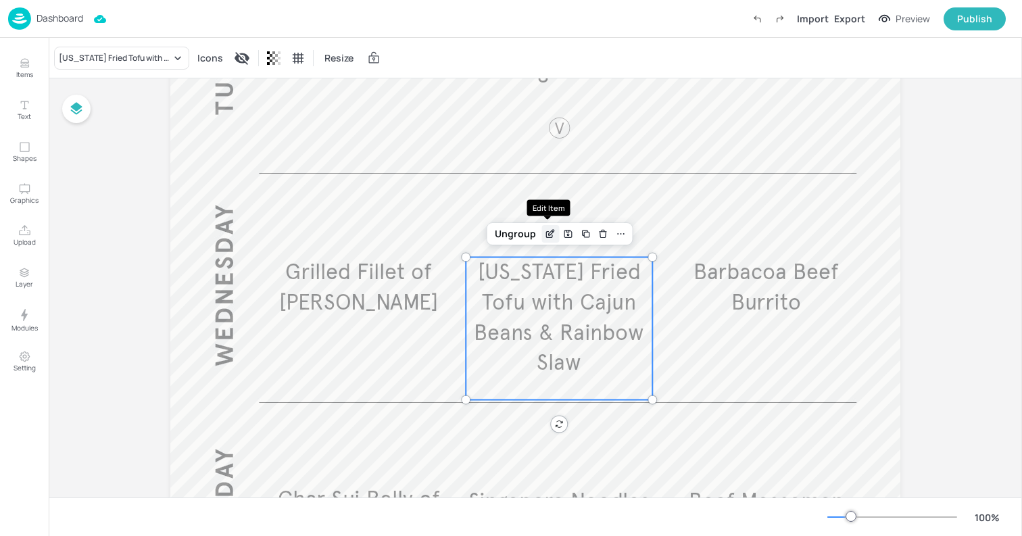
click at [545, 230] on icon "Edit Item" at bounding box center [550, 233] width 11 height 11
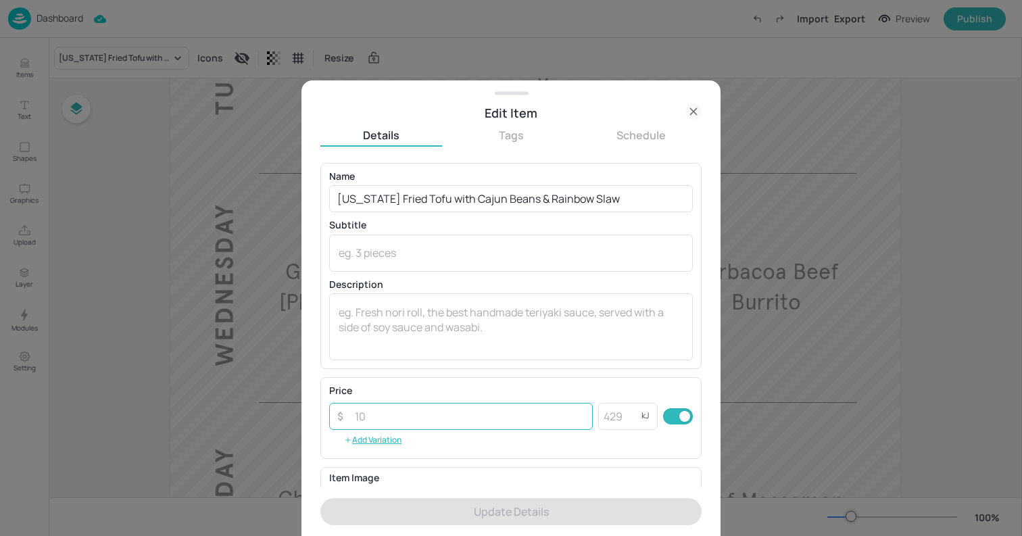
click at [479, 410] on input "number" at bounding box center [470, 416] width 246 height 27
paste input "4.50"
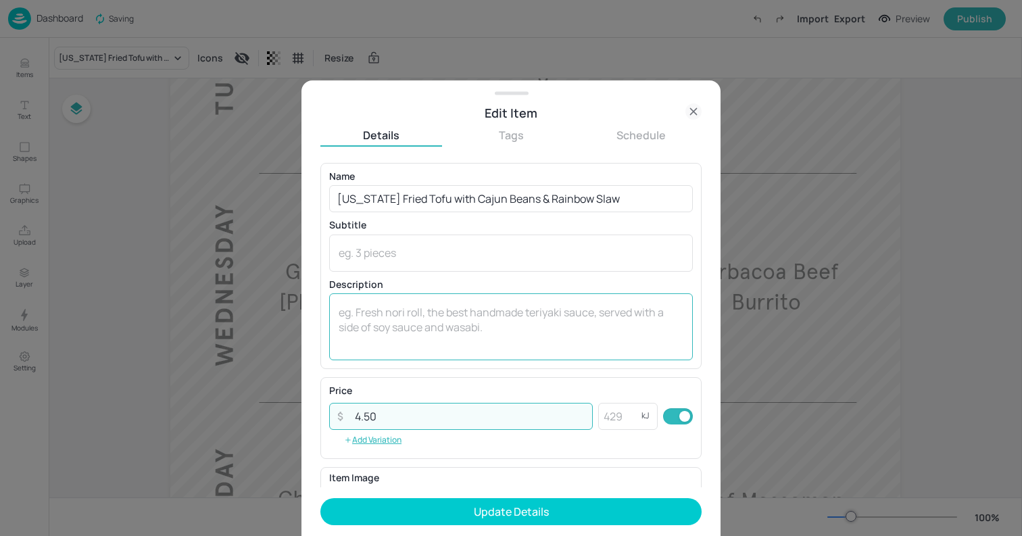
type input "4.50"
click at [444, 347] on textarea at bounding box center [511, 327] width 345 height 45
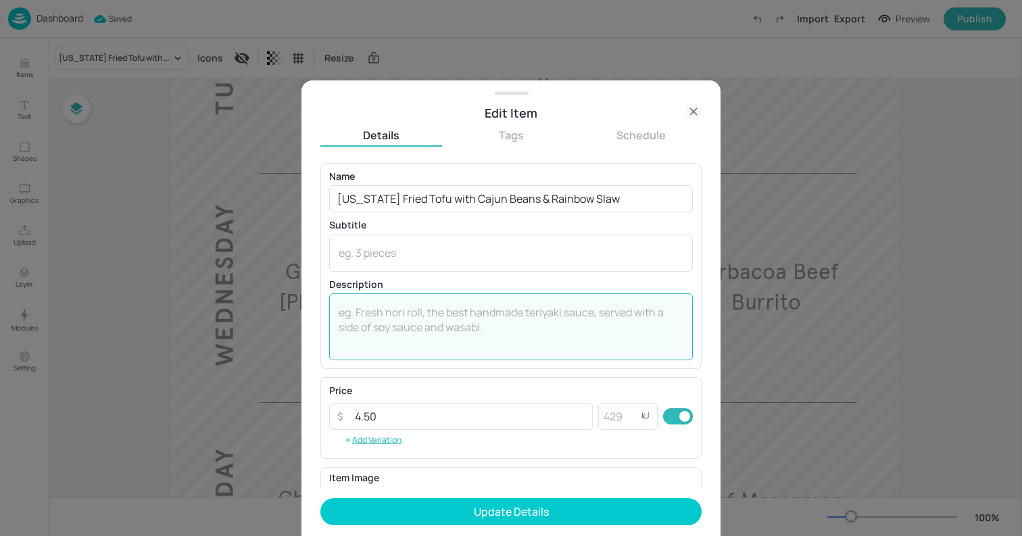
click at [444, 347] on textarea at bounding box center [511, 327] width 345 height 45
paste textarea "€4.50"
type textarea "€4.50"
click at [434, 411] on input "4.50" at bounding box center [470, 416] width 246 height 27
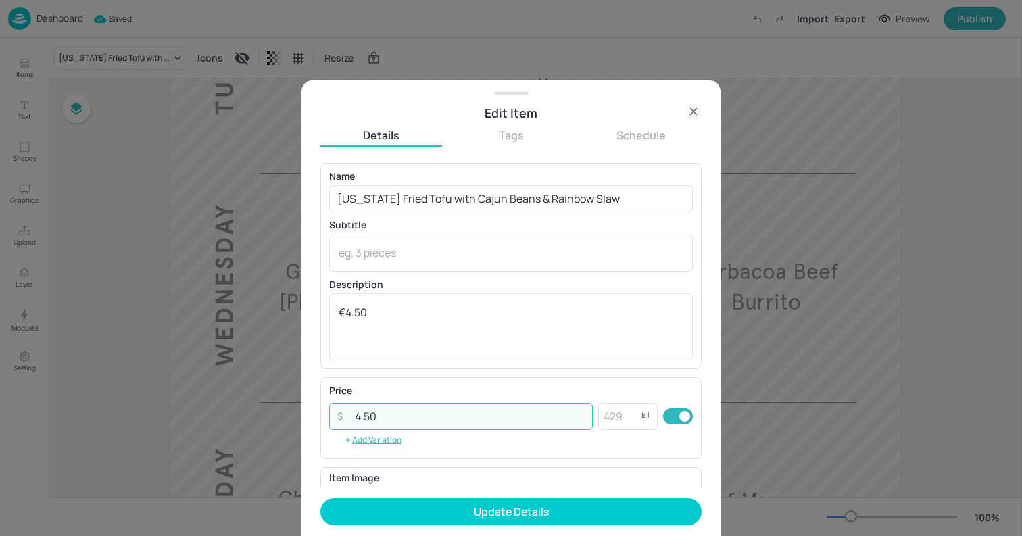
click at [434, 411] on input "4.50" at bounding box center [470, 416] width 246 height 27
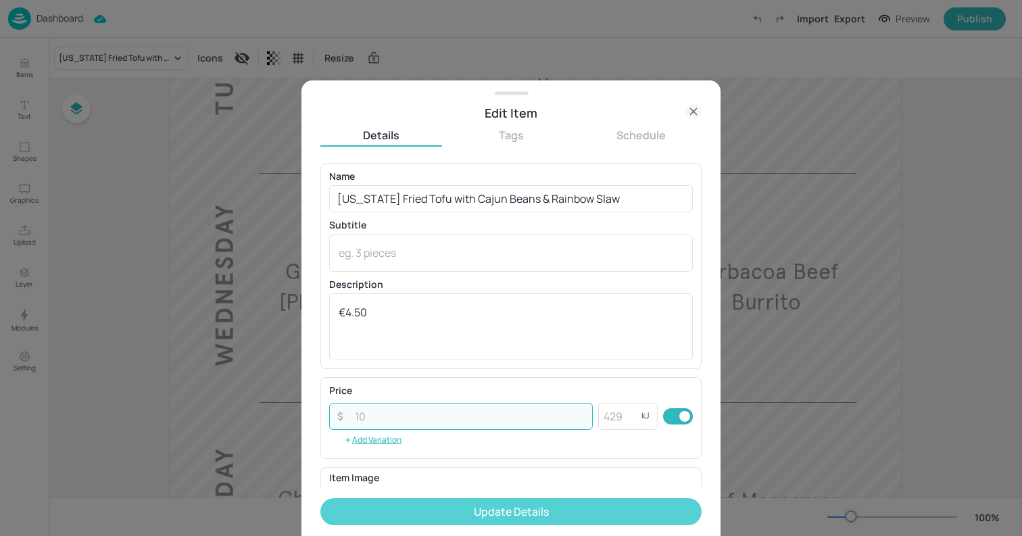
click at [507, 502] on button "Update Details" at bounding box center [510, 511] width 381 height 27
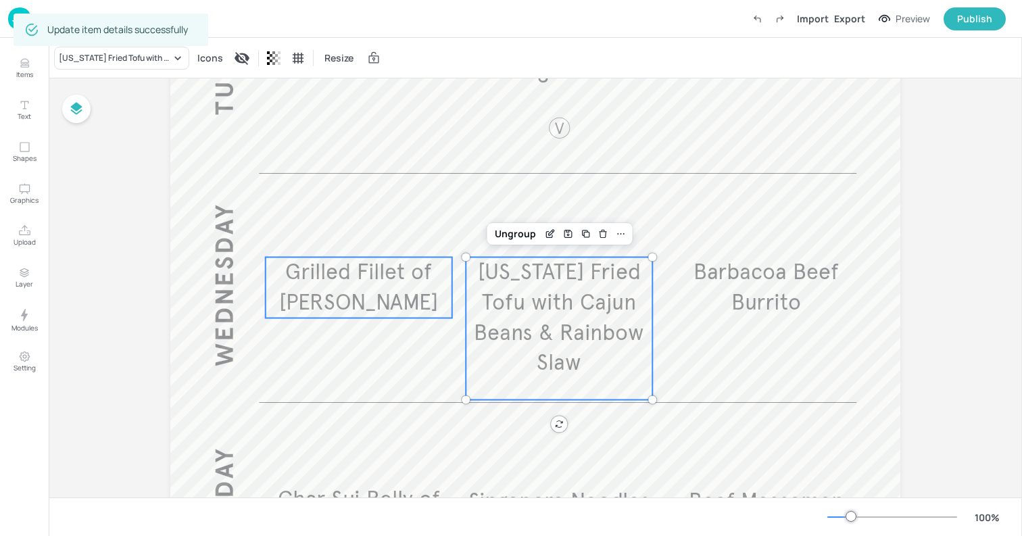
click at [409, 268] on span "Grilled Fillet of [PERSON_NAME]" at bounding box center [358, 286] width 159 height 57
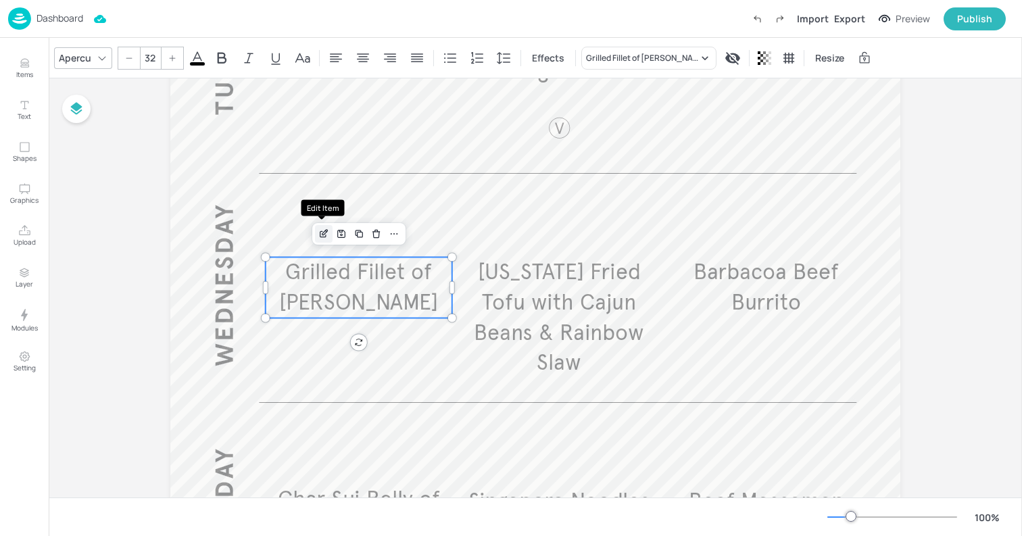
click at [319, 235] on icon "Edit Item" at bounding box center [323, 233] width 11 height 11
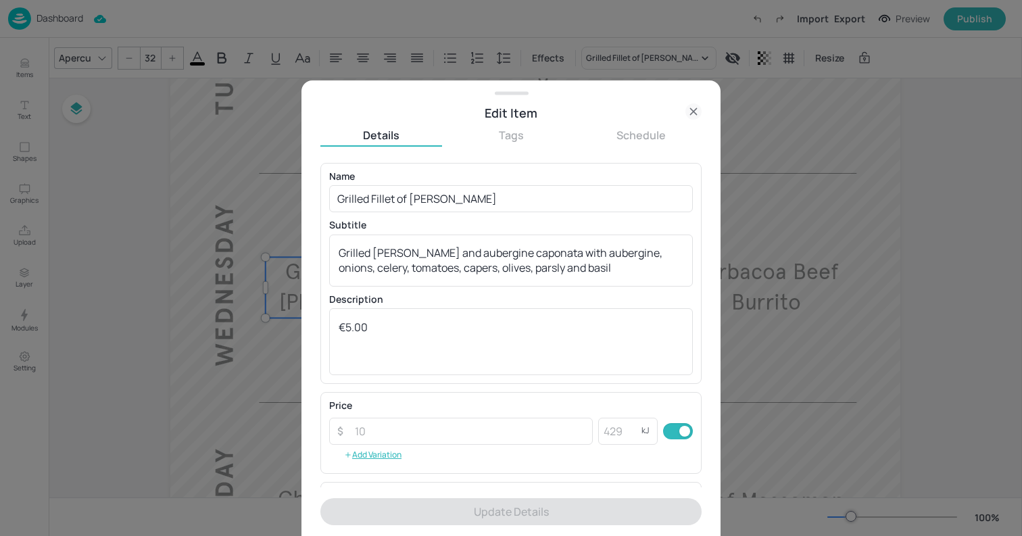
click at [693, 107] on icon at bounding box center [693, 111] width 16 height 16
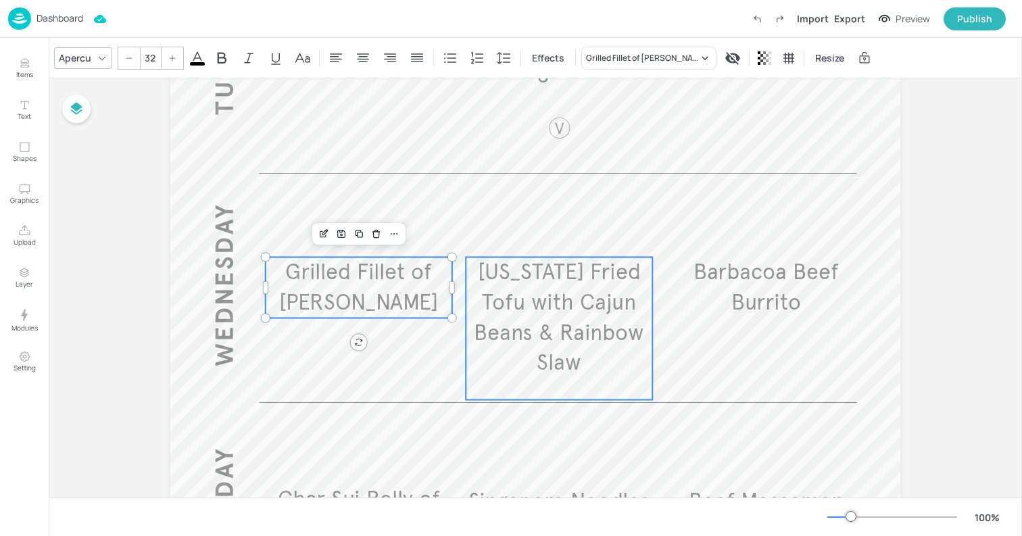
click at [604, 349] on p "[US_STATE] Fried Tofu with Cajun Beans & Rainbow Slaw" at bounding box center [559, 317] width 186 height 121
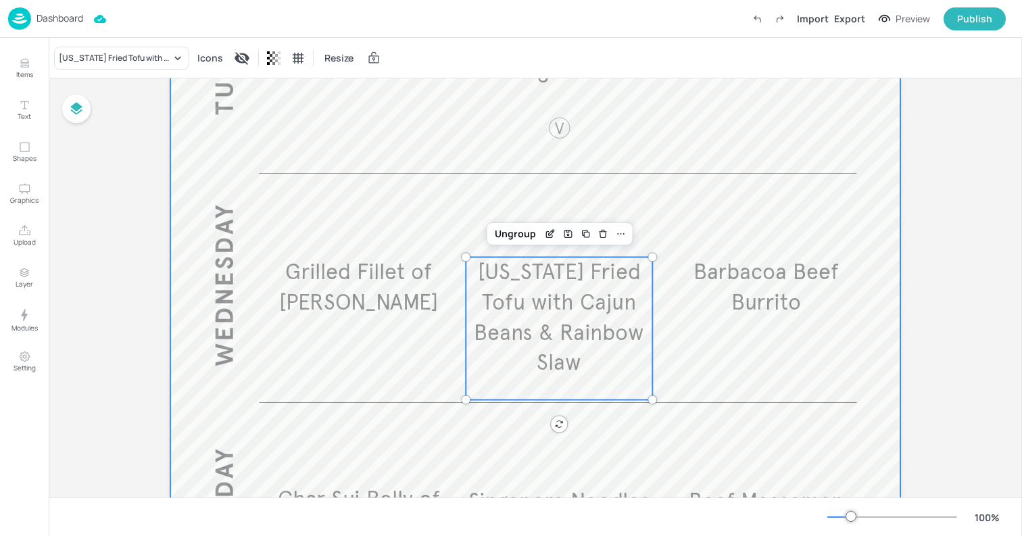
click at [674, 363] on div at bounding box center [535, 186] width 730 height 1297
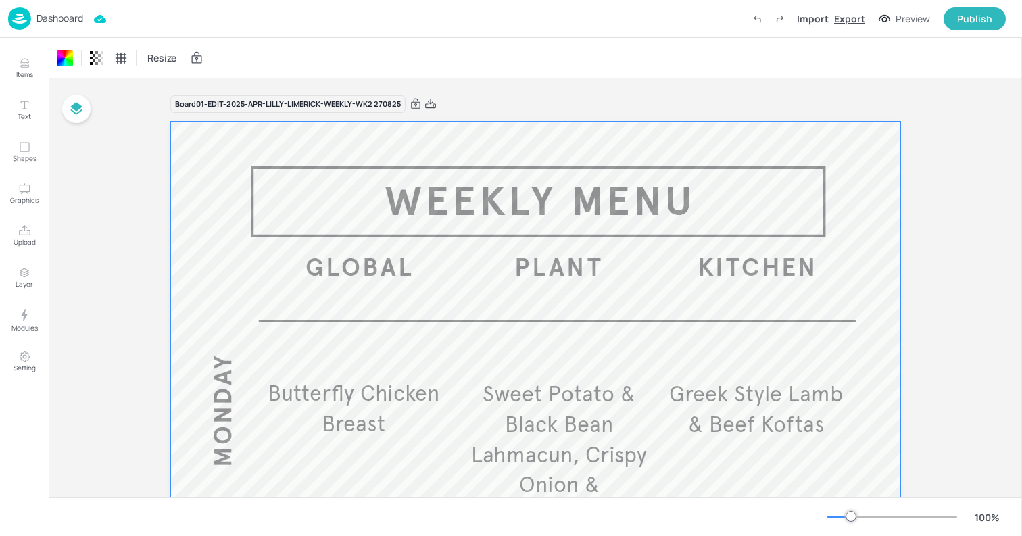
click at [852, 18] on div "Export" at bounding box center [849, 18] width 31 height 14
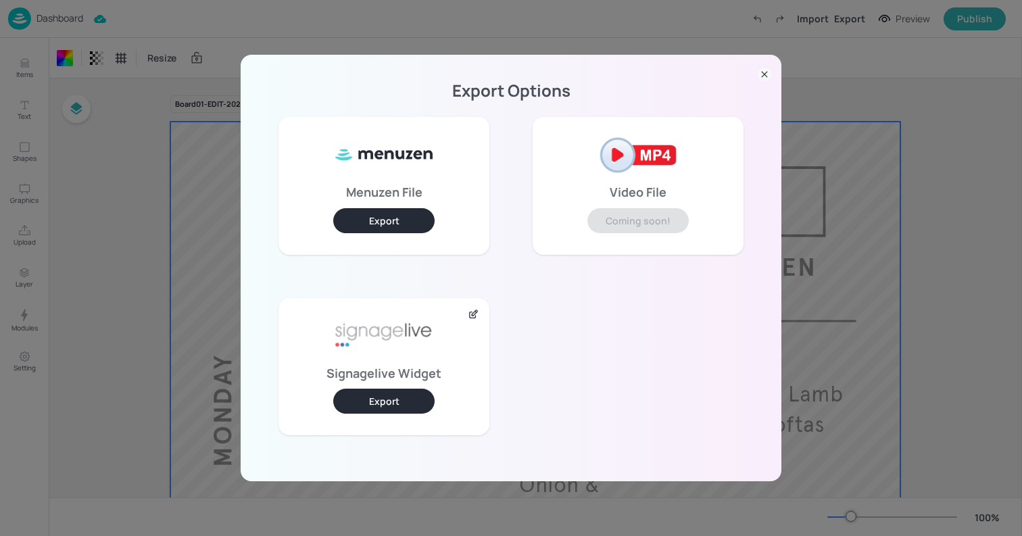
click at [404, 393] on button "Export" at bounding box center [383, 401] width 101 height 25
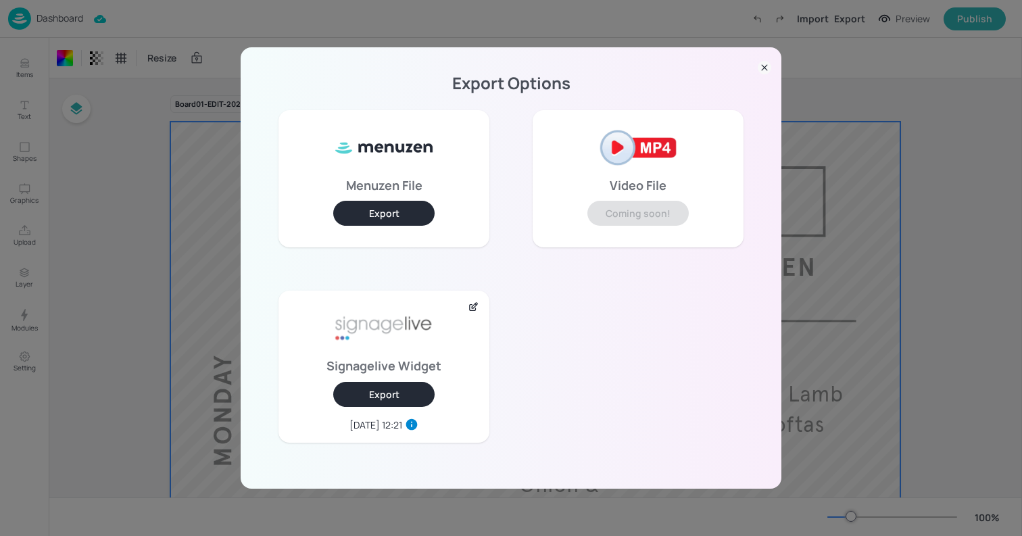
click at [756, 72] on div "Export Options Menuzen File Export Video File Coming soon! Signagelive Widget E…" at bounding box center [511, 267] width 541 height 441
click at [762, 69] on icon at bounding box center [764, 68] width 14 height 14
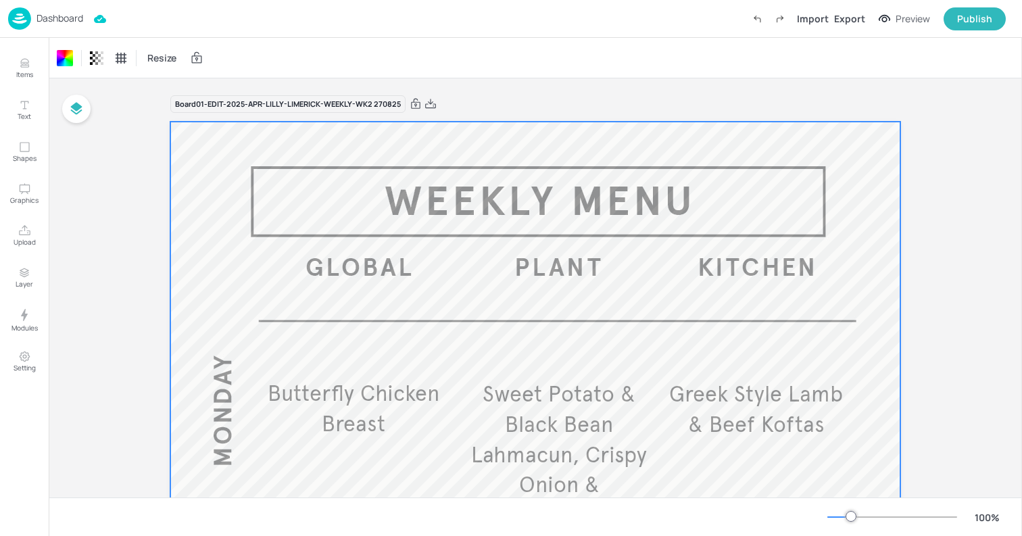
click at [65, 23] on p "Dashboard" at bounding box center [59, 18] width 47 height 9
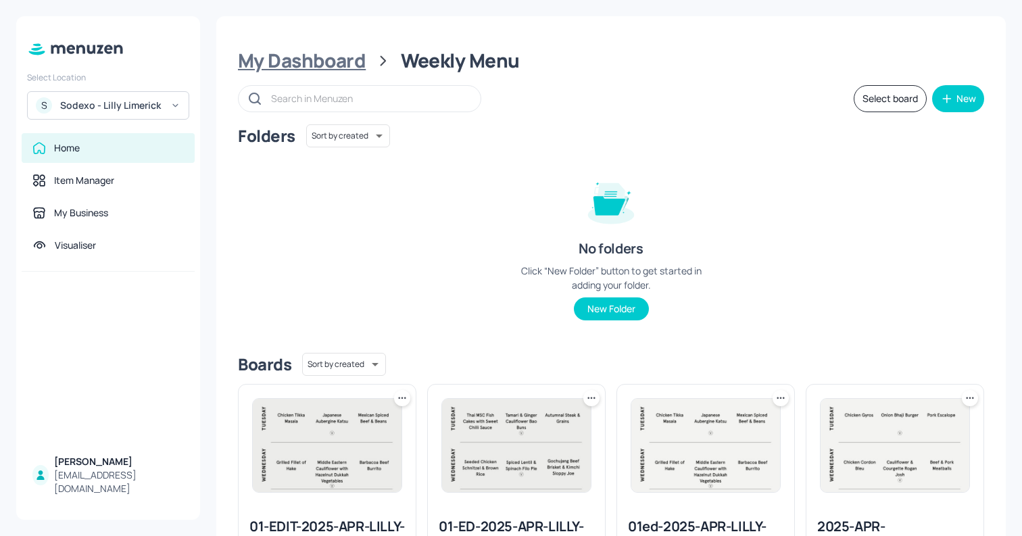
click at [344, 55] on div "My Dashboard" at bounding box center [302, 61] width 128 height 24
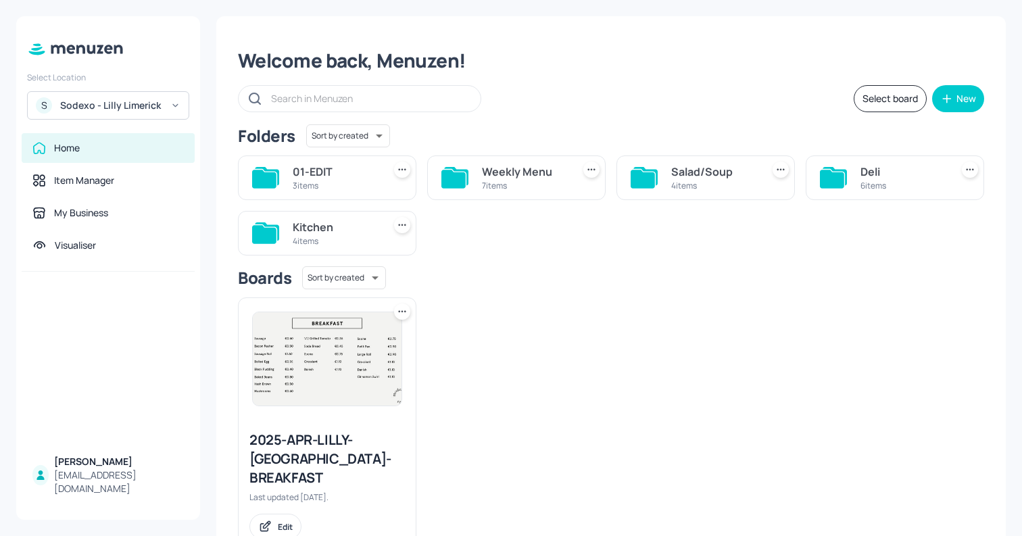
click at [358, 217] on div "Kitchen 4 items" at bounding box center [335, 233] width 85 height 32
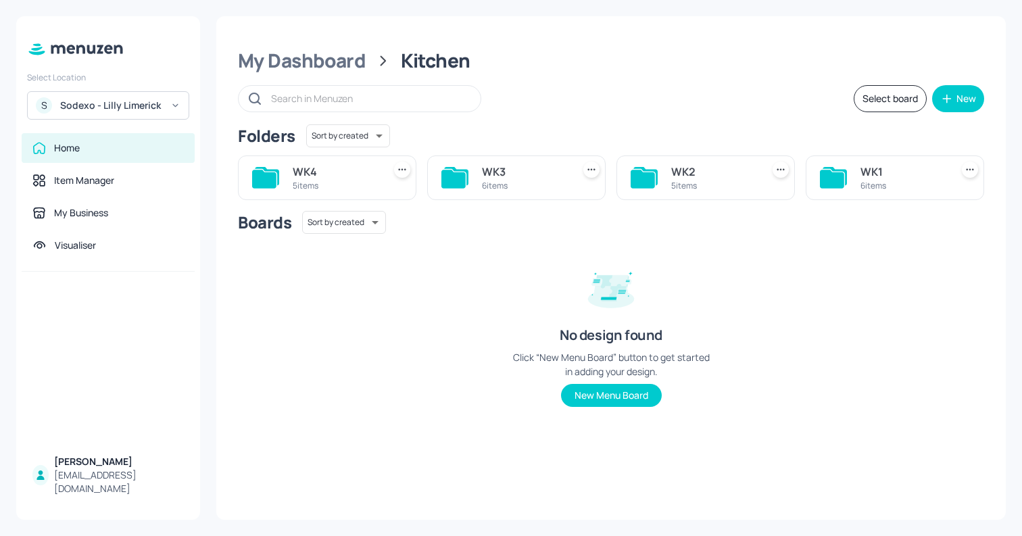
click at [671, 191] on div "5 items" at bounding box center [713, 185] width 85 height 11
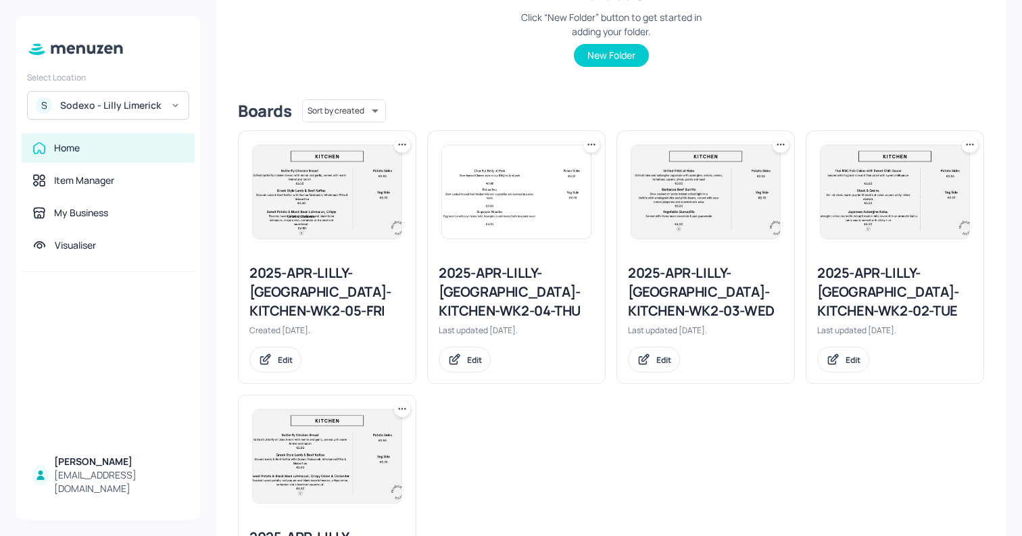
scroll to position [249, 0]
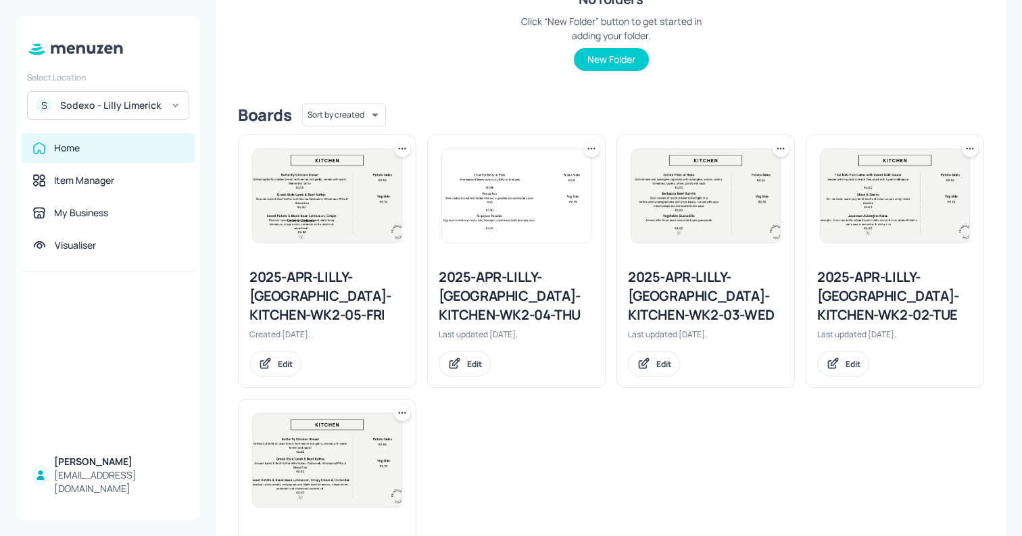
click at [775, 147] on icon at bounding box center [781, 149] width 14 height 14
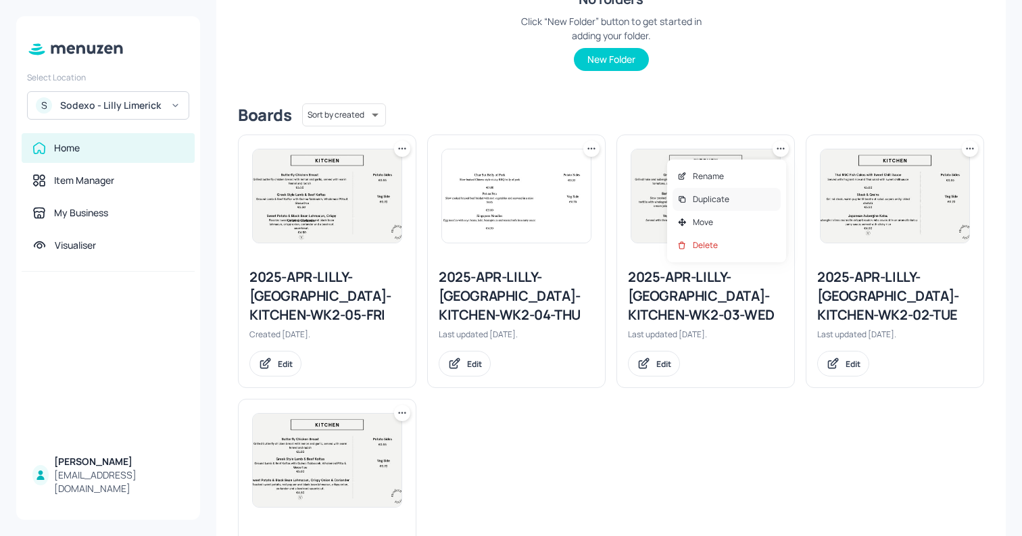
click at [751, 203] on div "Duplicate" at bounding box center [726, 199] width 108 height 23
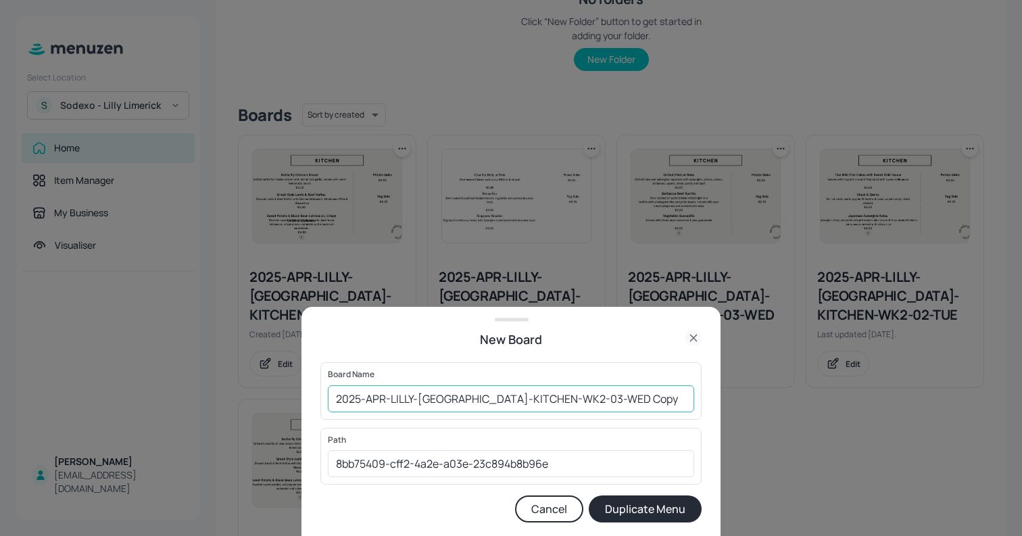
click at [609, 404] on input "2025-APR-LILLY-[GEOGRAPHIC_DATA]-KITCHEN-WK2-03-WED Copy" at bounding box center [511, 398] width 366 height 27
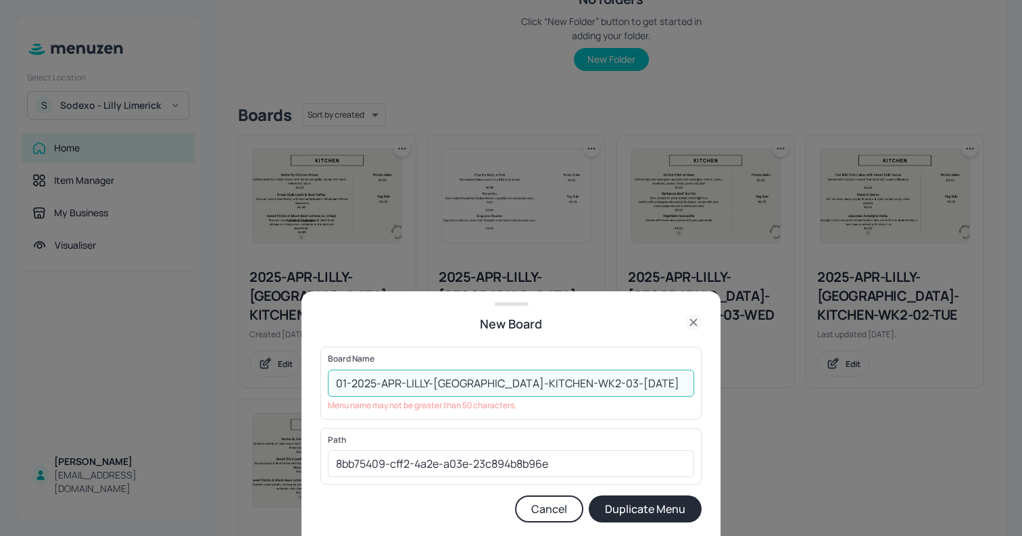
drag, startPoint x: 577, startPoint y: 384, endPoint x: 557, endPoint y: 383, distance: 20.3
click at [557, 383] on input "01-2025-APR-LILLY-[GEOGRAPHIC_DATA]-KITCHEN-WK2-03-[DATE]" at bounding box center [511, 383] width 366 height 27
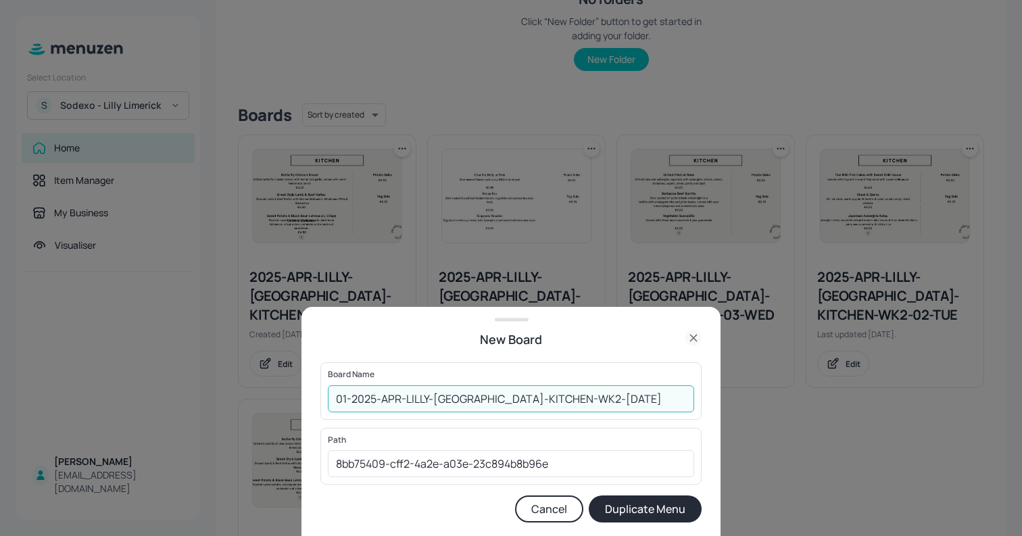
type input "01-2025-APR-LILLY-[GEOGRAPHIC_DATA]-KITCHEN-WK2-[DATE]"
click at [655, 512] on button "Duplicate Menu" at bounding box center [645, 508] width 113 height 27
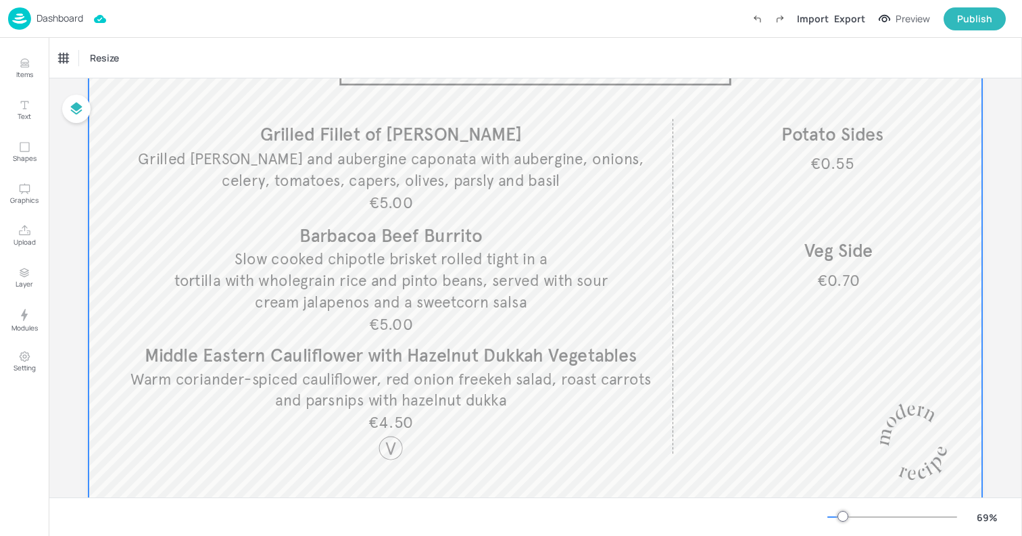
scroll to position [126, 0]
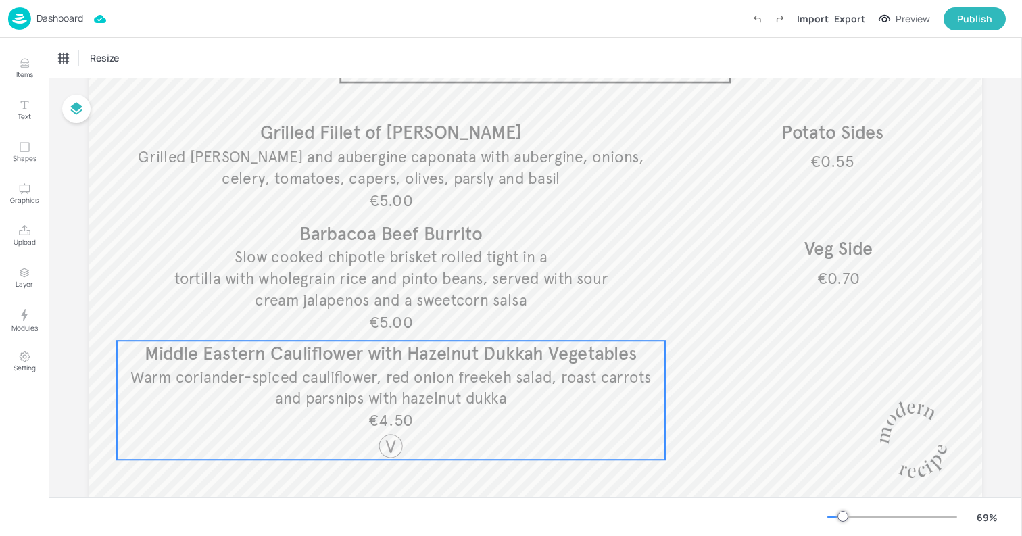
click at [577, 355] on span "Middle Eastern Cauliflower with Hazelnut Dukkah Vegetables" at bounding box center [391, 353] width 492 height 22
click at [149, 53] on div "Middle Eastern Cauliflower with Hazelnut Dukkah Vegetables" at bounding box center [115, 58] width 112 height 12
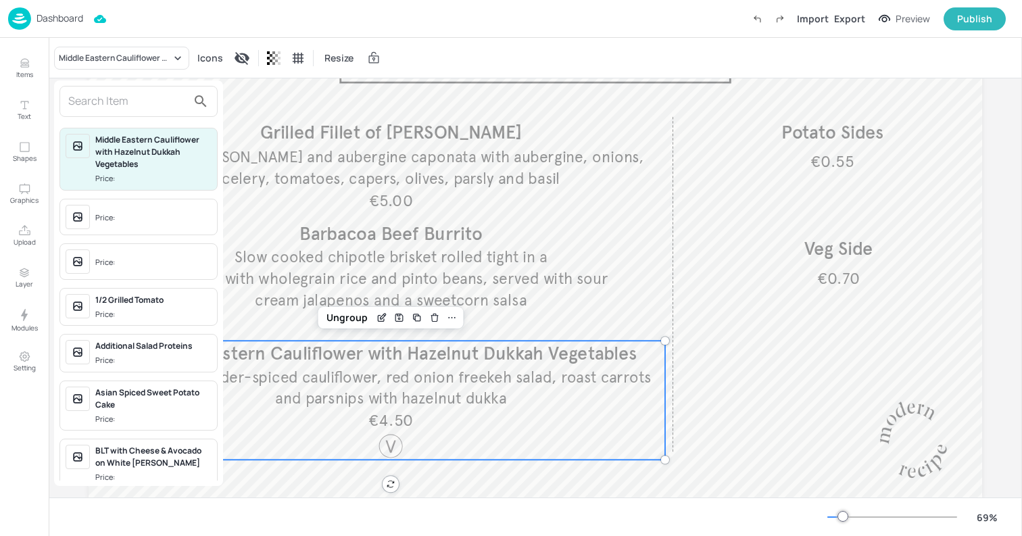
click at [149, 105] on input "text" at bounding box center [127, 102] width 119 height 22
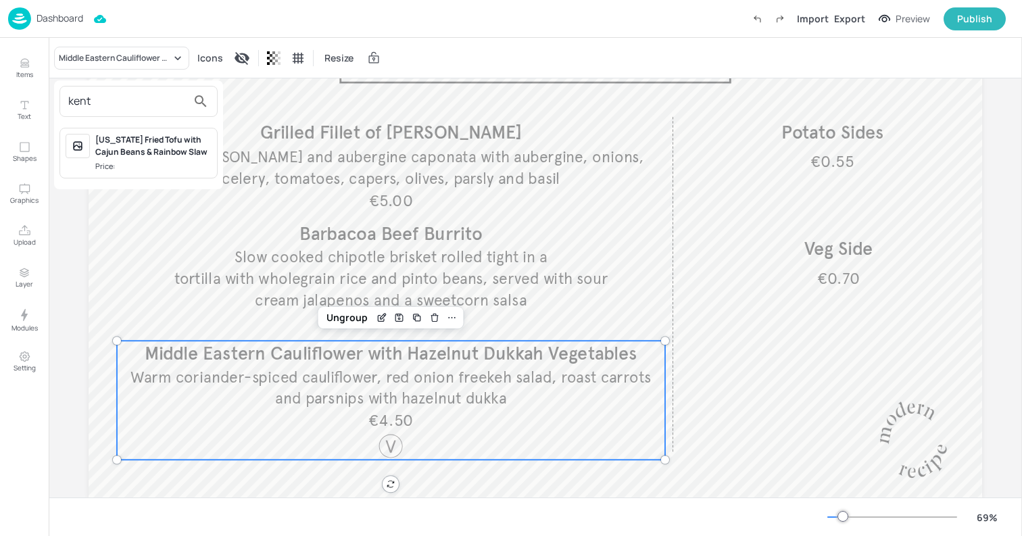
type input "kent"
click at [174, 152] on div "[US_STATE] Fried Tofu with Cajun Beans & Rainbow Slaw" at bounding box center [153, 146] width 116 height 24
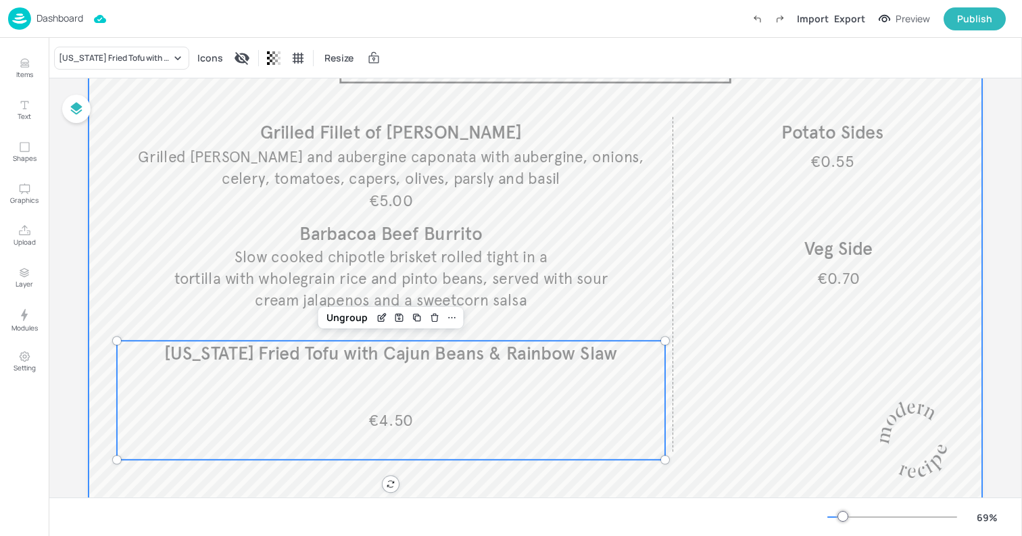
click at [728, 395] on div at bounding box center [535, 246] width 893 height 503
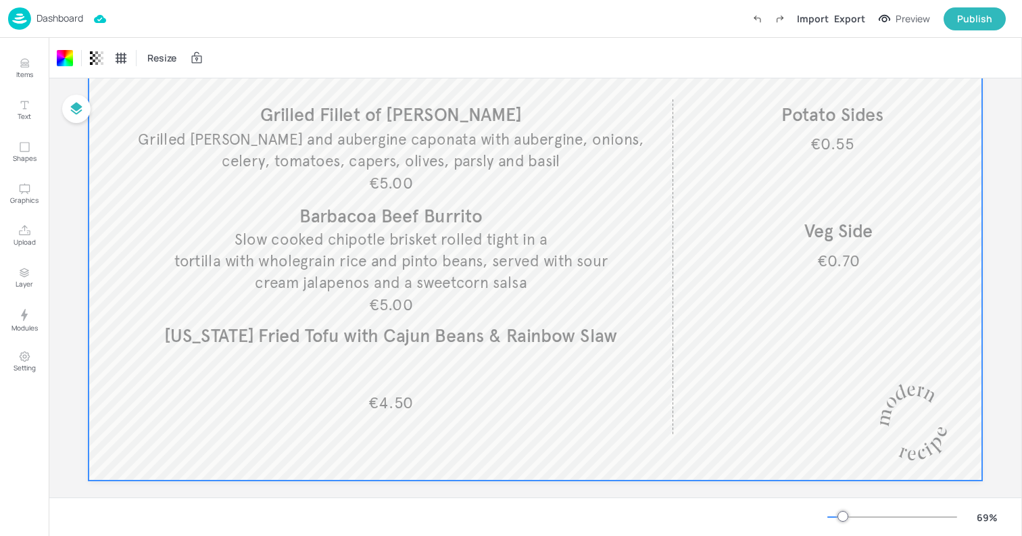
scroll to position [160, 0]
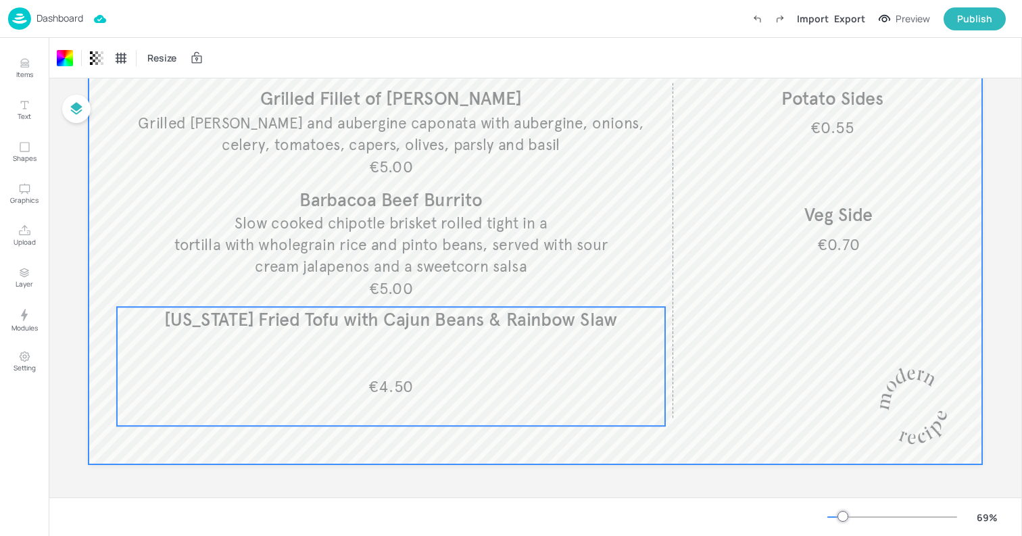
click at [520, 317] on span "[US_STATE] Fried Tofu with Cajun Beans & Rainbow Slaw" at bounding box center [390, 319] width 453 height 22
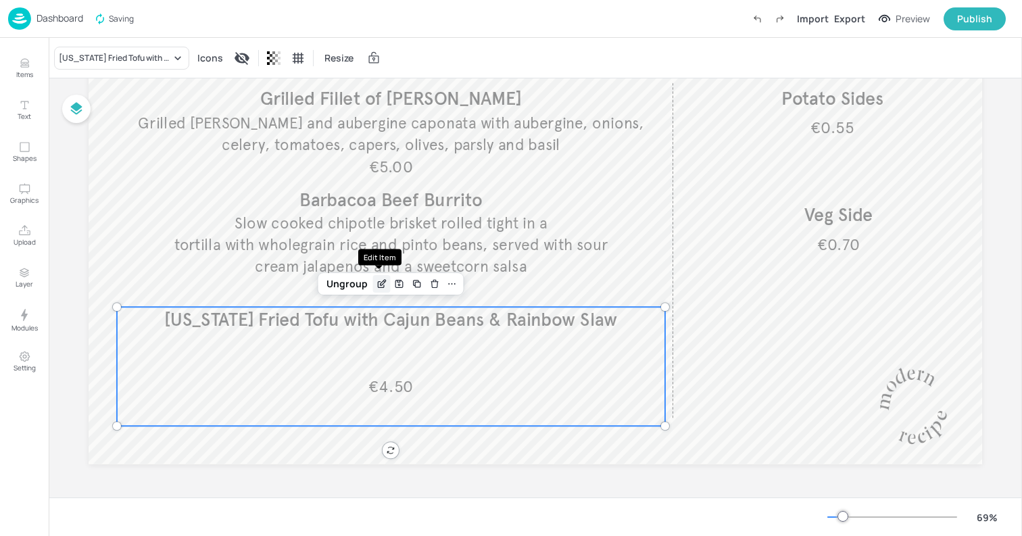
click at [380, 283] on icon "Edit Item" at bounding box center [382, 282] width 5 height 5
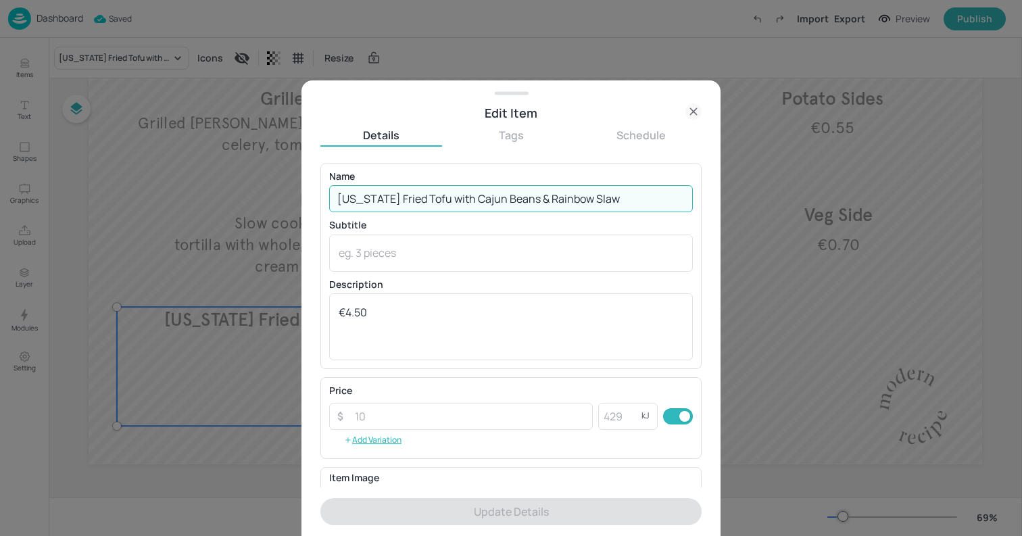
drag, startPoint x: 438, startPoint y: 198, endPoint x: 614, endPoint y: 207, distance: 175.9
click at [614, 207] on input "Kentucky Fried Tofu with Cajun Beans & Rainbow Slaw" at bounding box center [511, 198] width 364 height 27
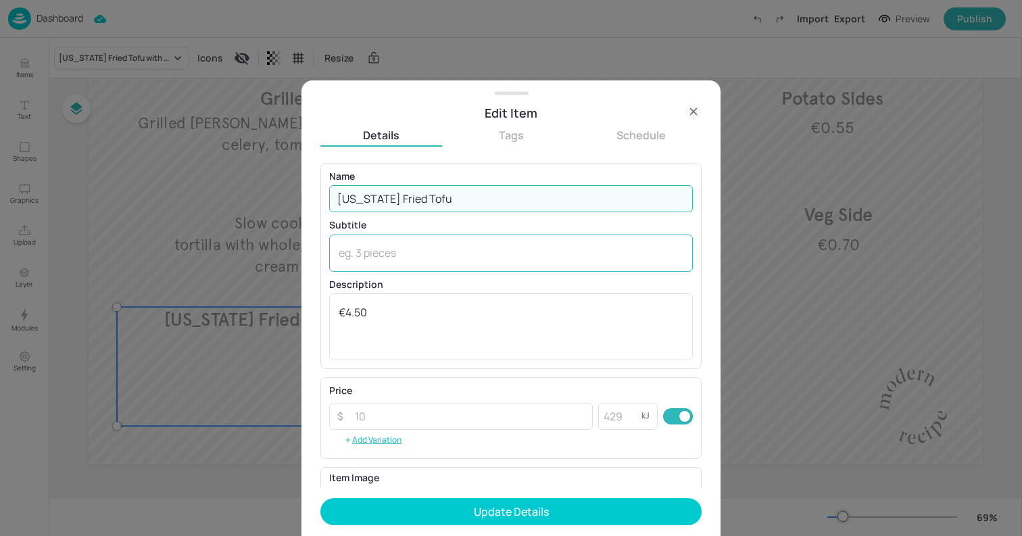
type input "Kentucky Fried Tofu"
click at [587, 256] on textarea at bounding box center [511, 252] width 345 height 15
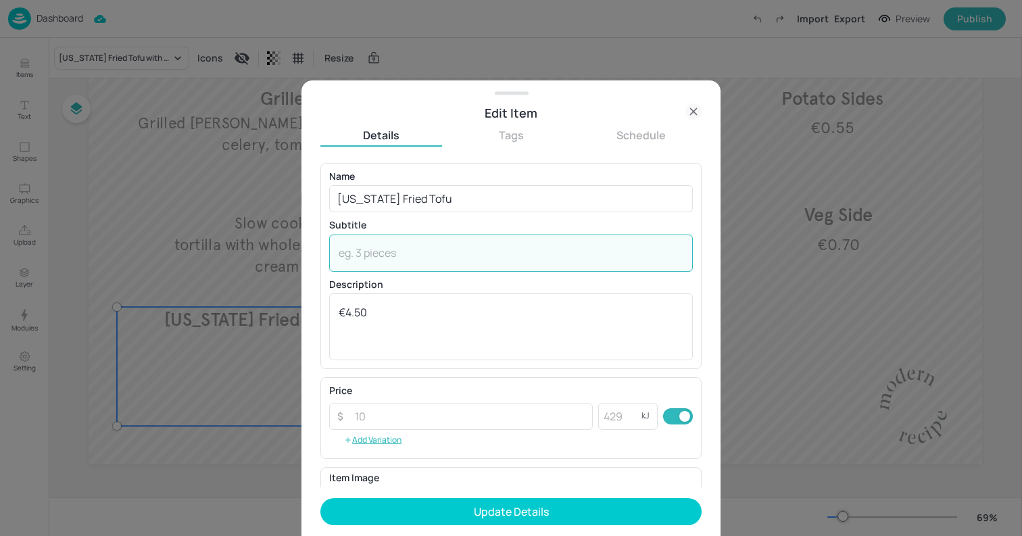
paste textarea "with Cajun Beans & Rainbow Slaw"
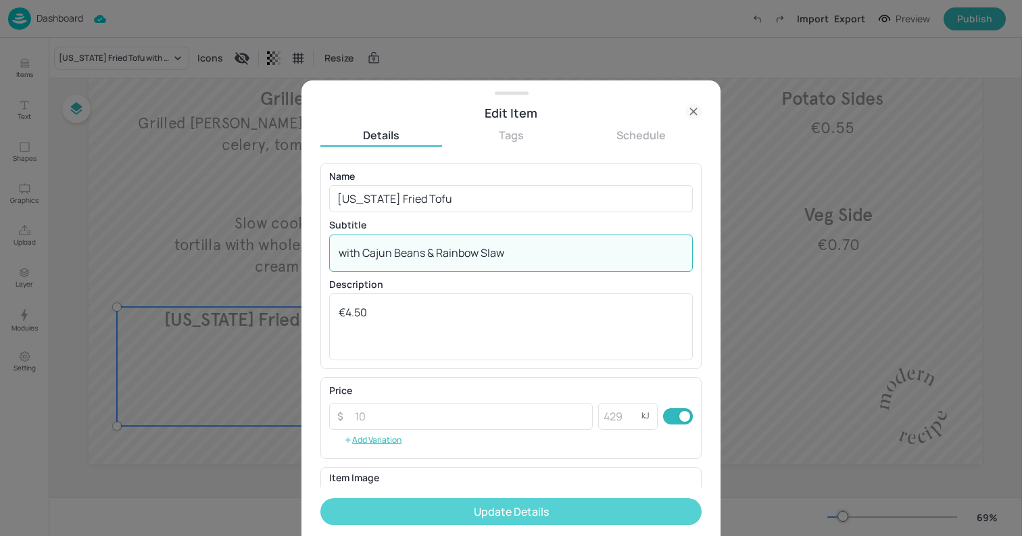
type textarea "with Cajun Beans & Rainbow Slaw"
click at [592, 509] on button "Update Details" at bounding box center [510, 511] width 381 height 27
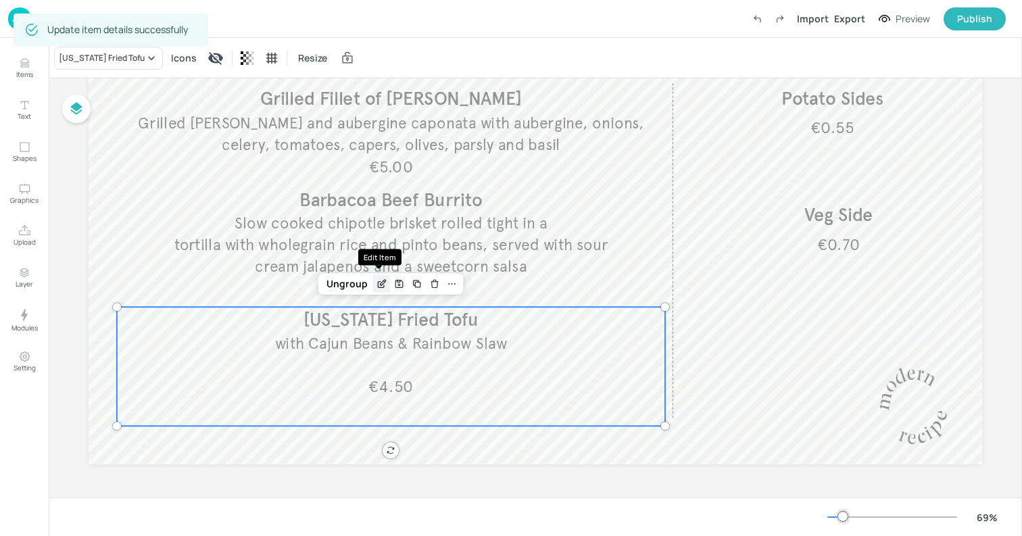
click at [383, 280] on icon "Edit Item" at bounding box center [381, 283] width 11 height 11
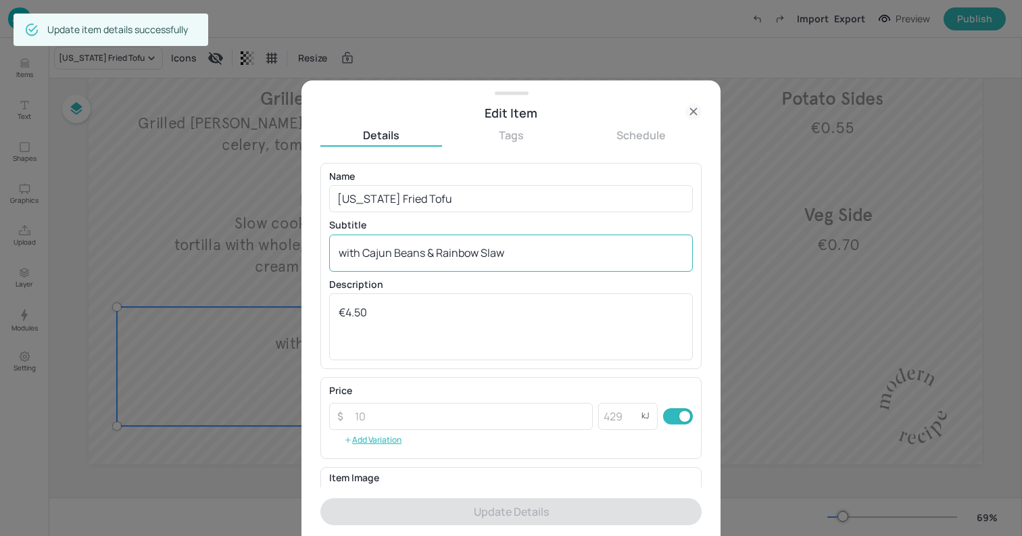
click at [485, 251] on textarea "with Cajun Beans & Rainbow Slaw" at bounding box center [511, 252] width 345 height 15
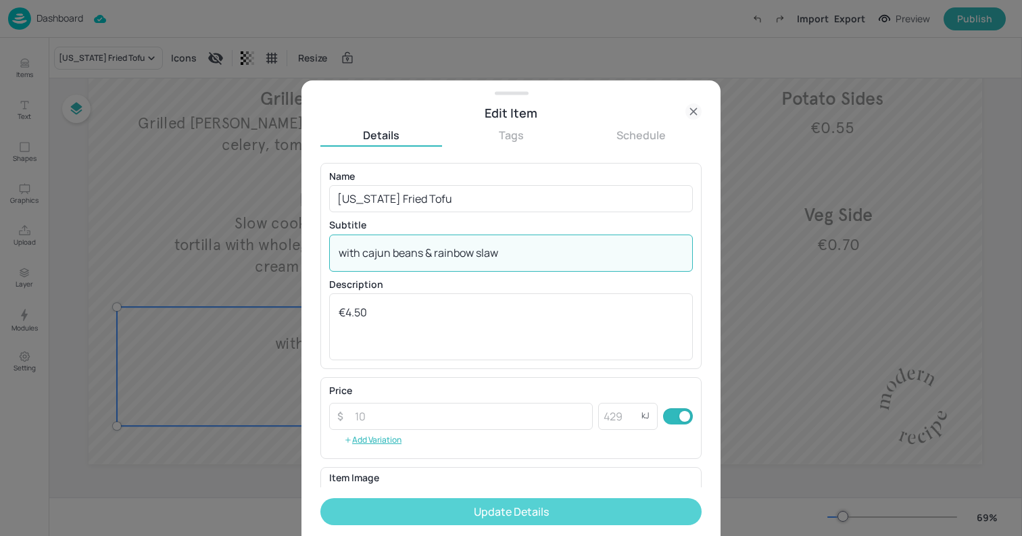
type textarea "with cajun beans & rainbow slaw"
click at [646, 513] on button "Update Details" at bounding box center [510, 511] width 381 height 27
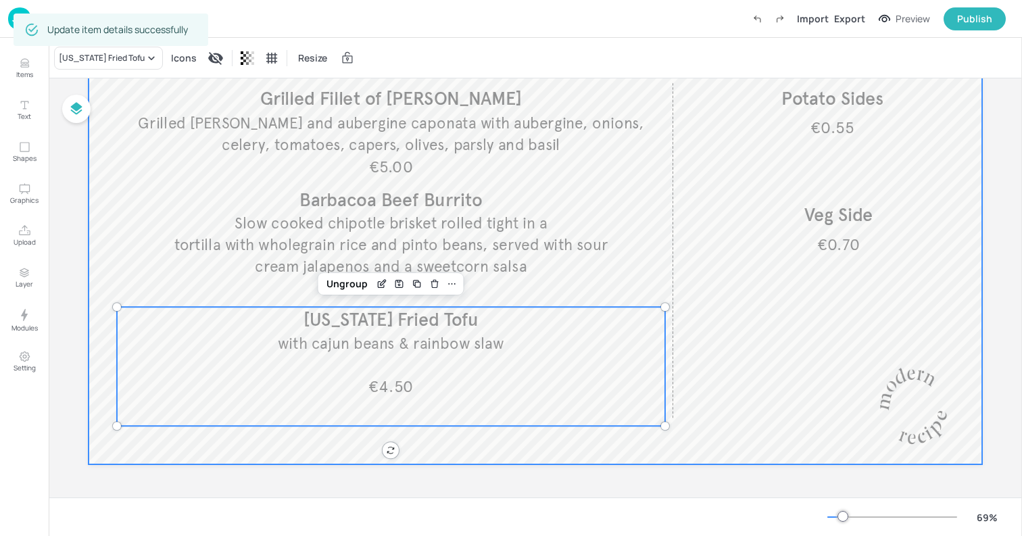
click at [769, 400] on div at bounding box center [535, 212] width 893 height 503
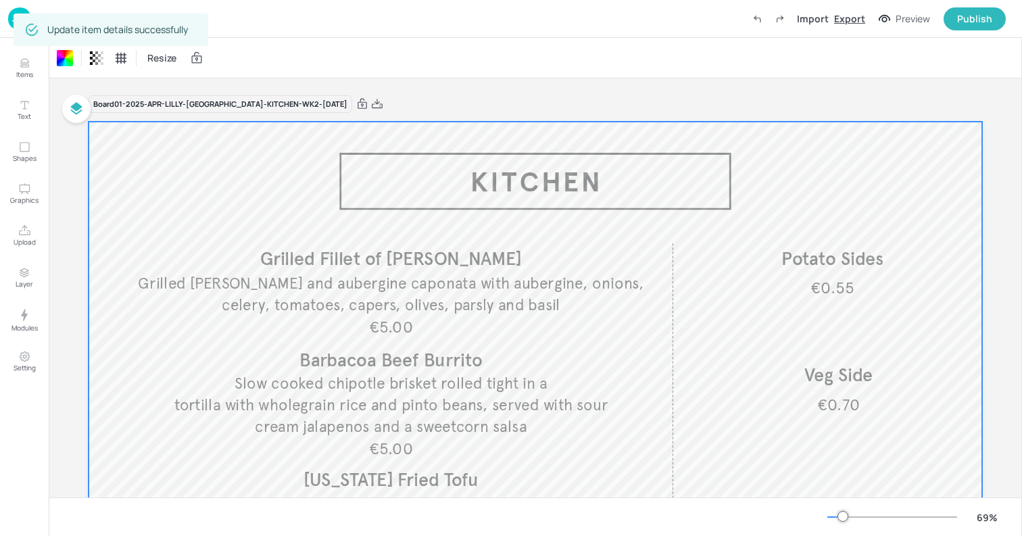
click at [850, 22] on div "Export" at bounding box center [849, 18] width 31 height 14
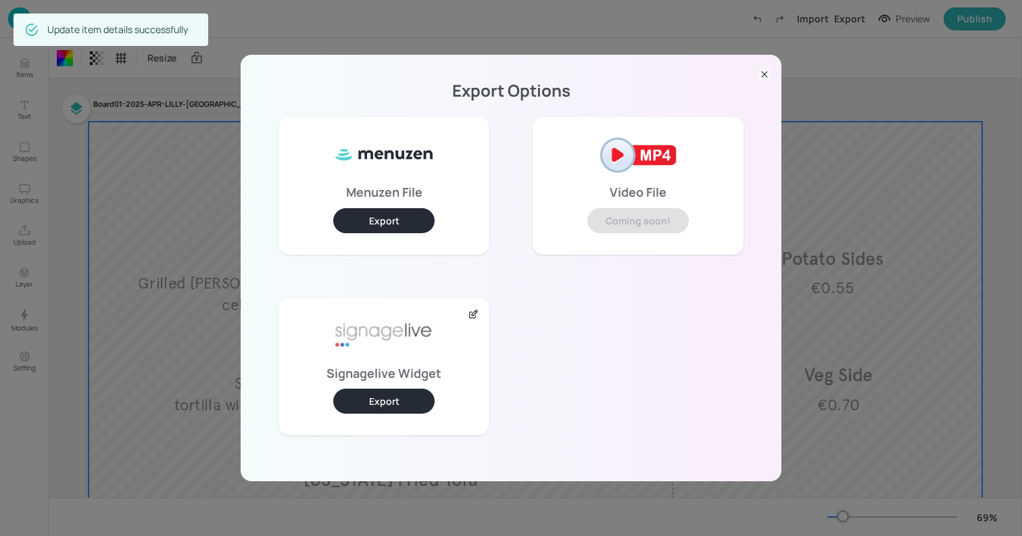
click at [407, 395] on button "Export" at bounding box center [383, 401] width 101 height 25
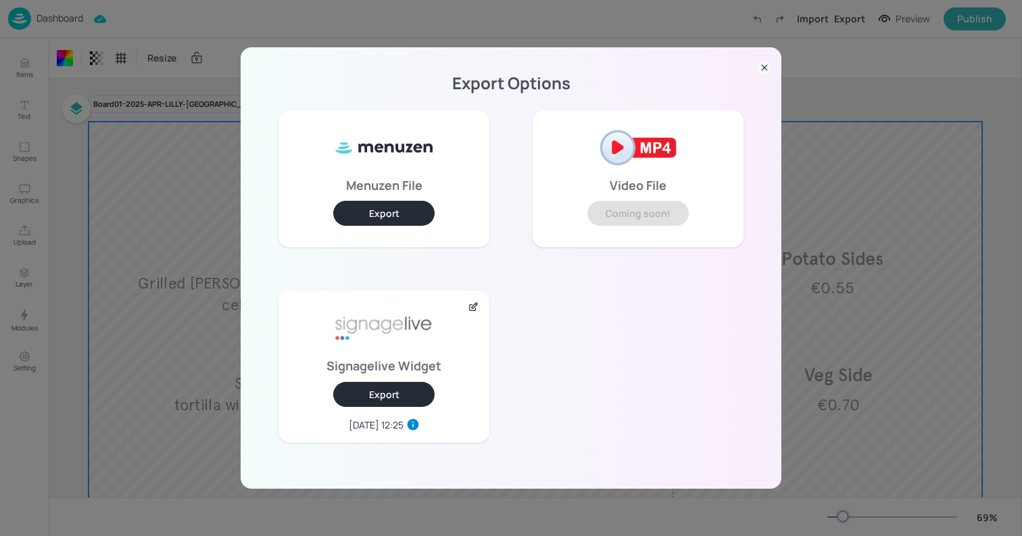
click at [767, 70] on icon at bounding box center [764, 68] width 14 height 14
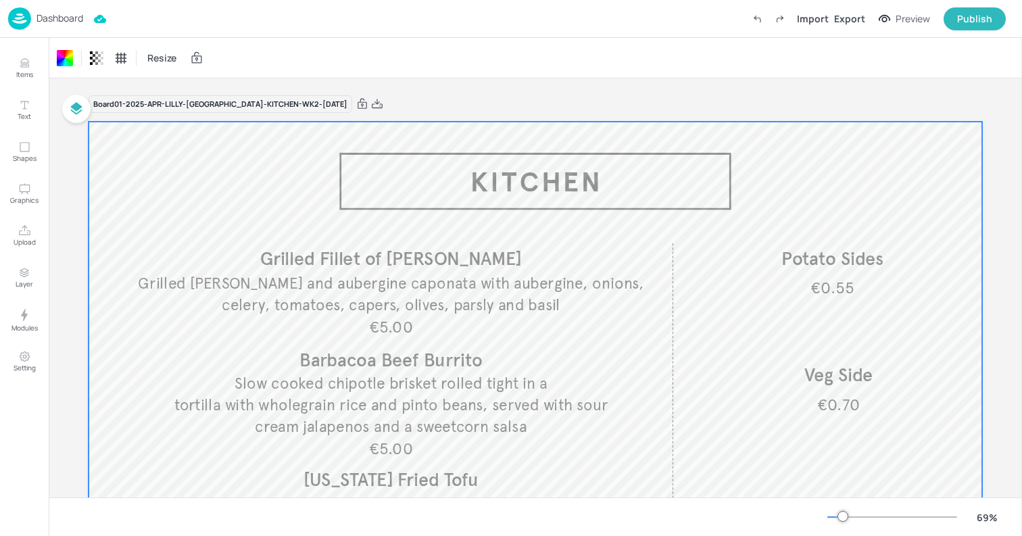
click at [69, 23] on p "Dashboard" at bounding box center [59, 18] width 47 height 9
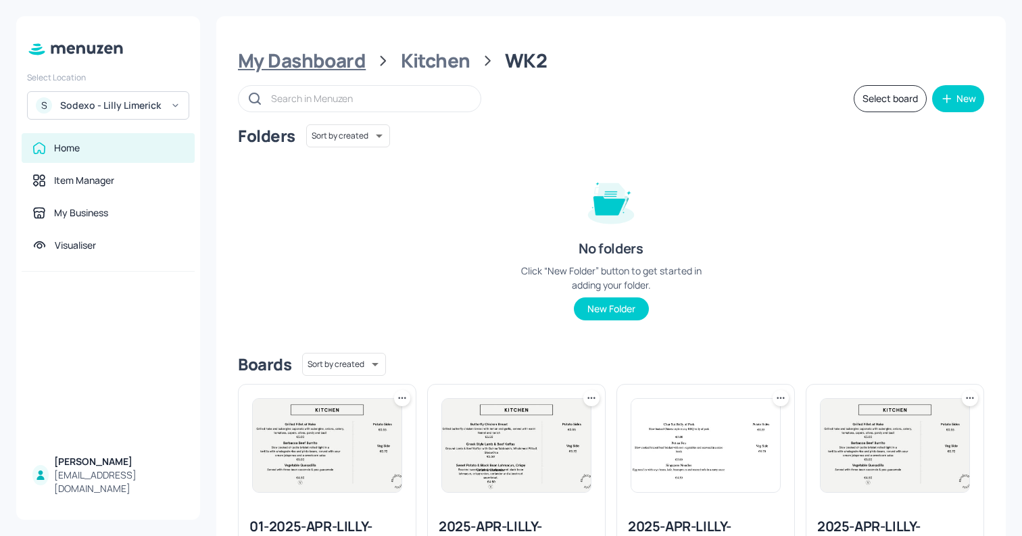
click at [321, 61] on div "My Dashboard" at bounding box center [302, 61] width 128 height 24
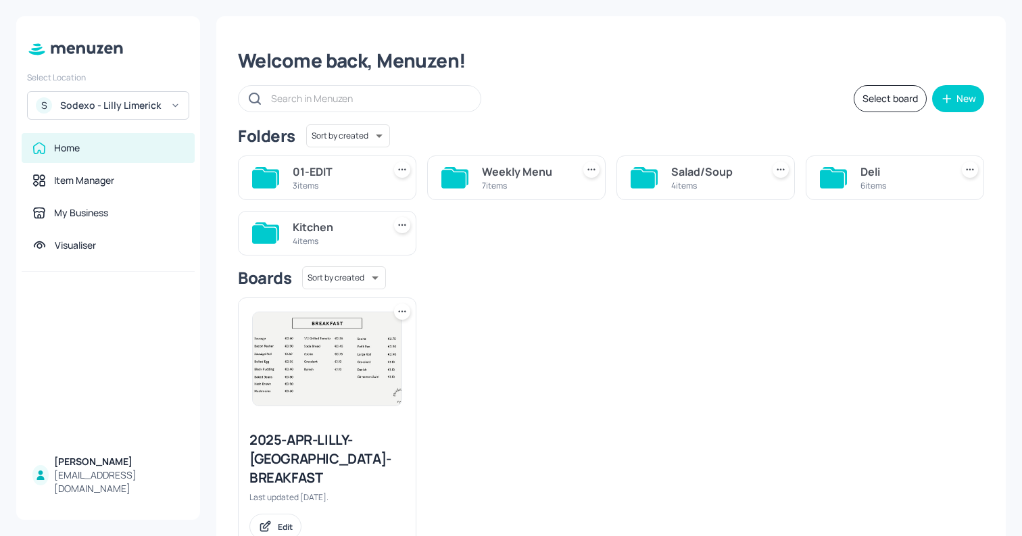
click at [879, 180] on div "6 items" at bounding box center [902, 185] width 85 height 11
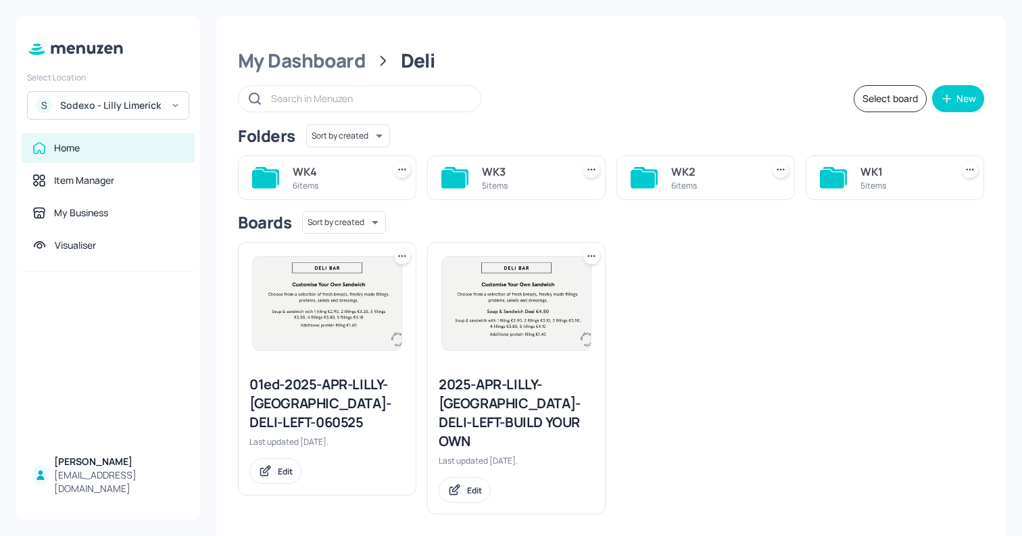
click at [706, 182] on div "6 items" at bounding box center [713, 185] width 85 height 11
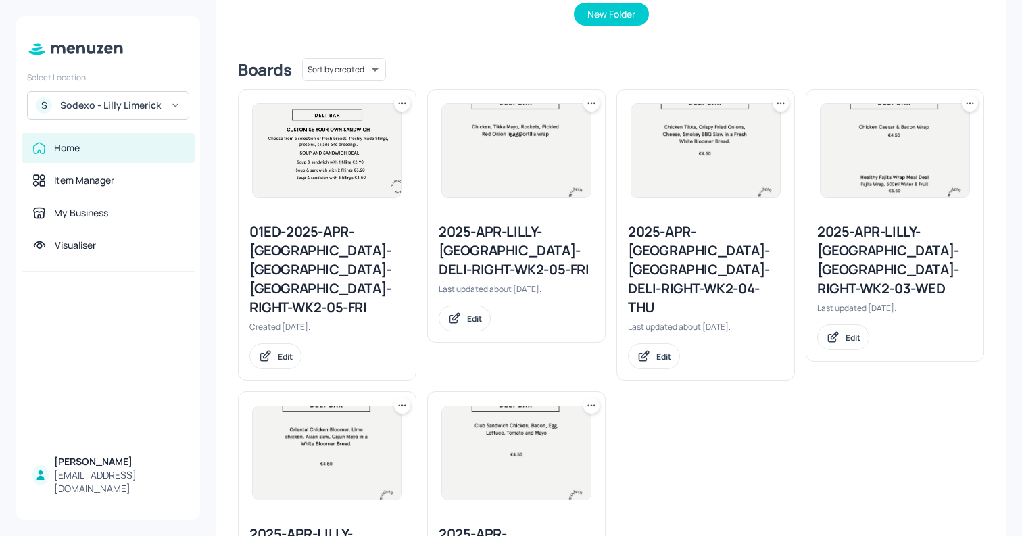
scroll to position [183, 0]
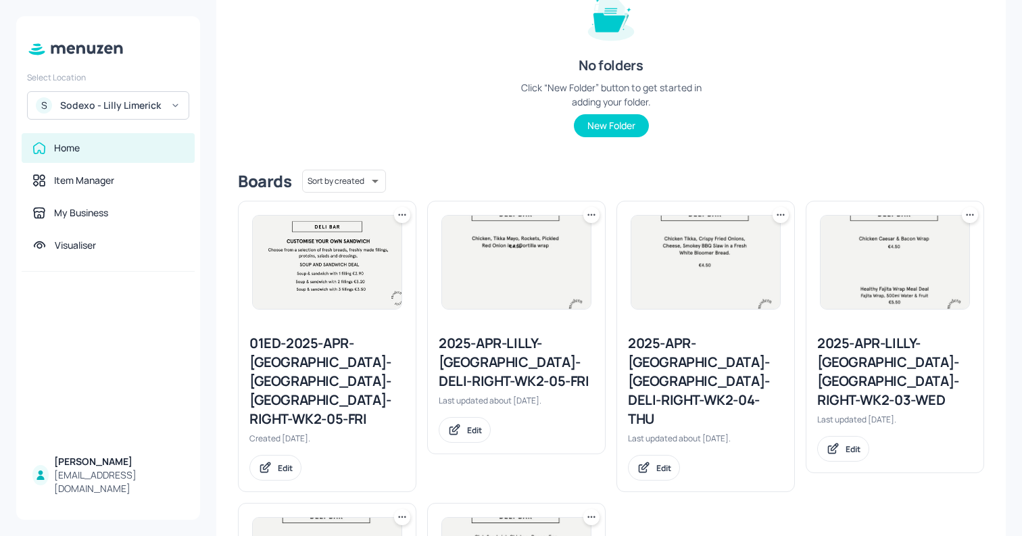
click at [972, 214] on icon at bounding box center [973, 215] width 2 height 2
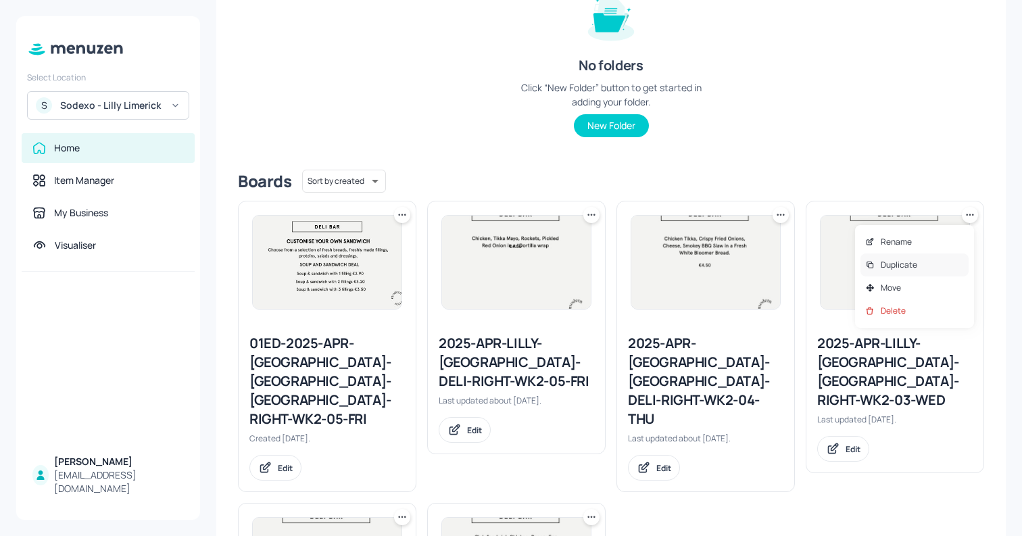
click at [935, 266] on div "Duplicate" at bounding box center [914, 264] width 108 height 23
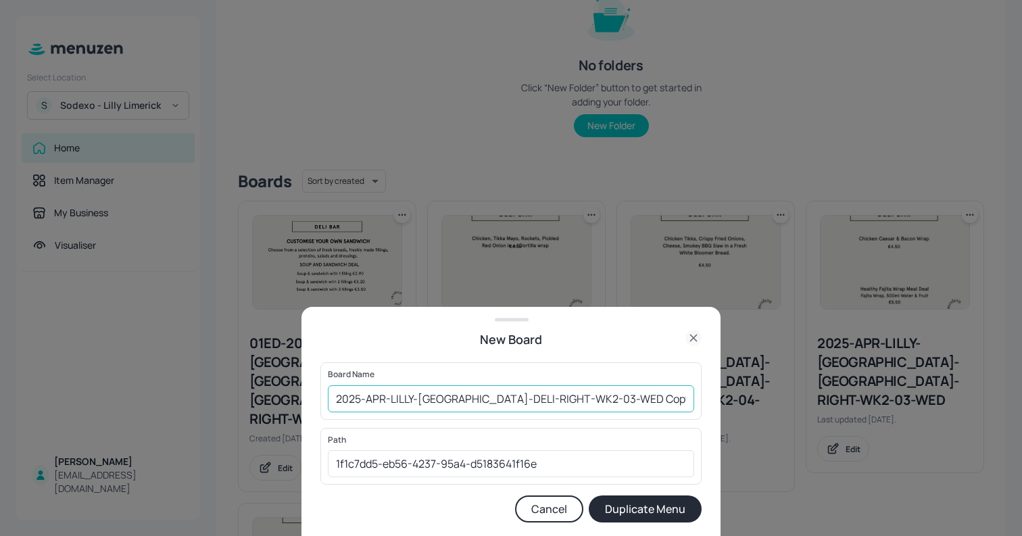
click at [610, 397] on input "2025-APR-LILLY-LIMERICK-DELI-RIGHT-WK2-03-WED Copy" at bounding box center [511, 398] width 366 height 27
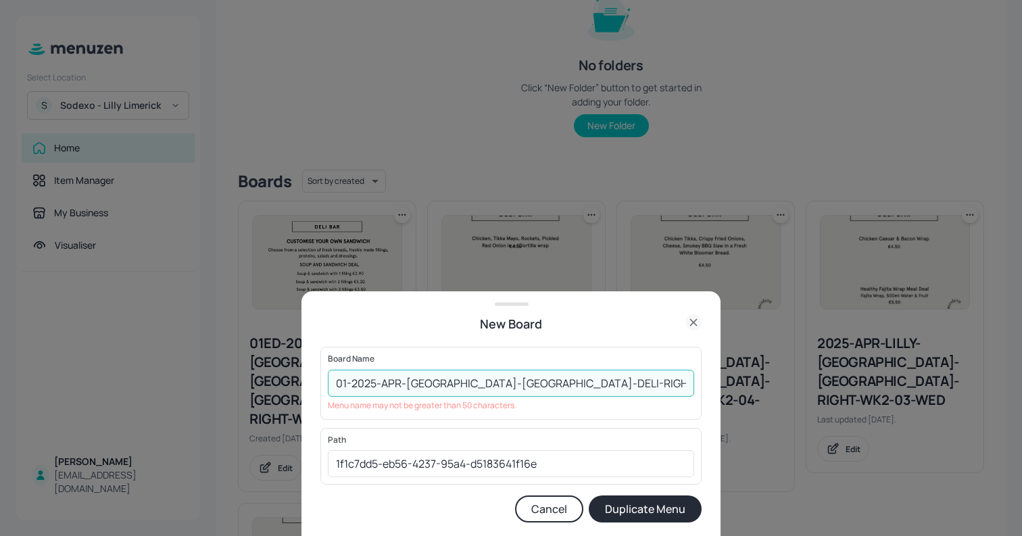
click at [602, 386] on input "01-2025-APR-LILLY-LIMERICK-DELI-RIGHT-WK2-03-WED 270825" at bounding box center [511, 383] width 366 height 27
click at [581, 382] on input "01-2025-APR-LILLY-LIMERICK-DELI-RIGHT-WK2-03-WED 270825" at bounding box center [511, 383] width 366 height 27
click at [399, 384] on input "01-2025-APR-LILLY-LIMERICK-DELI-RIGHT-WK2-WED 270825" at bounding box center [511, 383] width 366 height 27
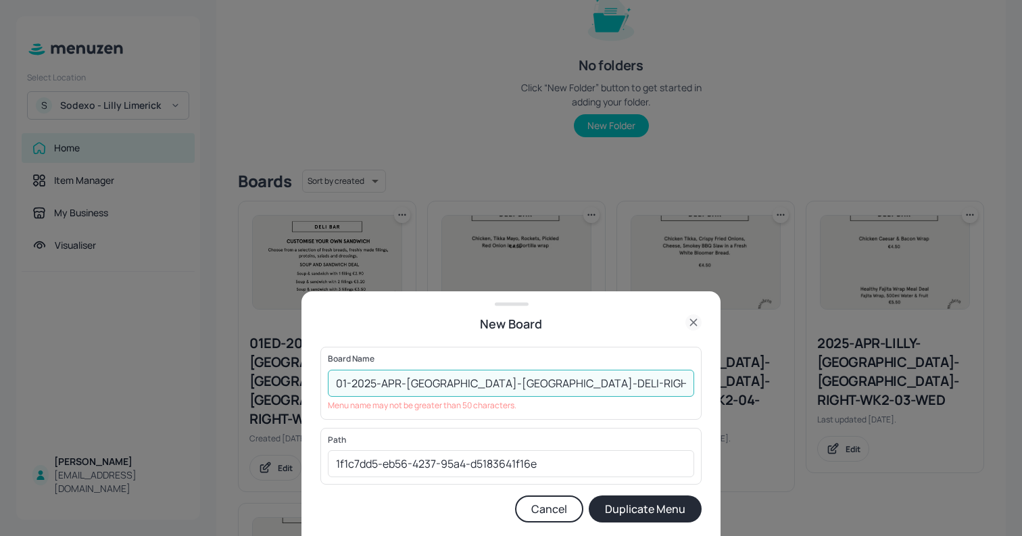
click at [399, 384] on input "01-2025-APR-LILLY-LIMERICK-DELI-RIGHT-WK2-WED 270825" at bounding box center [511, 383] width 366 height 27
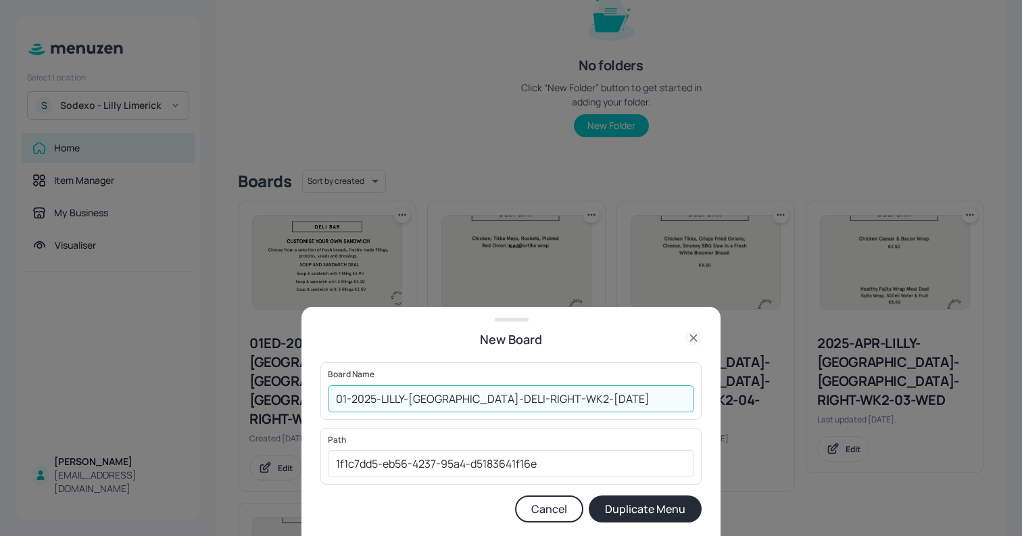
type input "01-2025-LILLY-LIMERICK-DELI-RIGHT-WK2-WED 270825"
click at [658, 504] on button "Duplicate Menu" at bounding box center [645, 508] width 113 height 27
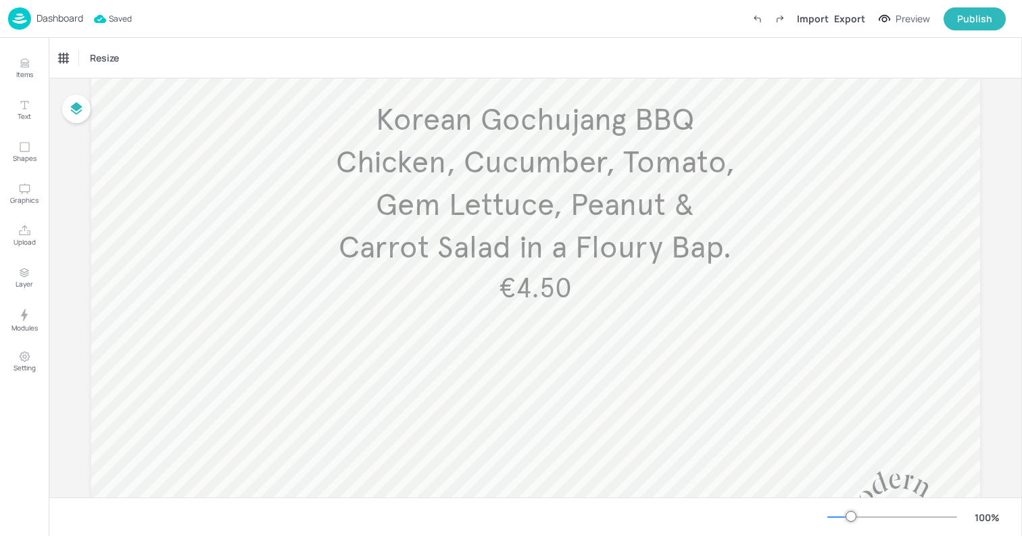
scroll to position [141, 0]
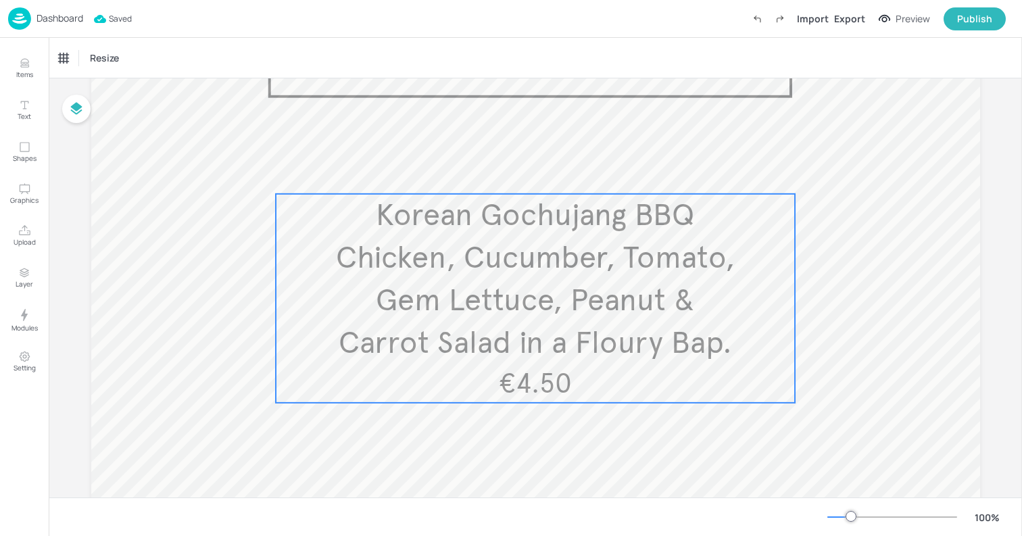
click at [543, 291] on span "Korean Gochujang BBQ Chicken, Cucumber, Tomato, Gem Lettuce, Peanut & Carrot Sa…" at bounding box center [535, 279] width 399 height 166
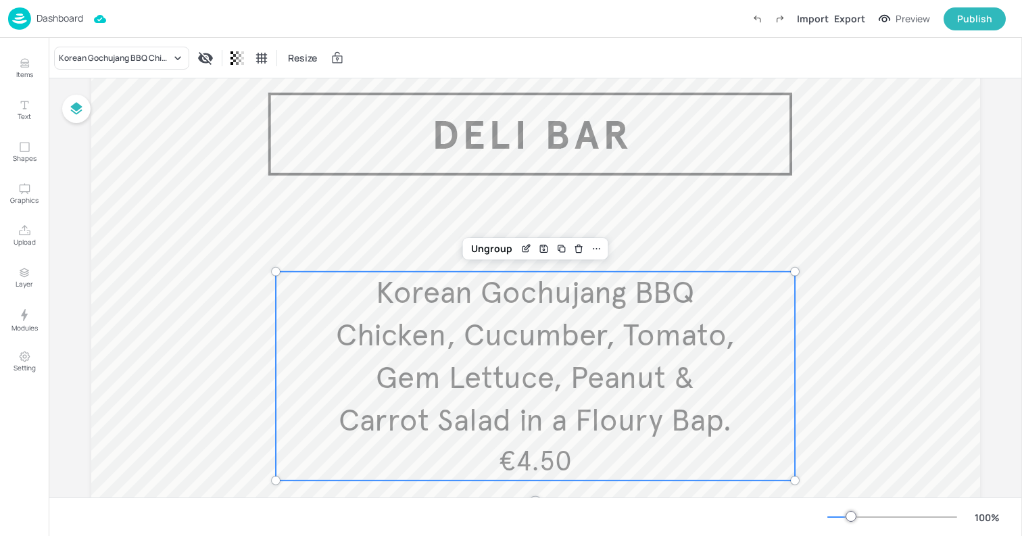
scroll to position [69, 0]
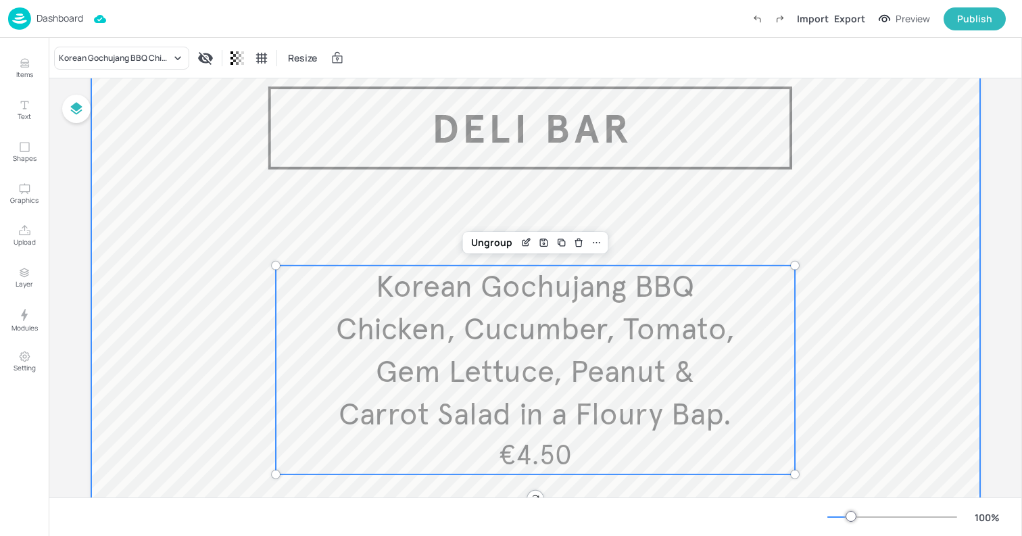
click at [235, 244] on div at bounding box center [535, 418] width 889 height 730
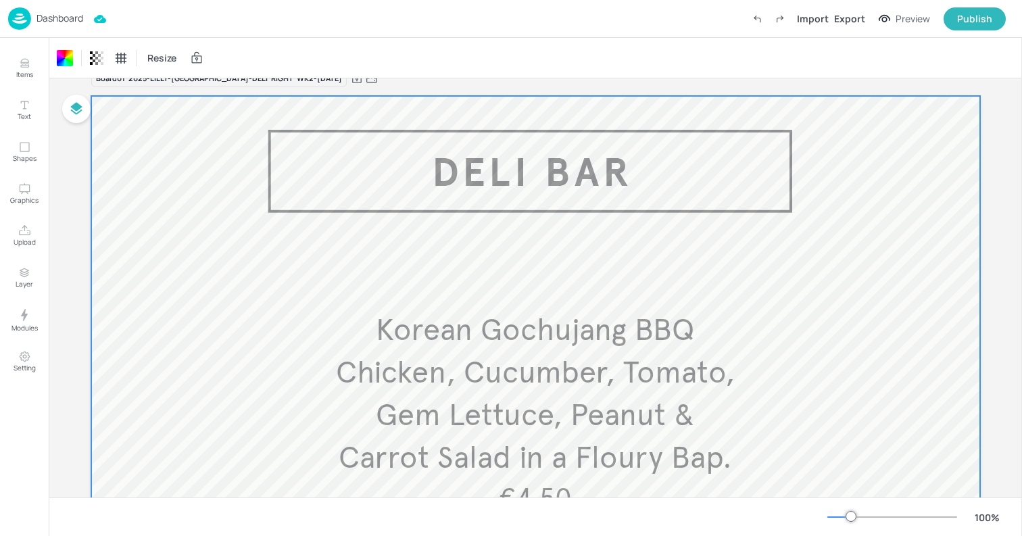
scroll to position [0, 0]
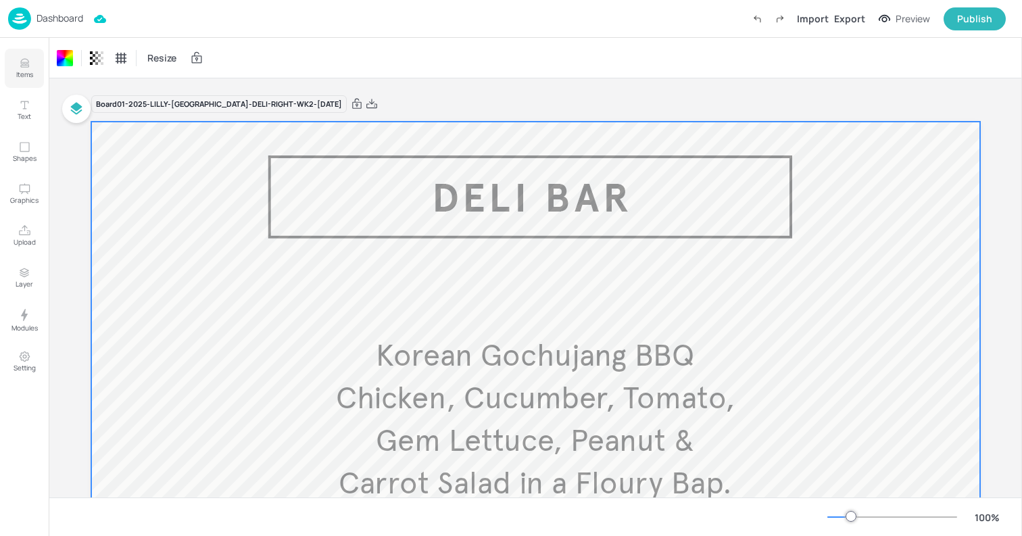
click at [36, 64] on button "Items" at bounding box center [24, 68] width 39 height 39
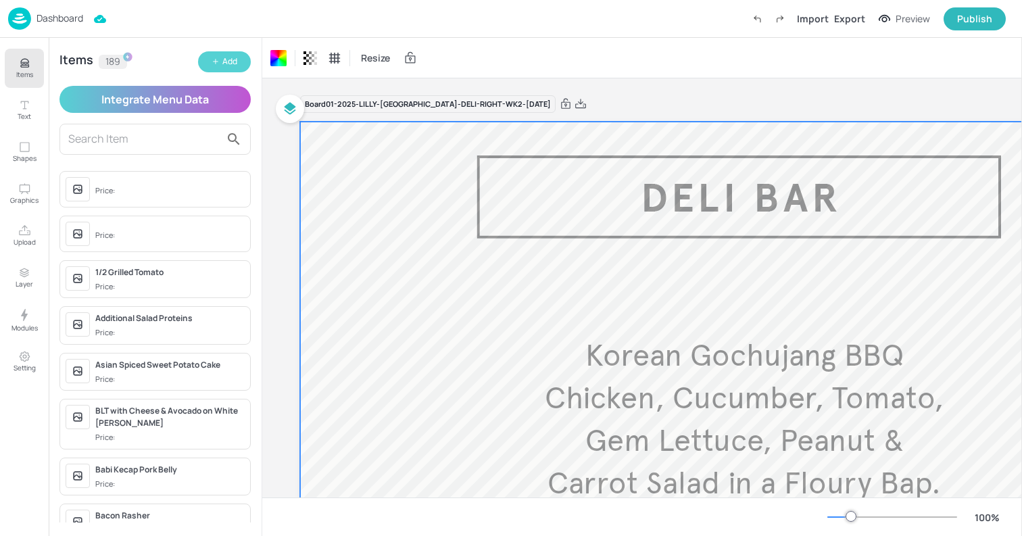
click at [228, 57] on div "Add" at bounding box center [229, 61] width 15 height 13
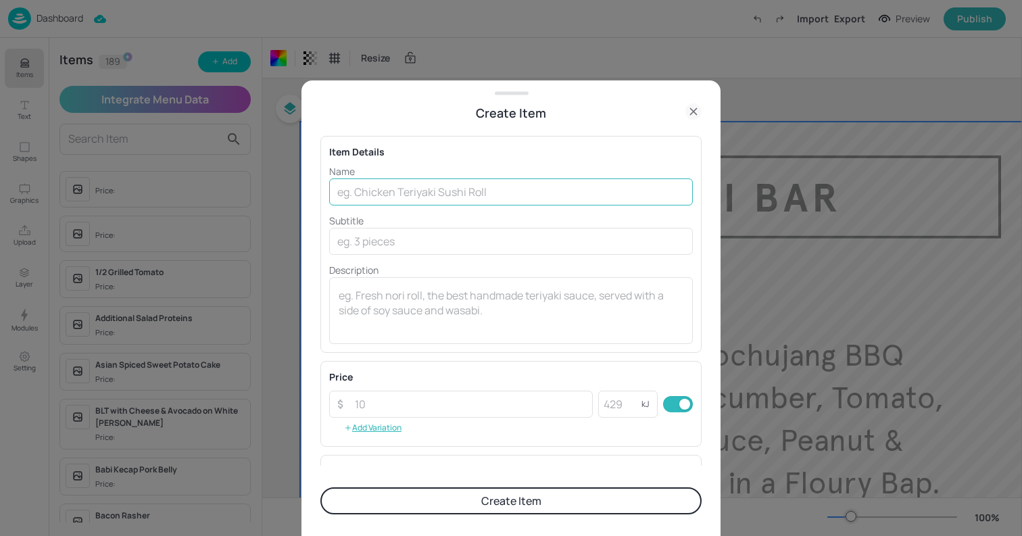
click at [526, 185] on input "text" at bounding box center [511, 191] width 364 height 27
paste input "Lamb Kebab"
paste input "Braised Lamb Mince, Shredded Lettuce, Red Cabbage, White Cabbage, Carrot with G…"
type input "Lamb Kebab - Braised Lamb Mince, Shredded Lettuce, Red Cabbage, White Cabbage, …"
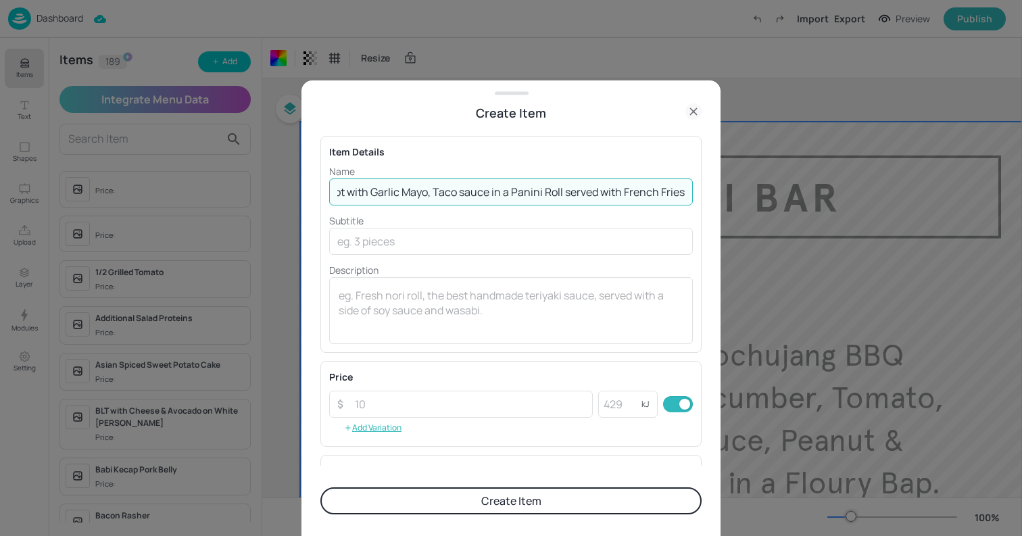
click at [607, 509] on button "Create Item" at bounding box center [510, 500] width 381 height 27
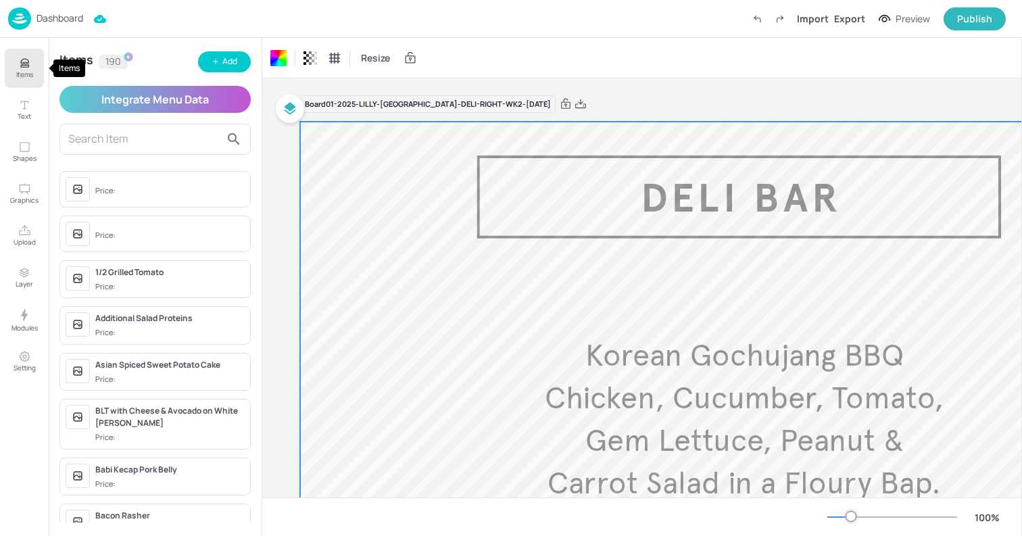
click at [38, 62] on button "Items" at bounding box center [24, 68] width 39 height 39
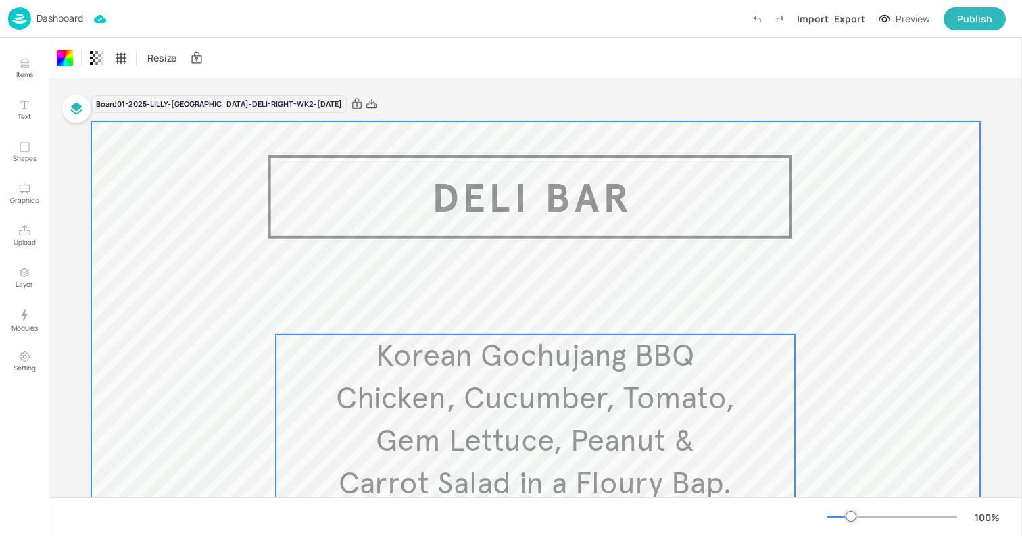
click at [597, 453] on span "Korean Gochujang BBQ Chicken, Cucumber, Tomato, Gem Lettuce, Peanut & Carrot Sa…" at bounding box center [535, 420] width 399 height 166
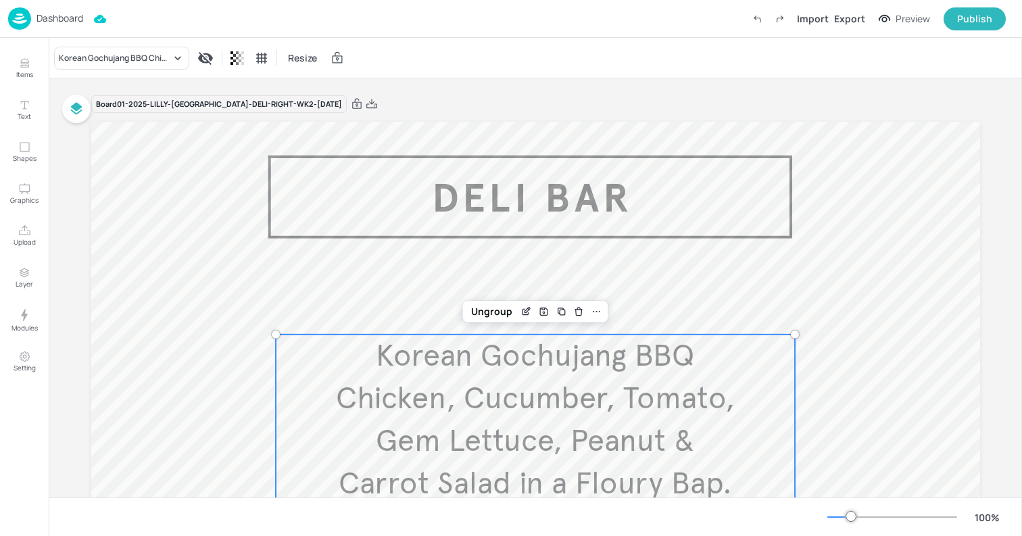
click at [78, 25] on div "Dashboard" at bounding box center [45, 18] width 75 height 22
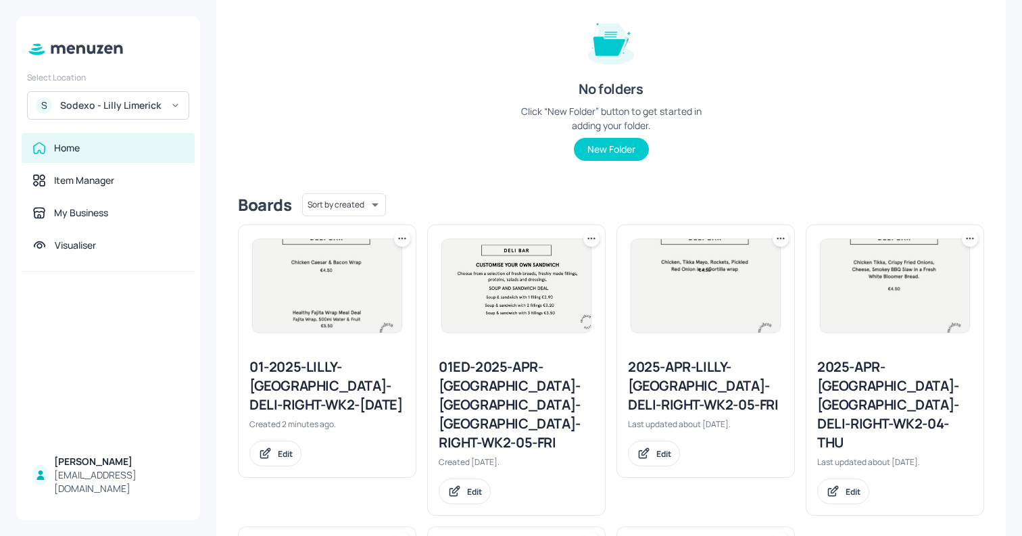
scroll to position [167, 0]
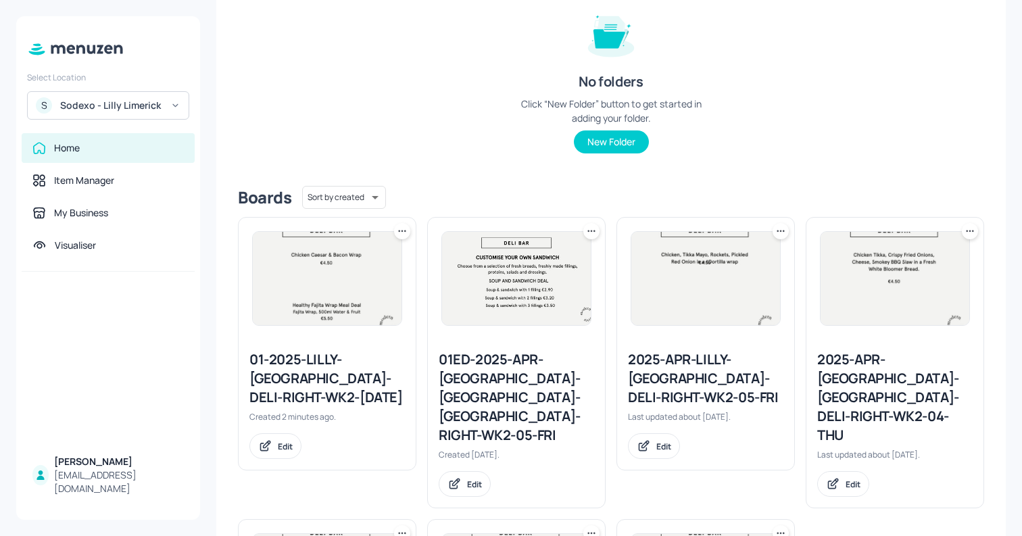
click at [404, 228] on icon at bounding box center [402, 231] width 14 height 14
click at [368, 326] on div "Delete" at bounding box center [350, 327] width 108 height 23
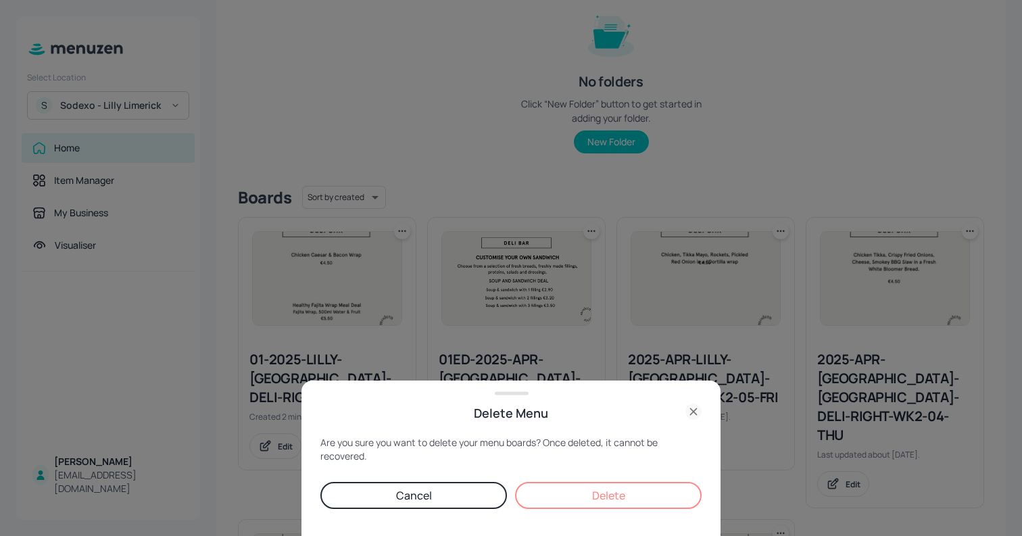
click at [640, 497] on button "Delete" at bounding box center [608, 495] width 186 height 27
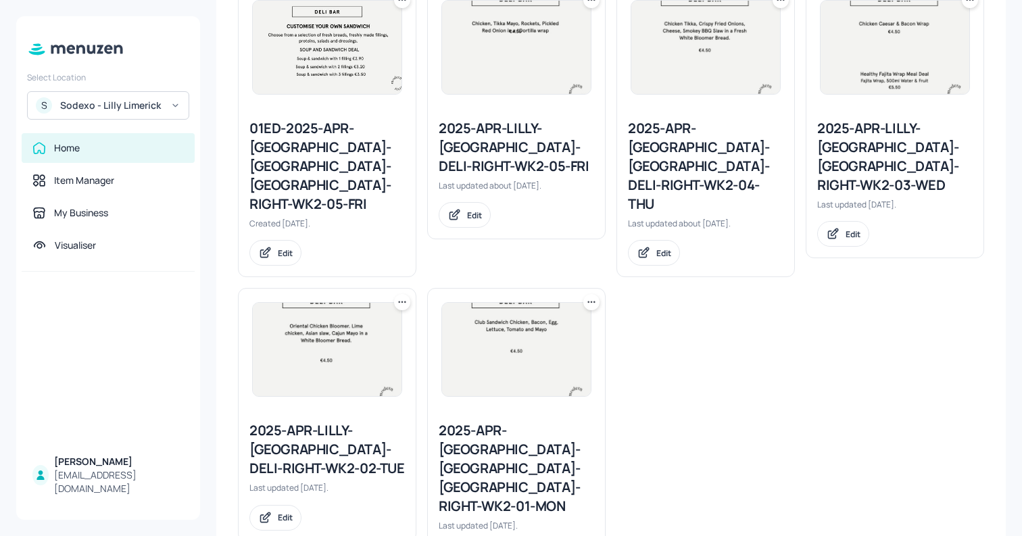
scroll to position [374, 0]
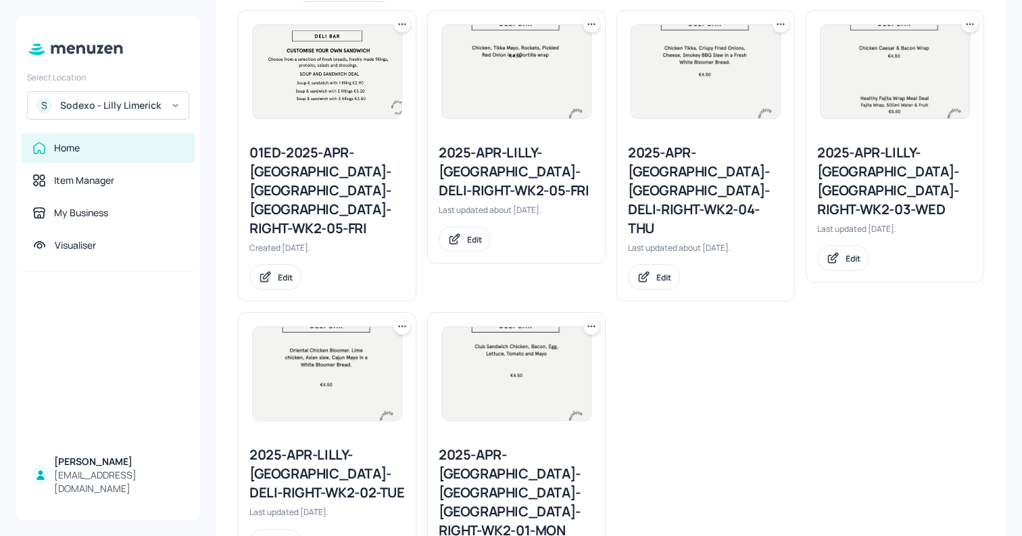
click at [914, 91] on img at bounding box center [894, 71] width 149 height 93
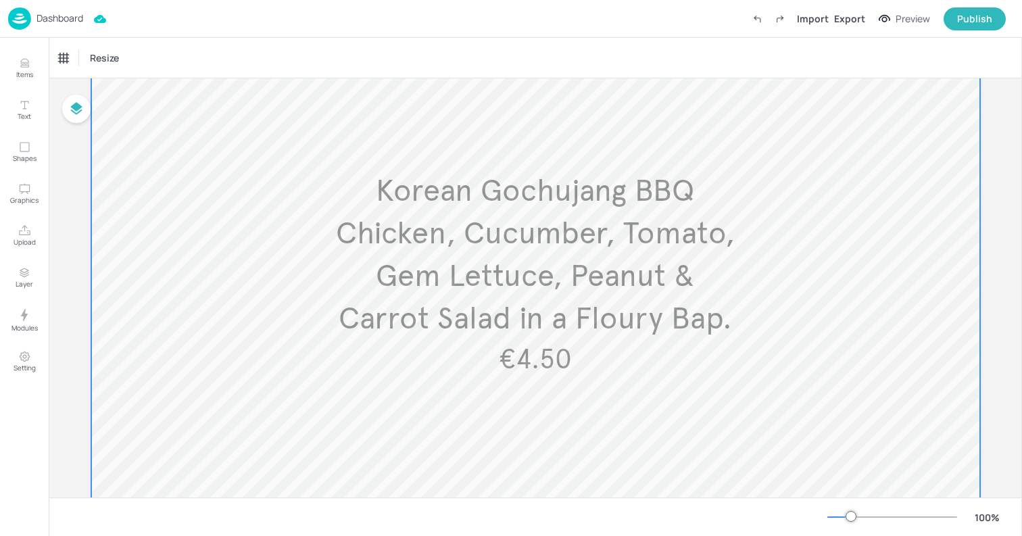
scroll to position [187, 0]
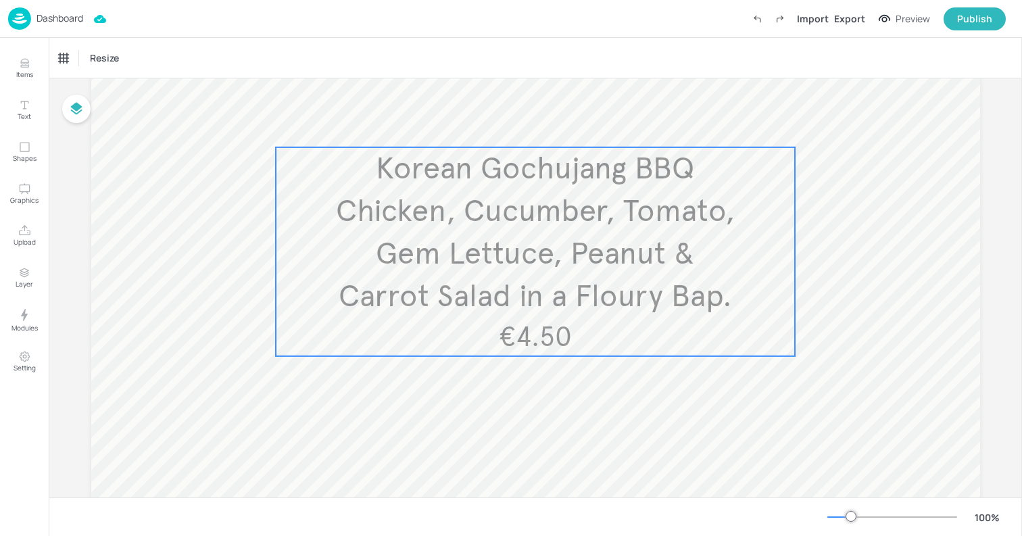
click at [505, 266] on span "Korean Gochujang BBQ Chicken, Cucumber, Tomato, Gem Lettuce, Peanut & Carrot Sa…" at bounding box center [535, 232] width 399 height 166
click at [520, 119] on icon "Edit Item" at bounding box center [525, 124] width 11 height 11
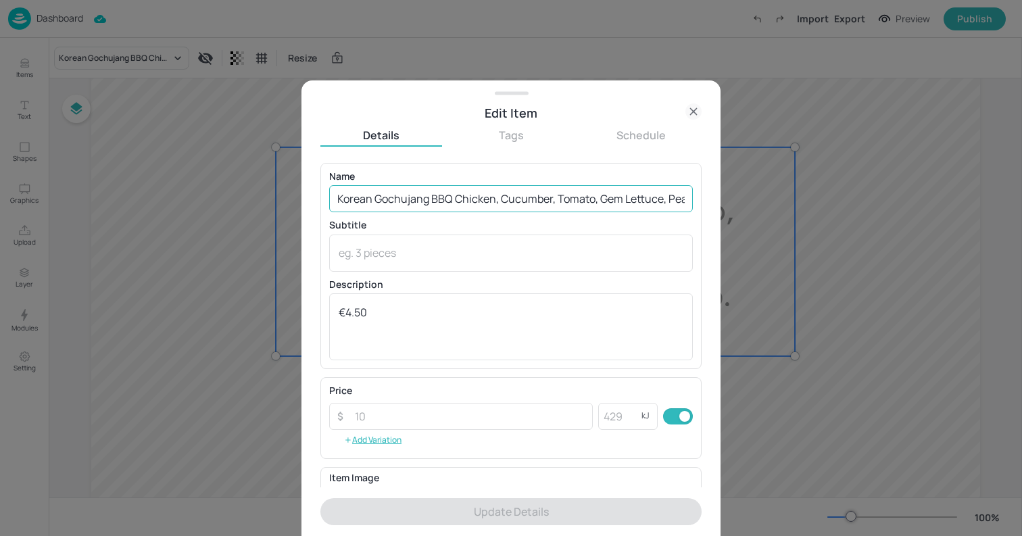
click at [493, 203] on input "Korean Gochujang BBQ Chicken, Cucumber, Tomato, Gem Lettuce, Peanut & Carrot Sa…" at bounding box center [511, 198] width 364 height 27
paste input "Braised Lamb Mince, Shredded Lettuce, Red Cabbage, White Cabbage, Carrot with G…"
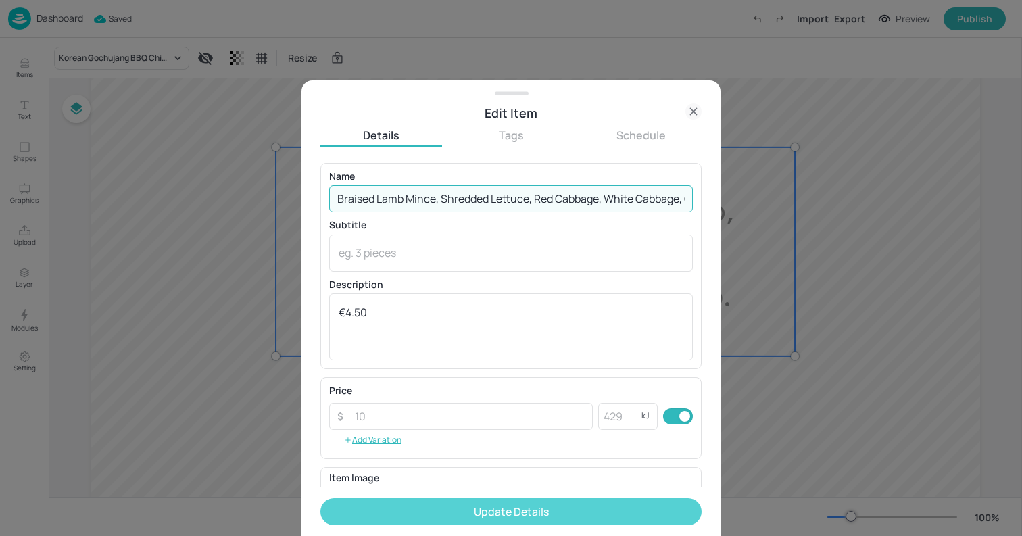
type input "Braised Lamb Mince, Shredded Lettuce, Red Cabbage, White Cabbage, Carrot with G…"
click at [630, 509] on button "Update Details" at bounding box center [510, 511] width 381 height 27
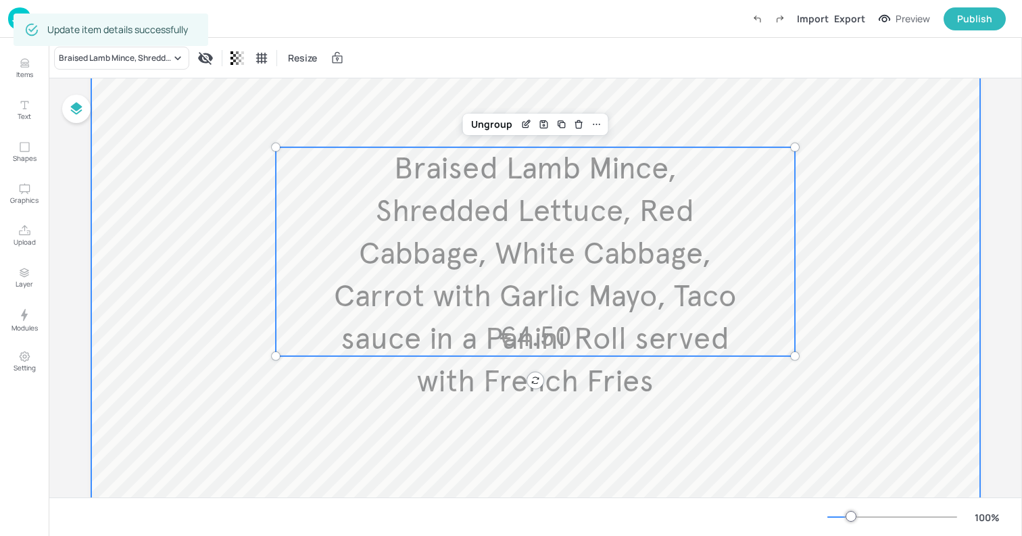
click at [266, 261] on div at bounding box center [535, 299] width 889 height 730
click at [493, 285] on span "Braised Lamb Mince, Shredded Lettuce, Red Cabbage, White Cabbage, Carrot with G…" at bounding box center [535, 274] width 403 height 251
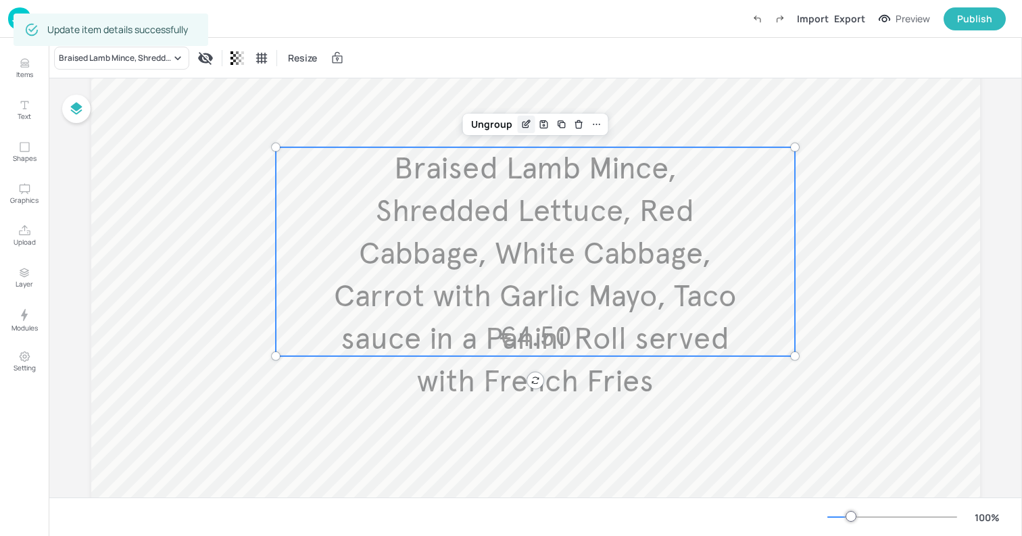
click at [528, 122] on icon "Edit Item" at bounding box center [528, 121] width 1 height 1
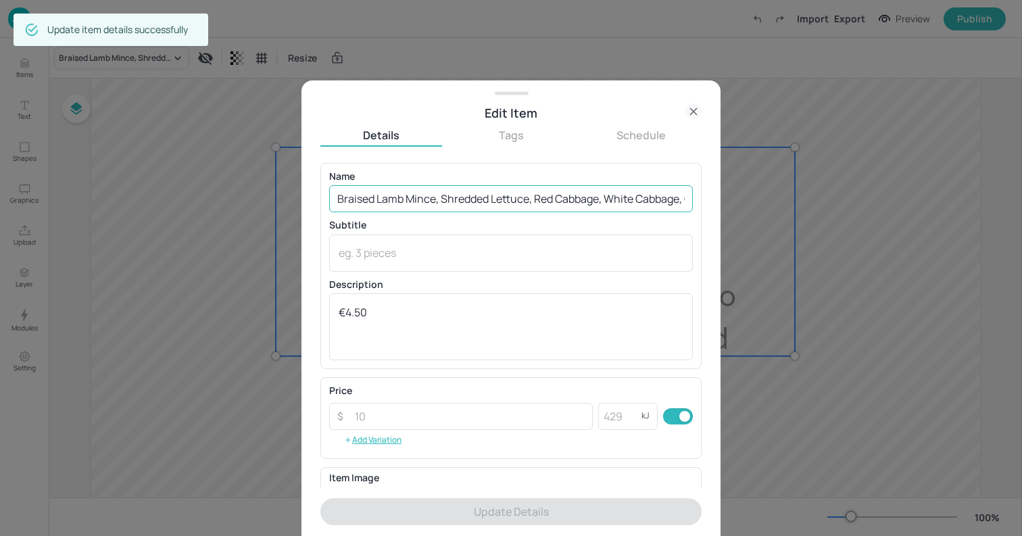
click at [527, 197] on input "Braised Lamb Mince, Shredded Lettuce, Red Cabbage, White Cabbage, Carrot with G…" at bounding box center [511, 198] width 364 height 27
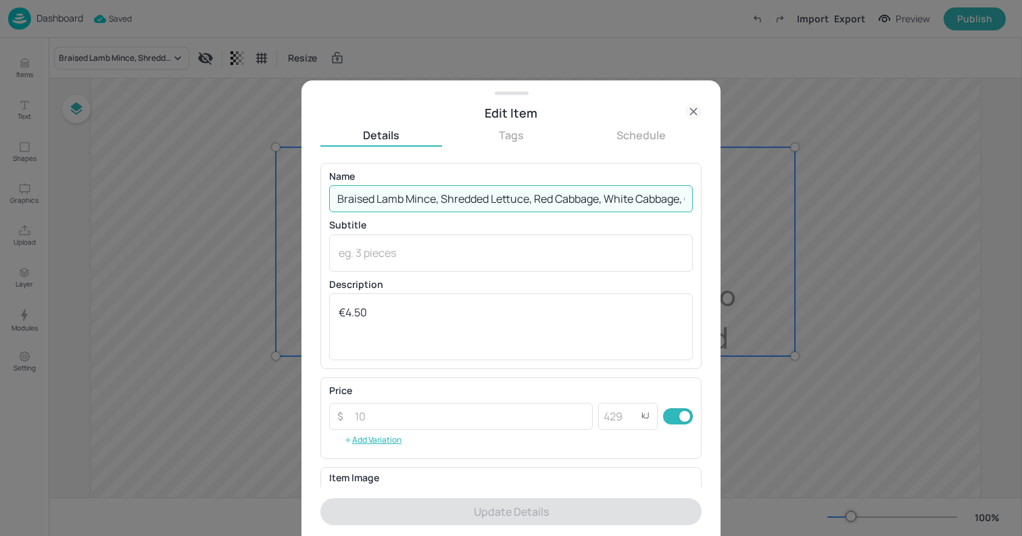
scroll to position [0, 378]
click at [696, 111] on icon at bounding box center [693, 111] width 16 height 16
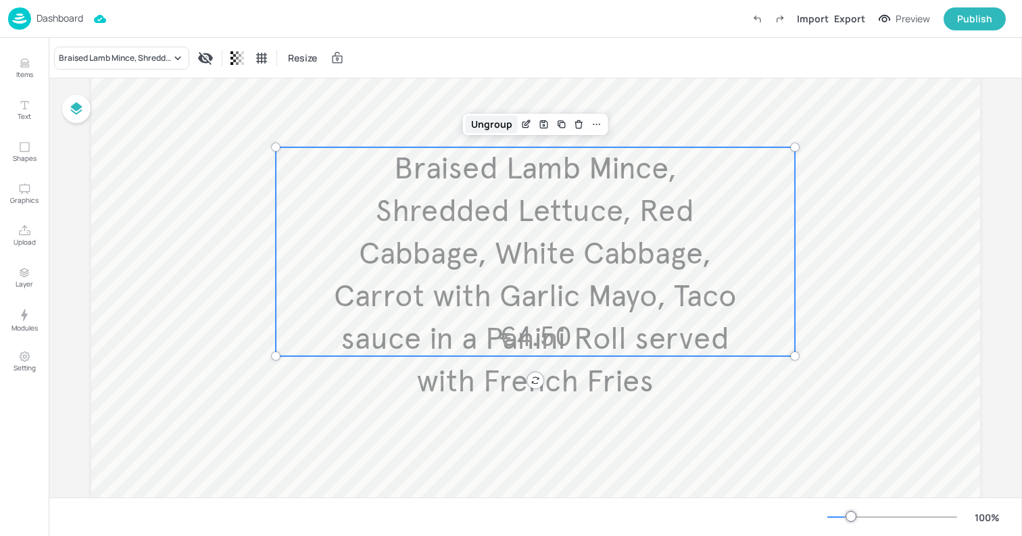
click at [498, 117] on div "Ungroup" at bounding box center [492, 125] width 52 height 18
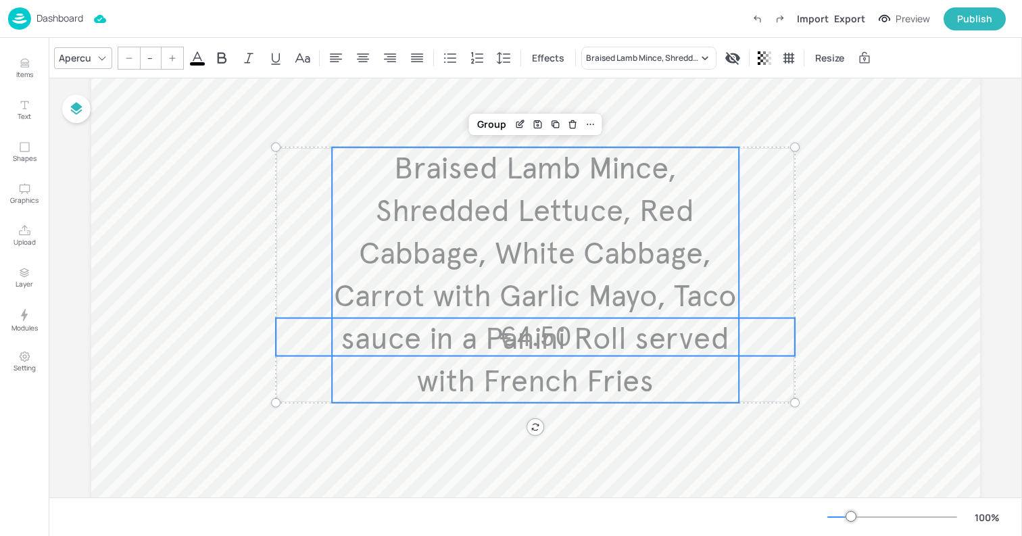
click at [770, 331] on p "€4.50" at bounding box center [536, 337] width 520 height 38
type input "40"
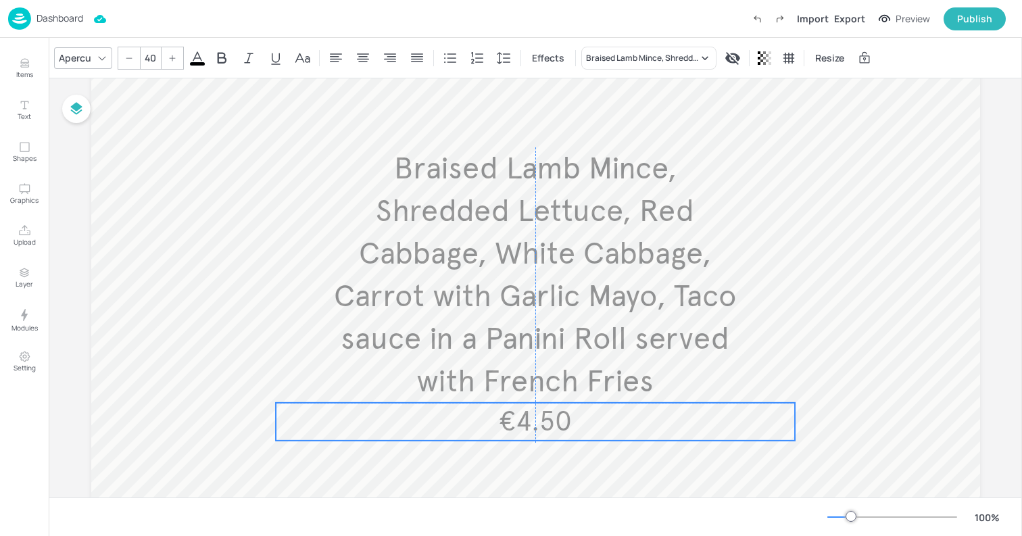
drag, startPoint x: 756, startPoint y: 336, endPoint x: 757, endPoint y: 422, distance: 86.5
click at [757, 422] on p "€4.50" at bounding box center [536, 422] width 520 height 38
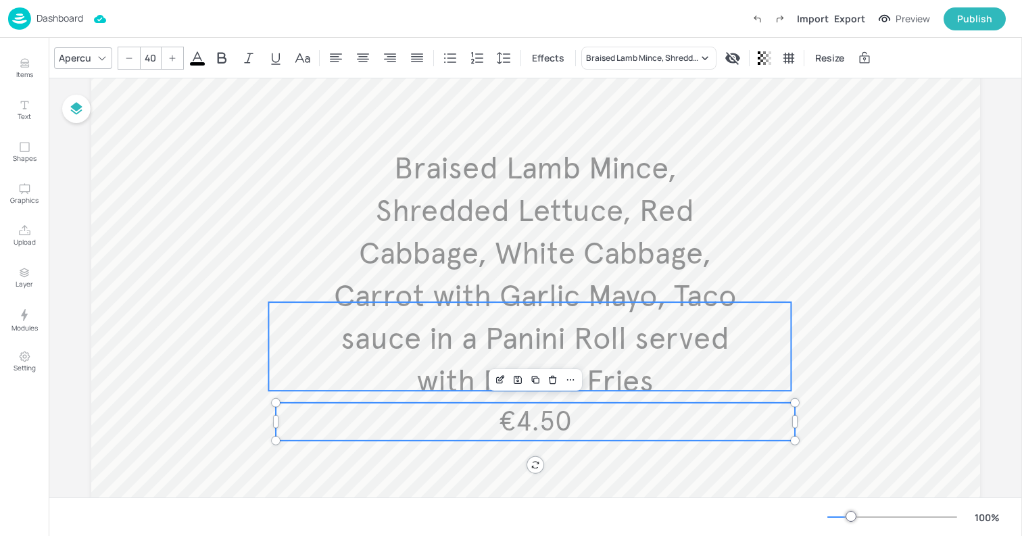
click at [756, 382] on div at bounding box center [529, 346] width 523 height 89
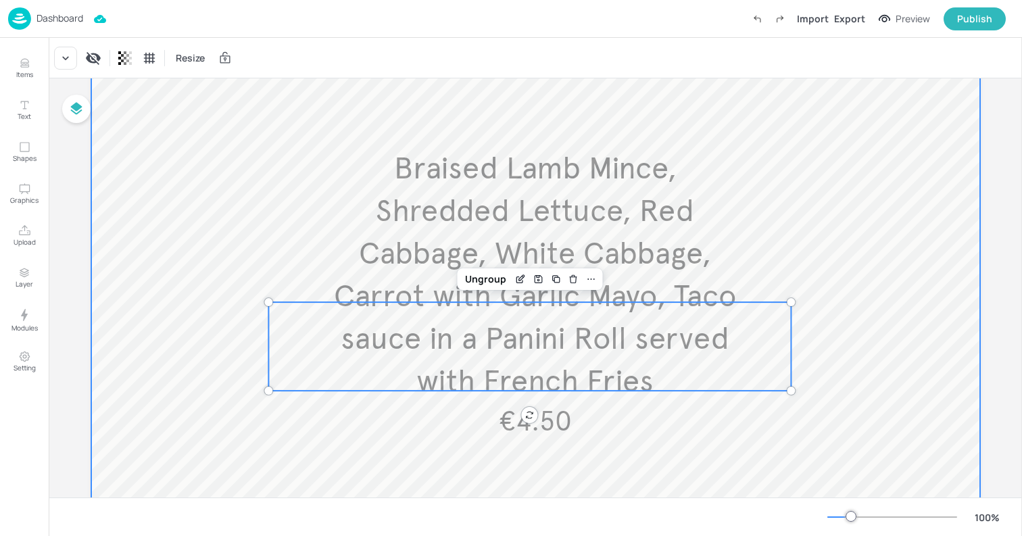
click at [789, 471] on div at bounding box center [535, 299] width 889 height 730
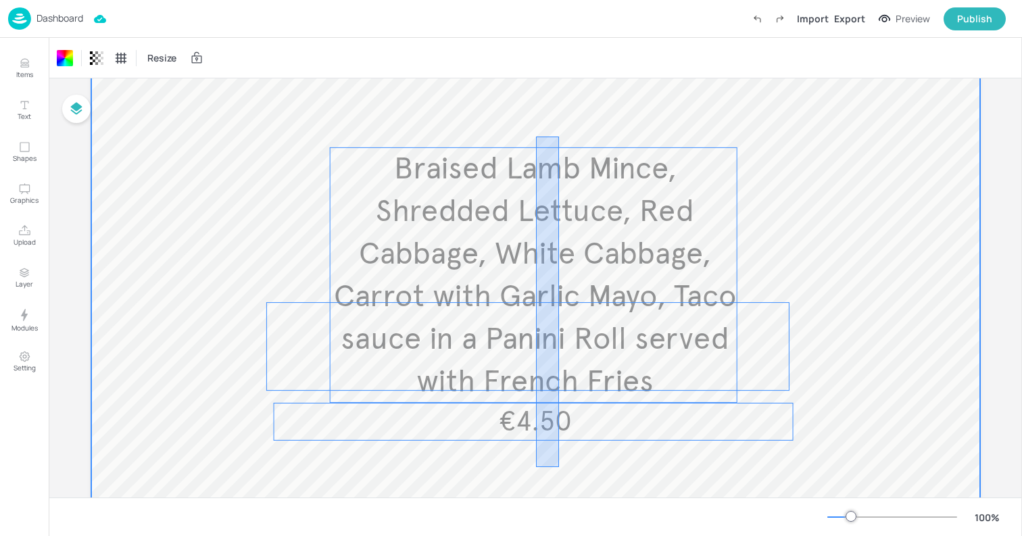
drag, startPoint x: 559, startPoint y: 467, endPoint x: 536, endPoint y: 136, distance: 331.2
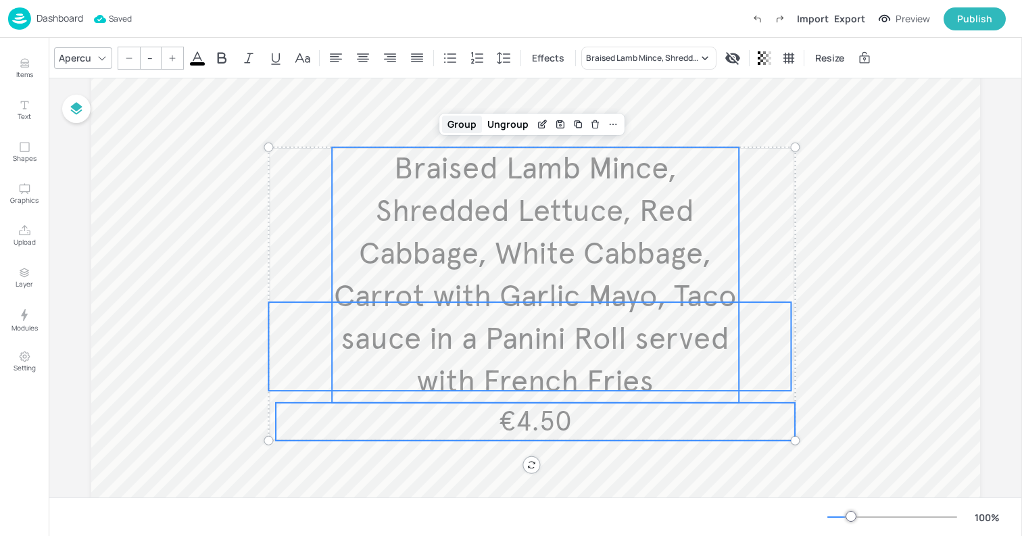
click at [468, 128] on div "Group" at bounding box center [462, 125] width 40 height 18
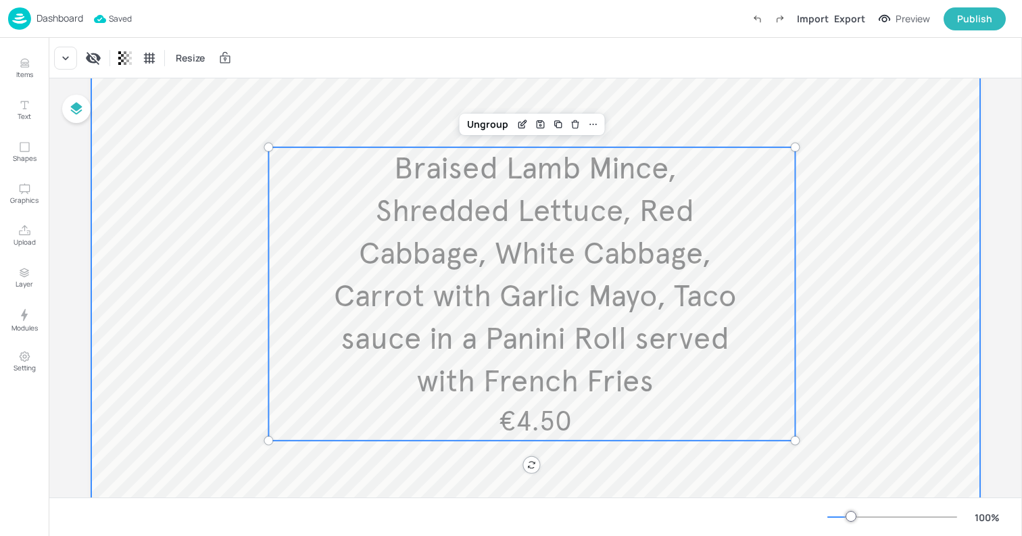
click at [236, 199] on div at bounding box center [535, 299] width 889 height 730
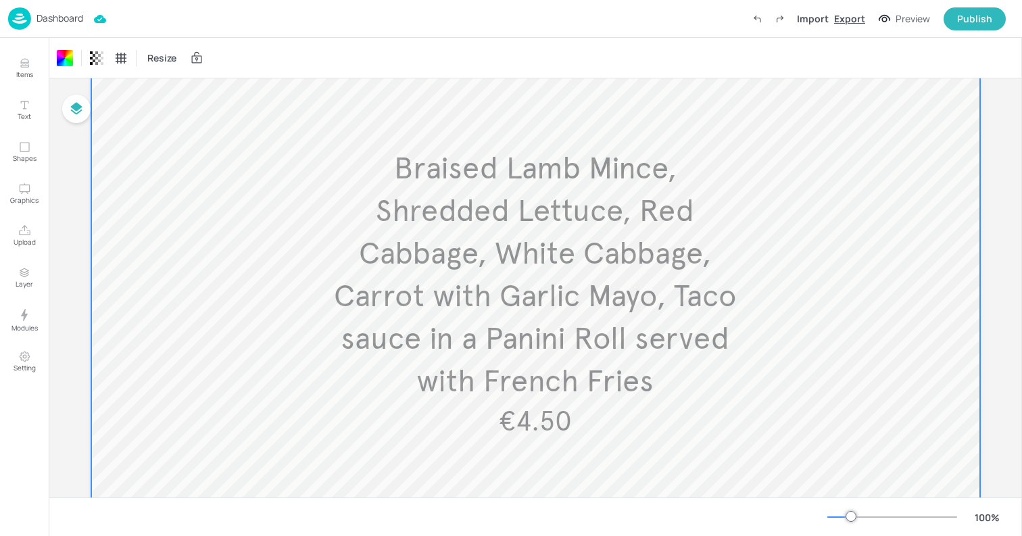
click at [845, 16] on div "Export" at bounding box center [849, 18] width 31 height 14
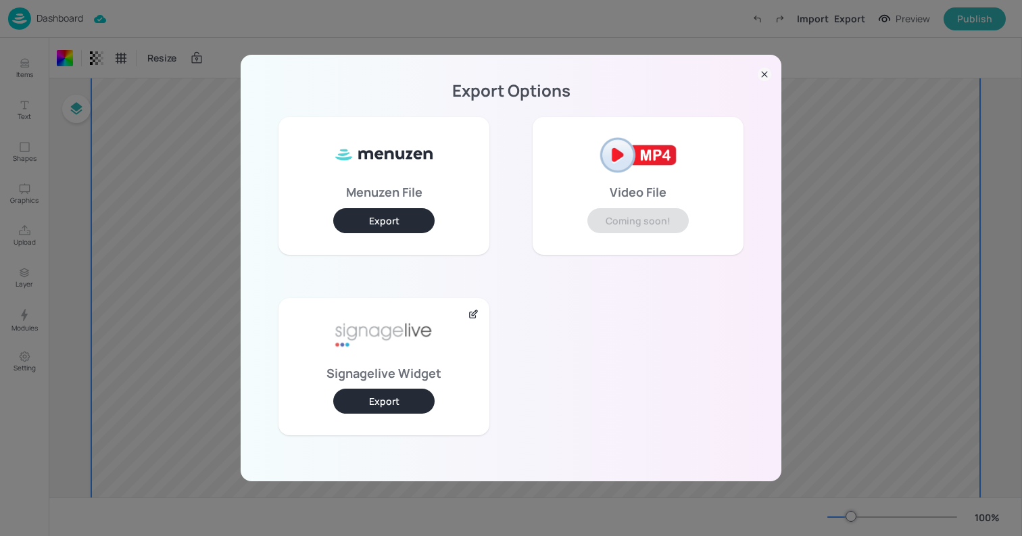
click at [385, 399] on button "Export" at bounding box center [383, 401] width 101 height 25
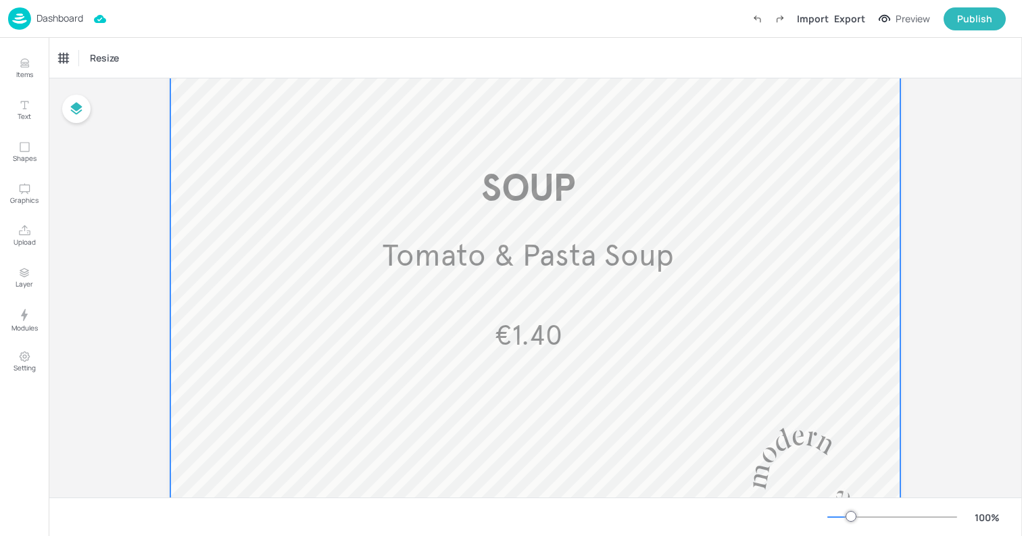
scroll to position [849, 0]
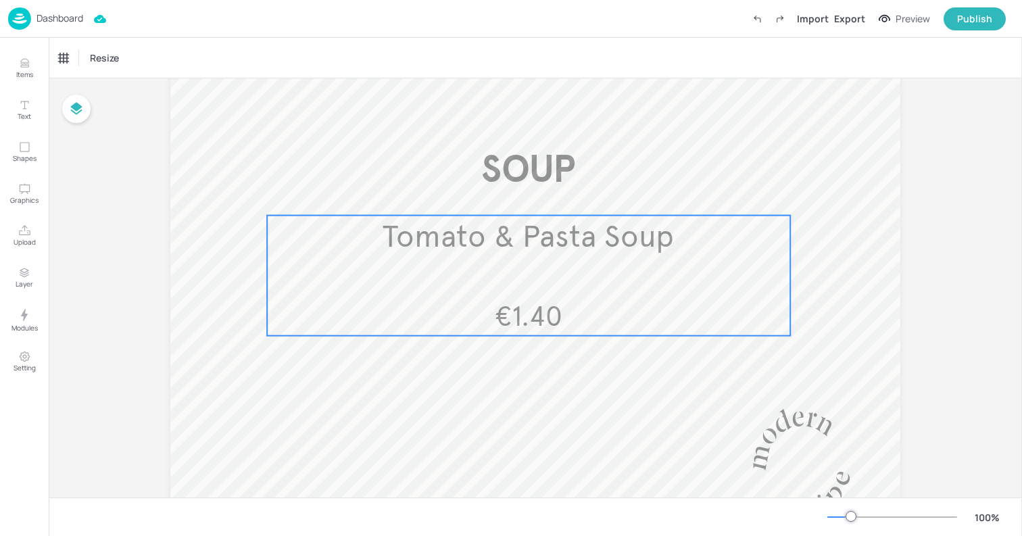
click at [557, 248] on span "Tomato & Pasta Soup" at bounding box center [527, 237] width 291 height 38
click at [523, 195] on div "Edit Item" at bounding box center [520, 193] width 18 height 18
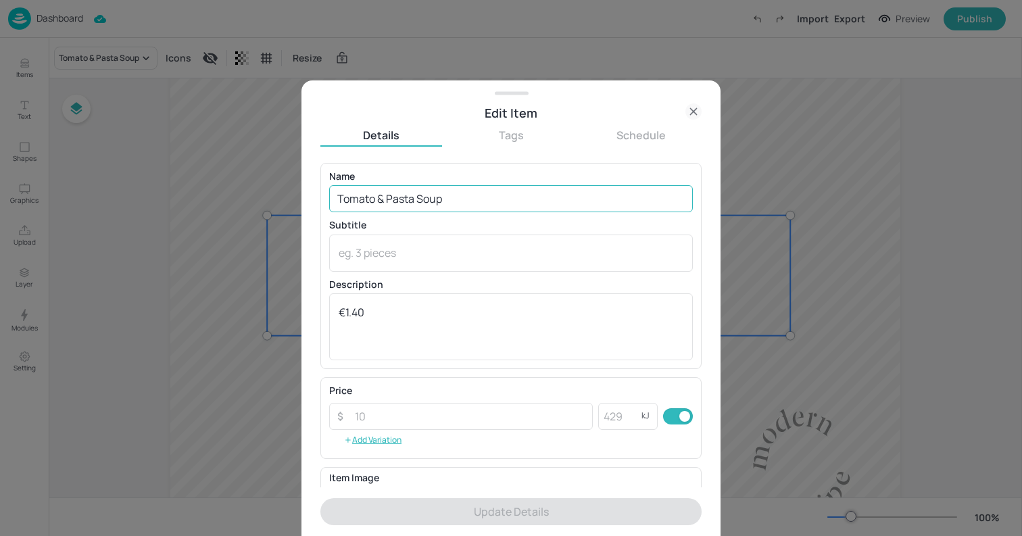
click at [401, 199] on input "Tomato & Pasta Soup" at bounding box center [511, 198] width 364 height 27
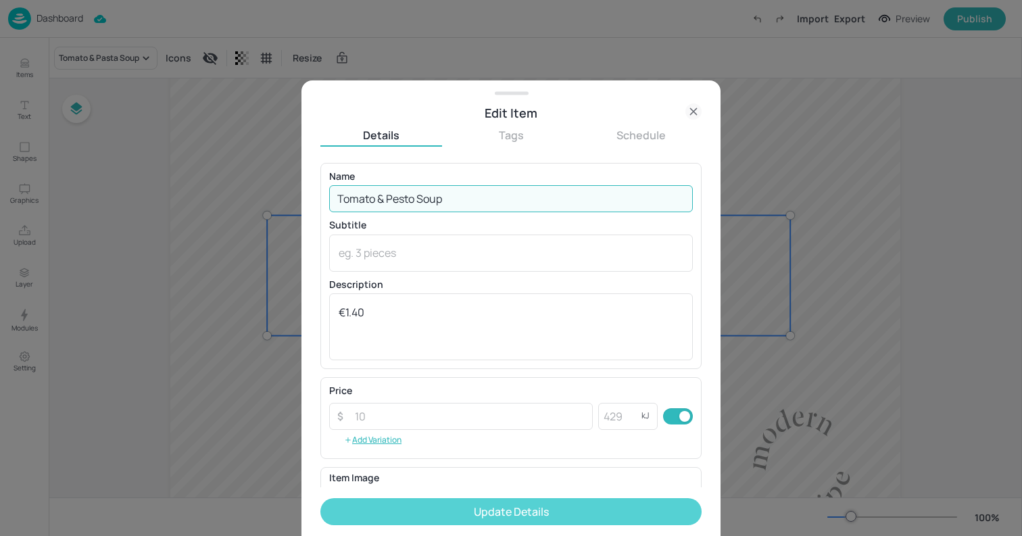
type input "Tomato & Pesto Soup"
click at [517, 511] on button "Update Details" at bounding box center [510, 511] width 381 height 27
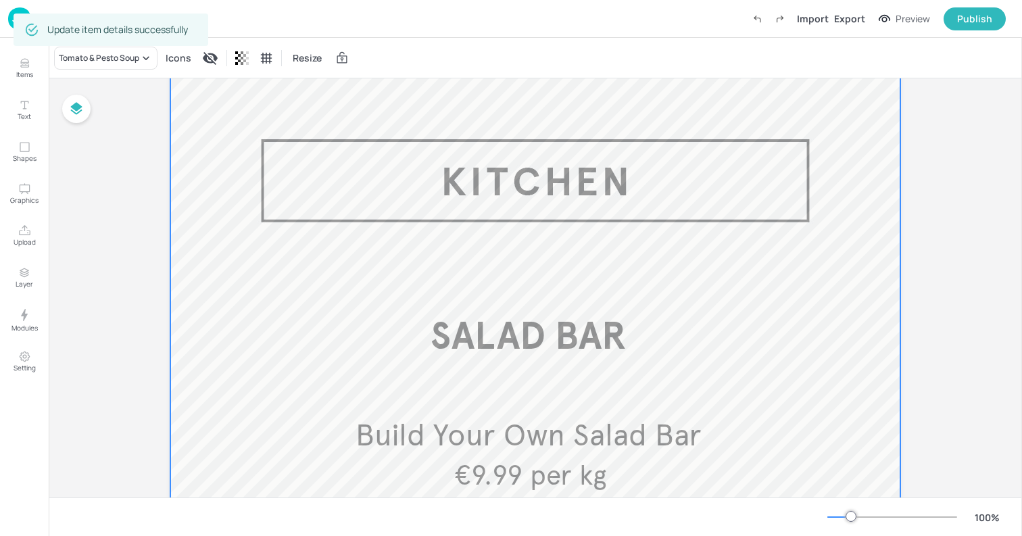
scroll to position [7, 0]
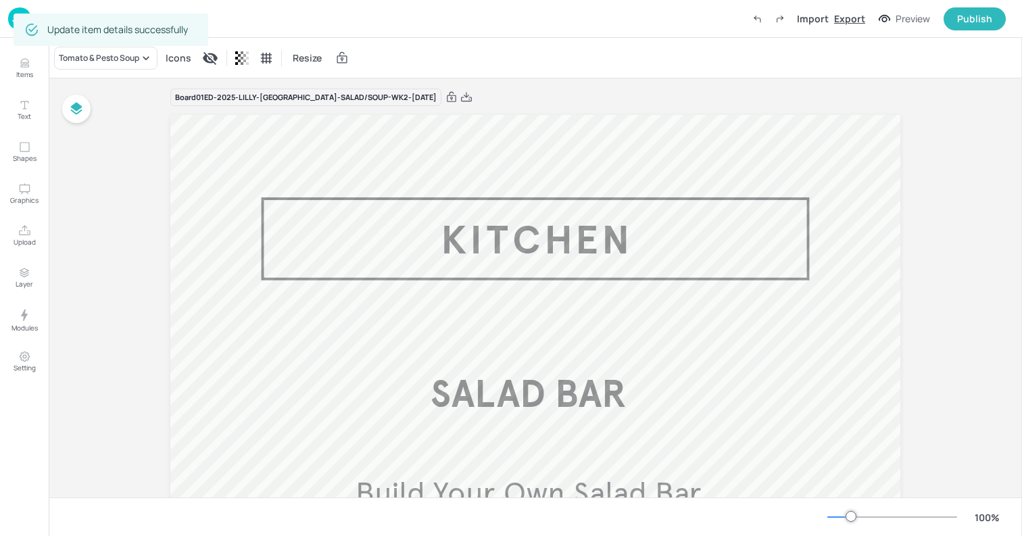
click at [849, 20] on div "Export" at bounding box center [849, 18] width 31 height 14
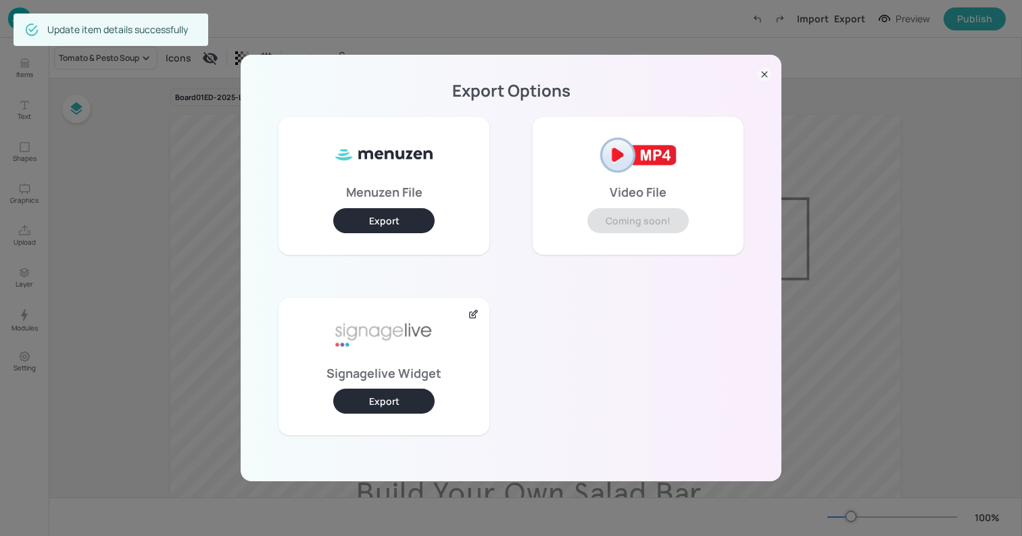
click at [389, 399] on button "Export" at bounding box center [383, 401] width 101 height 25
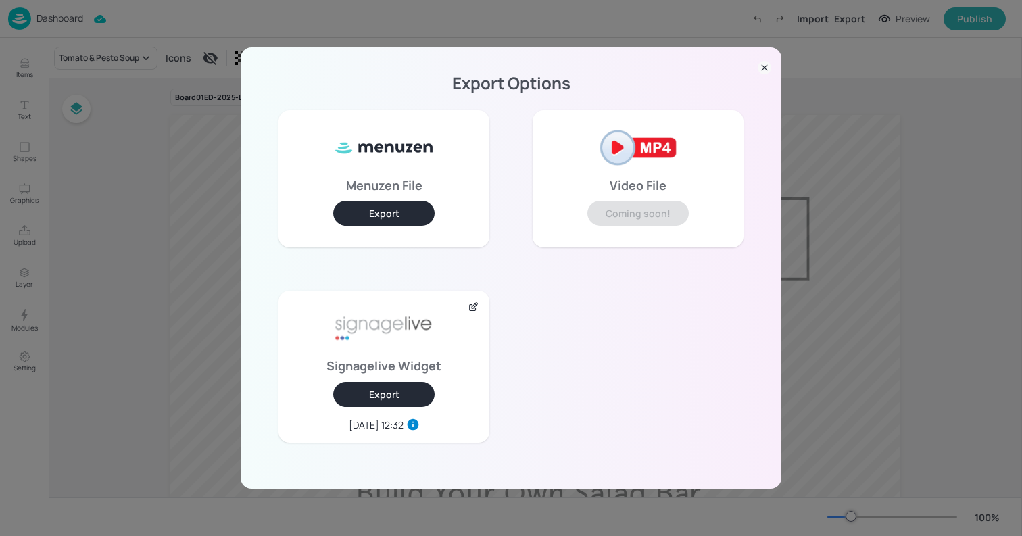
click at [762, 66] on icon at bounding box center [764, 67] width 5 height 5
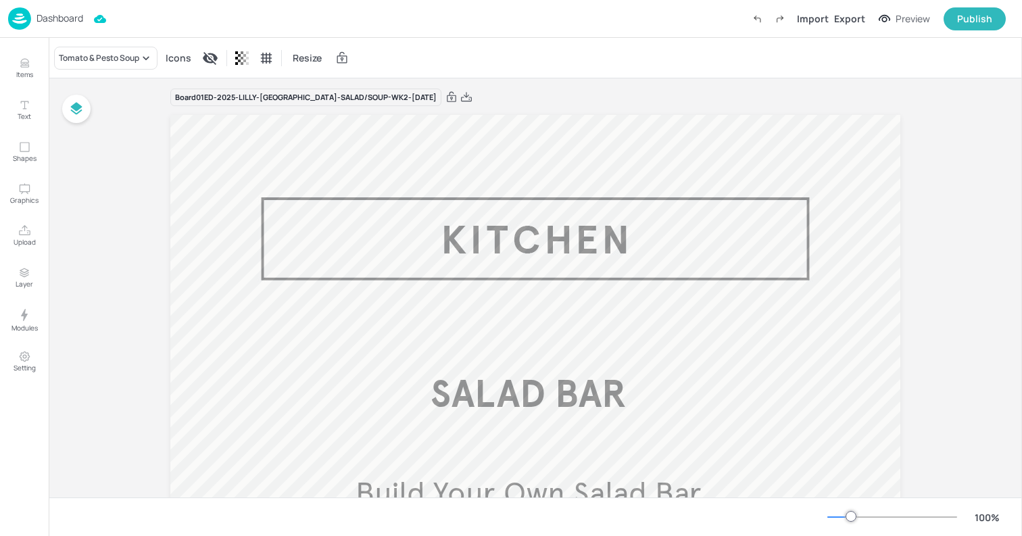
click at [61, 20] on p "Dashboard" at bounding box center [59, 18] width 47 height 9
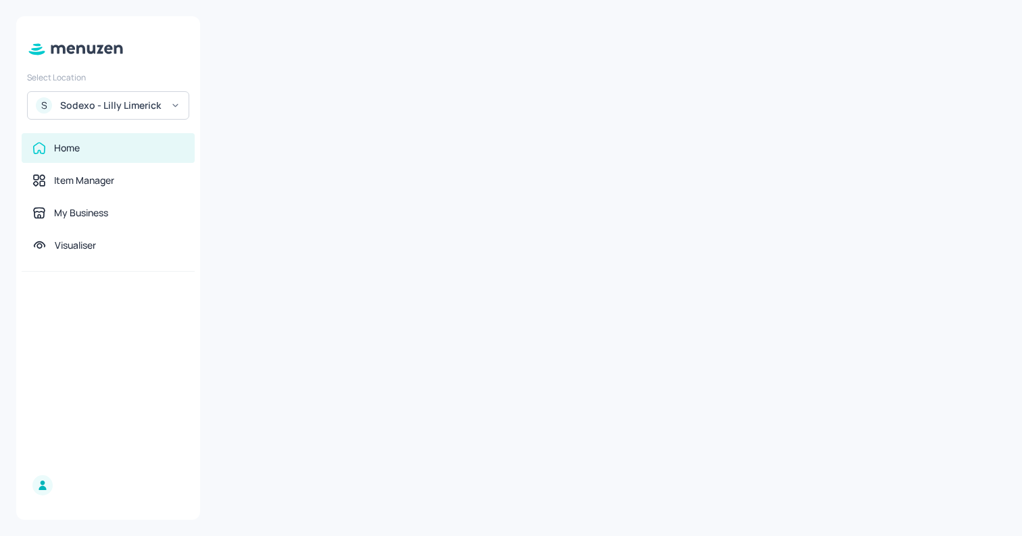
click at [72, 108] on div "Sodexo - Lilly Limerick" at bounding box center [111, 106] width 102 height 14
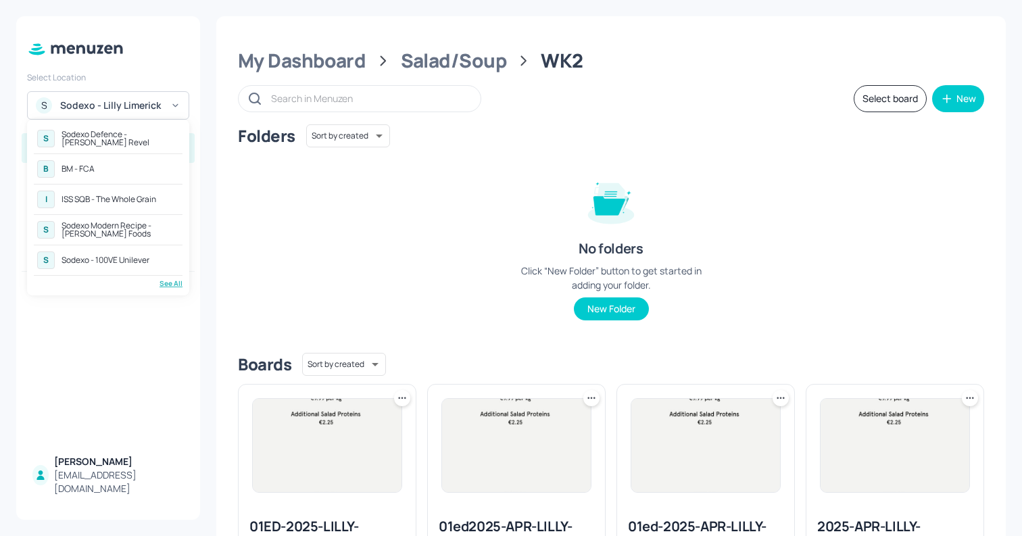
click at [111, 168] on div "B BM - FCA" at bounding box center [108, 169] width 149 height 24
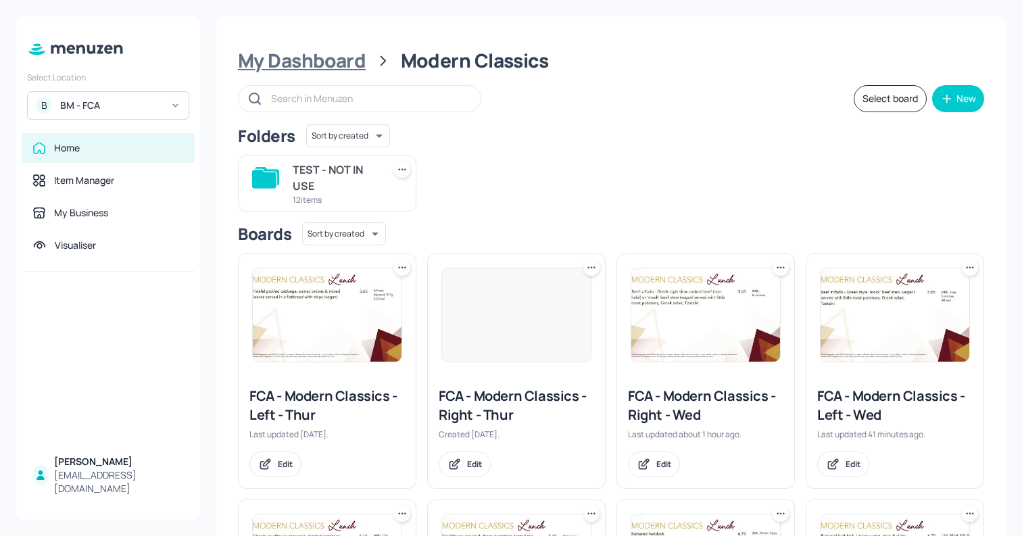
click at [329, 66] on div "My Dashboard" at bounding box center [302, 61] width 128 height 24
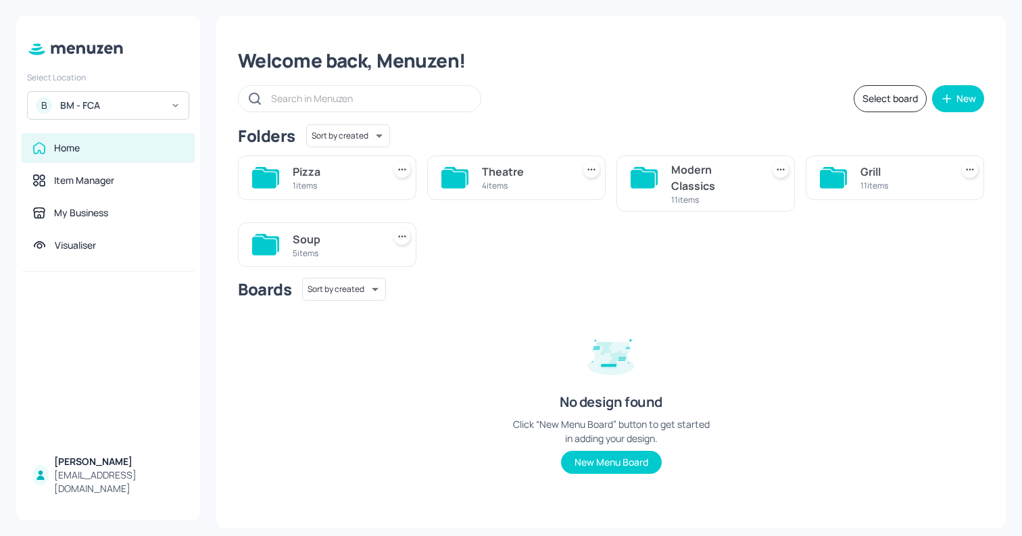
click at [496, 189] on div "4 items" at bounding box center [524, 185] width 85 height 11
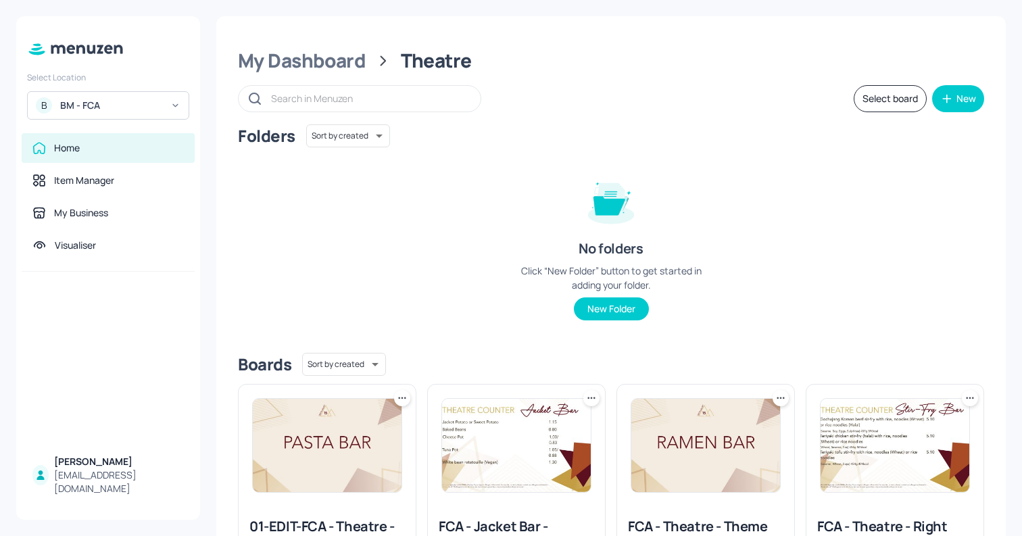
click at [493, 426] on img at bounding box center [516, 445] width 149 height 93
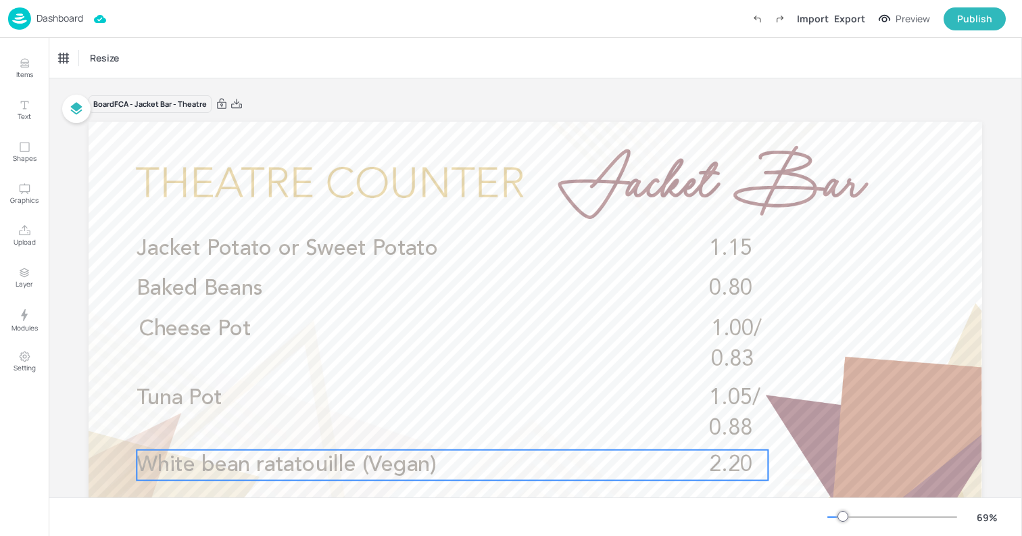
click at [427, 462] on span "White bean ratatouille (Vegan)" at bounding box center [285, 465] width 299 height 22
click at [443, 432] on icon "Edit Item" at bounding box center [442, 427] width 11 height 11
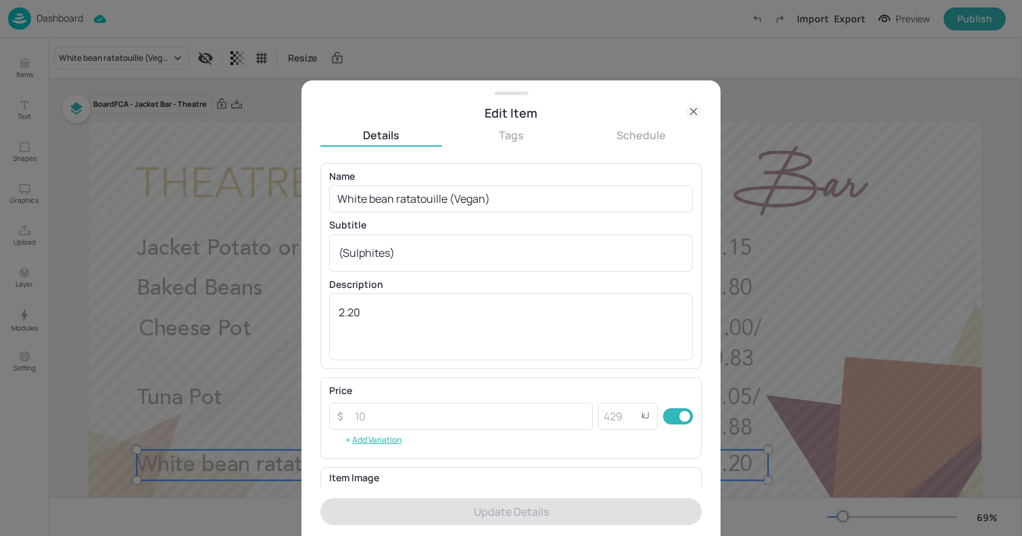
click at [693, 109] on icon at bounding box center [693, 111] width 16 height 16
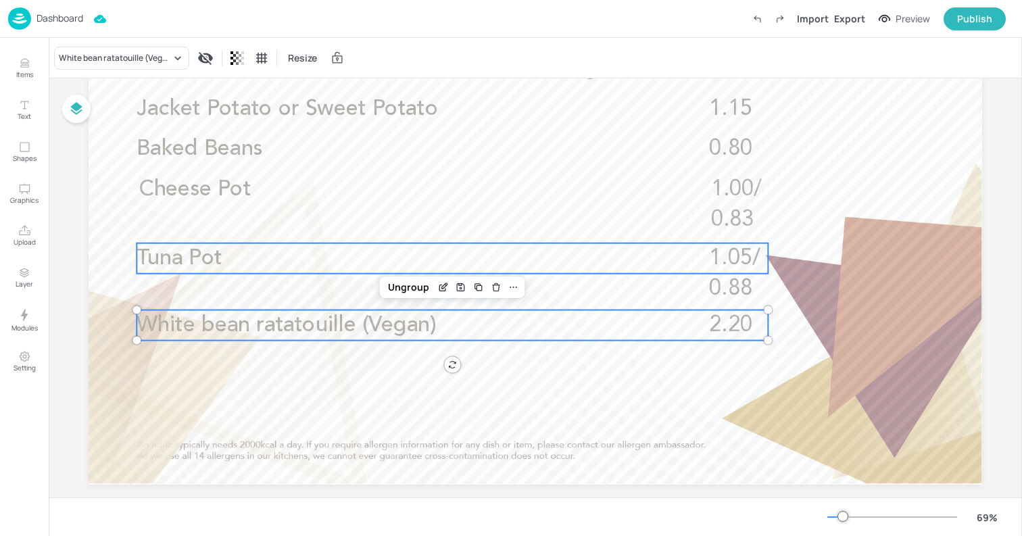
scroll to position [143, 0]
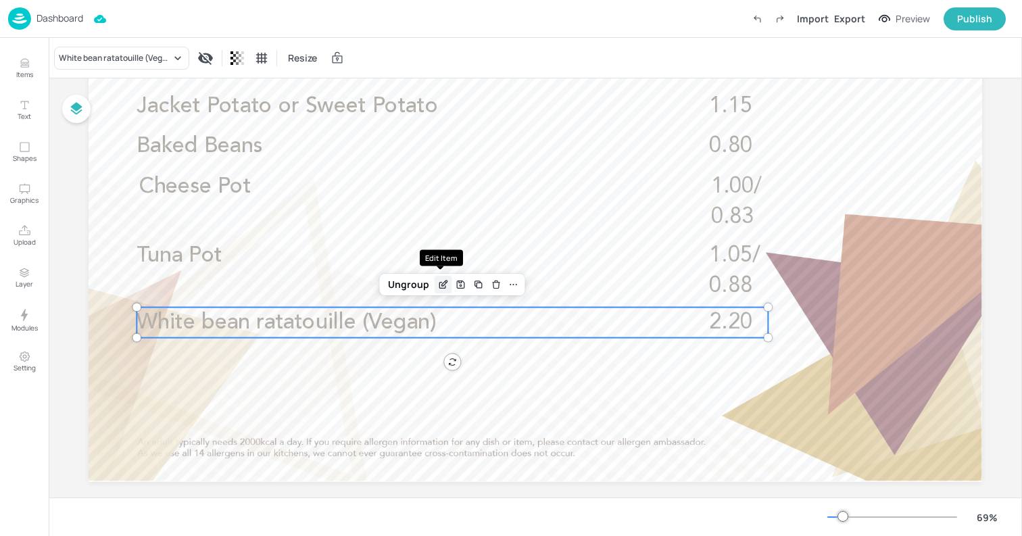
click at [443, 290] on div "Edit Item" at bounding box center [443, 285] width 18 height 18
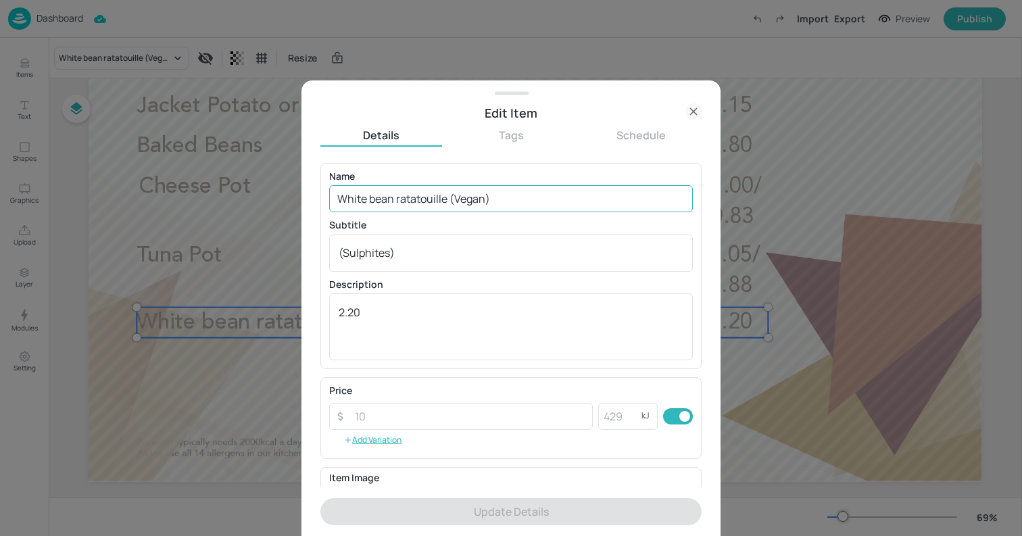
click at [537, 186] on input "White bean ratatouille (Vegan)" at bounding box center [511, 198] width 364 height 27
click at [430, 255] on textarea "(Sulphites)" at bounding box center [511, 252] width 345 height 15
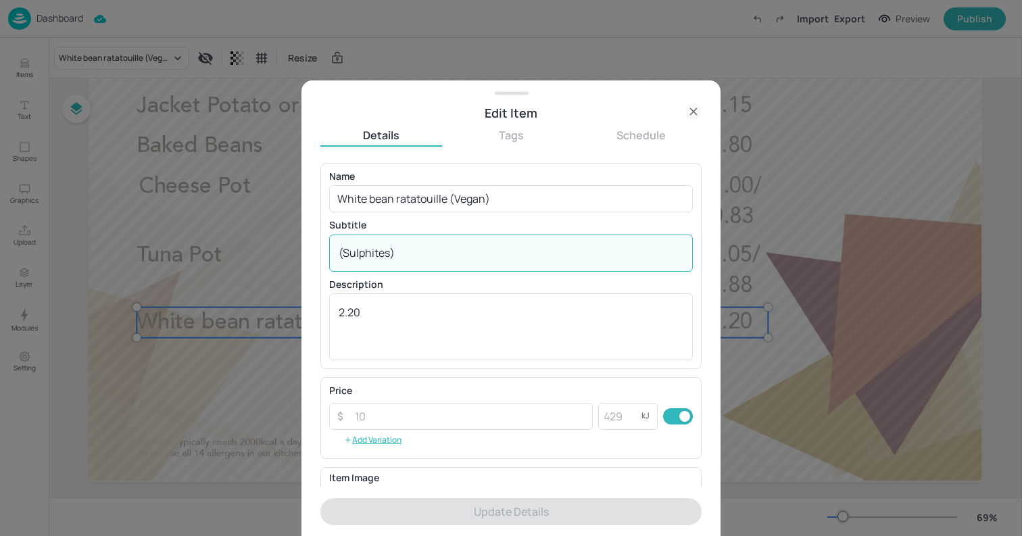
click at [430, 255] on textarea "(Sulphites)" at bounding box center [511, 252] width 345 height 15
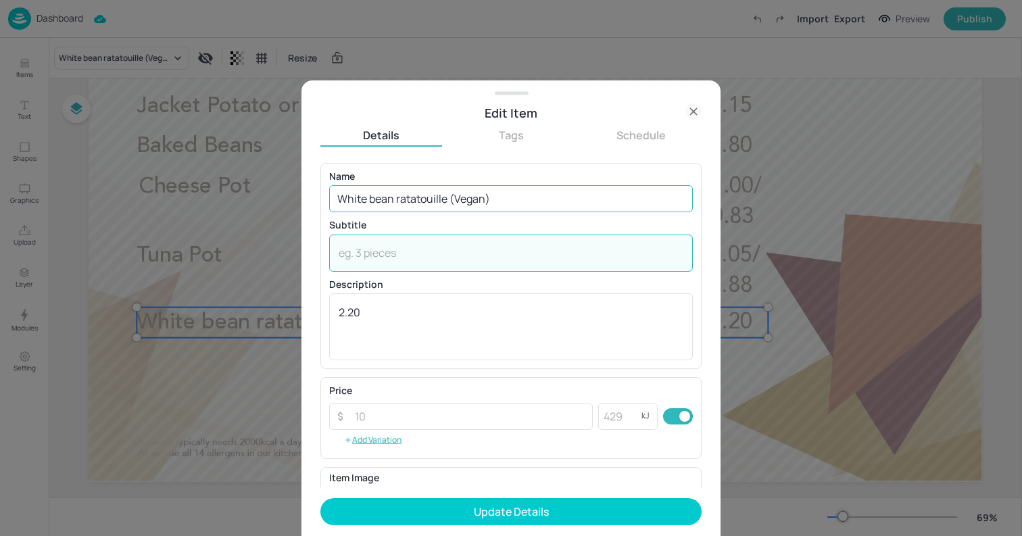
click at [556, 201] on input "White bean ratatouille (Vegan)" at bounding box center [511, 198] width 364 height 27
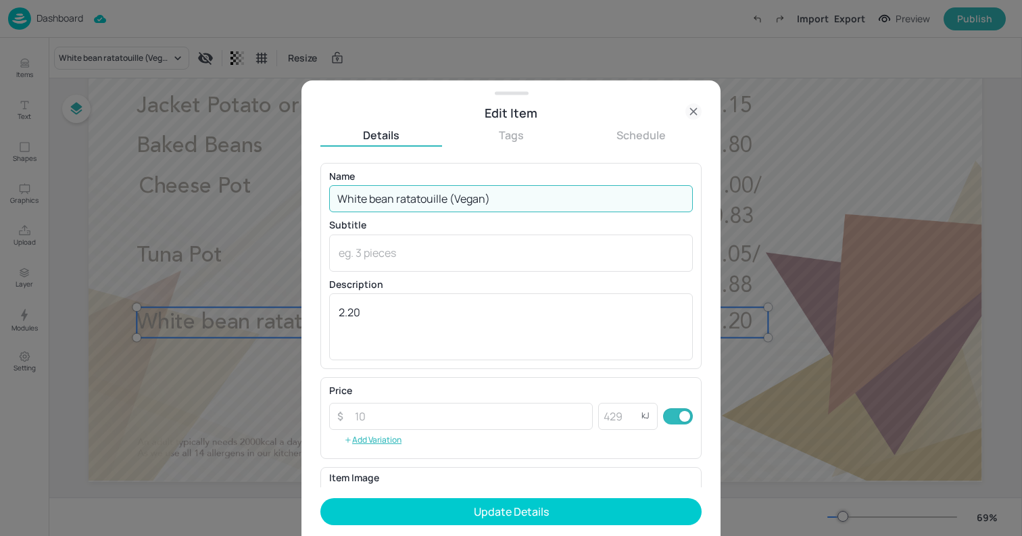
paste input "(Sulphites)"
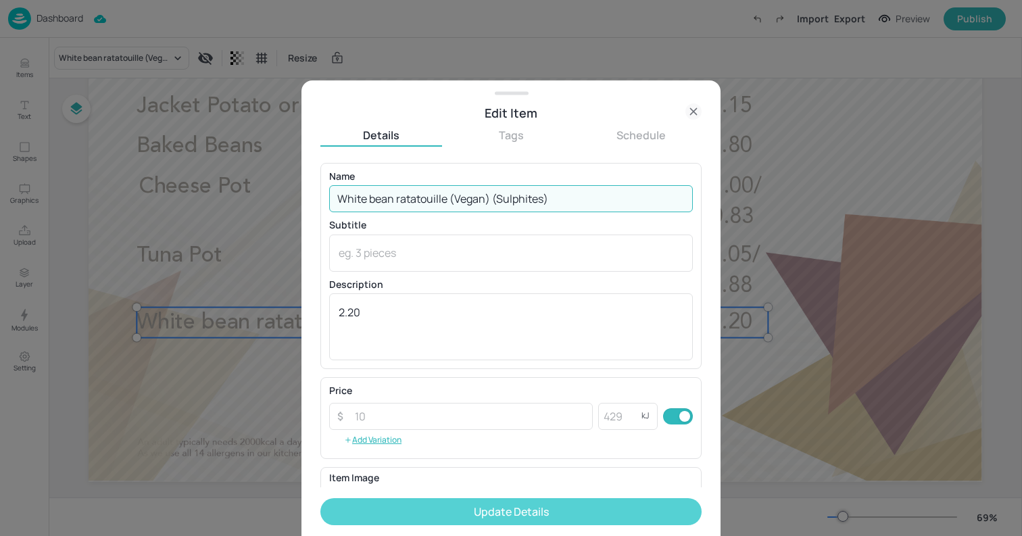
type input "White bean ratatouille (Vegan) (Sulphites)"
click at [543, 510] on button "Update Details" at bounding box center [510, 511] width 381 height 27
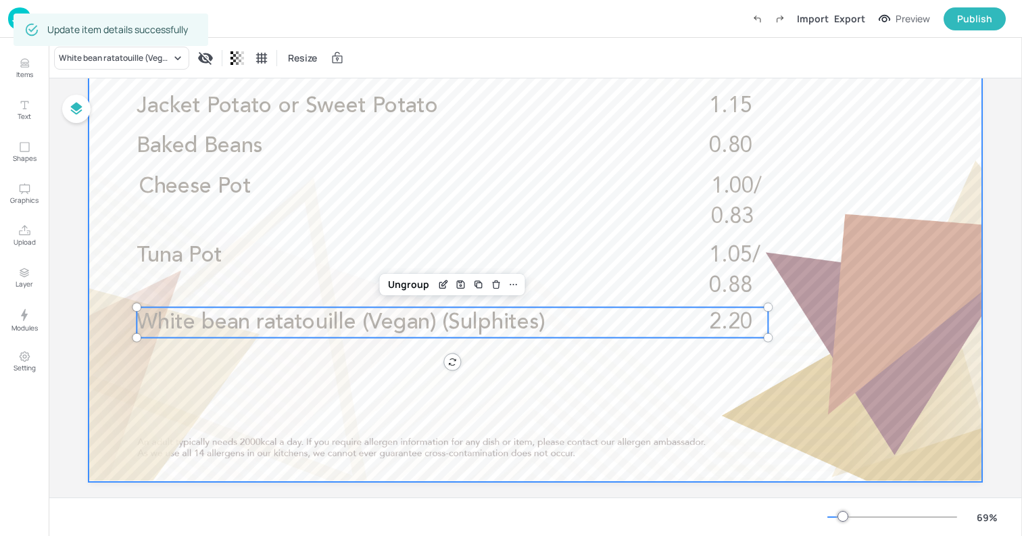
click at [93, 278] on div at bounding box center [535, 230] width 893 height 503
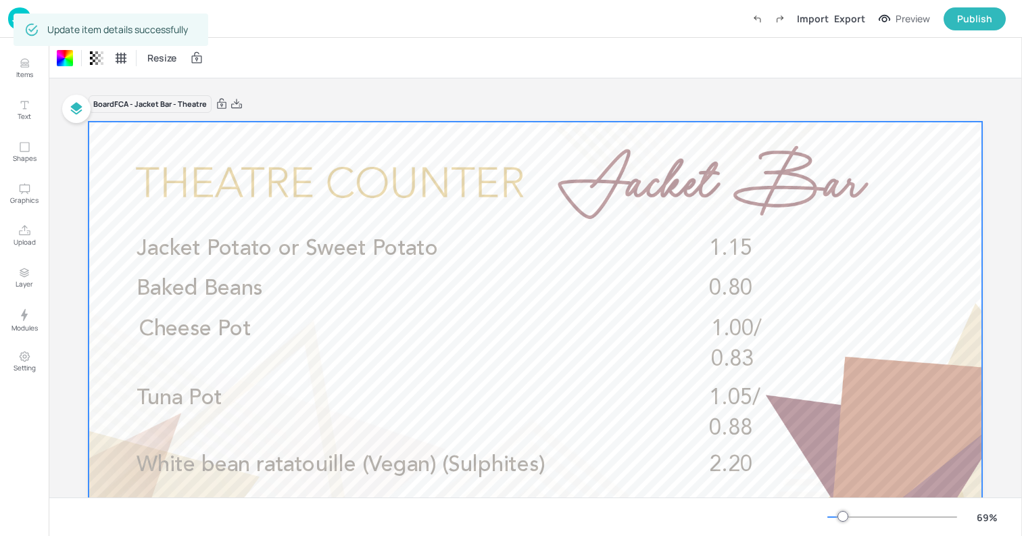
click at [10, 22] on img at bounding box center [19, 18] width 23 height 22
